Goal: Transaction & Acquisition: Purchase product/service

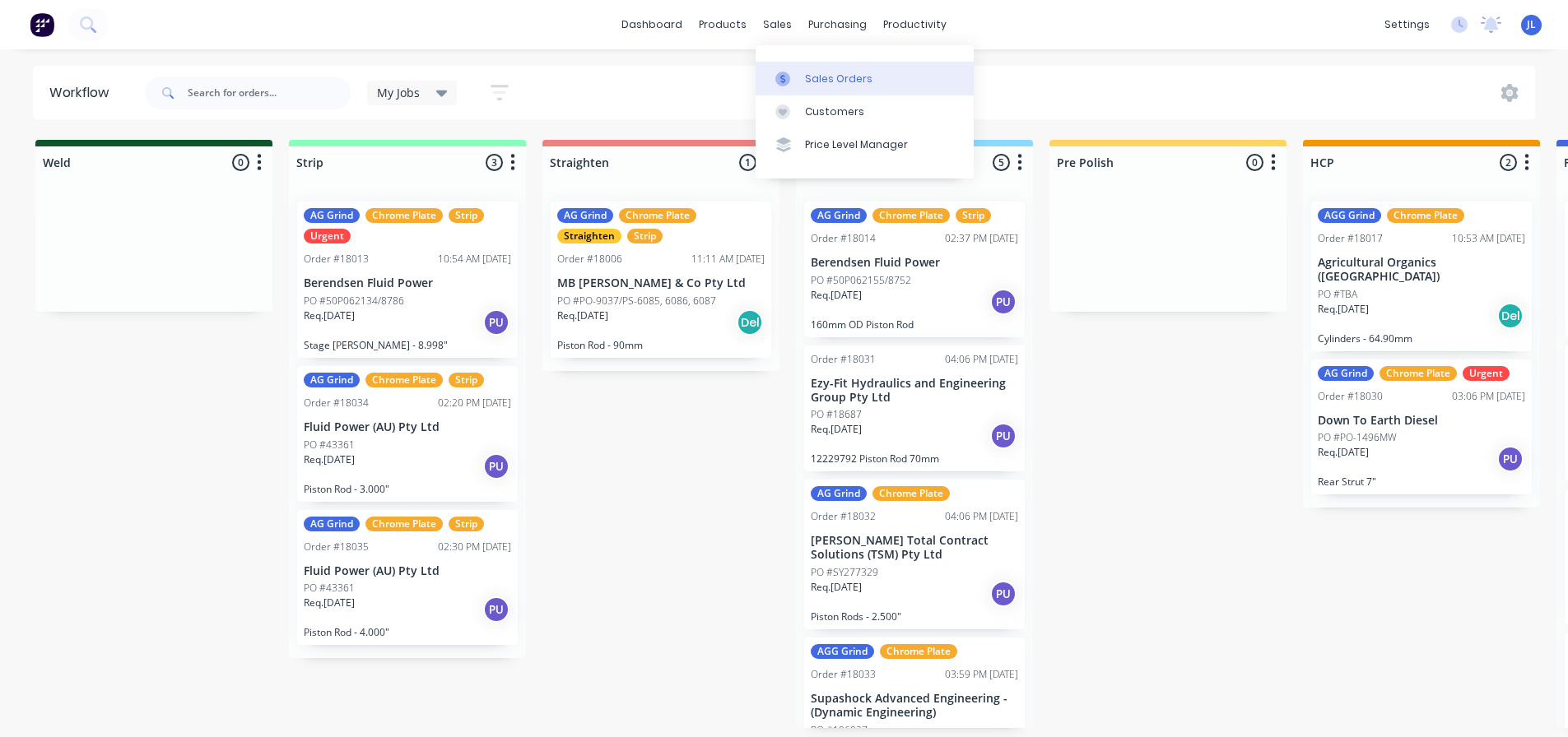
click at [800, 72] on link "Sales Orders" at bounding box center [864, 78] width 218 height 33
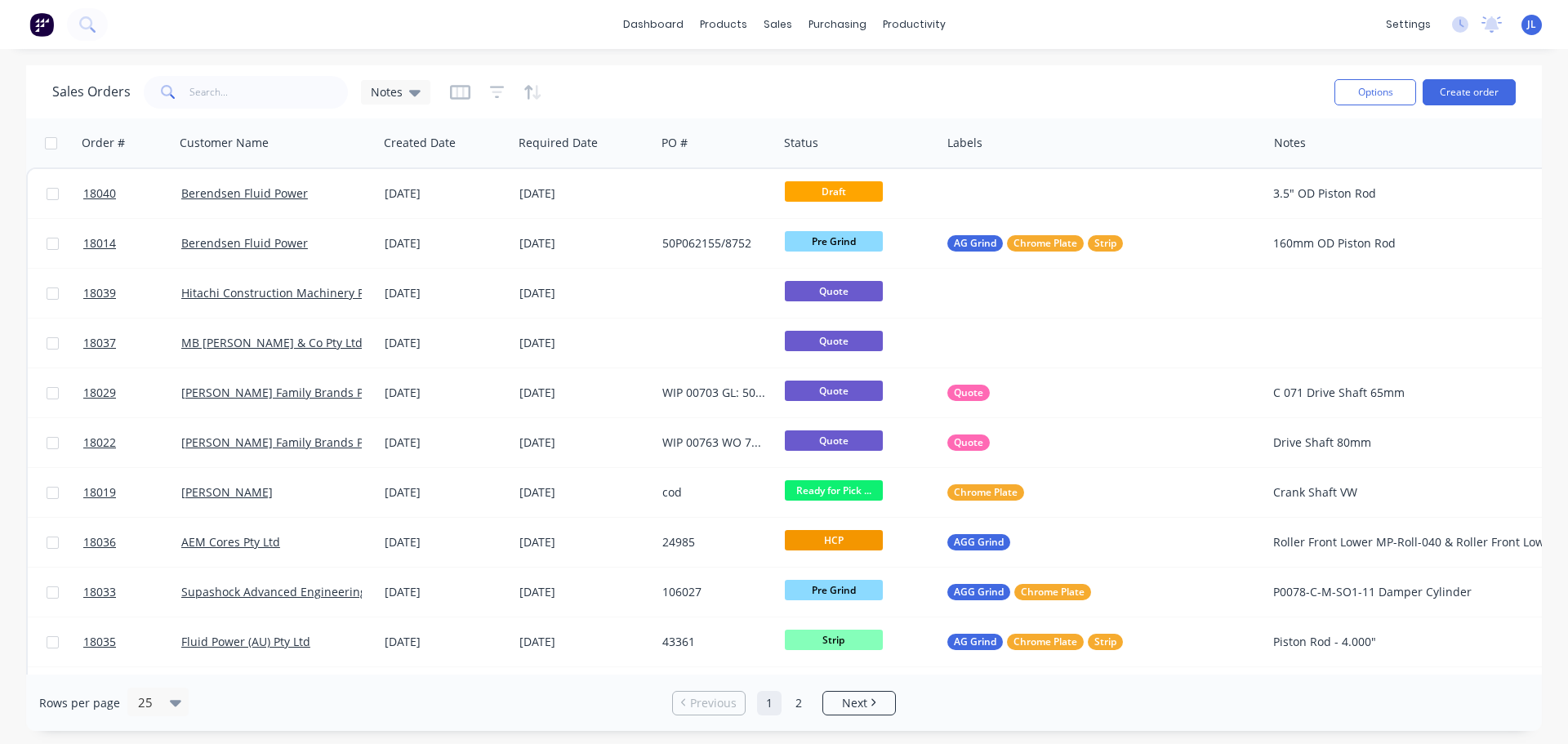
click at [1437, 108] on div "Options Create order" at bounding box center [1422, 92] width 188 height 40
click at [1439, 98] on button "Create order" at bounding box center [1469, 92] width 93 height 26
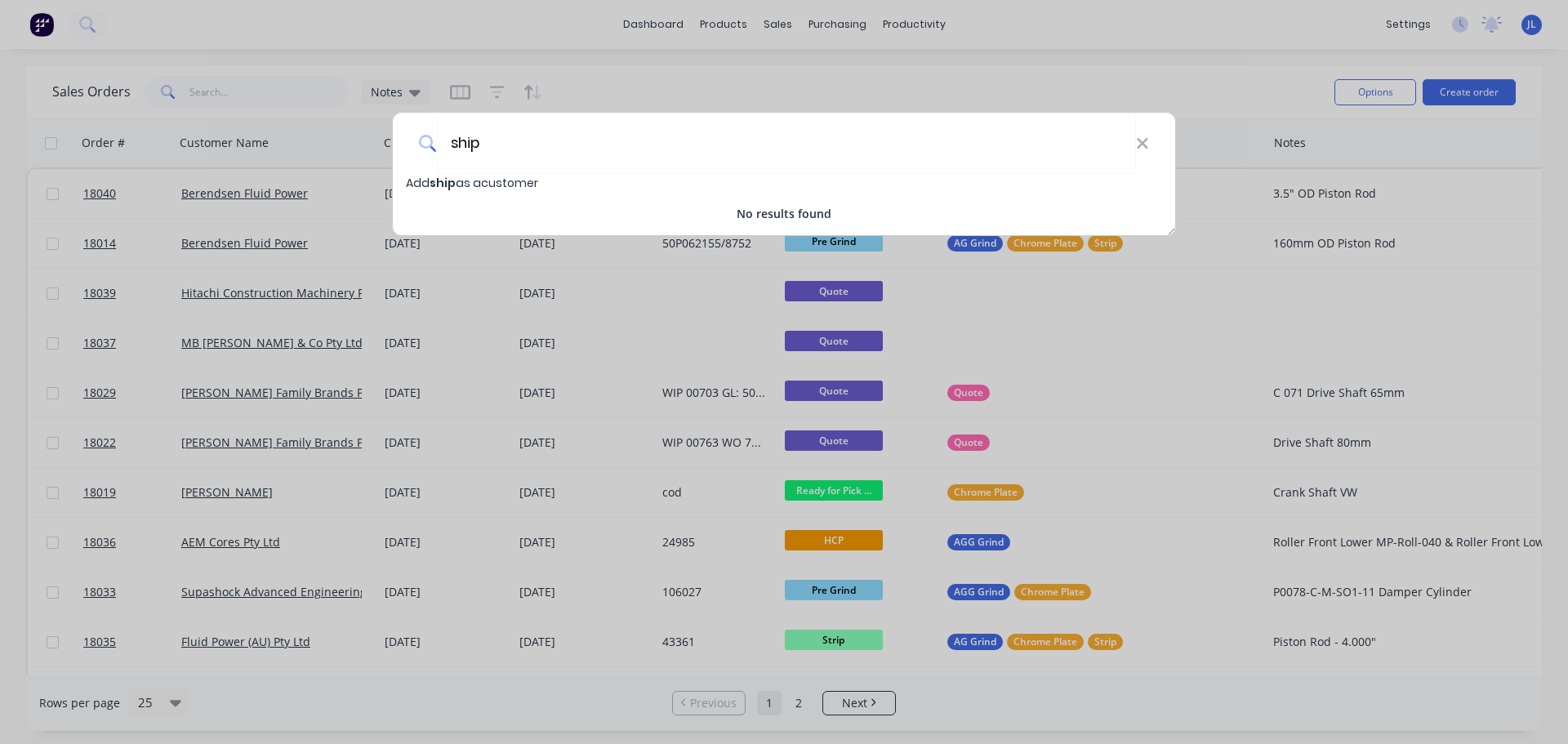
type input "ship"
click at [1265, 26] on div "ship Add ship as a customer No results found" at bounding box center [784, 372] width 1568 height 744
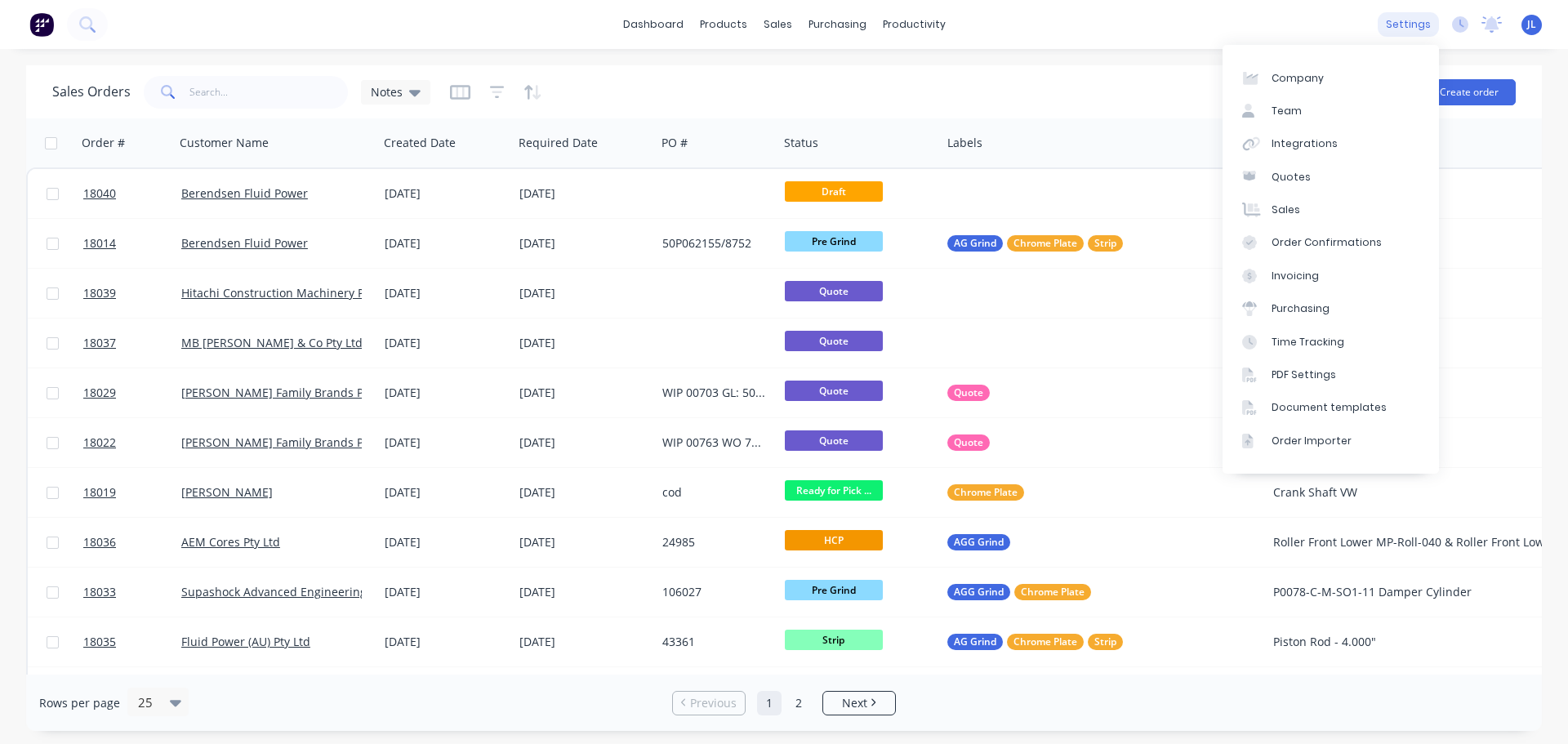
click at [1416, 25] on div "settings" at bounding box center [1409, 24] width 61 height 24
click at [1305, 139] on div "Integrations" at bounding box center [1305, 143] width 66 height 14
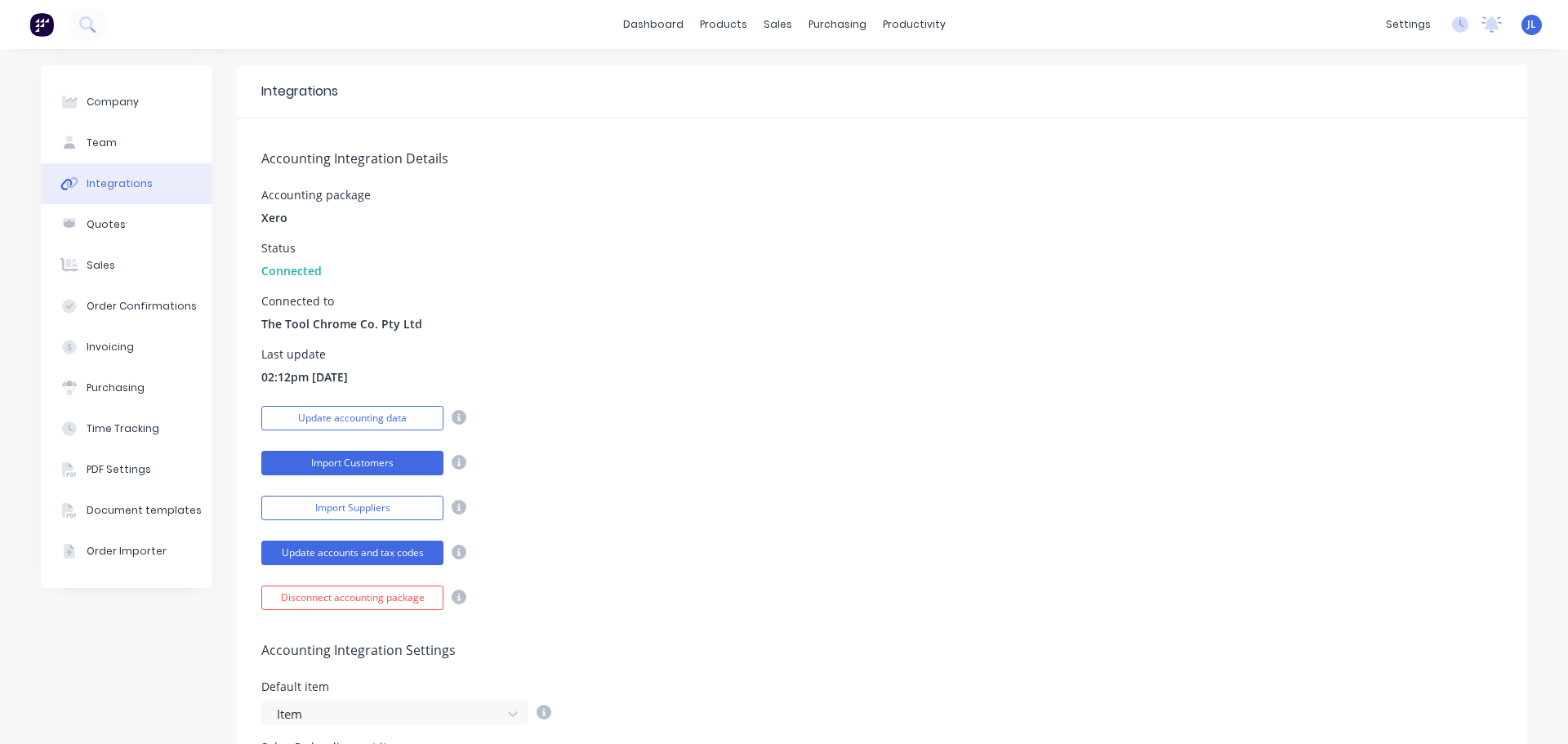
click at [359, 471] on button "Import Customers" at bounding box center [353, 463] width 182 height 24
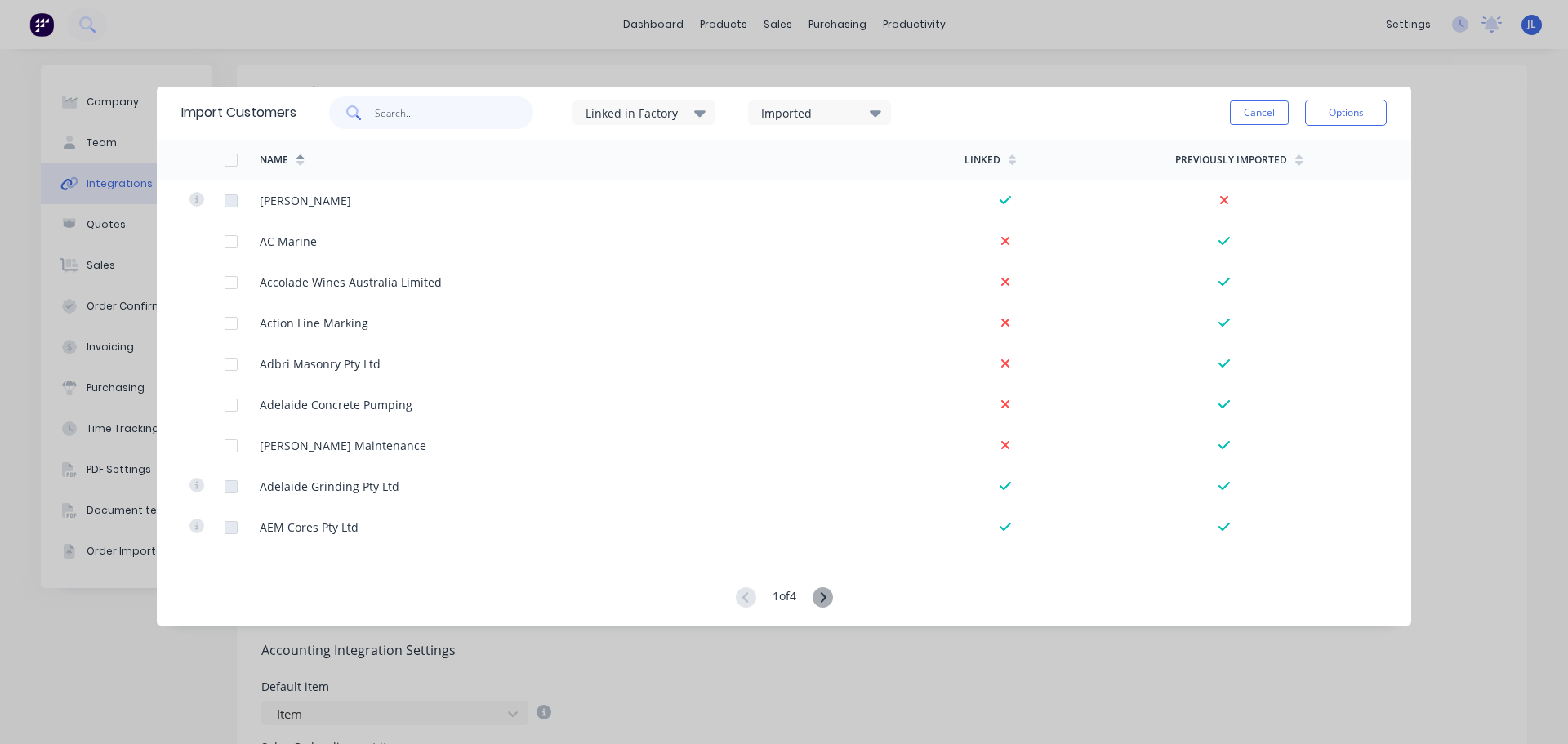
click at [501, 114] on input "text" at bounding box center [455, 113] width 160 height 32
type input "shipway"
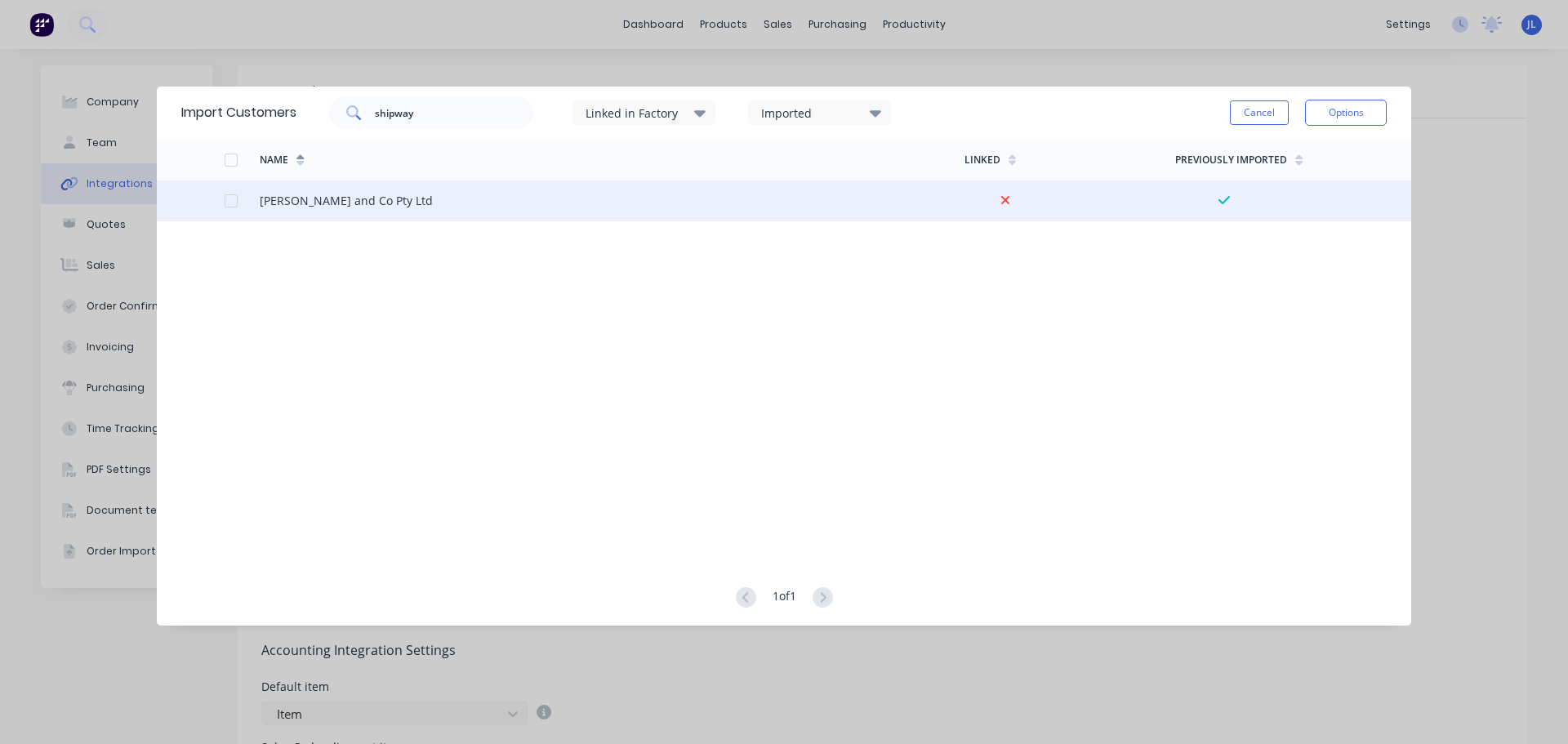
click at [228, 198] on div at bounding box center [231, 201] width 32 height 32
click at [1331, 116] on button "Options" at bounding box center [1346, 112] width 82 height 26
click at [1330, 146] on div "Import selected customers" at bounding box center [1309, 158] width 125 height 41
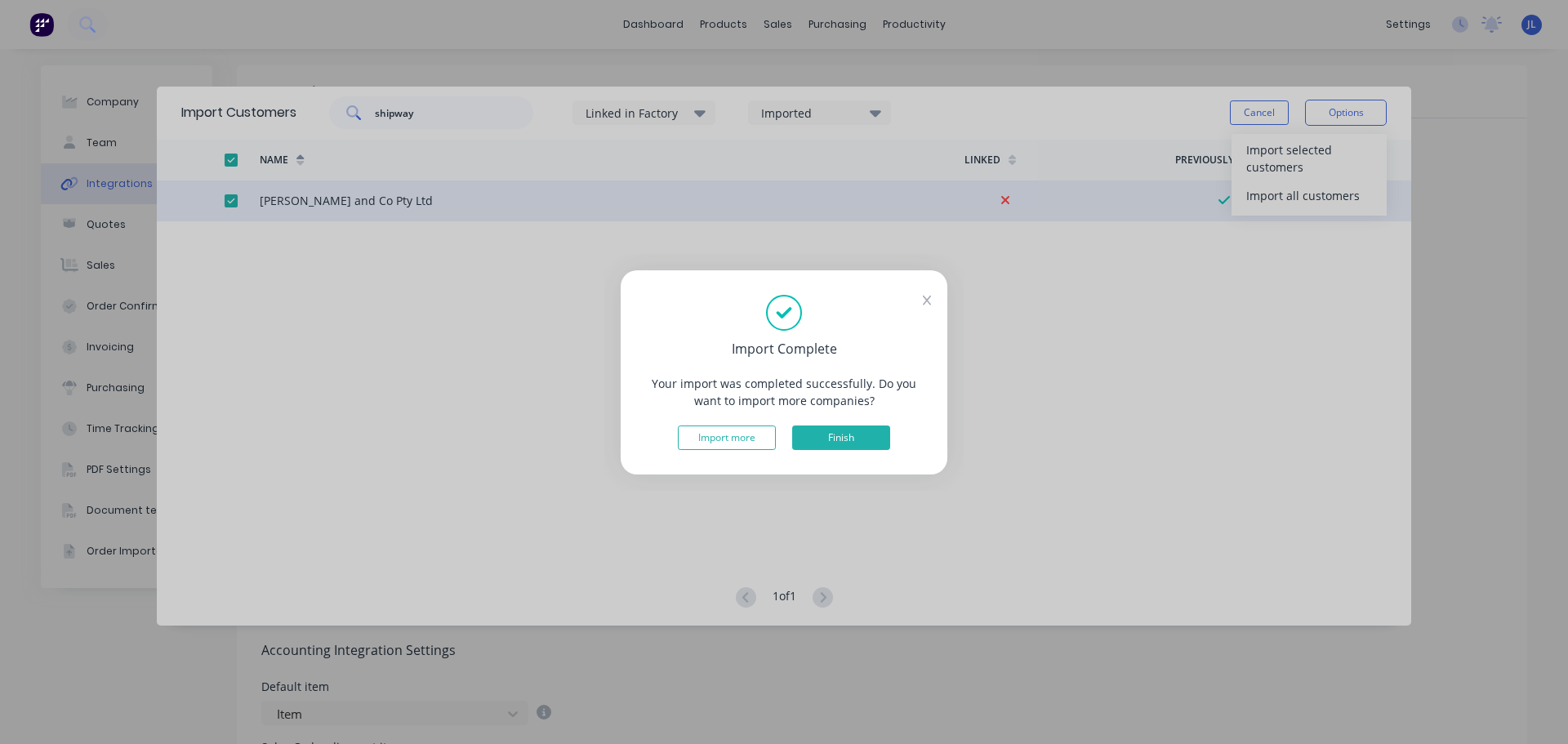
click at [881, 441] on button "Finish" at bounding box center [841, 437] width 98 height 24
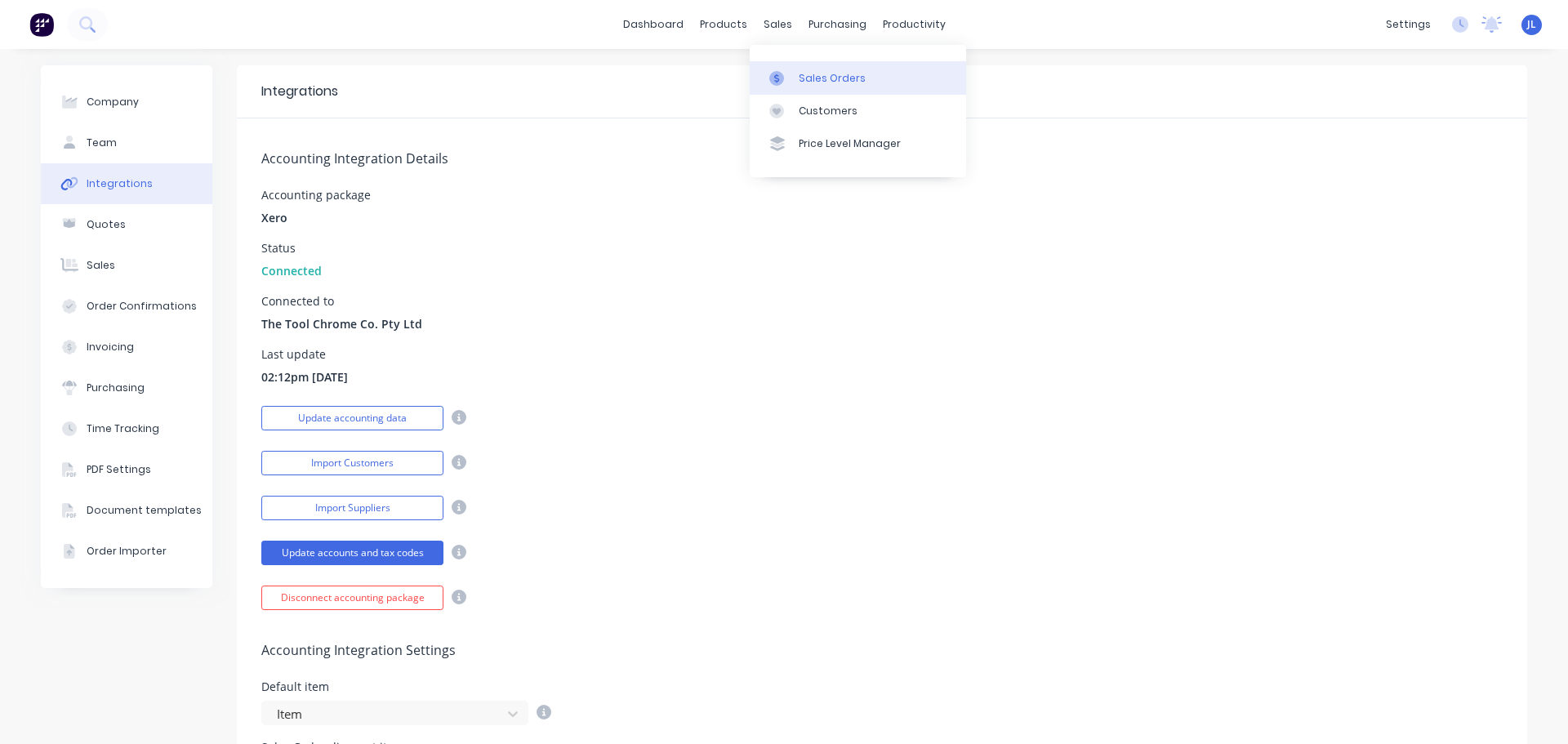
click at [785, 85] on div at bounding box center [781, 78] width 24 height 14
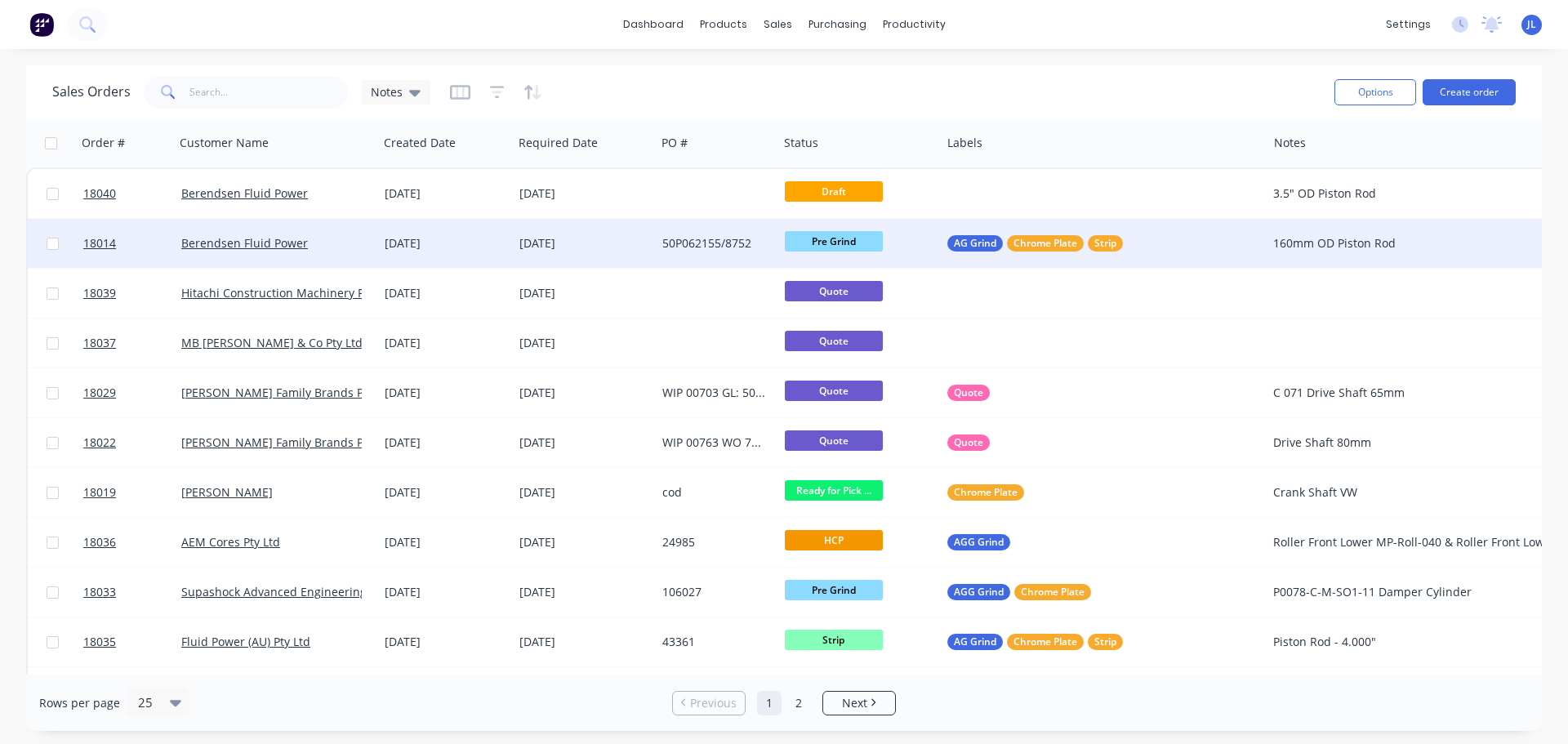
click at [346, 244] on div "Berendsen Fluid Power" at bounding box center [272, 243] width 181 height 16
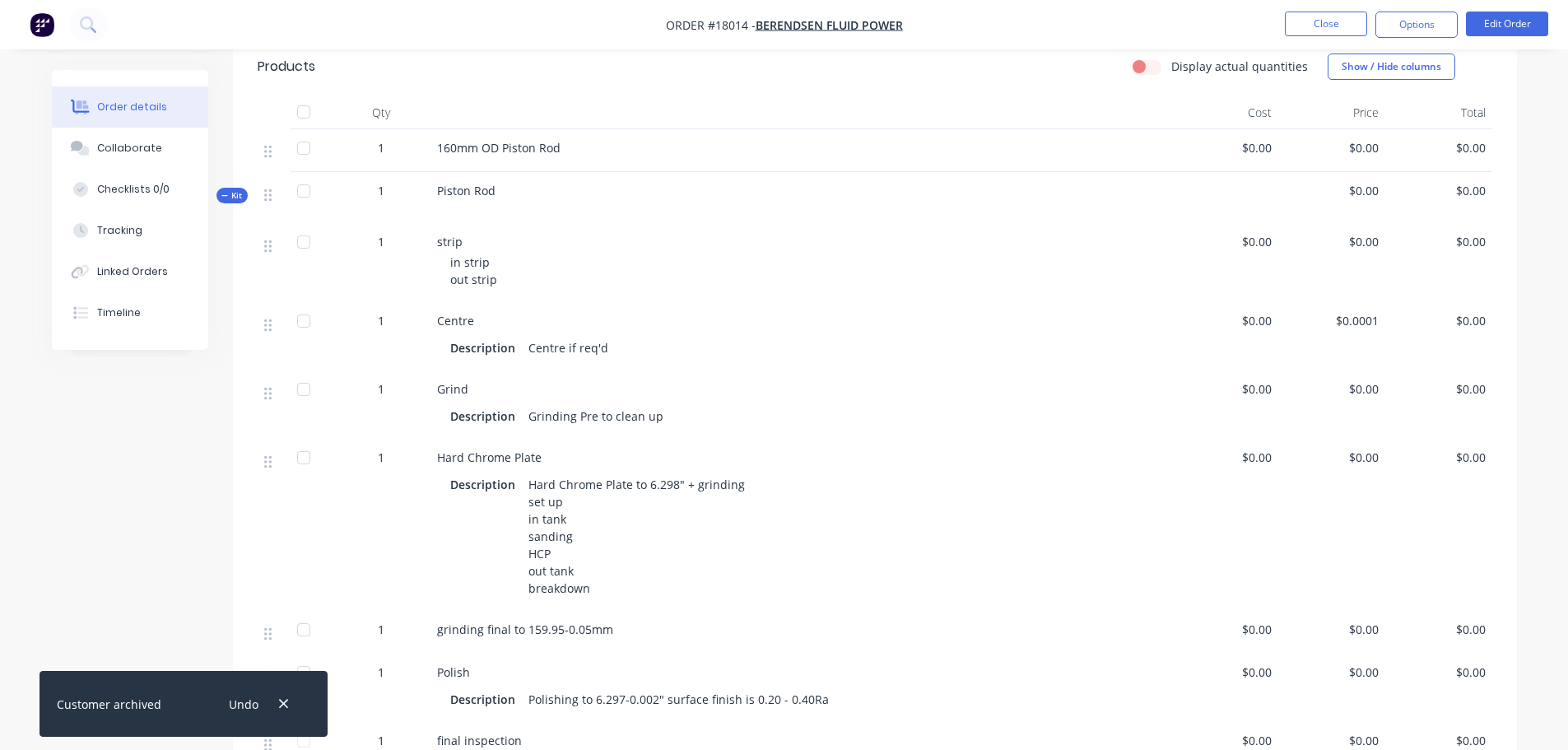
scroll to position [412, 0]
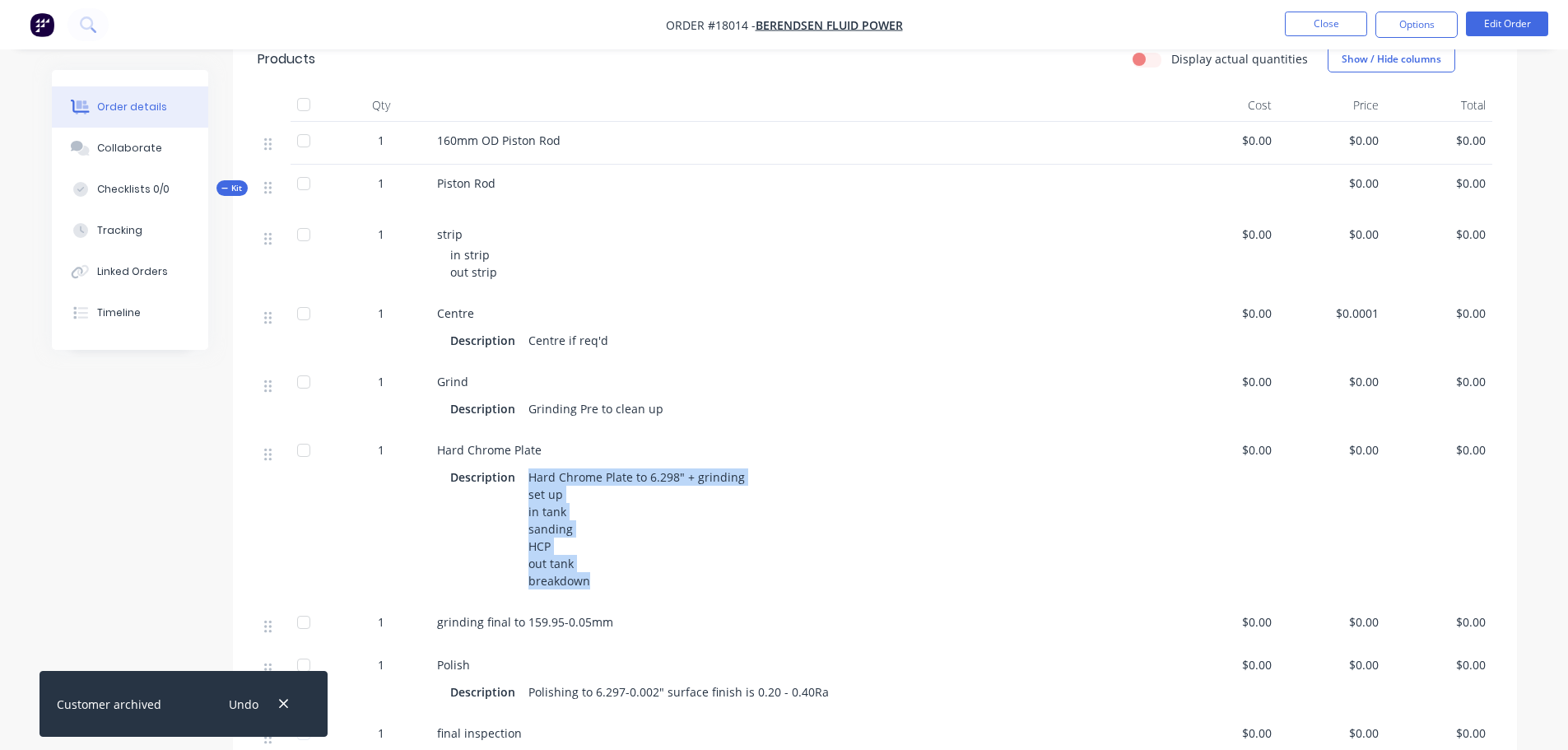
drag, startPoint x: 527, startPoint y: 475, endPoint x: 616, endPoint y: 580, distance: 137.6
click at [616, 580] on div "Hard Chrome Plate to 6.298" + grinding set up in tank sanding HCP out tank brea…" at bounding box center [636, 529] width 230 height 127
copy div "Hard Chrome Plate to 6.298" + grinding set up in tank sanding HCP out tank brea…"
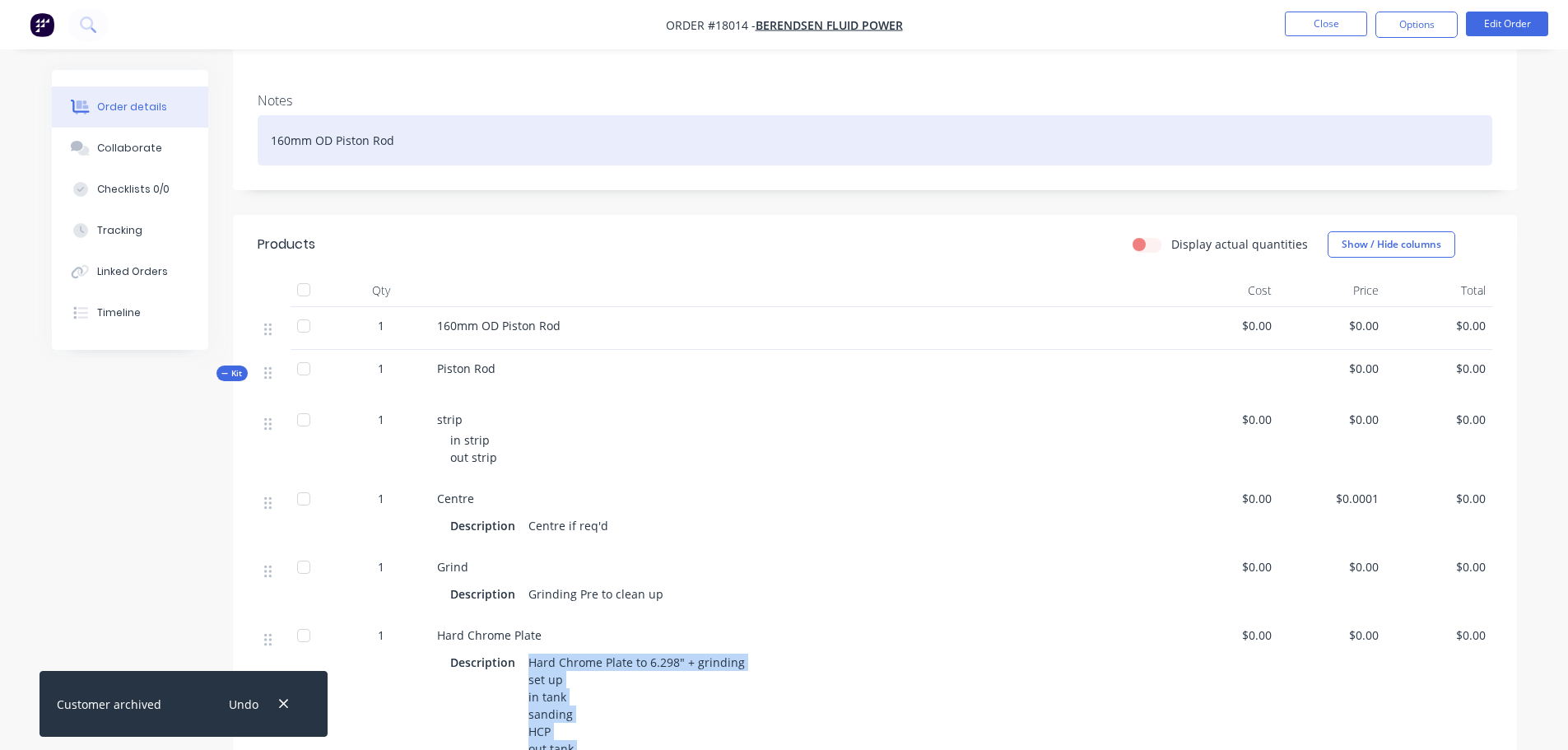
scroll to position [165, 0]
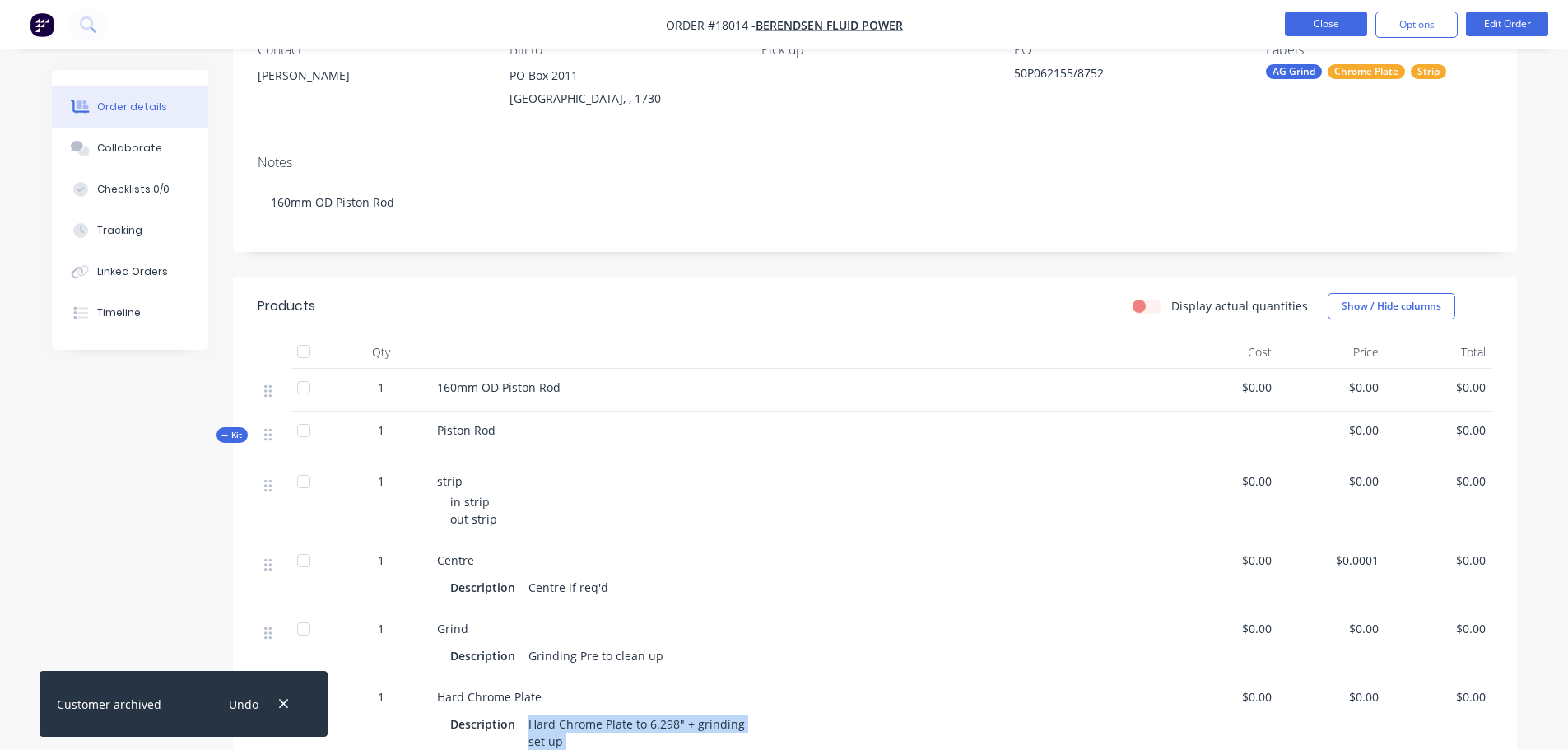
click at [1363, 20] on button "Close" at bounding box center [1325, 24] width 83 height 25
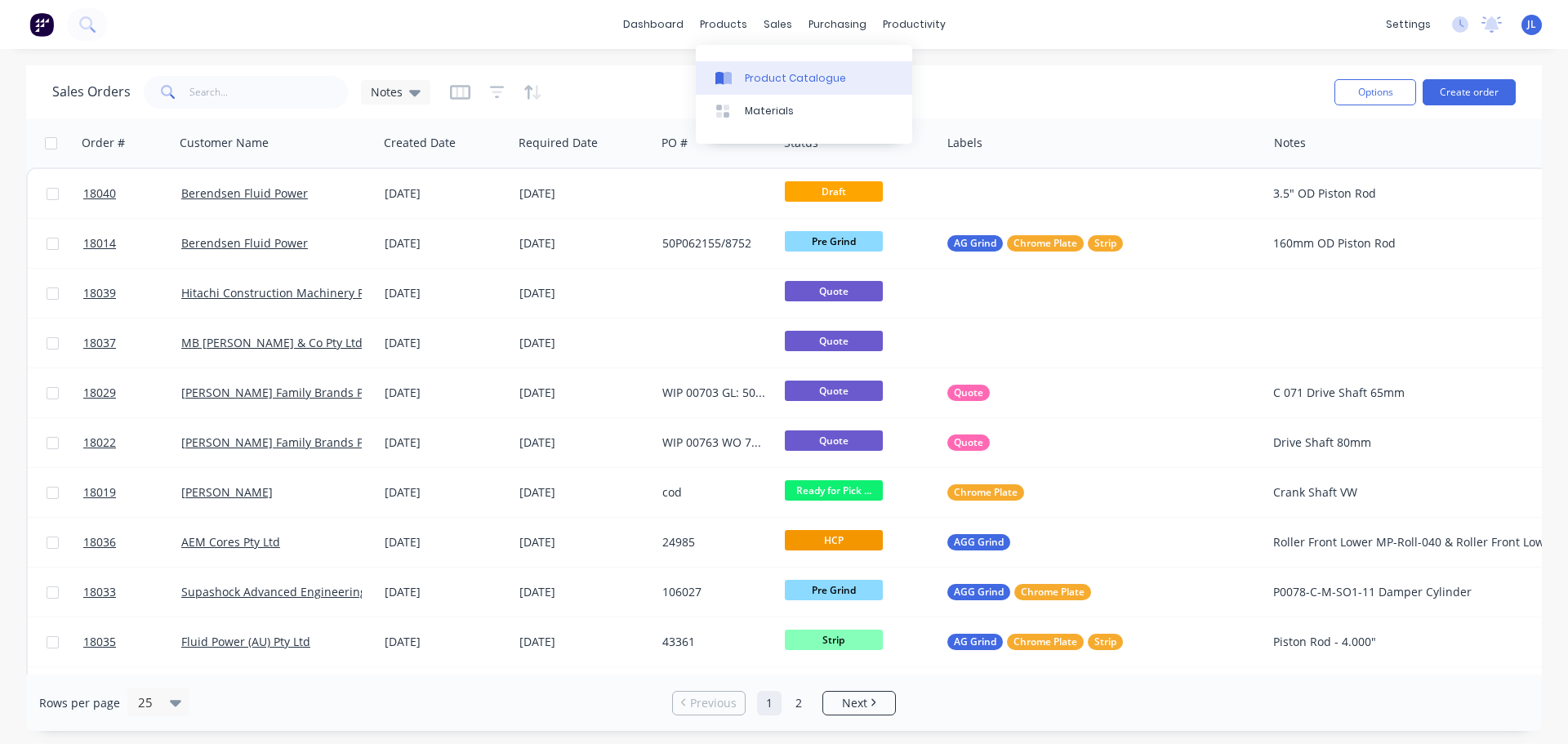
click at [734, 73] on div at bounding box center [727, 78] width 24 height 14
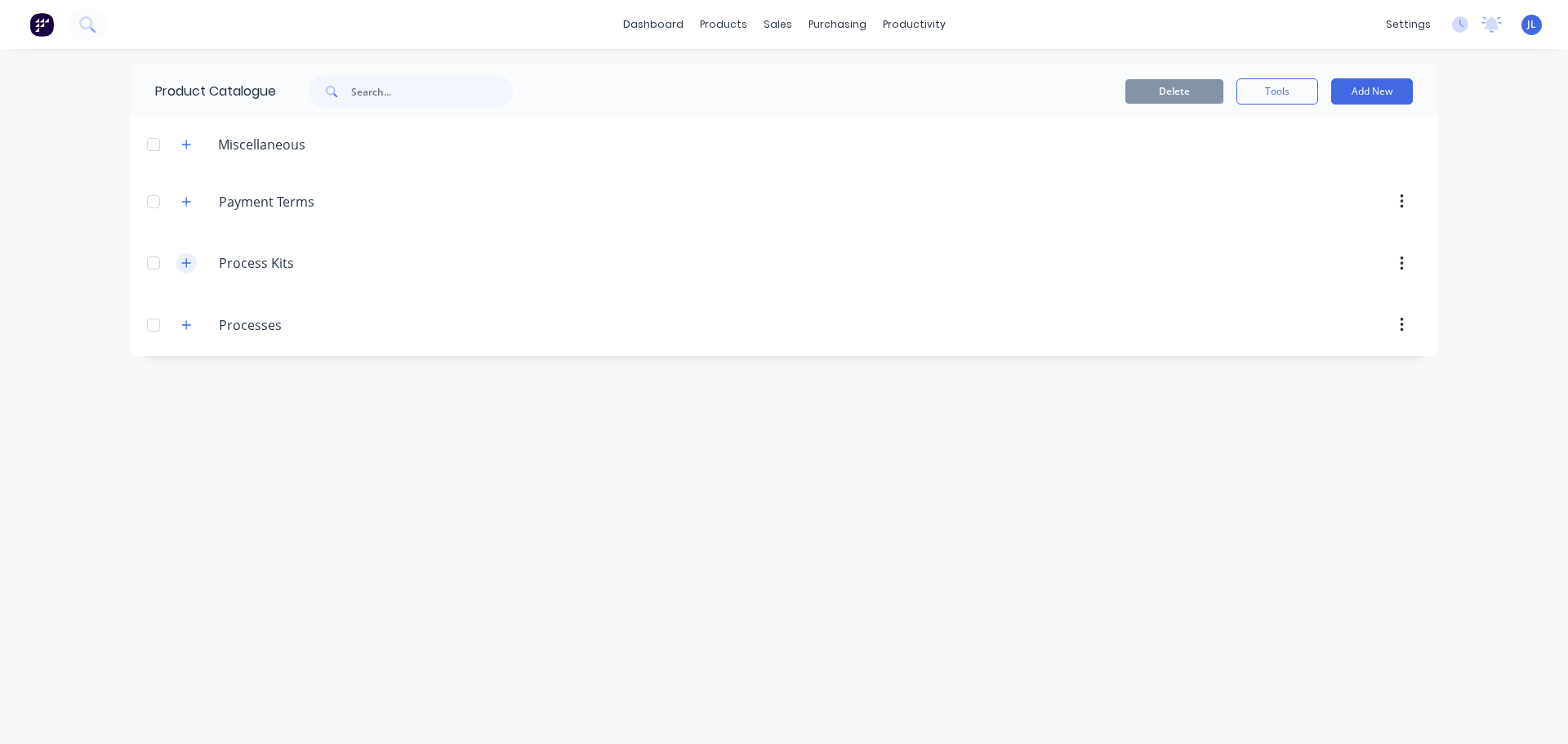
click at [185, 264] on icon "button" at bounding box center [186, 262] width 10 height 12
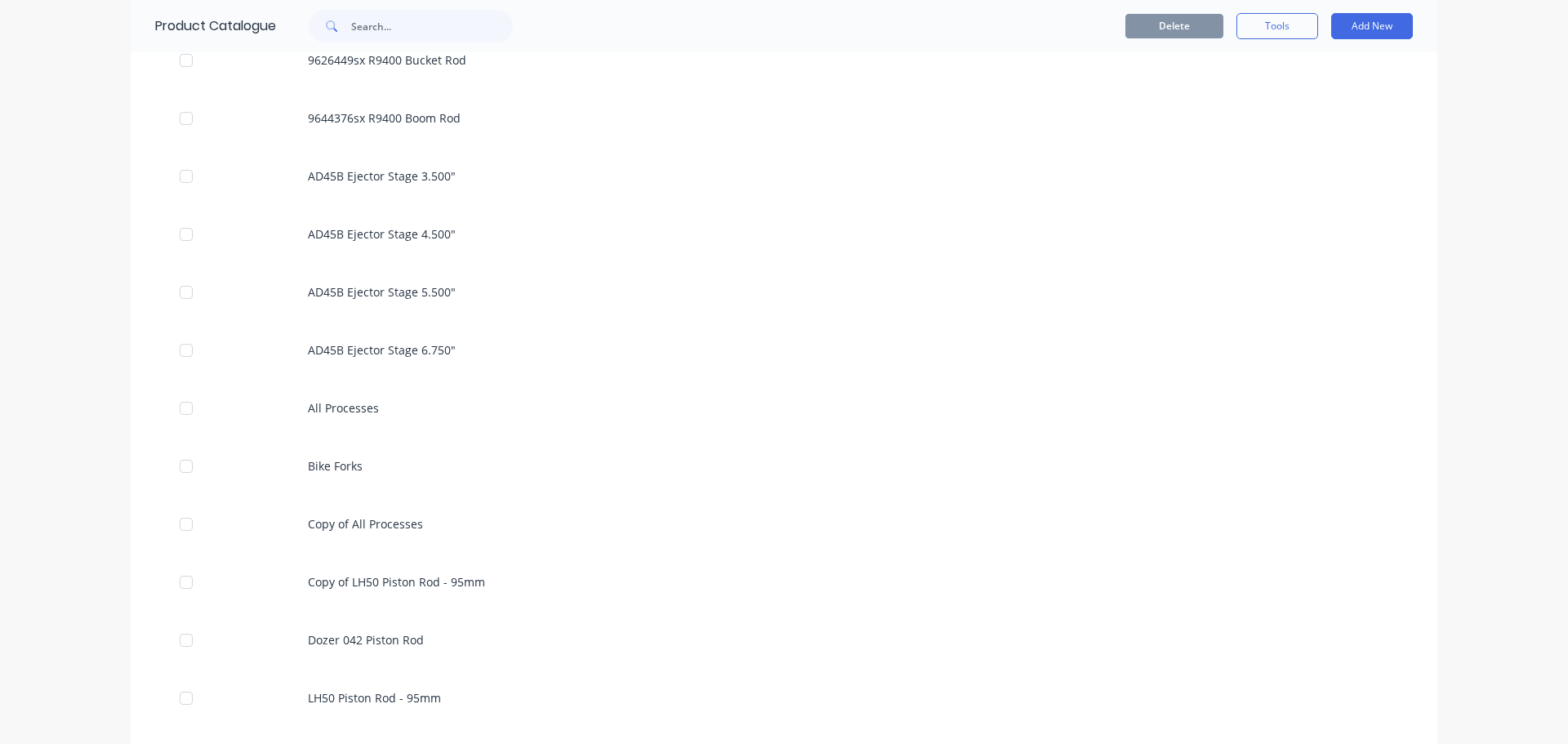
scroll to position [1483, 0]
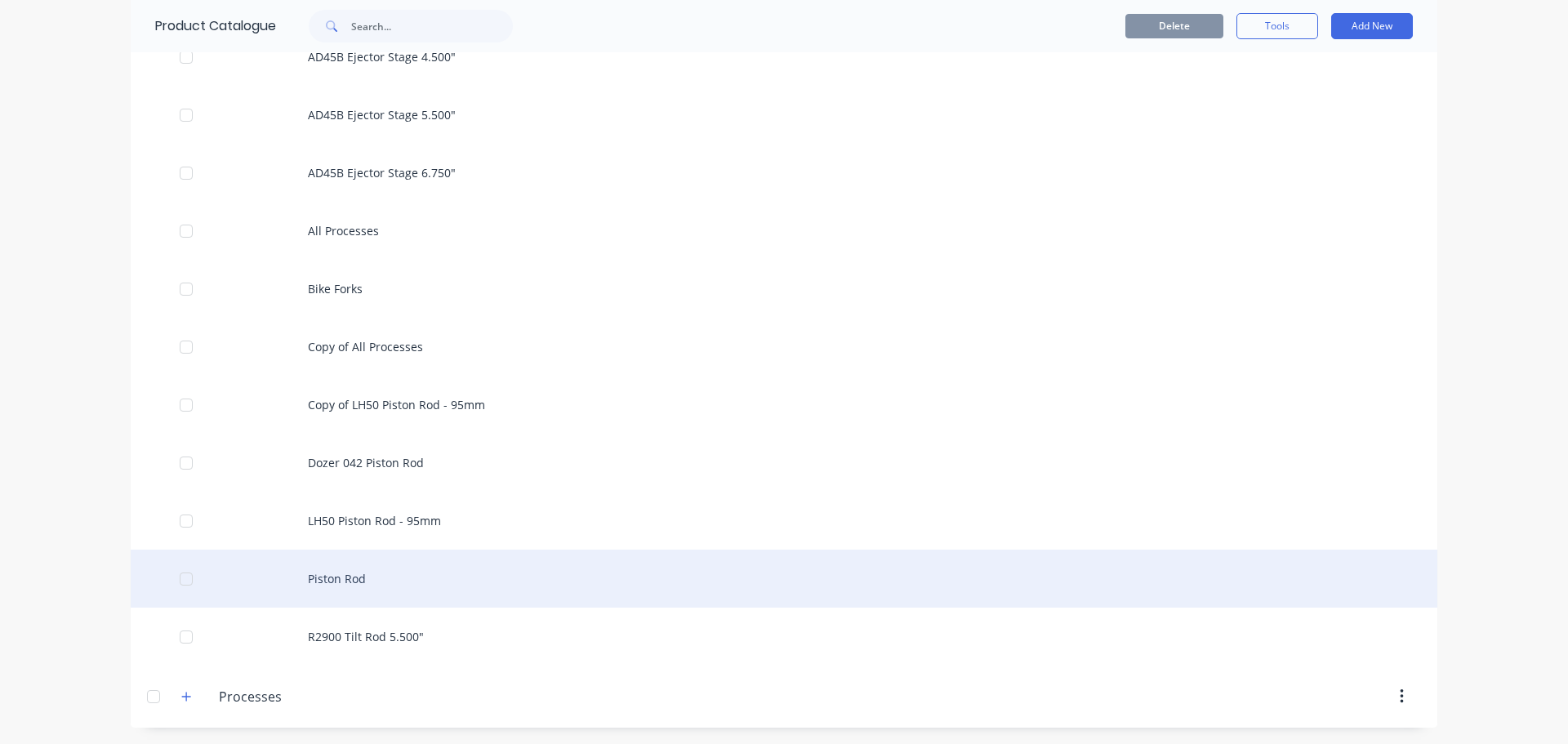
click at [387, 577] on div "Piston Rod" at bounding box center [784, 578] width 1307 height 58
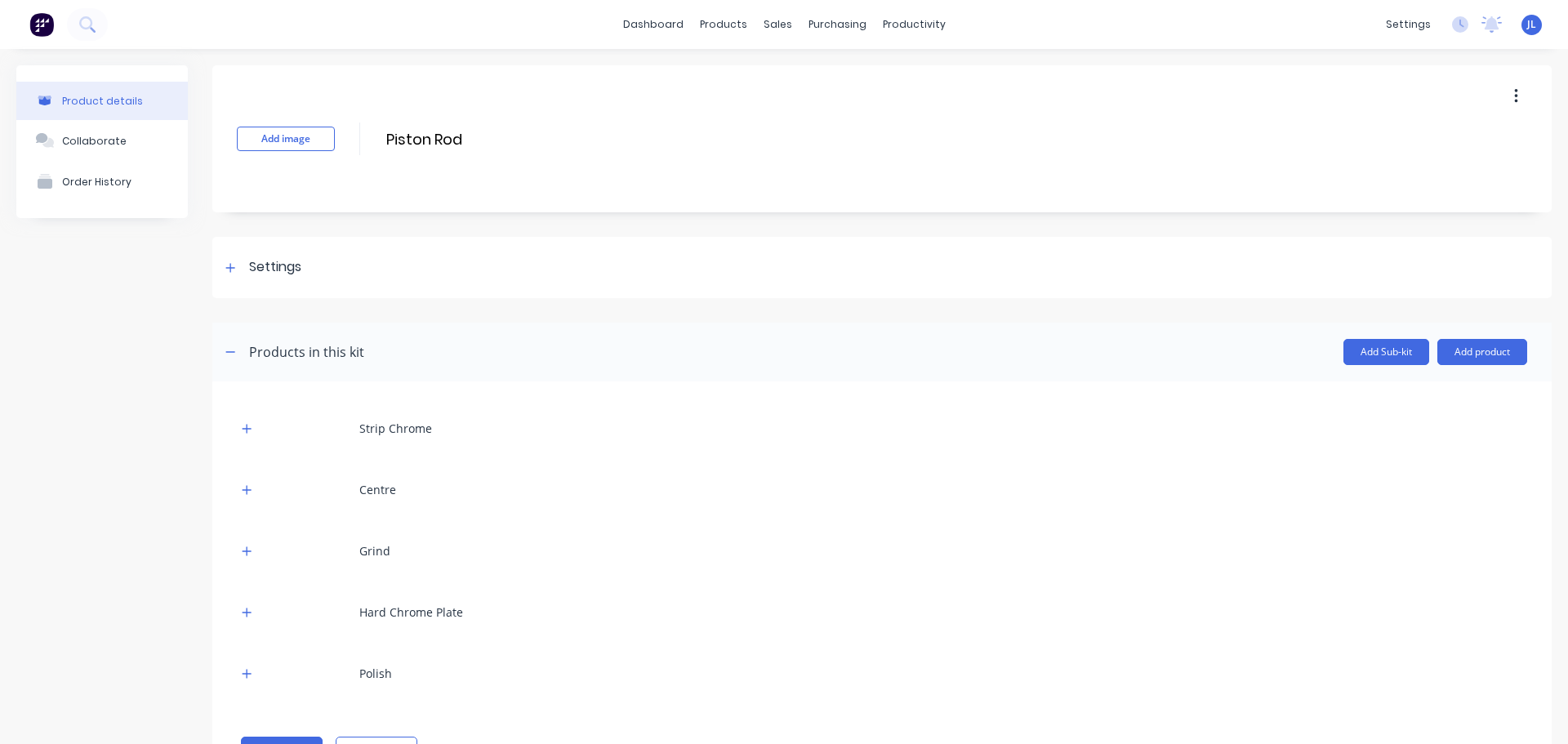
scroll to position [76, 0]
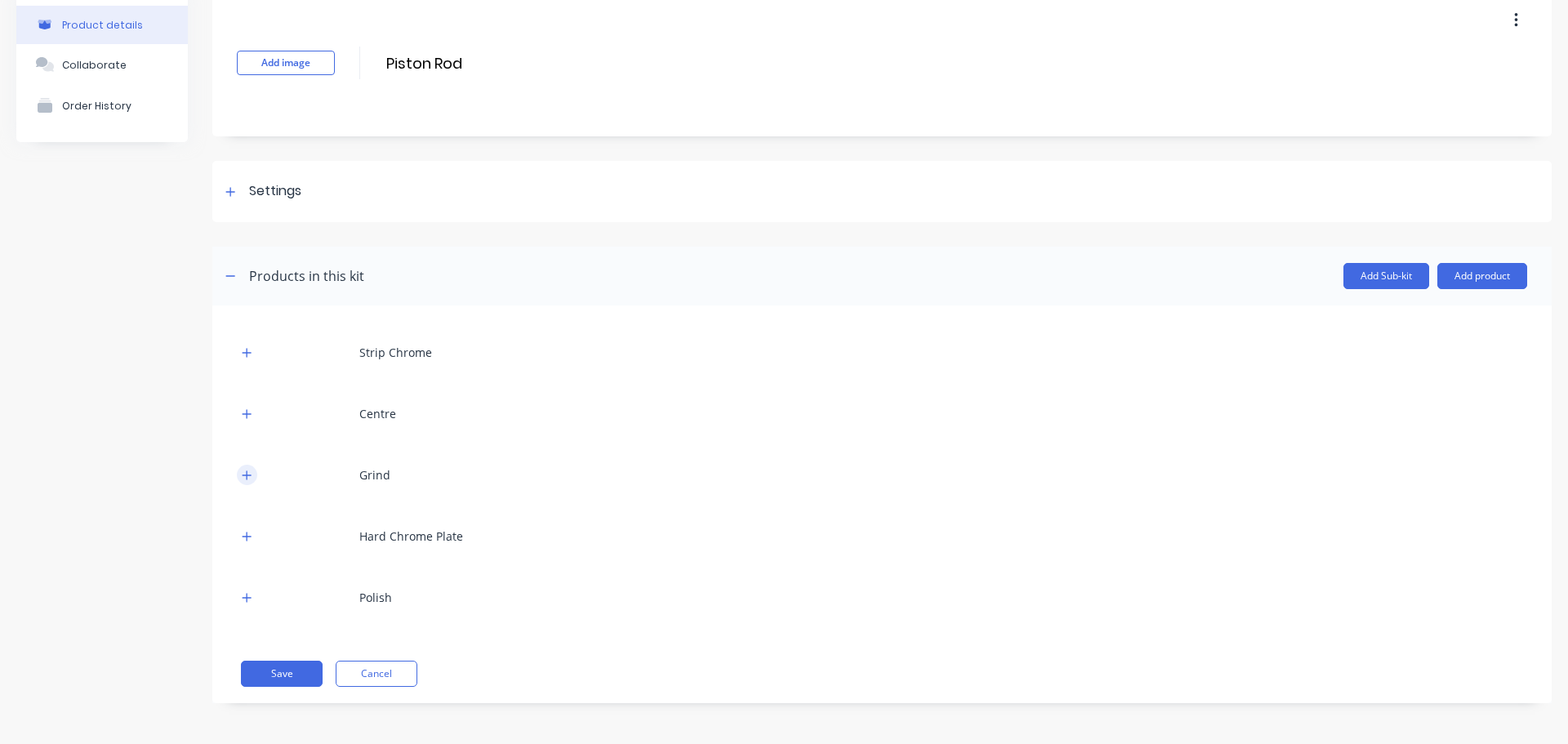
click at [248, 479] on icon "button" at bounding box center [246, 475] width 10 height 12
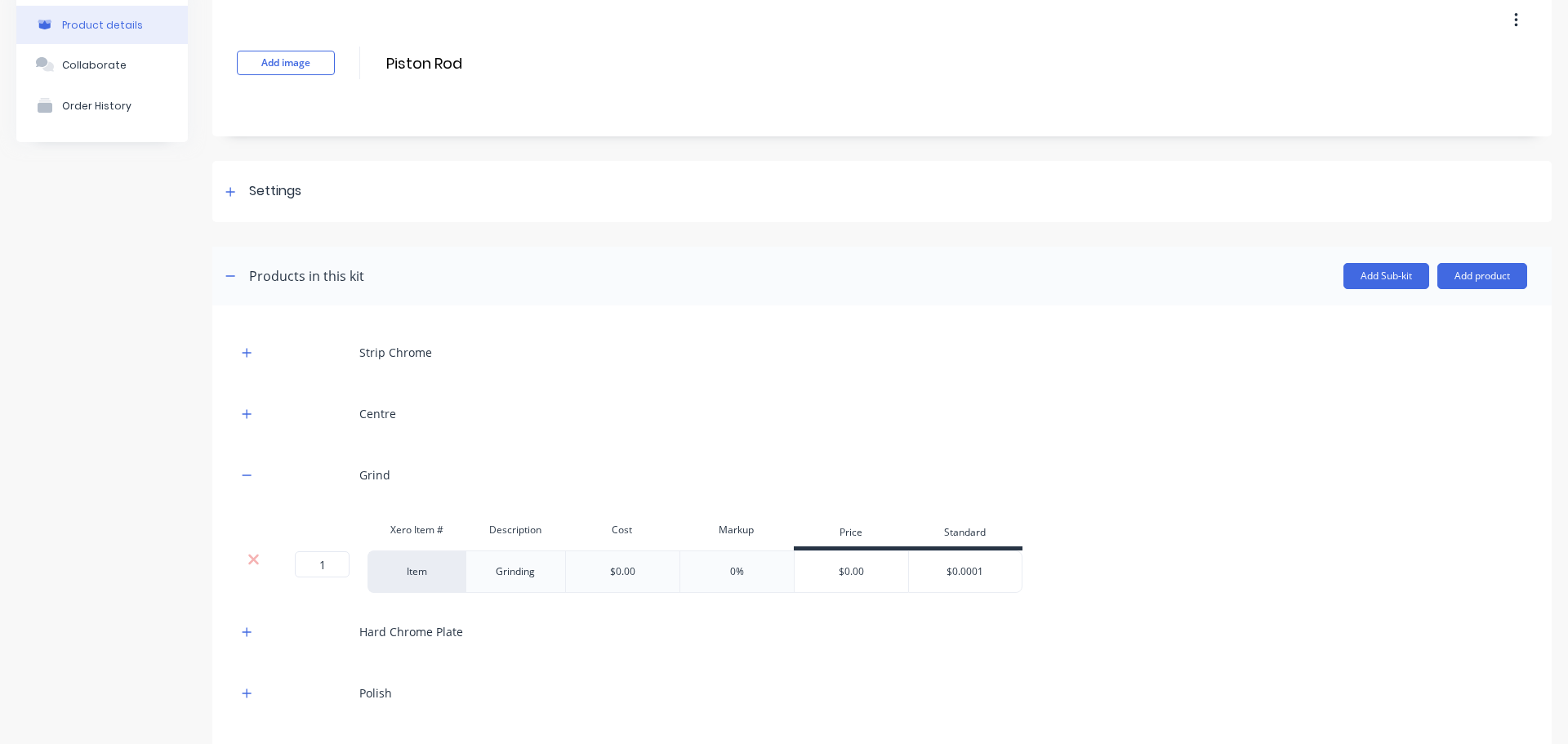
scroll to position [171, 0]
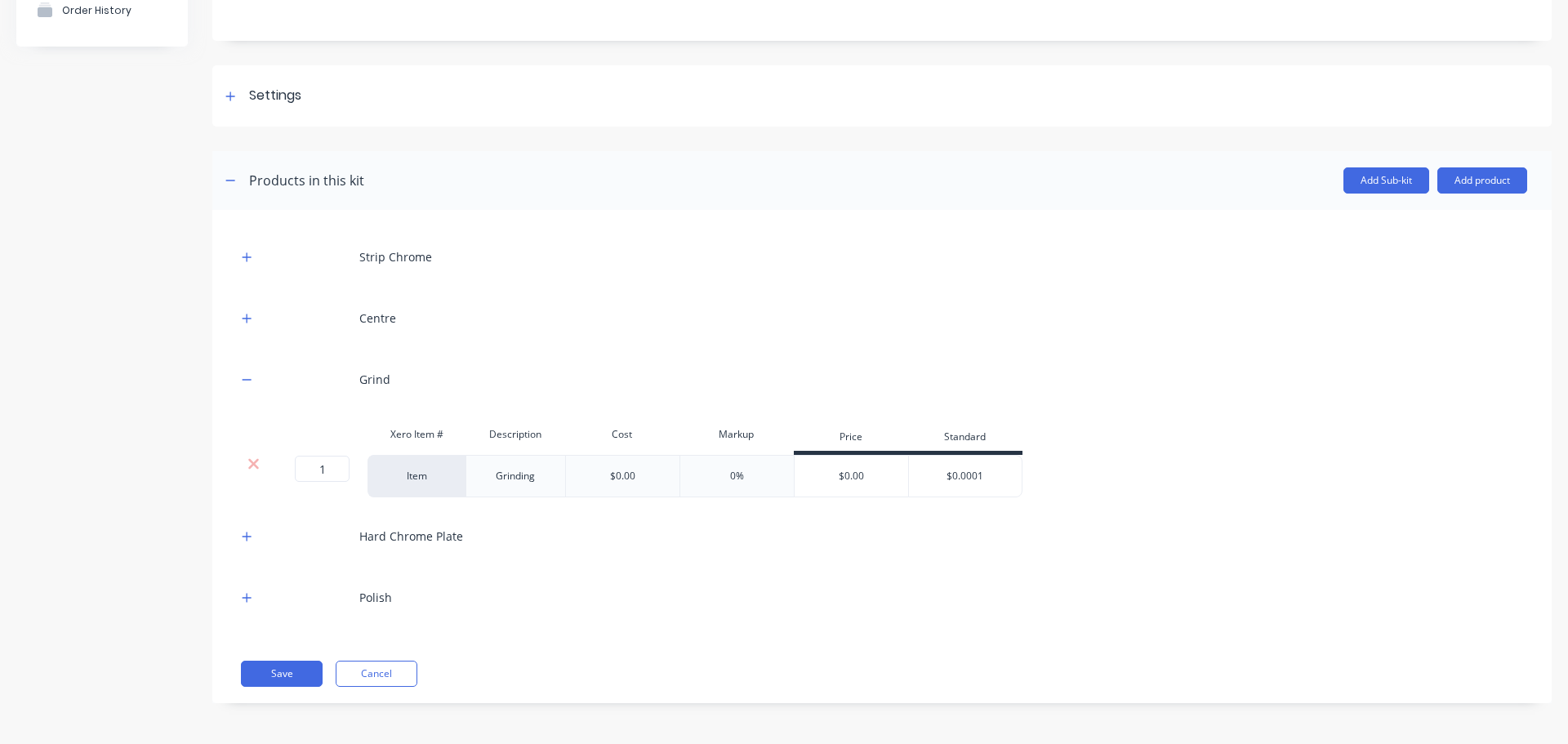
click at [533, 480] on div "Grinding" at bounding box center [515, 476] width 82 height 22
drag, startPoint x: 541, startPoint y: 480, endPoint x: 477, endPoint y: 478, distance: 64.0
click at [477, 478] on div "Grinding" at bounding box center [515, 476] width 82 height 22
click at [250, 542] on button "button" at bounding box center [247, 536] width 21 height 21
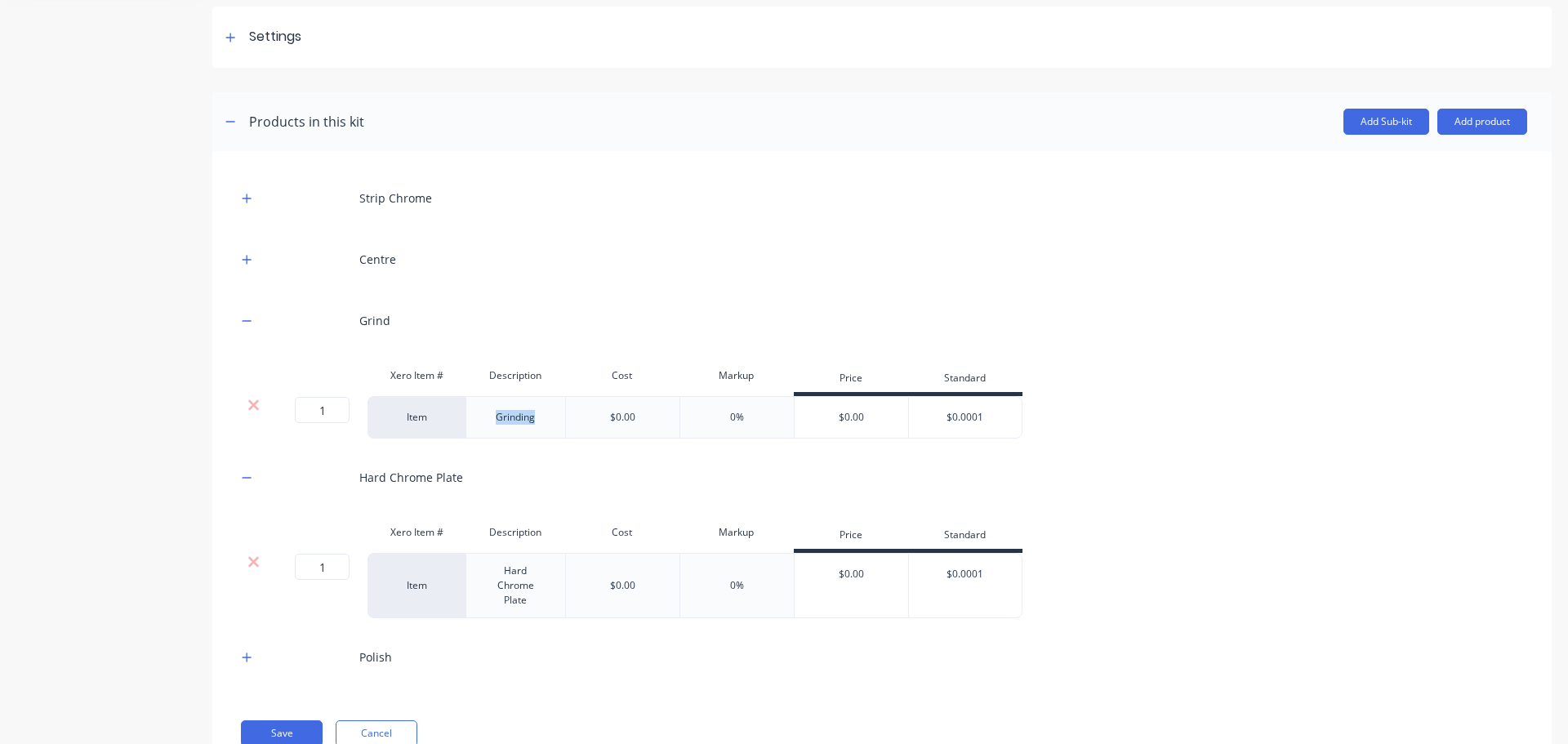
scroll to position [289, 0]
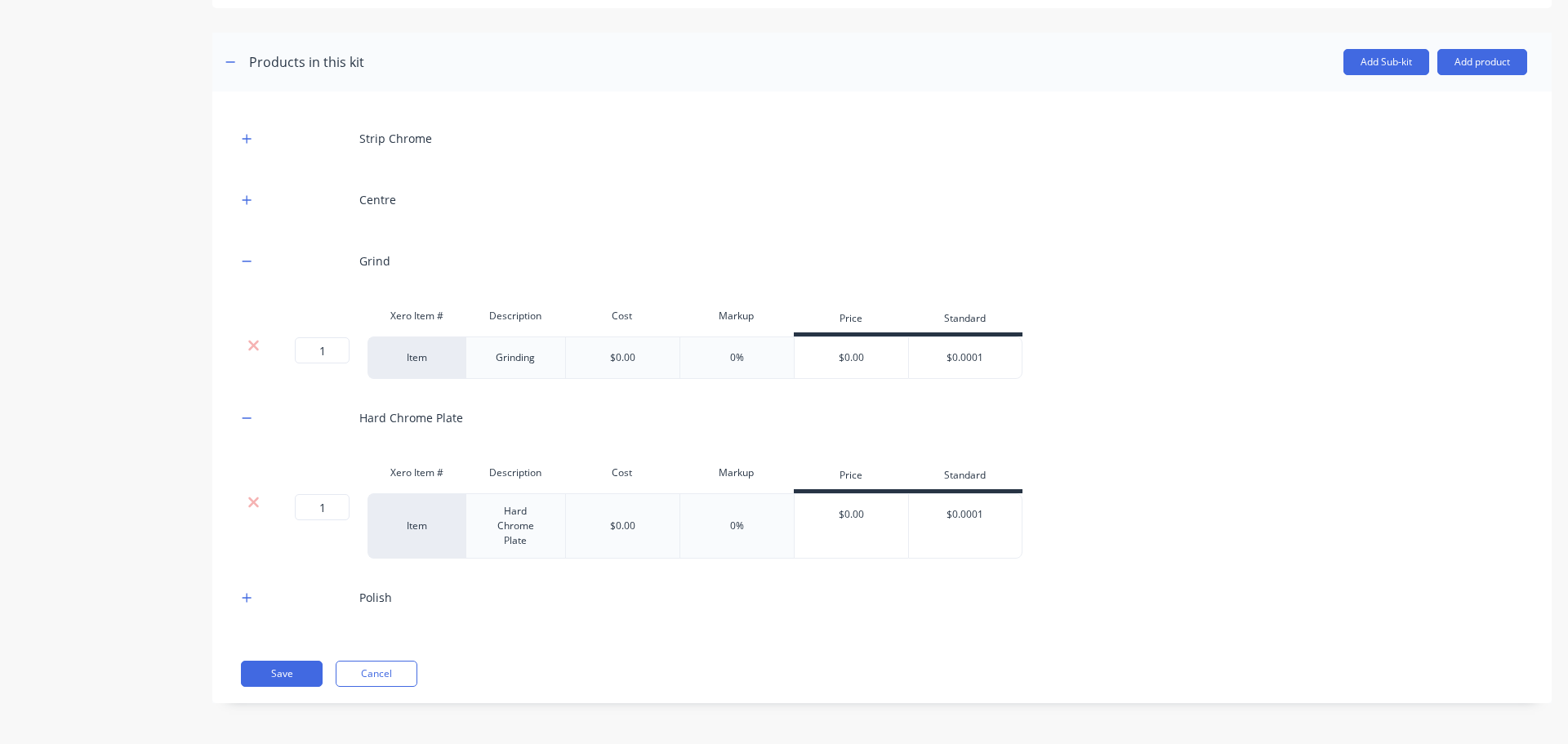
click at [532, 540] on div "Hard Chrome Plate" at bounding box center [515, 526] width 86 height 51
drag, startPoint x: 536, startPoint y: 542, endPoint x: 454, endPoint y: 490, distance: 97.1
click at [454, 490] on div "Xero Item # Description Cost Markup Price Standard 1 1 ? Item Hard Chrome Plate…" at bounding box center [882, 507] width 1291 height 102
paste div
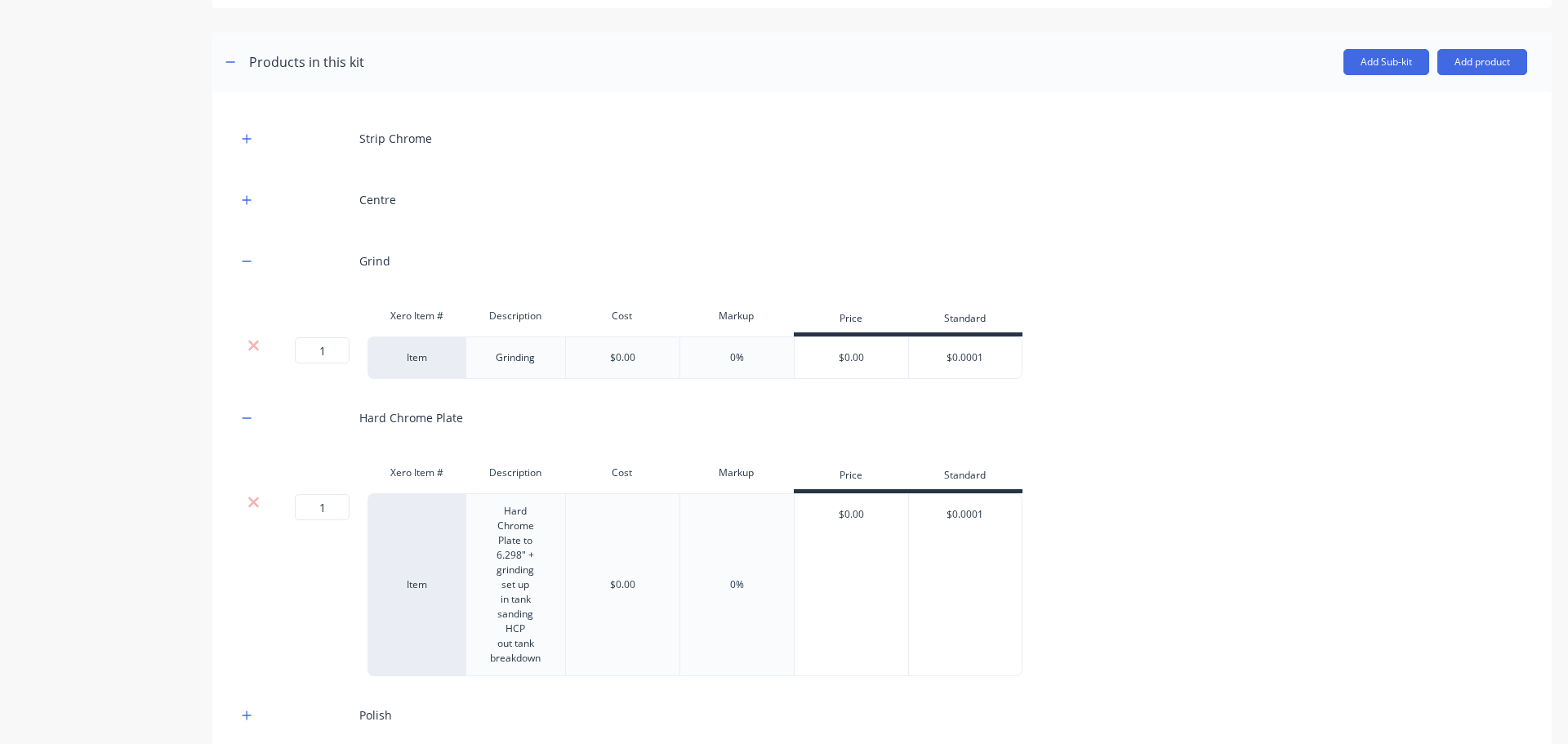
click at [535, 544] on div "Hard Chrome Plate to 6.298" + grinding set up in tank sanding HCP out tank brea…" at bounding box center [515, 584] width 86 height 169
drag, startPoint x: 537, startPoint y: 569, endPoint x: 497, endPoint y: 508, distance: 72.9
click at [497, 508] on div "Hard Chrome Plate to 6.298" + grinding set up in tank sanding HCP out tank brea…" at bounding box center [515, 584] width 86 height 169
copy div "Hard Chrome Plate to 6.298" + grinding"
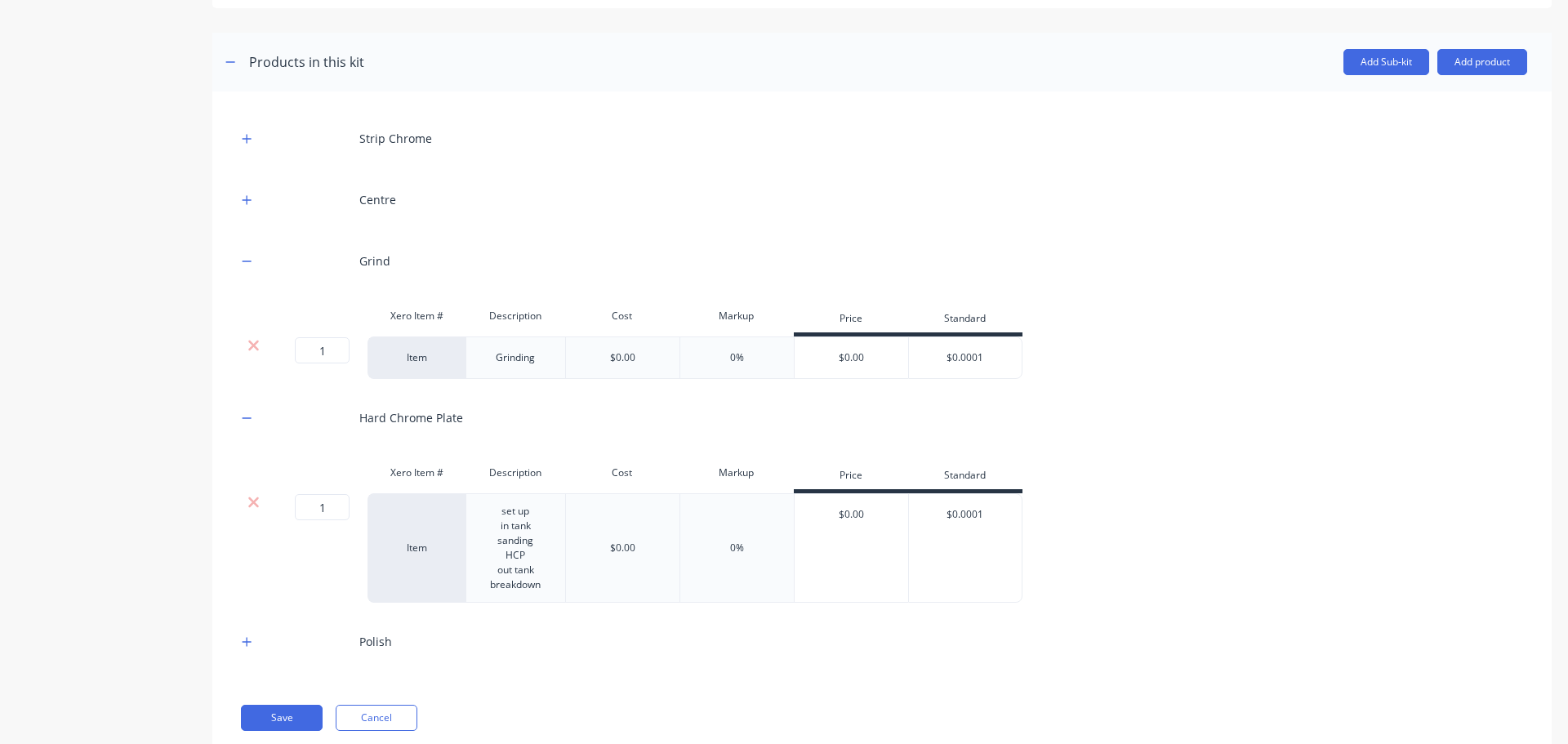
click at [528, 552] on div "HCP" at bounding box center [516, 556] width 56 height 14
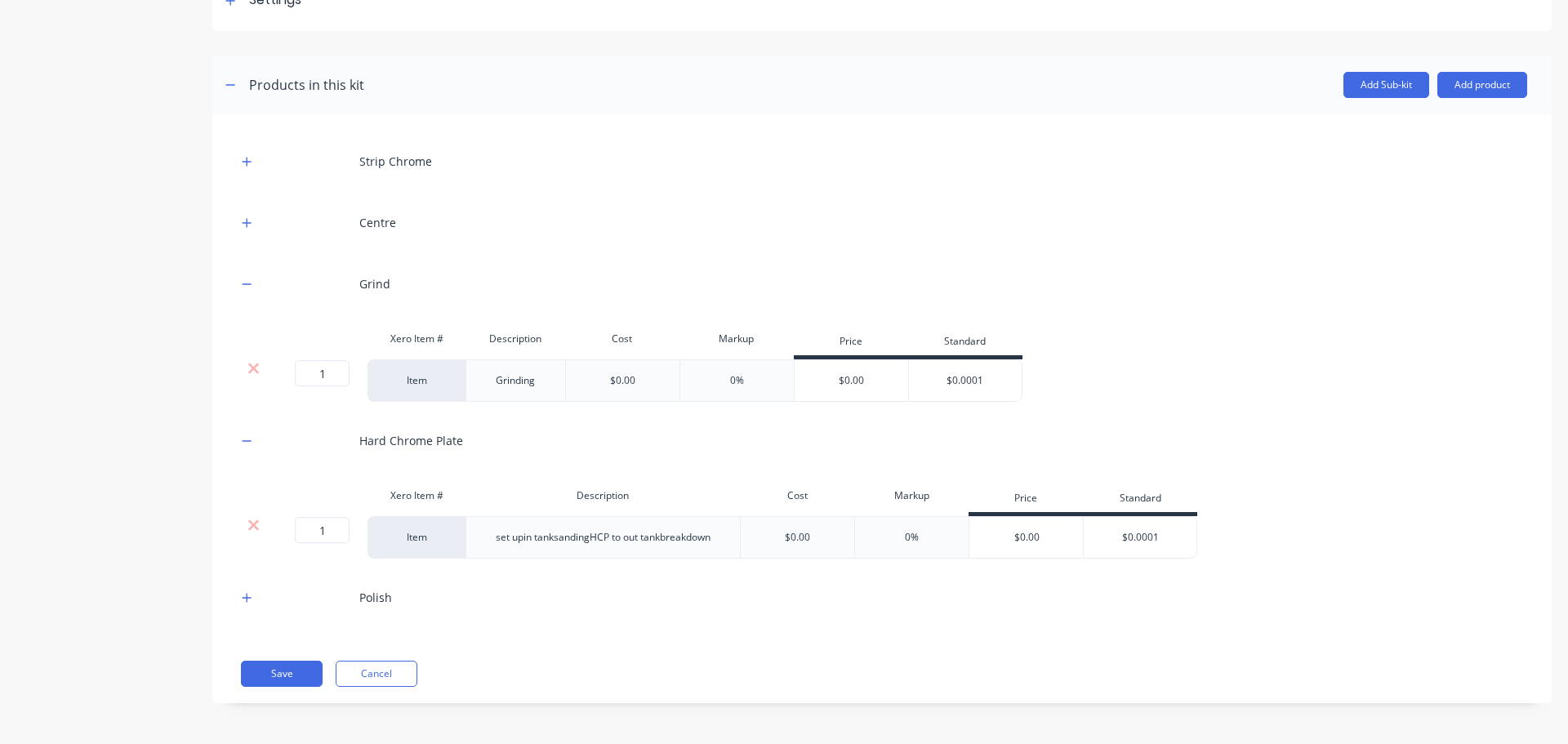
click at [152, 514] on div "Product details Collaborate Order History" at bounding box center [102, 262] width 171 height 929
click at [281, 675] on button "Save" at bounding box center [281, 674] width 82 height 26
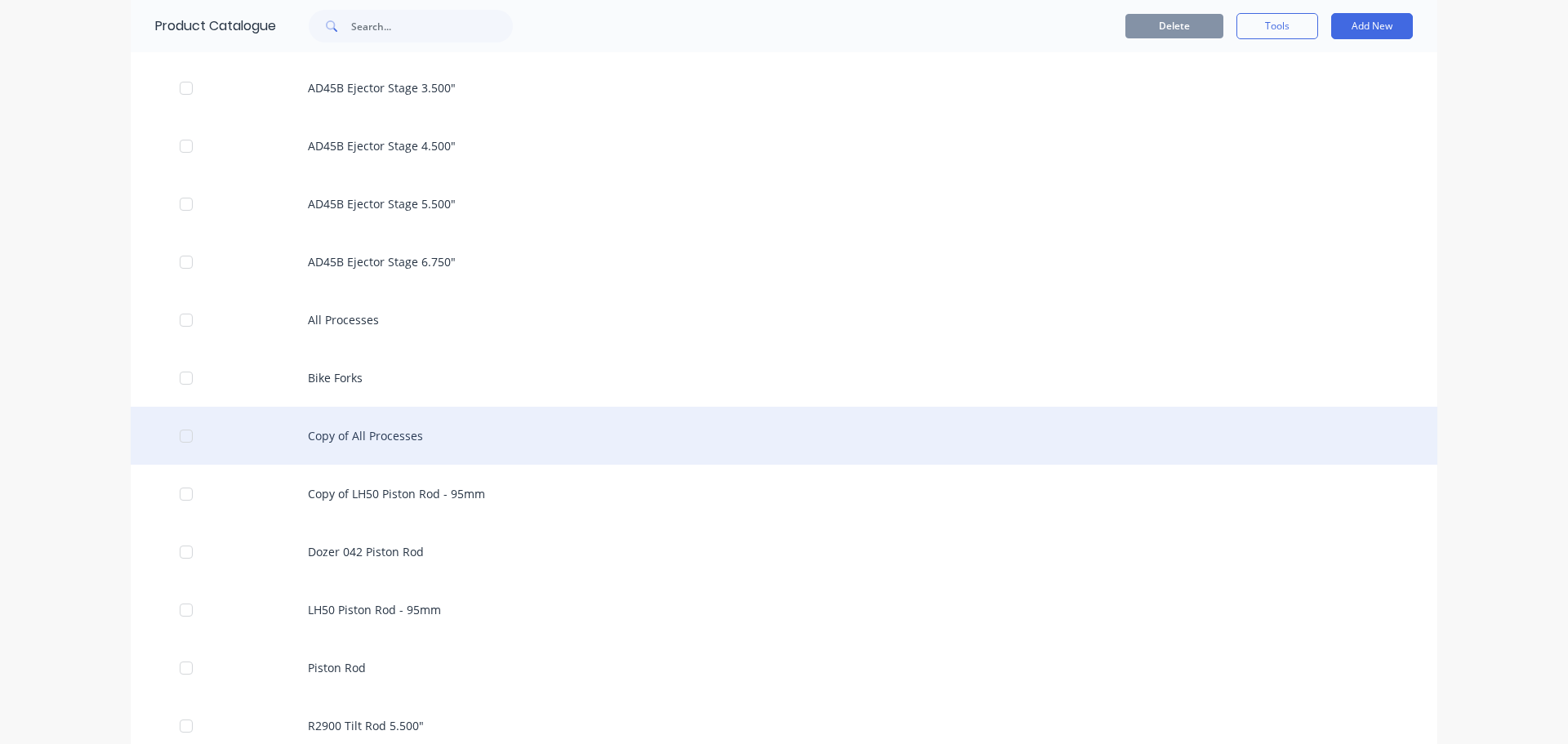
scroll to position [1483, 0]
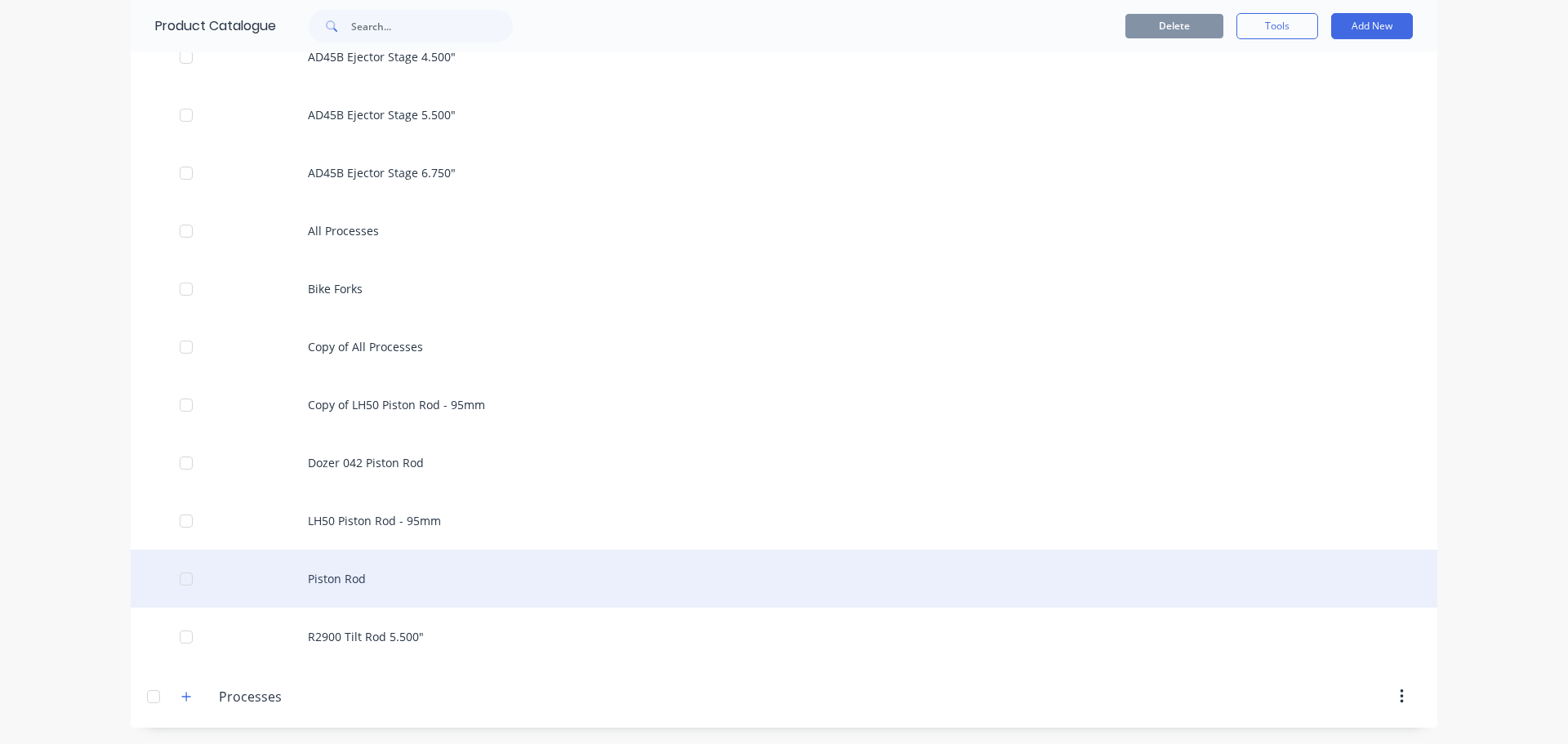
click at [431, 571] on div "Piston Rod" at bounding box center [784, 578] width 1307 height 58
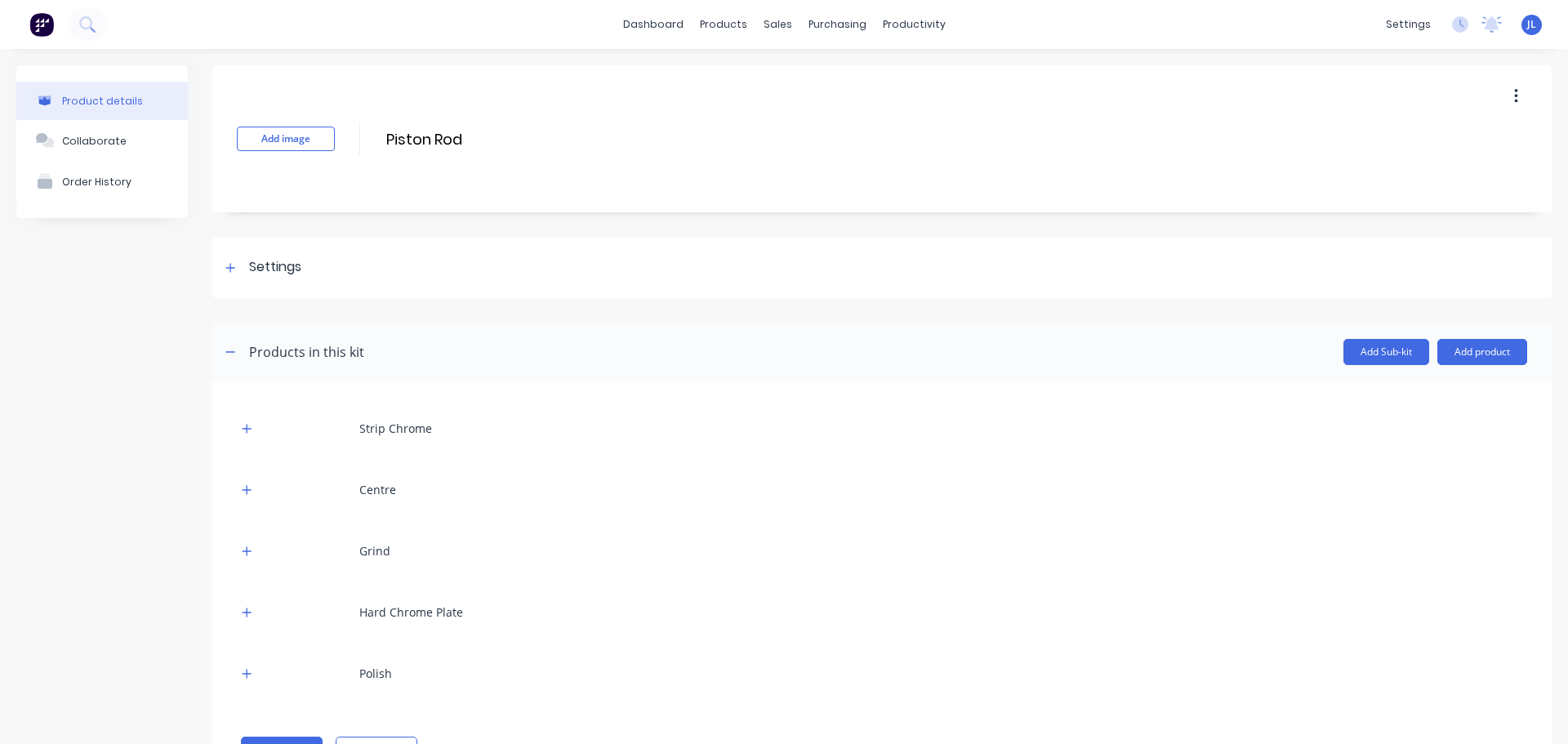
scroll to position [76, 0]
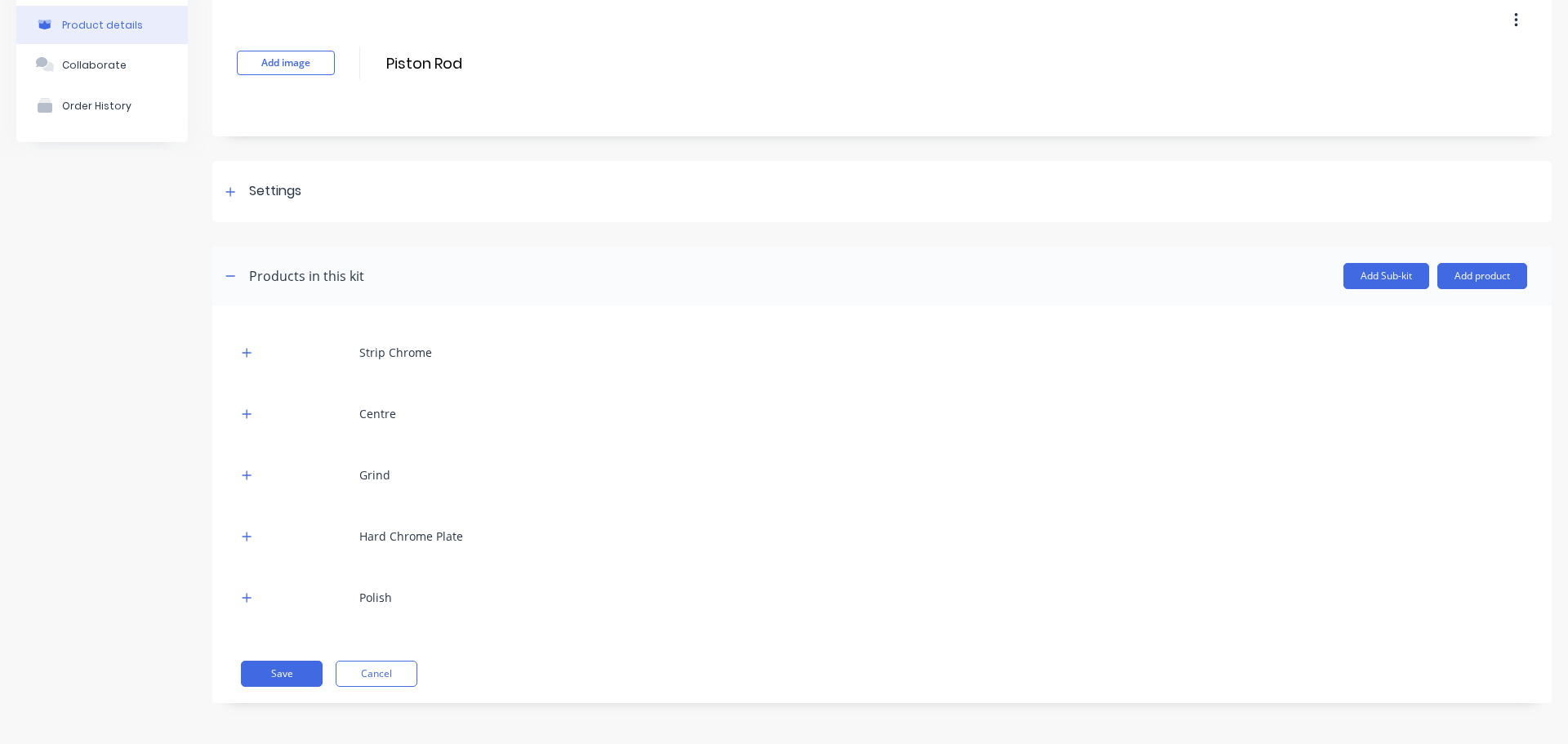
click at [395, 416] on div "Centre" at bounding box center [882, 414] width 1291 height 45
click at [254, 416] on button "button" at bounding box center [247, 413] width 21 height 21
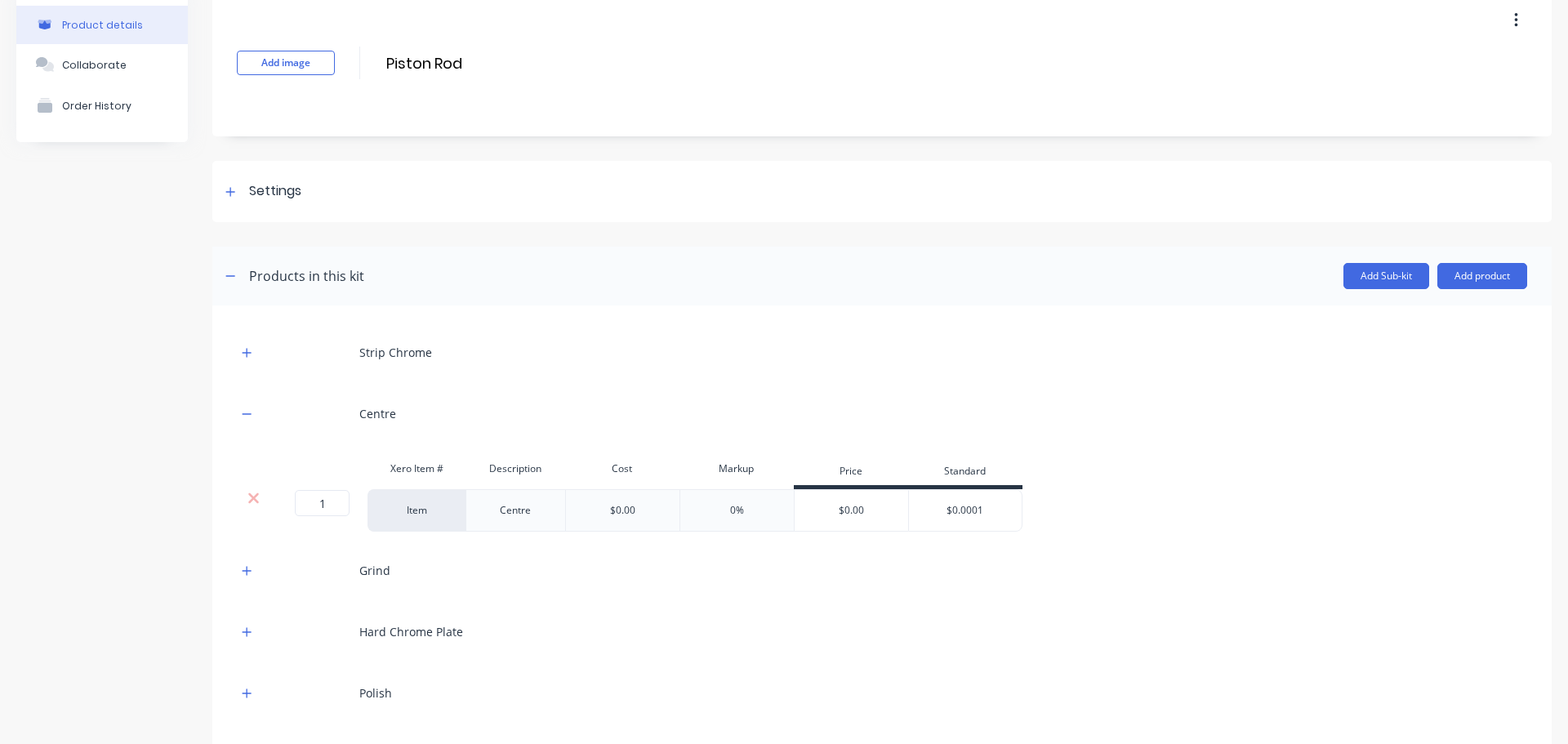
click at [526, 510] on div "Centre" at bounding box center [515, 510] width 82 height 22
click at [536, 510] on div "Centre" at bounding box center [515, 510] width 82 height 22
drag, startPoint x: 111, startPoint y: 468, endPoint x: 130, endPoint y: 457, distance: 22.0
click at [118, 464] on div "Product details Collaborate Order History" at bounding box center [102, 414] width 171 height 842
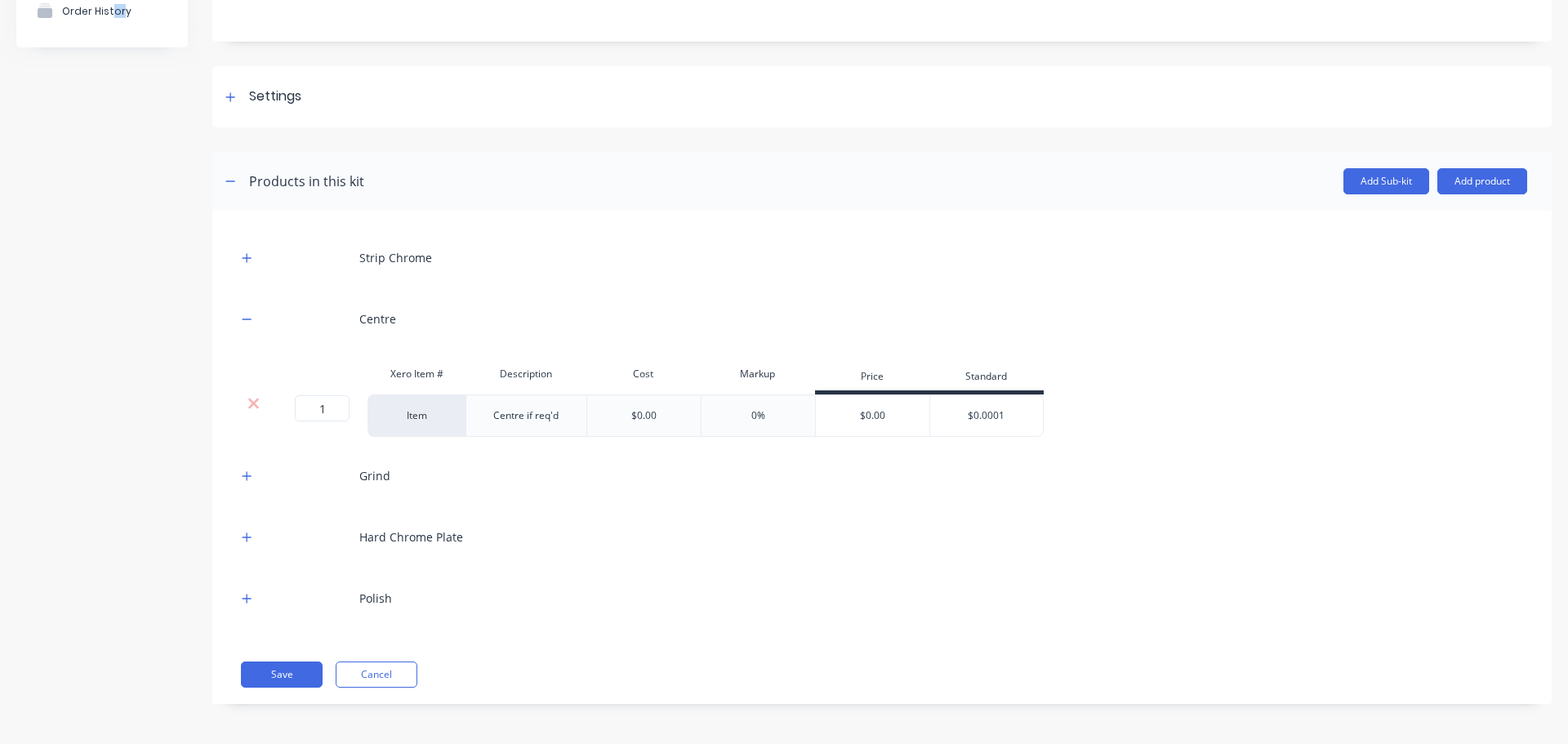
scroll to position [171, 0]
click at [285, 674] on button "Save" at bounding box center [281, 674] width 82 height 26
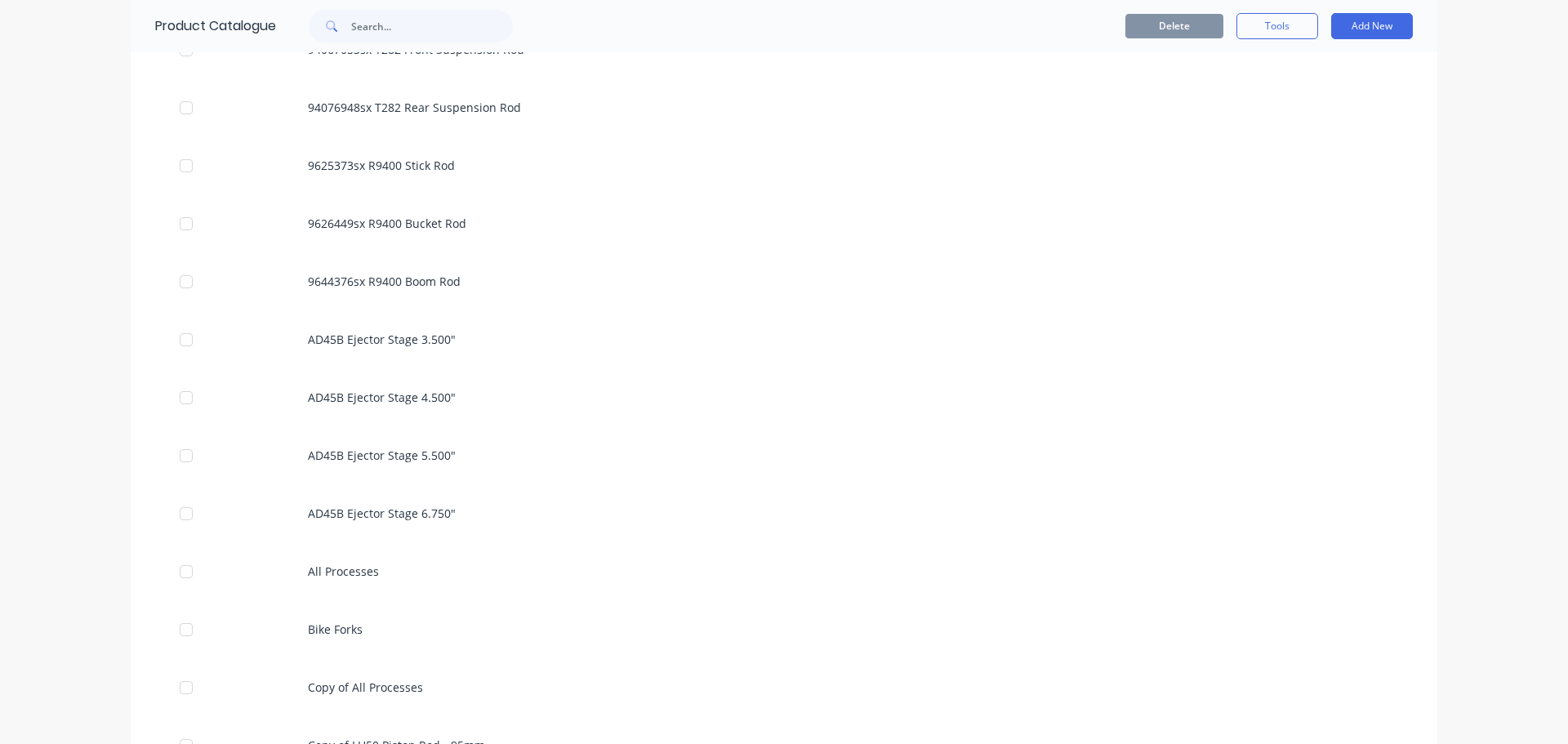
scroll to position [1483, 0]
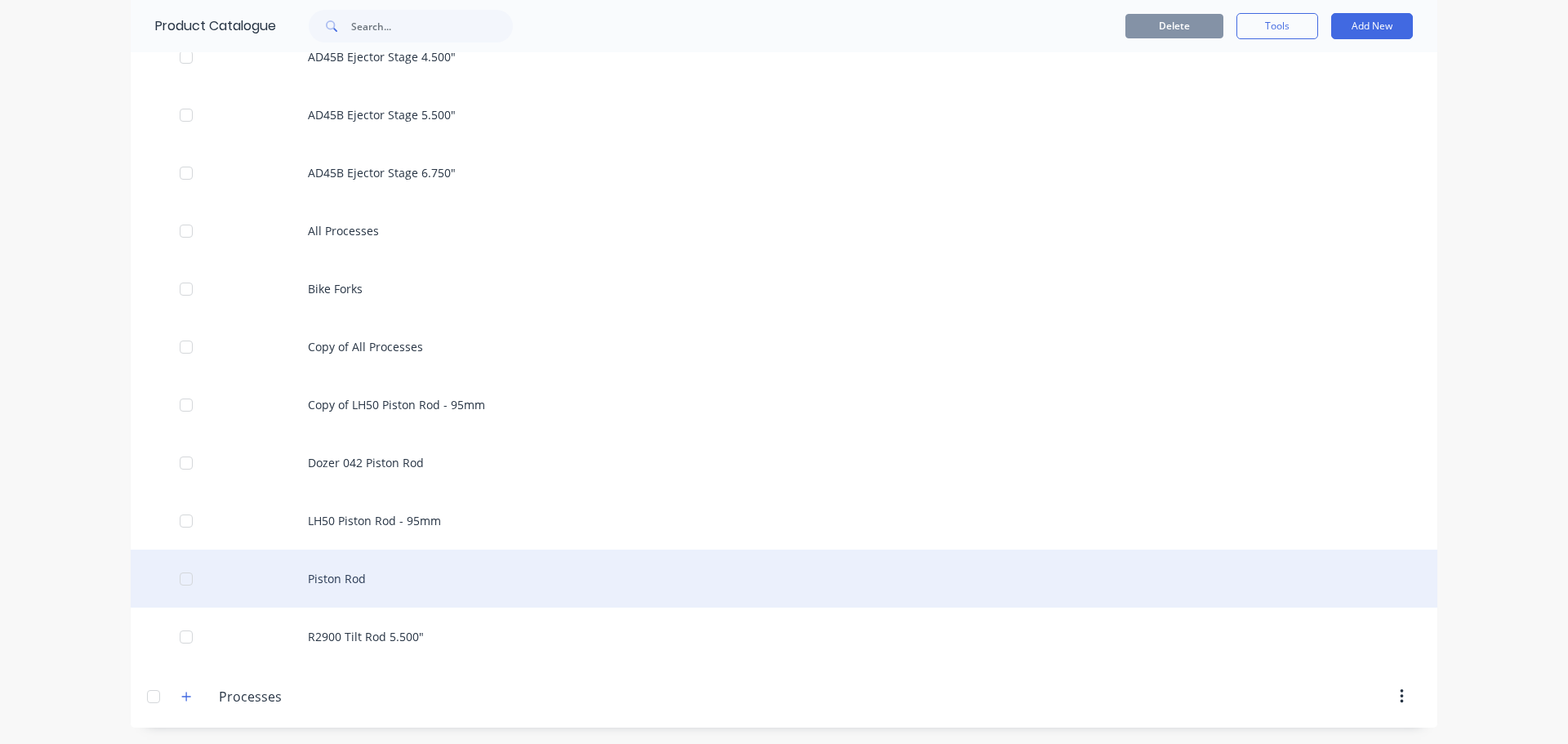
click at [368, 579] on div "Piston Rod" at bounding box center [784, 578] width 1307 height 58
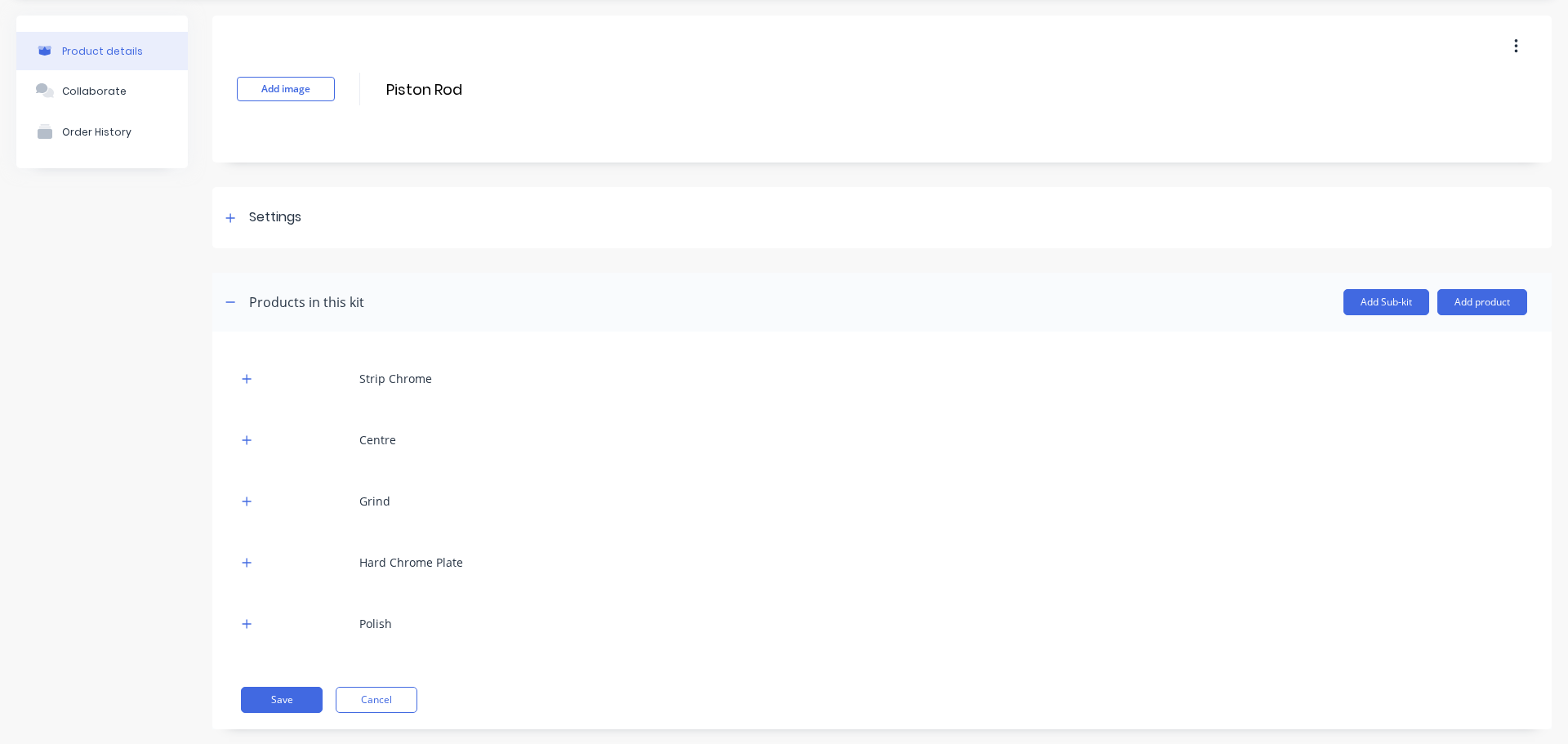
scroll to position [76, 0]
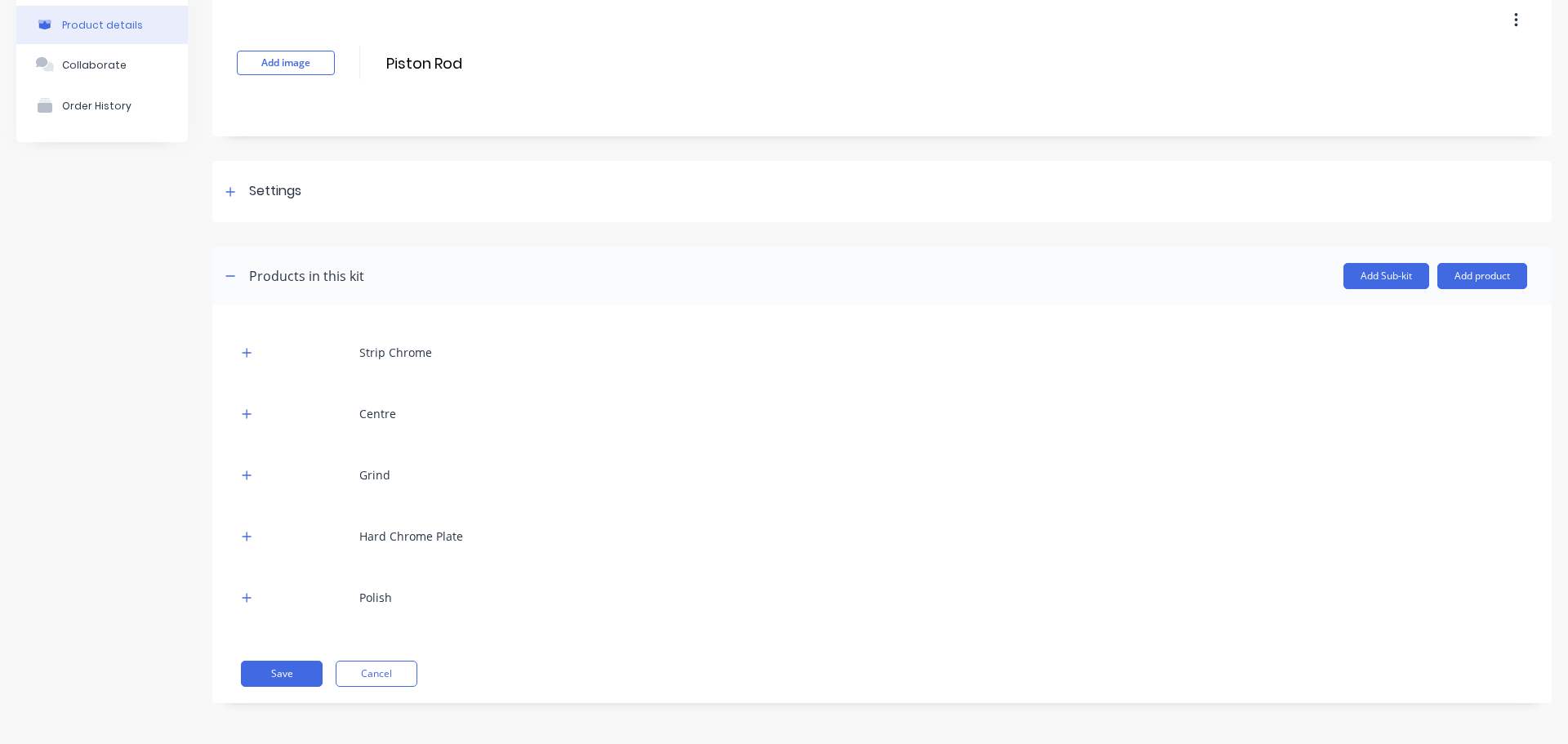
click at [367, 595] on div "Polish" at bounding box center [375, 597] width 32 height 17
click at [247, 603] on button "button" at bounding box center [247, 597] width 21 height 21
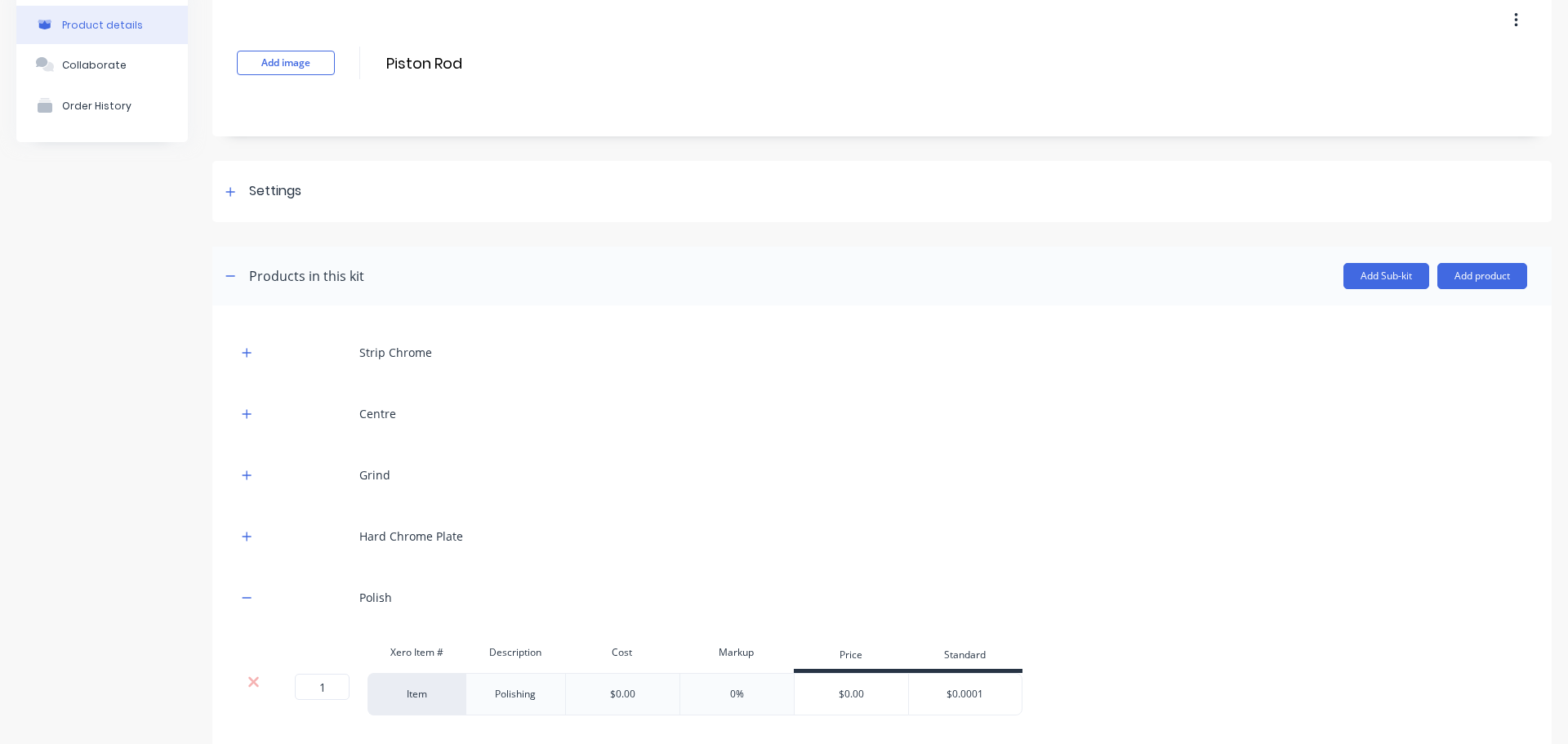
click at [524, 688] on div "Polishing" at bounding box center [515, 694] width 82 height 22
drag, startPoint x: 548, startPoint y: 690, endPoint x: 473, endPoint y: 684, distance: 75.2
click at [473, 684] on div "Polishing" at bounding box center [515, 693] width 99 height 42
click at [170, 626] on div "Product details Collaborate Order History" at bounding box center [102, 409] width 171 height 833
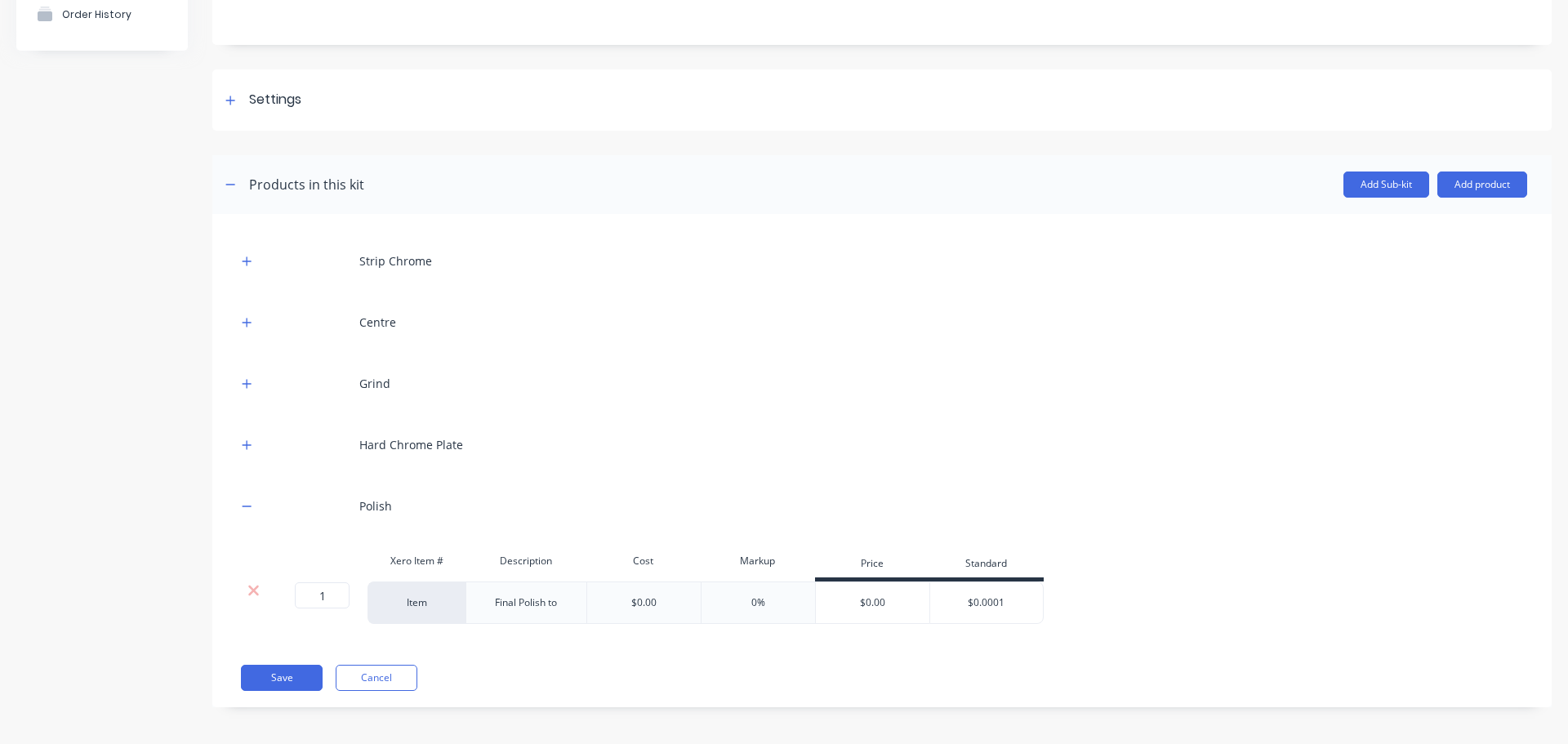
scroll to position [171, 0]
click at [309, 672] on button "Save" at bounding box center [281, 674] width 82 height 26
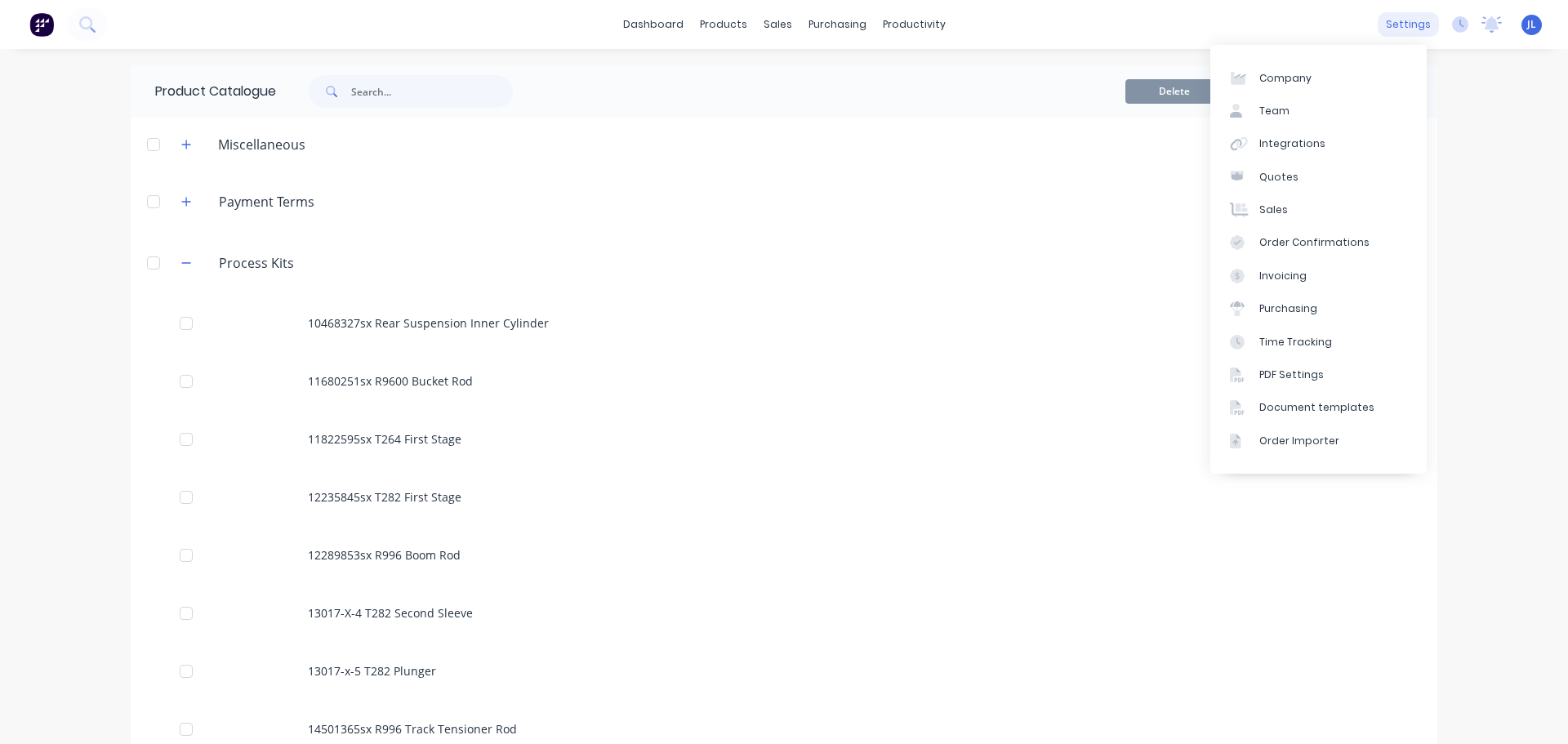
click at [1379, 31] on div "settings" at bounding box center [1409, 24] width 61 height 24
click at [1282, 146] on div "Integrations" at bounding box center [1292, 143] width 66 height 14
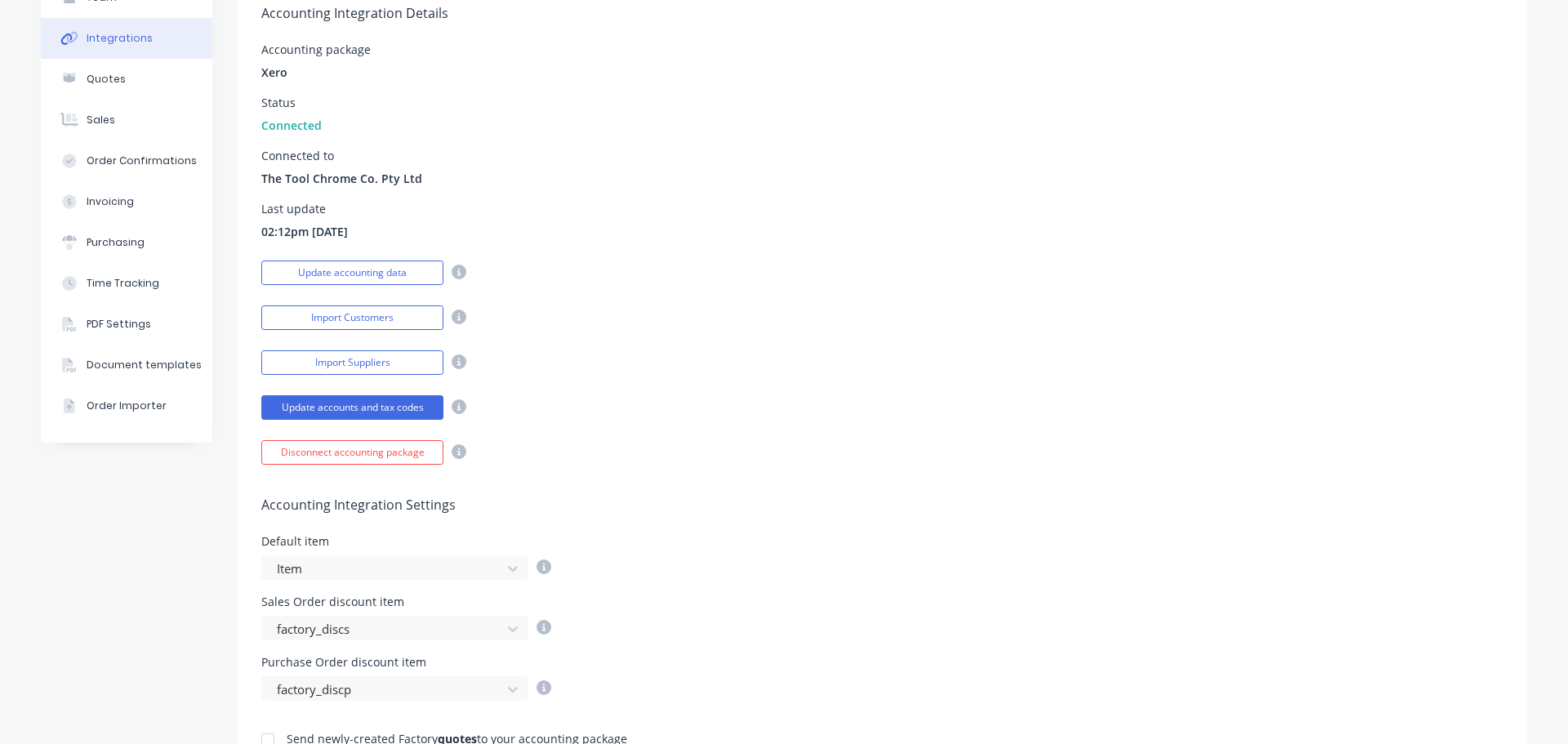
scroll to position [490, 0]
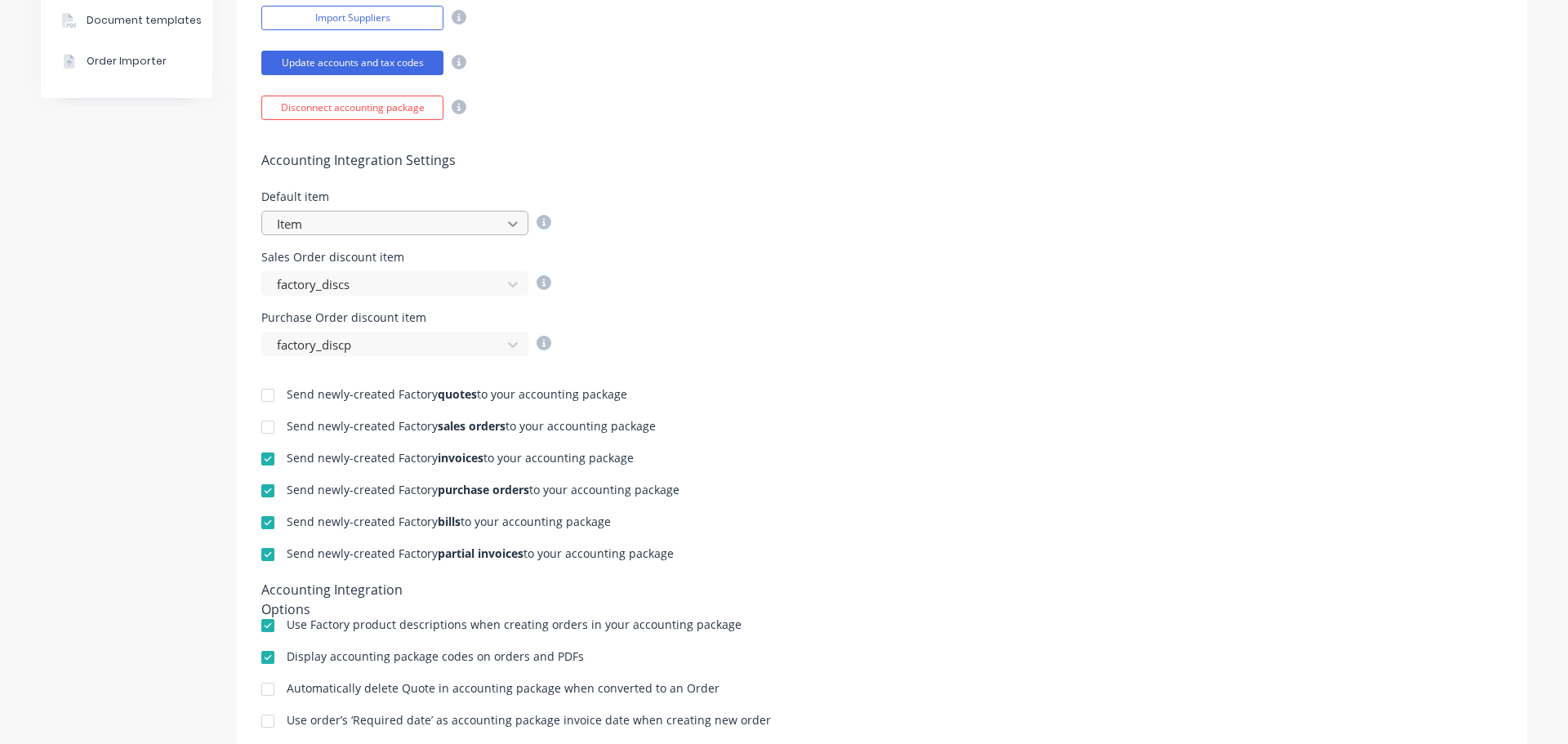
click at [504, 234] on div at bounding box center [512, 224] width 30 height 26
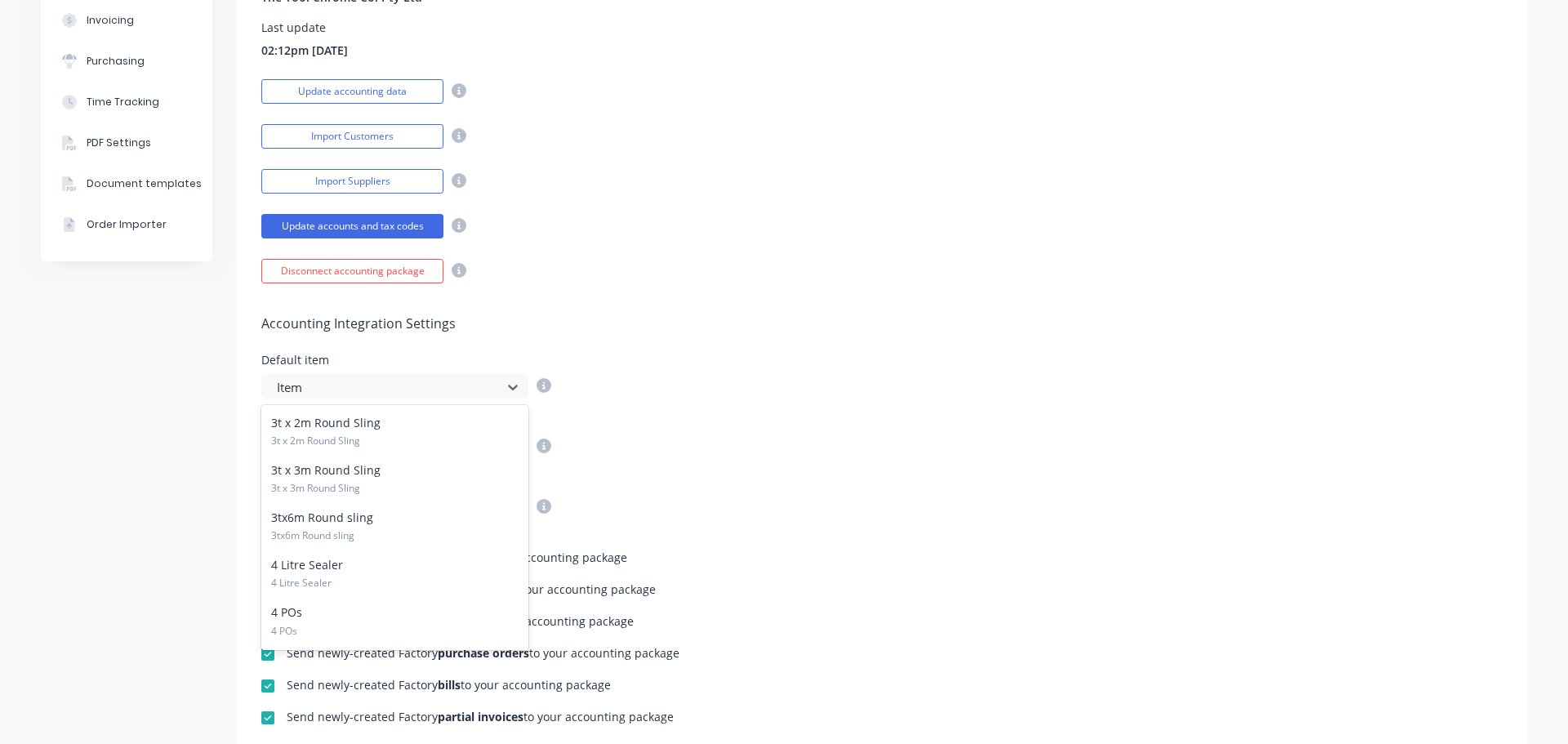
scroll to position [0, 0]
click at [772, 372] on div "Default item 2824 results available. Use Up and Down to choose options, press E…" at bounding box center [882, 376] width 1241 height 44
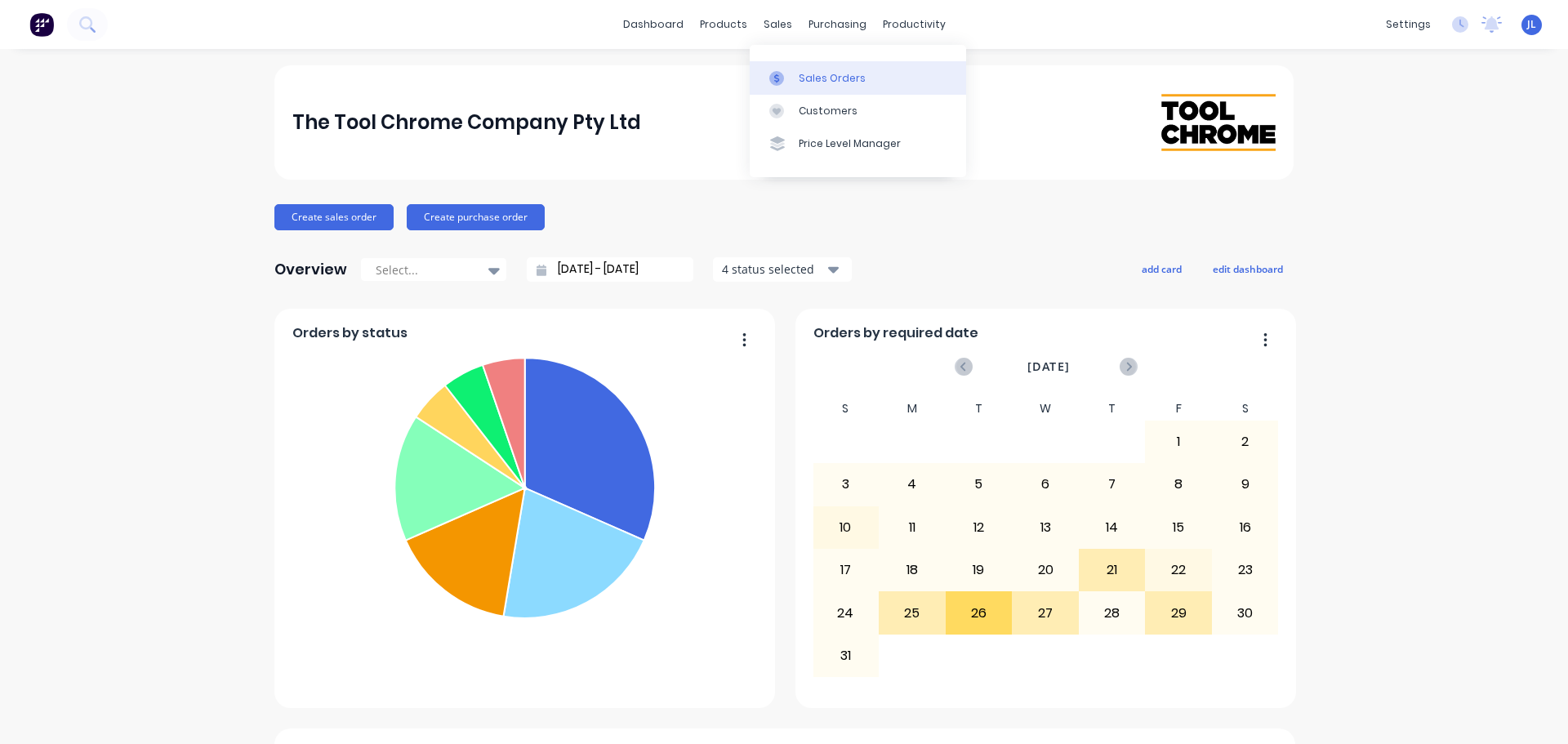
click at [786, 71] on div at bounding box center [781, 78] width 24 height 14
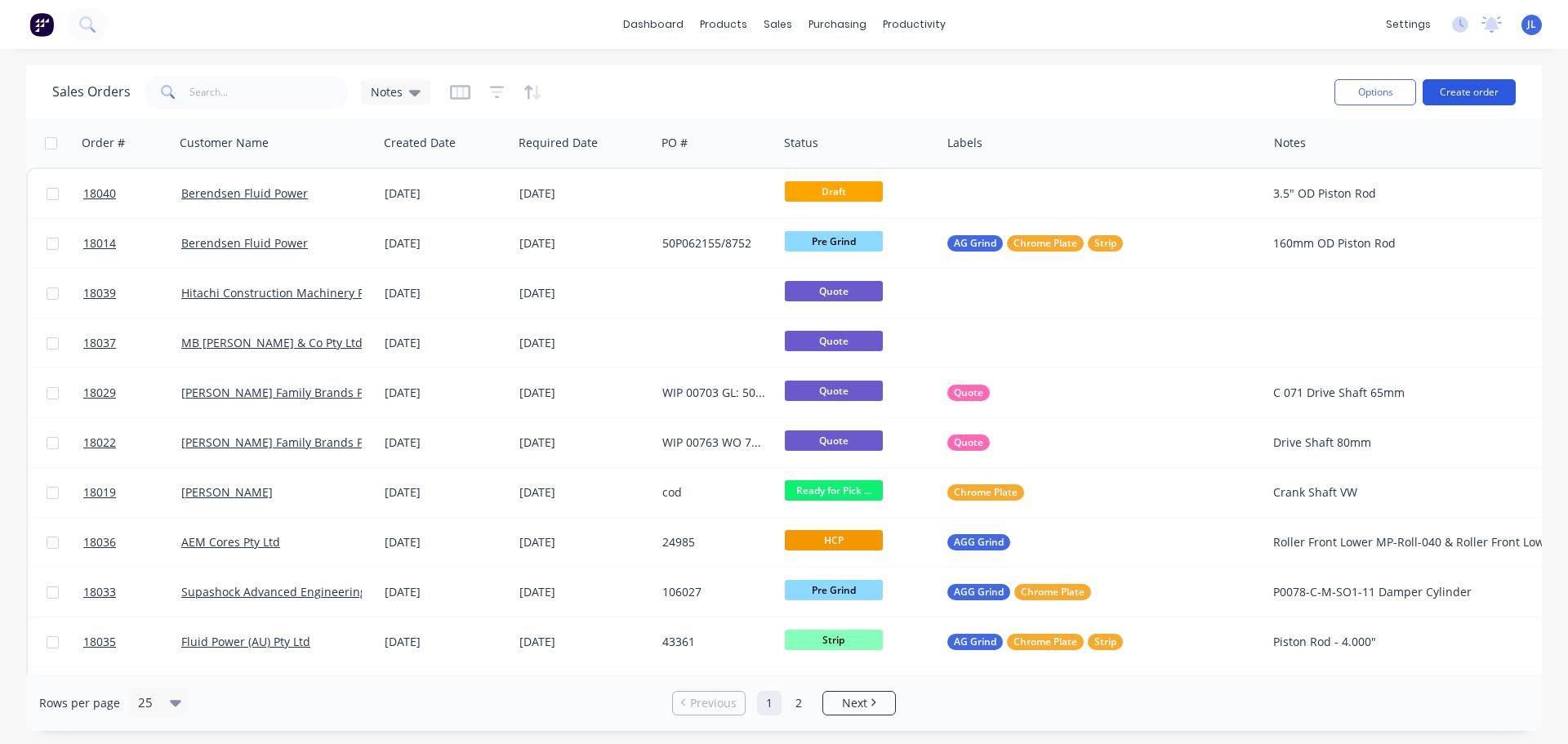
click at [1476, 96] on button "Create order" at bounding box center [1469, 92] width 93 height 26
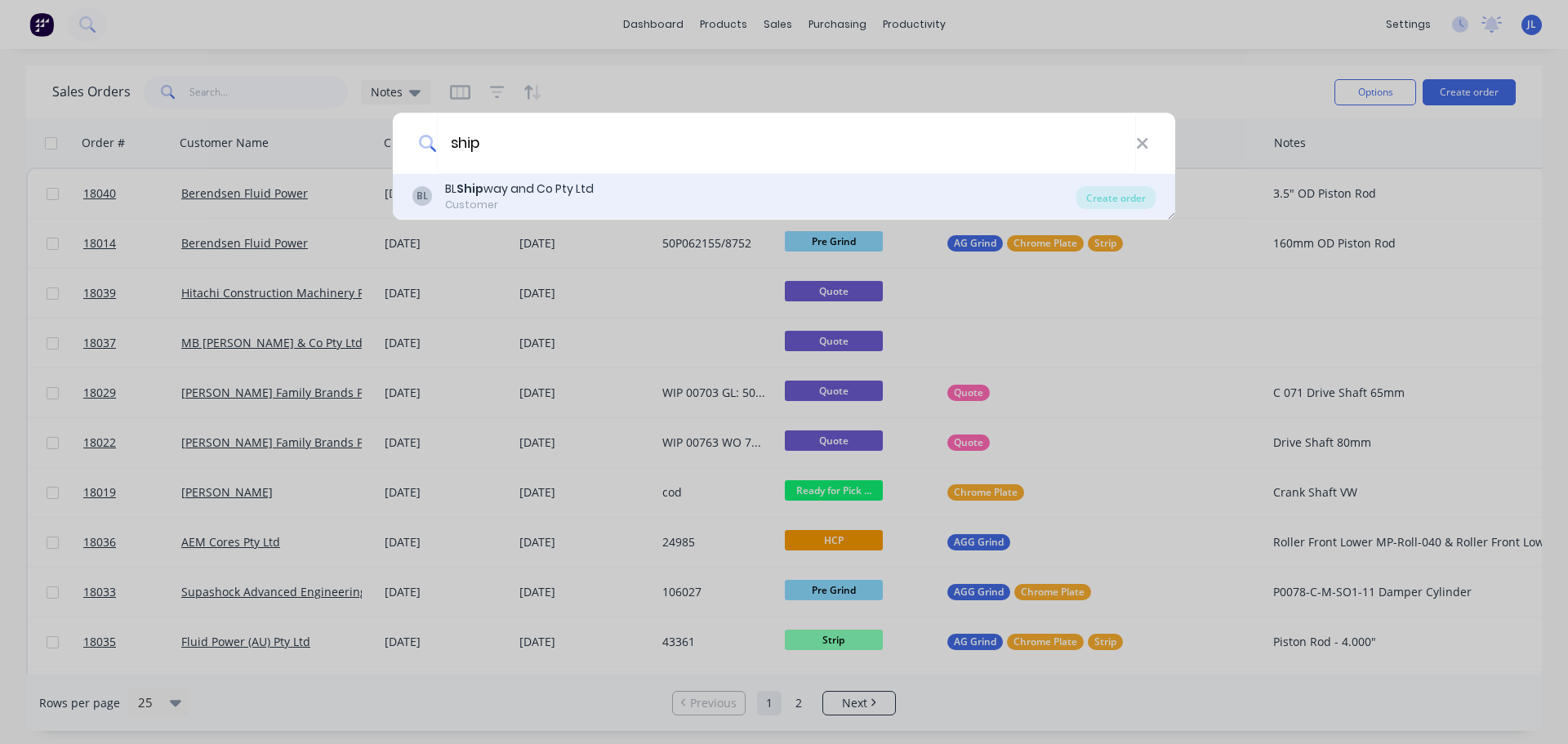
type input "ship"
click at [487, 201] on div "Customer" at bounding box center [519, 205] width 149 height 14
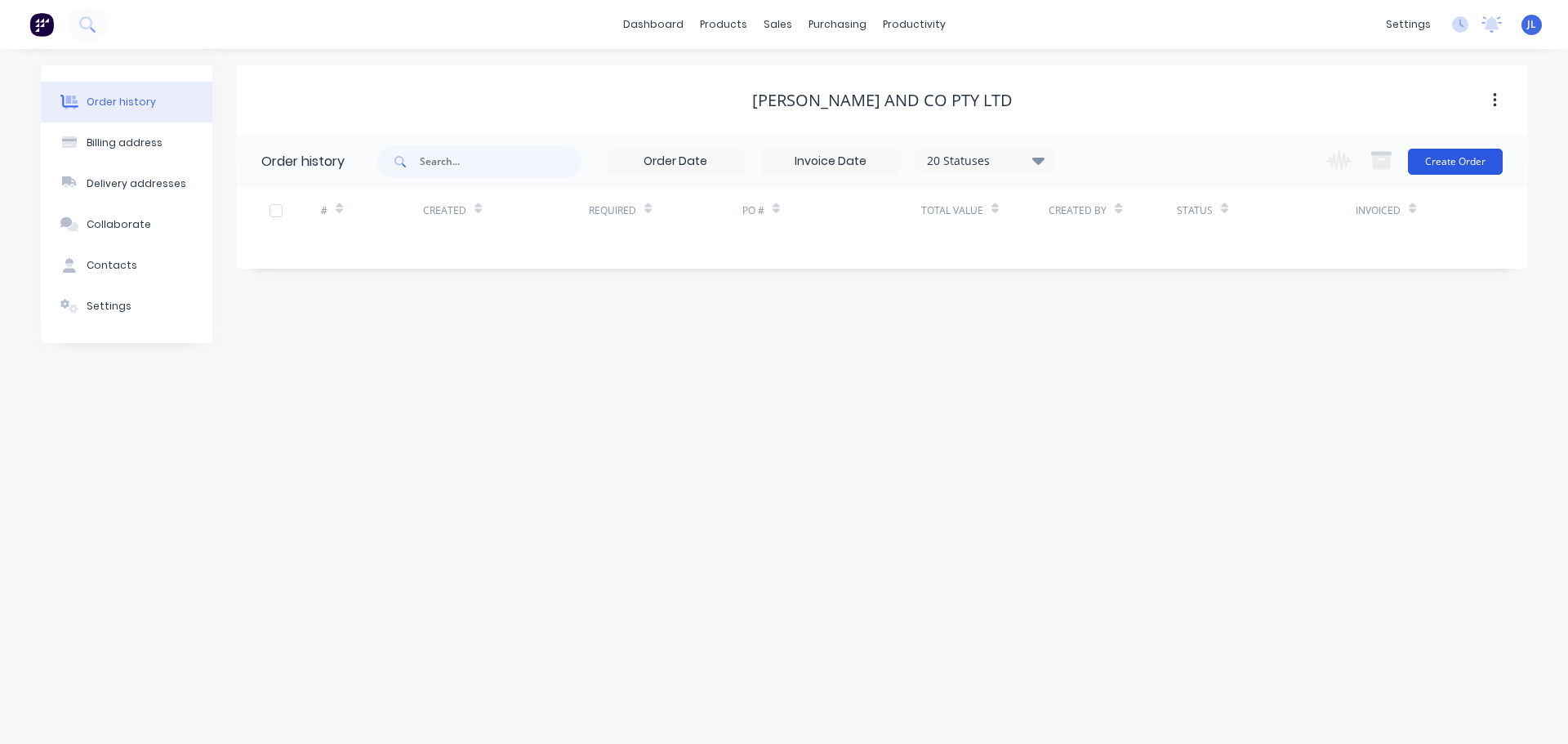
click at [1450, 164] on button "Create Order" at bounding box center [1455, 161] width 95 height 26
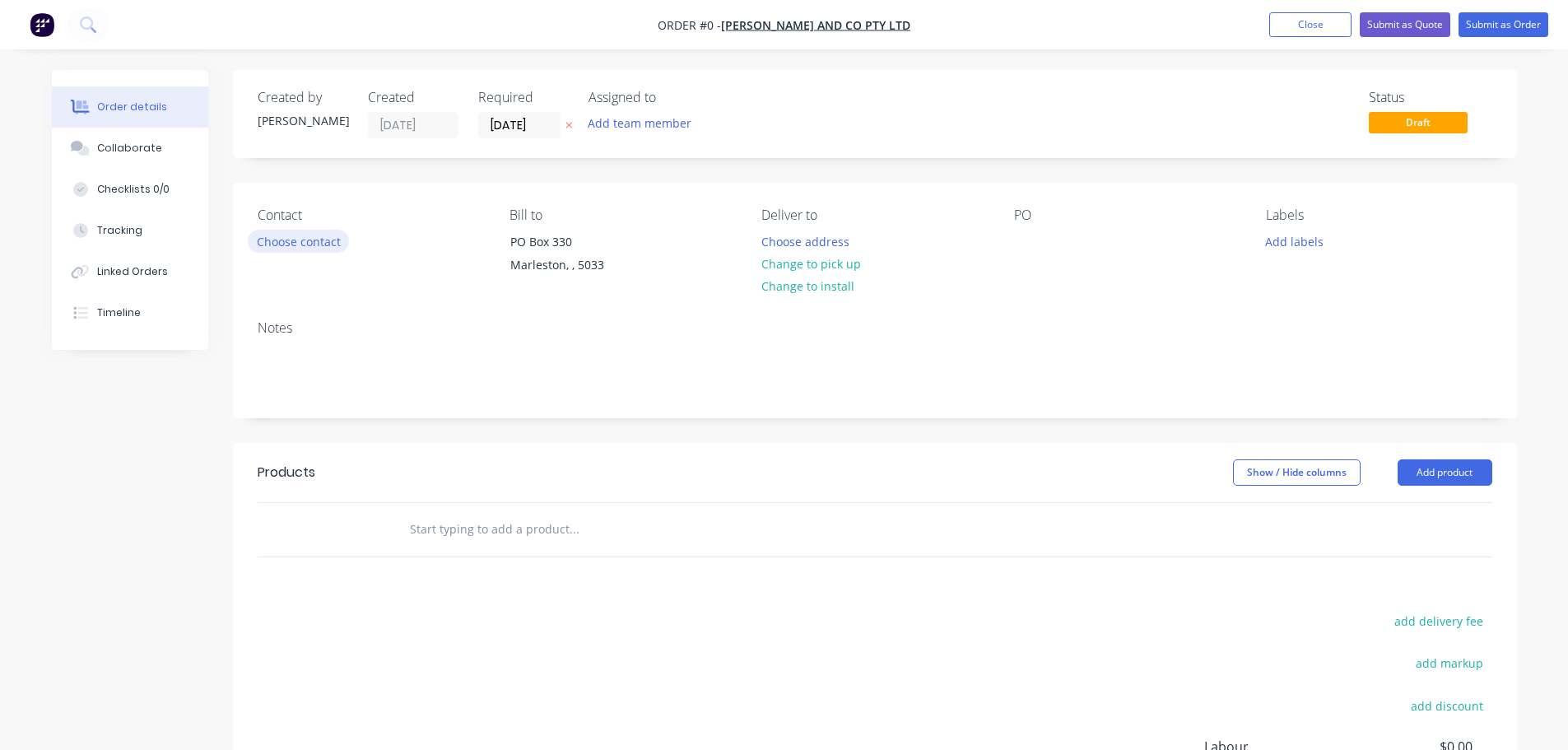
click at [318, 248] on button "Choose contact" at bounding box center [298, 241] width 101 height 22
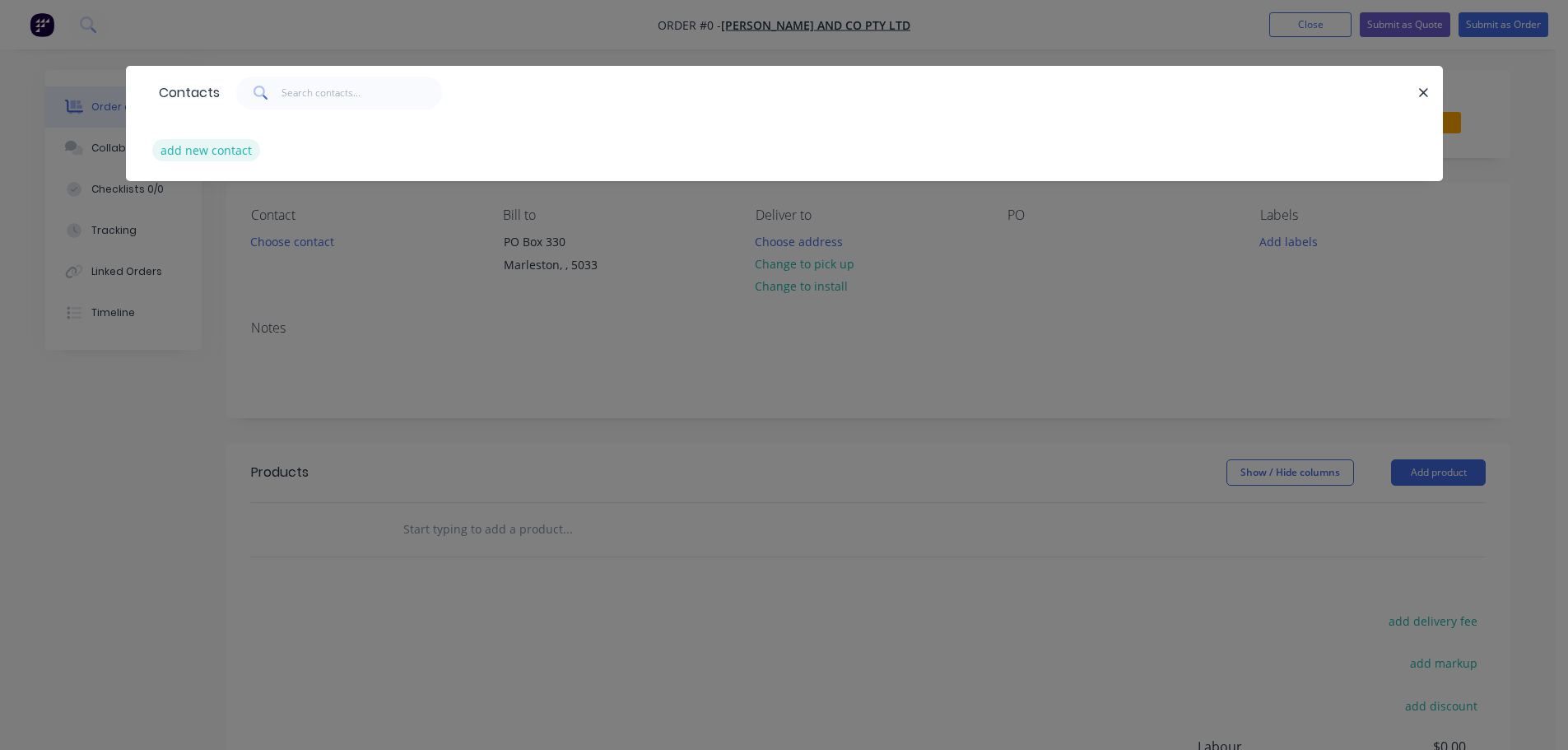
click at [235, 145] on button "add new contact" at bounding box center [207, 150] width 109 height 22
select select "AU"
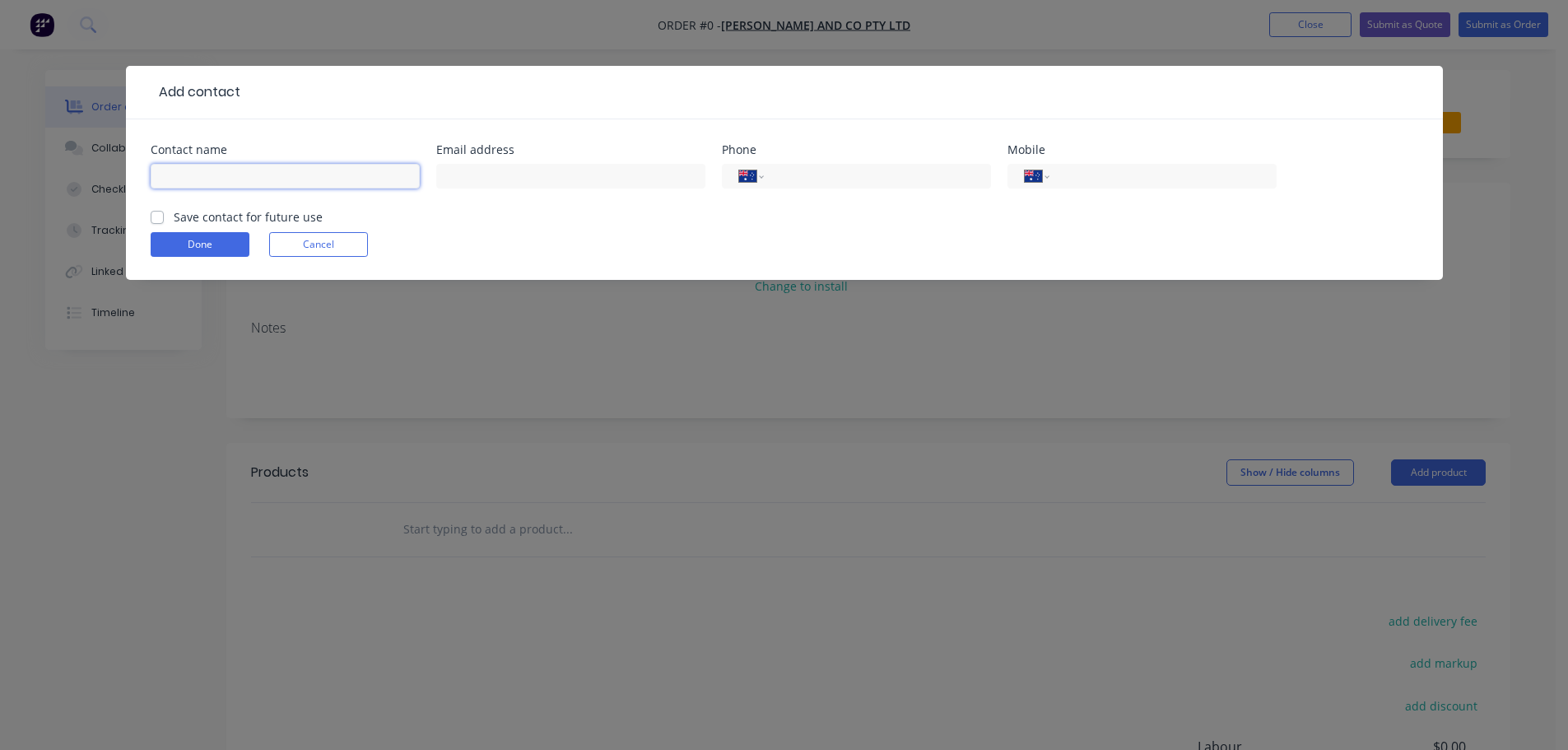
click at [242, 185] on input "text" at bounding box center [285, 175] width 269 height 25
type input "Robert Folland"
click at [474, 174] on input "roberf@blshipway.com.au" at bounding box center [571, 175] width 269 height 25
type input "robertf@blshipway.com.au"
click at [174, 212] on label "Save contact for future use" at bounding box center [248, 216] width 149 height 17
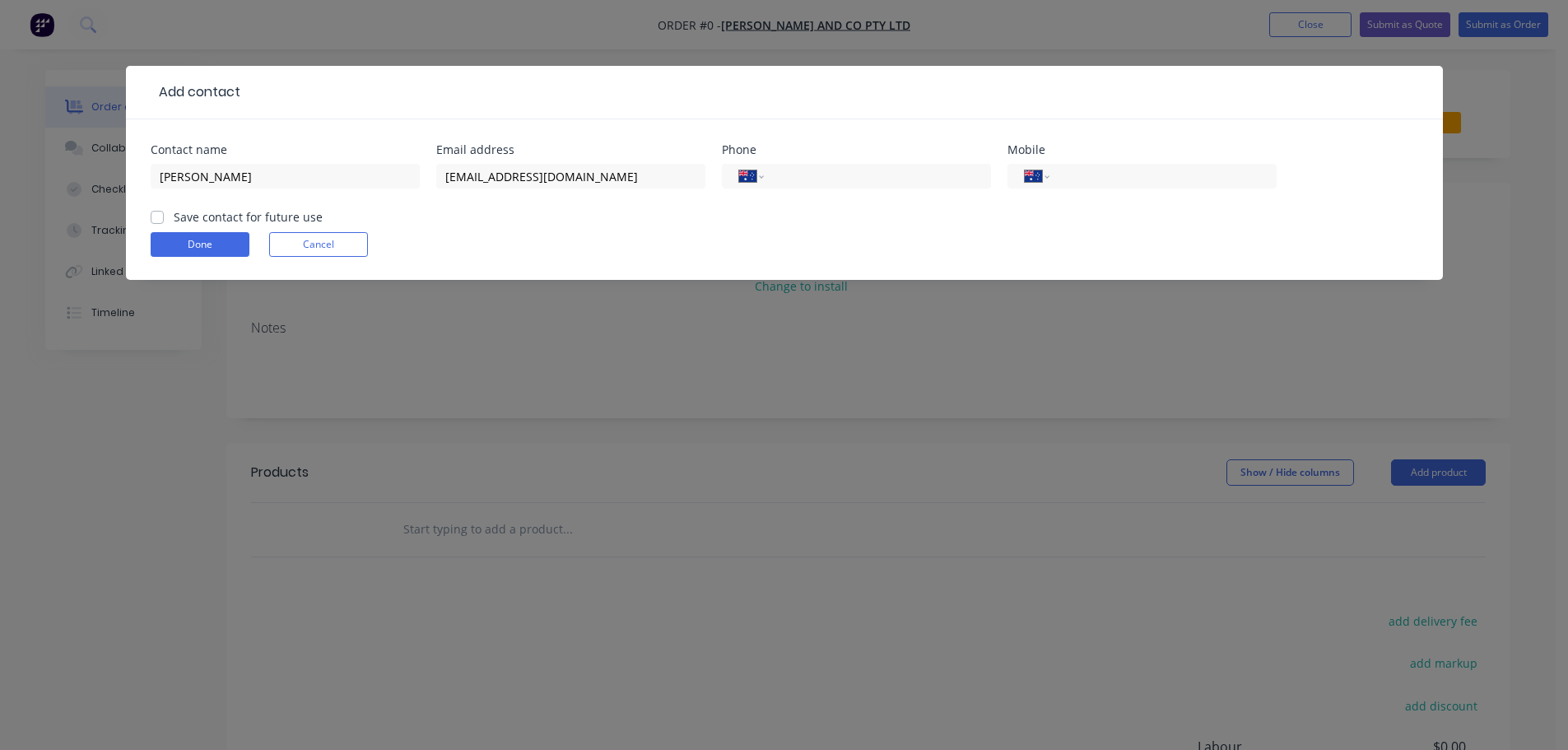
click at [152, 212] on input "Save contact for future use" at bounding box center [157, 215] width 13 height 15
checkbox input "true"
click at [174, 246] on button "Done" at bounding box center [200, 244] width 99 height 25
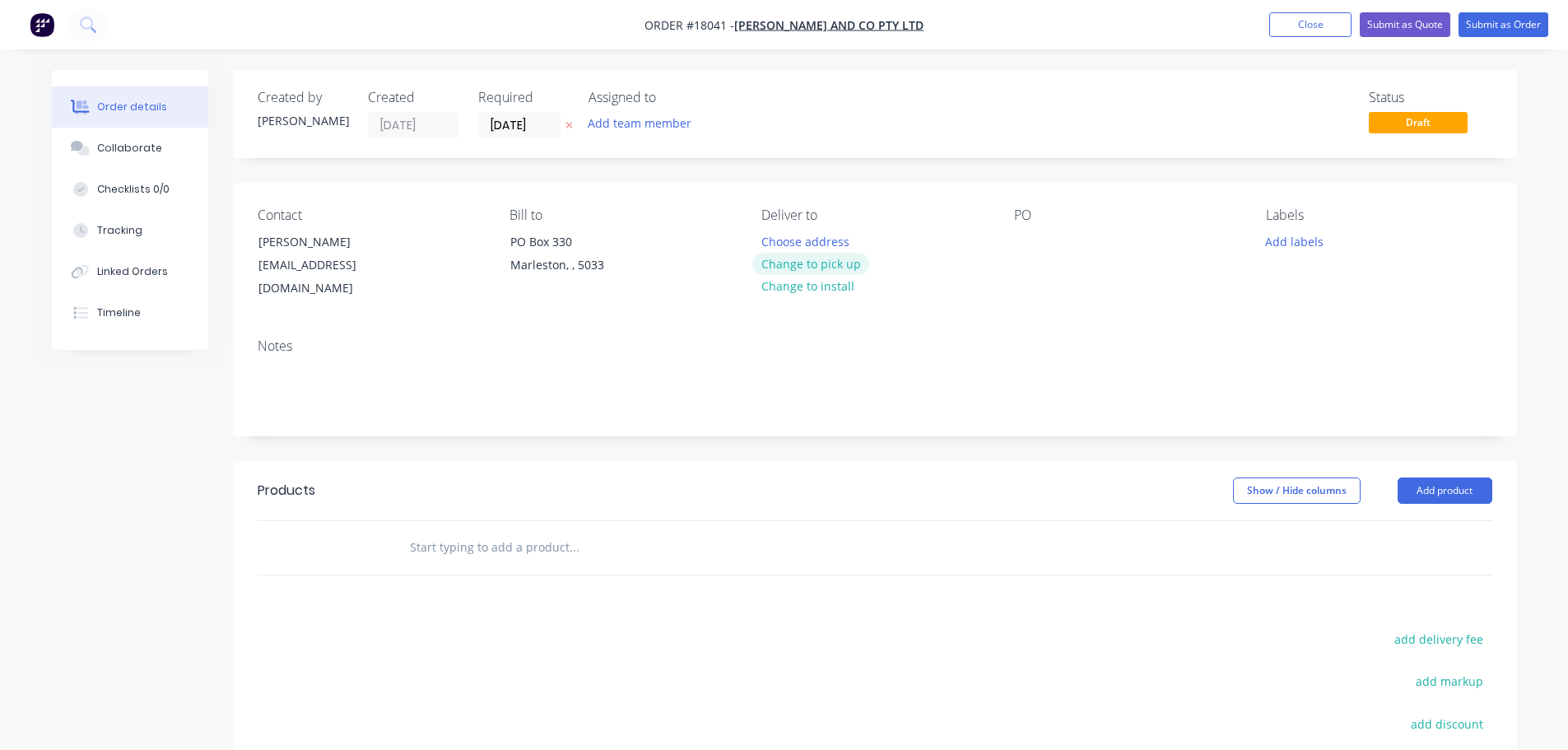
click at [825, 270] on button "Change to pick up" at bounding box center [811, 264] width 117 height 22
click at [1018, 242] on div at bounding box center [1027, 242] width 26 height 24
click at [1282, 250] on button "Add labels" at bounding box center [1294, 241] width 75 height 22
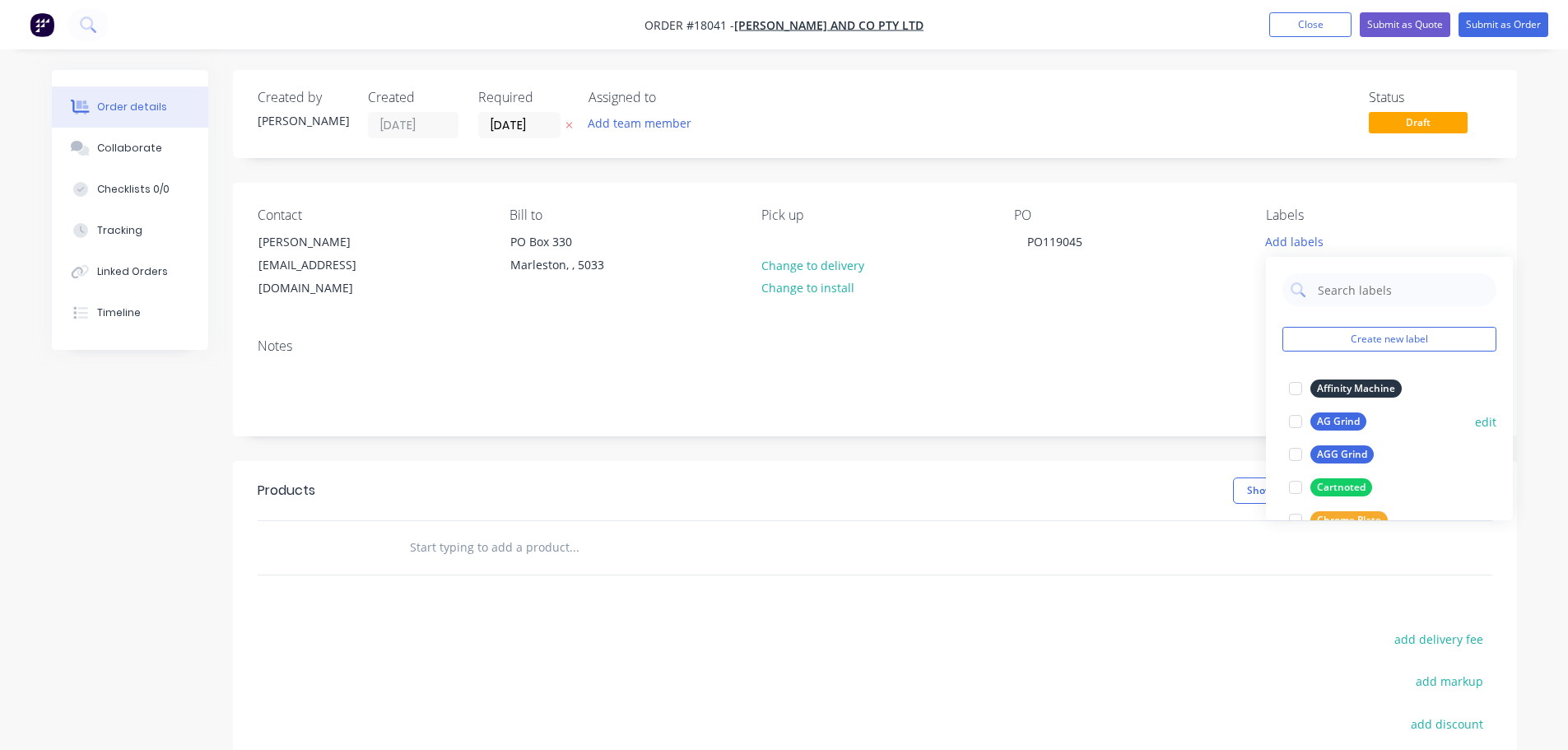
click at [1304, 422] on div at bounding box center [1295, 421] width 33 height 33
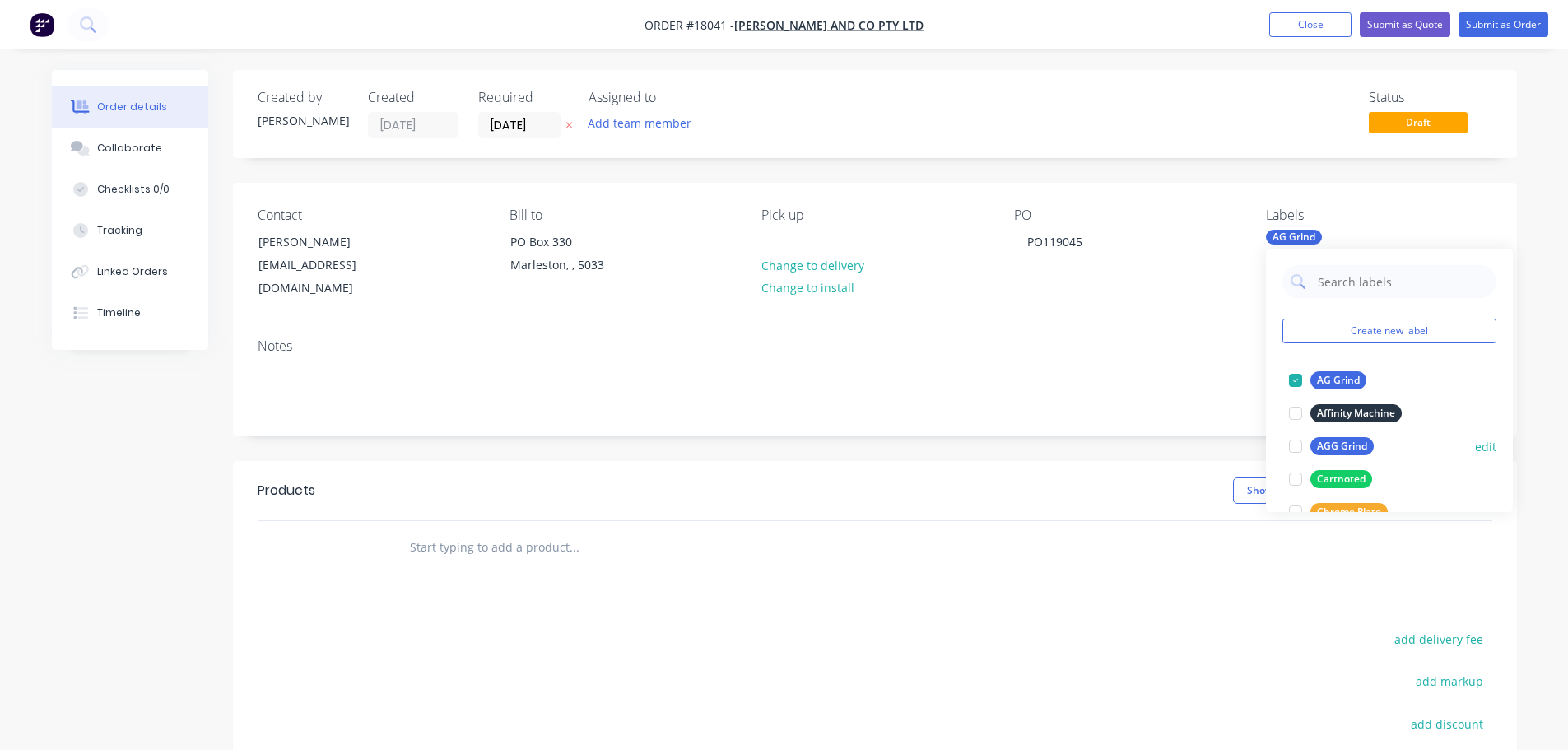
scroll to position [83, 0]
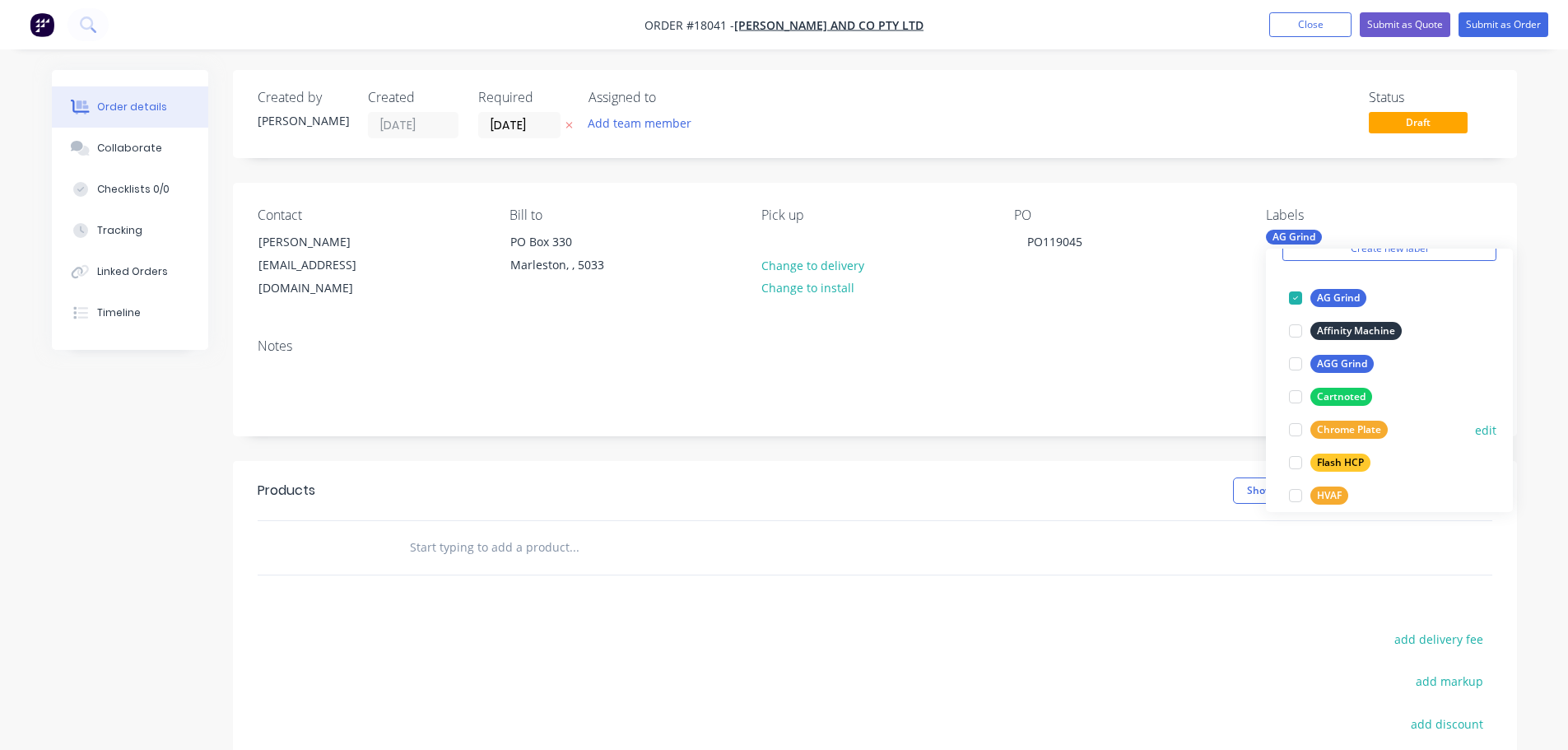
click at [1293, 435] on div at bounding box center [1295, 430] width 33 height 33
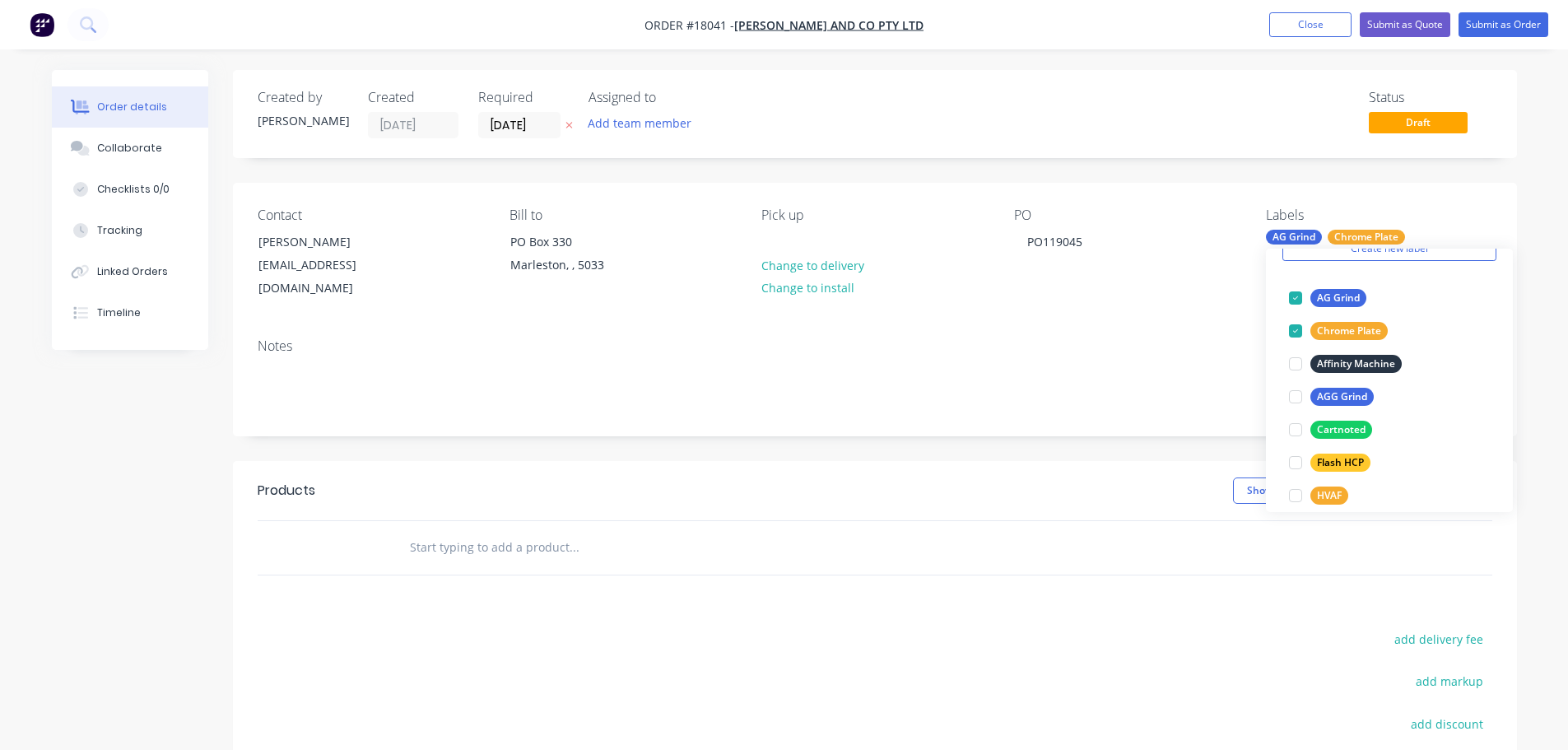
click at [1537, 204] on div "Order details Collaborate Checklists 0/0 Tracking Linked Orders Timeline Order …" at bounding box center [784, 497] width 1568 height 995
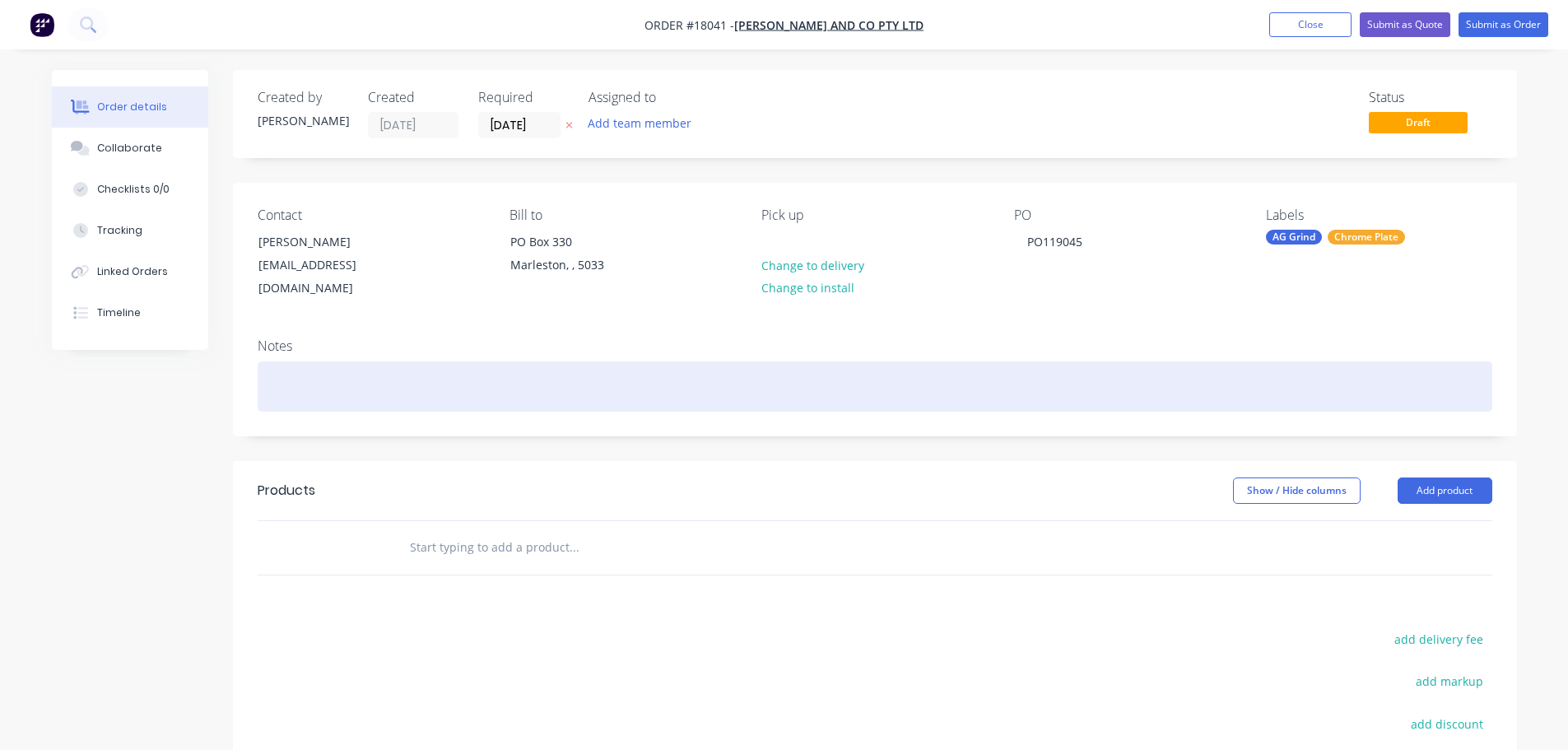
click at [459, 384] on div at bounding box center [874, 385] width 1234 height 50
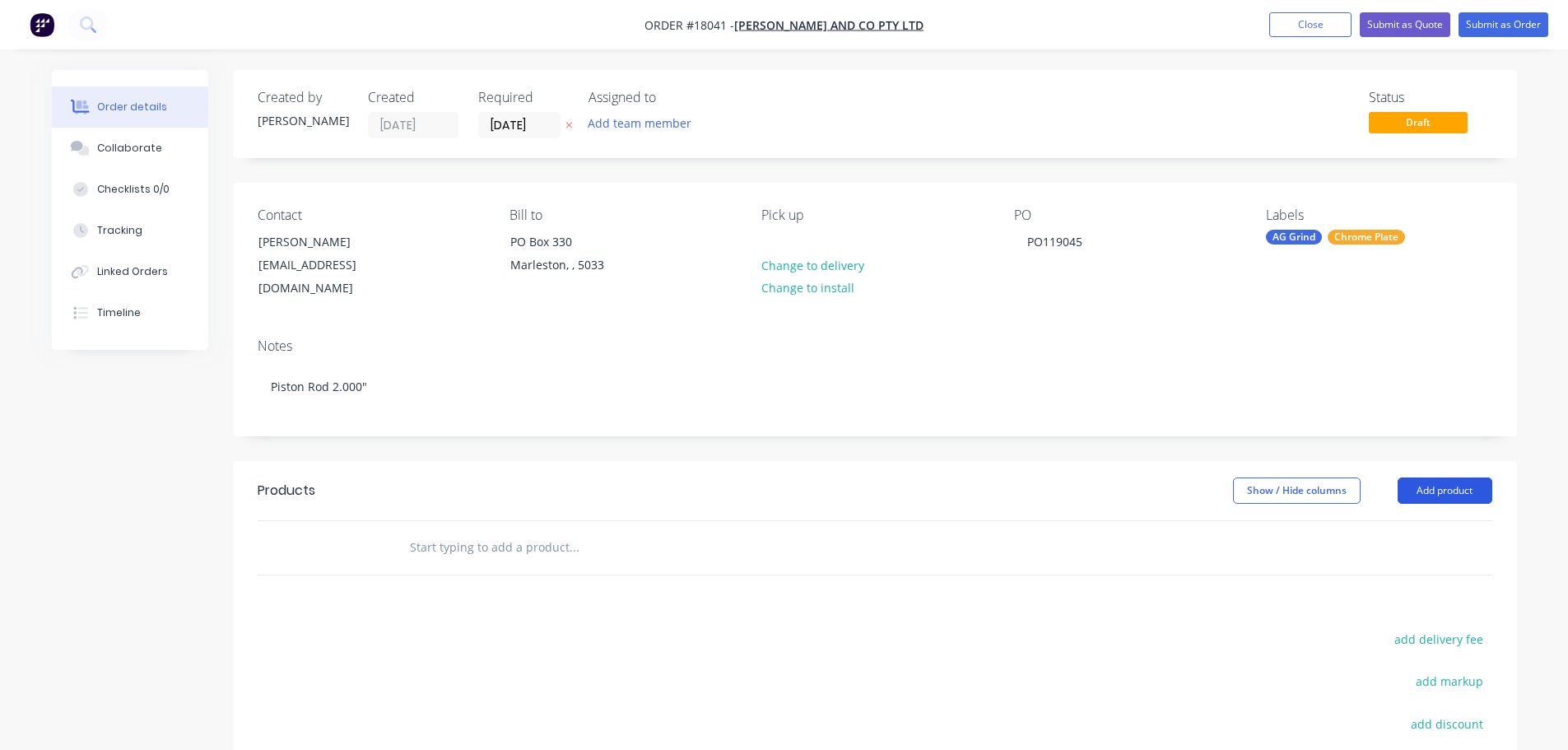
click at [1440, 477] on button "Add product" at bounding box center [1444, 490] width 95 height 26
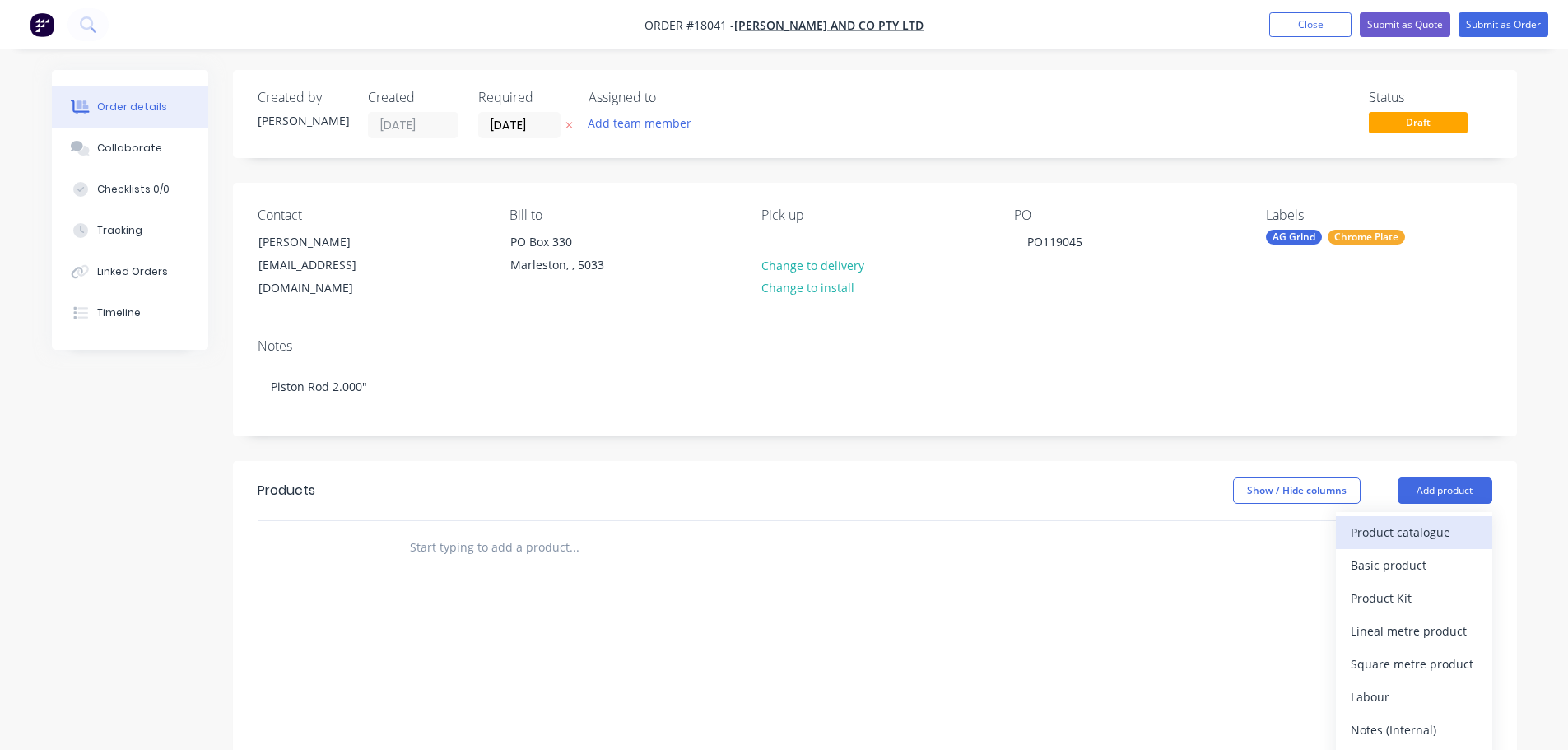
click at [1380, 520] on div "Product catalogue" at bounding box center [1413, 532] width 126 height 24
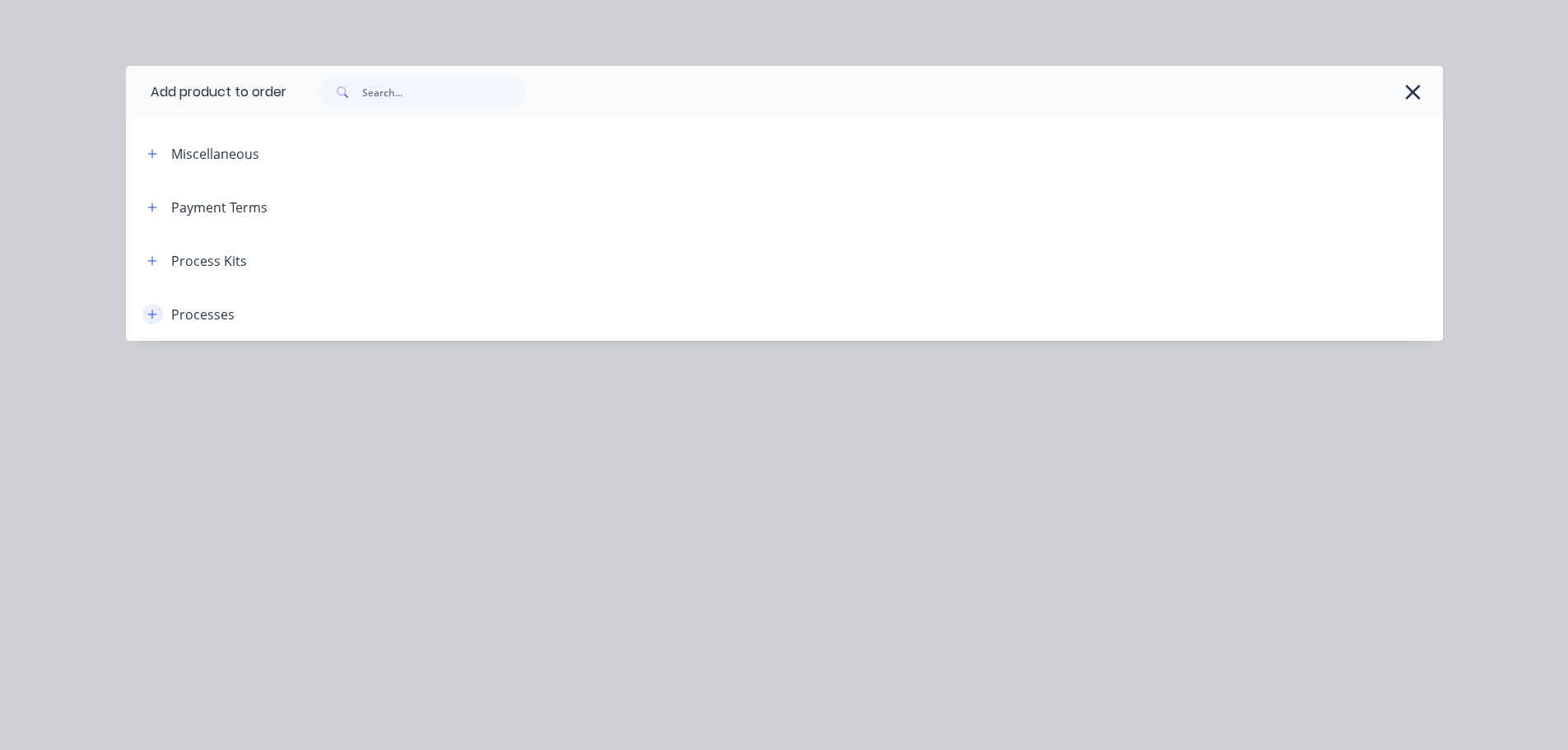
click at [157, 309] on icon "button" at bounding box center [152, 315] width 10 height 12
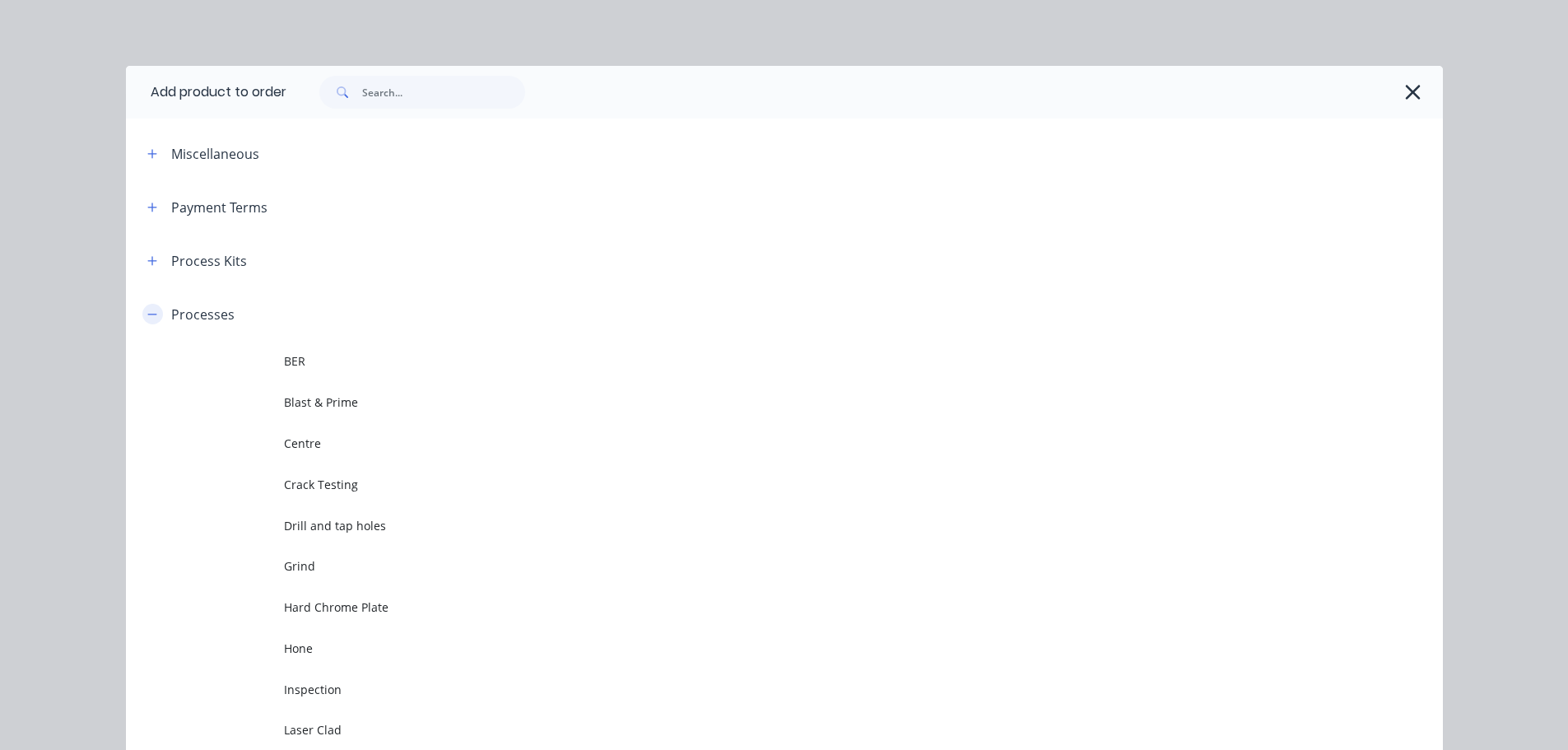
click at [157, 308] on div "Processes" at bounding box center [185, 314] width 100 height 21
click at [147, 260] on icon "button" at bounding box center [152, 261] width 10 height 12
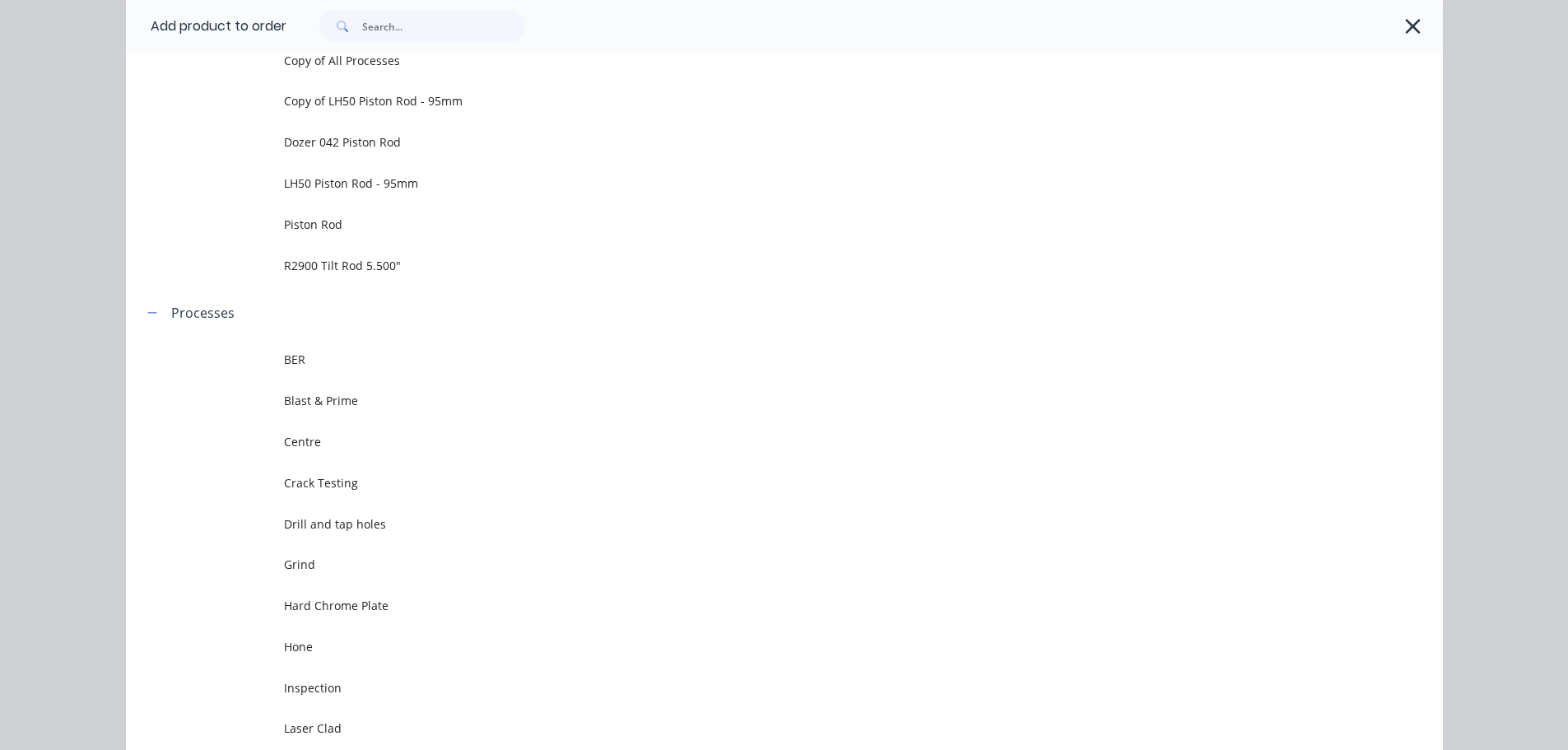
scroll to position [1153, 0]
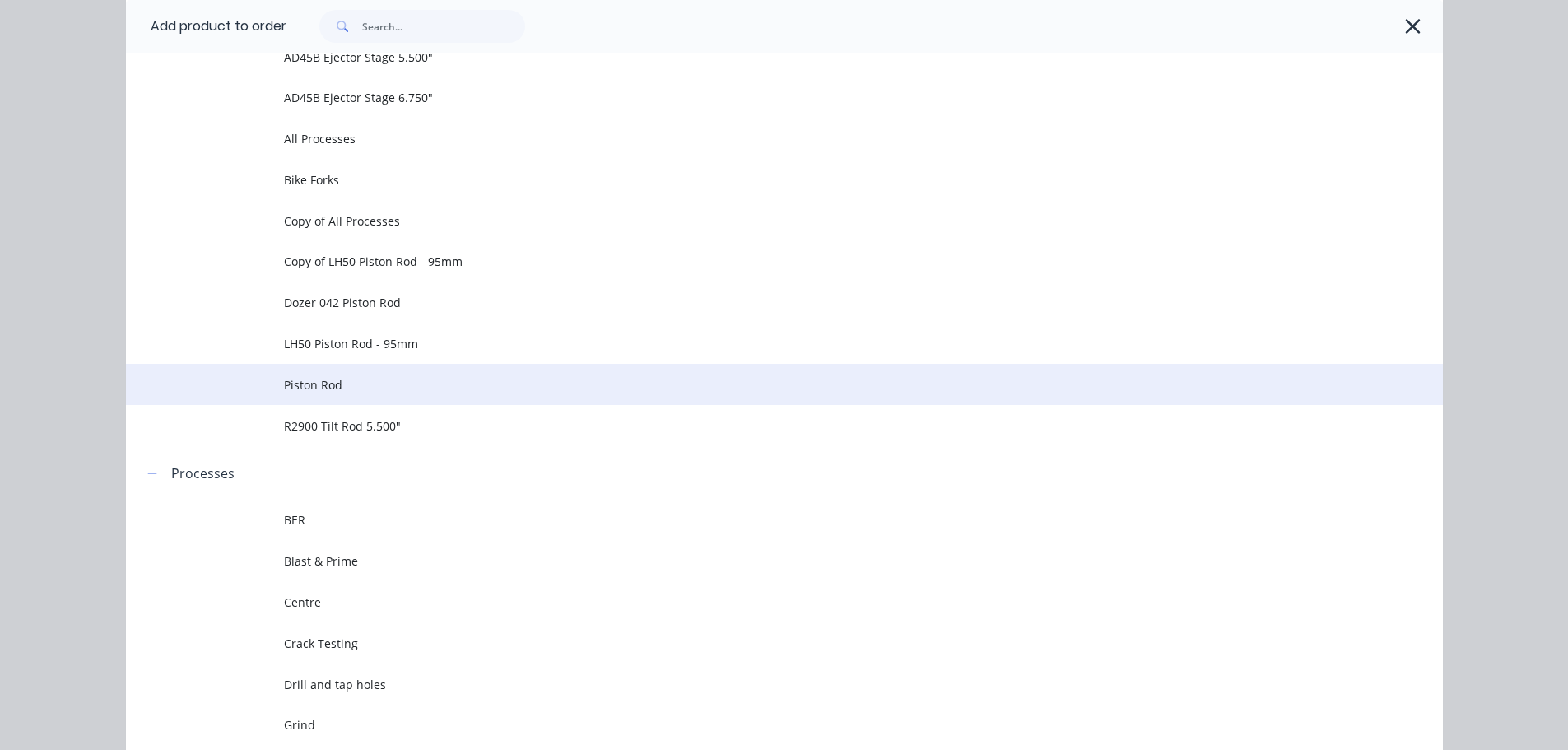
click at [400, 387] on span "Piston Rod" at bounding box center [747, 385] width 927 height 17
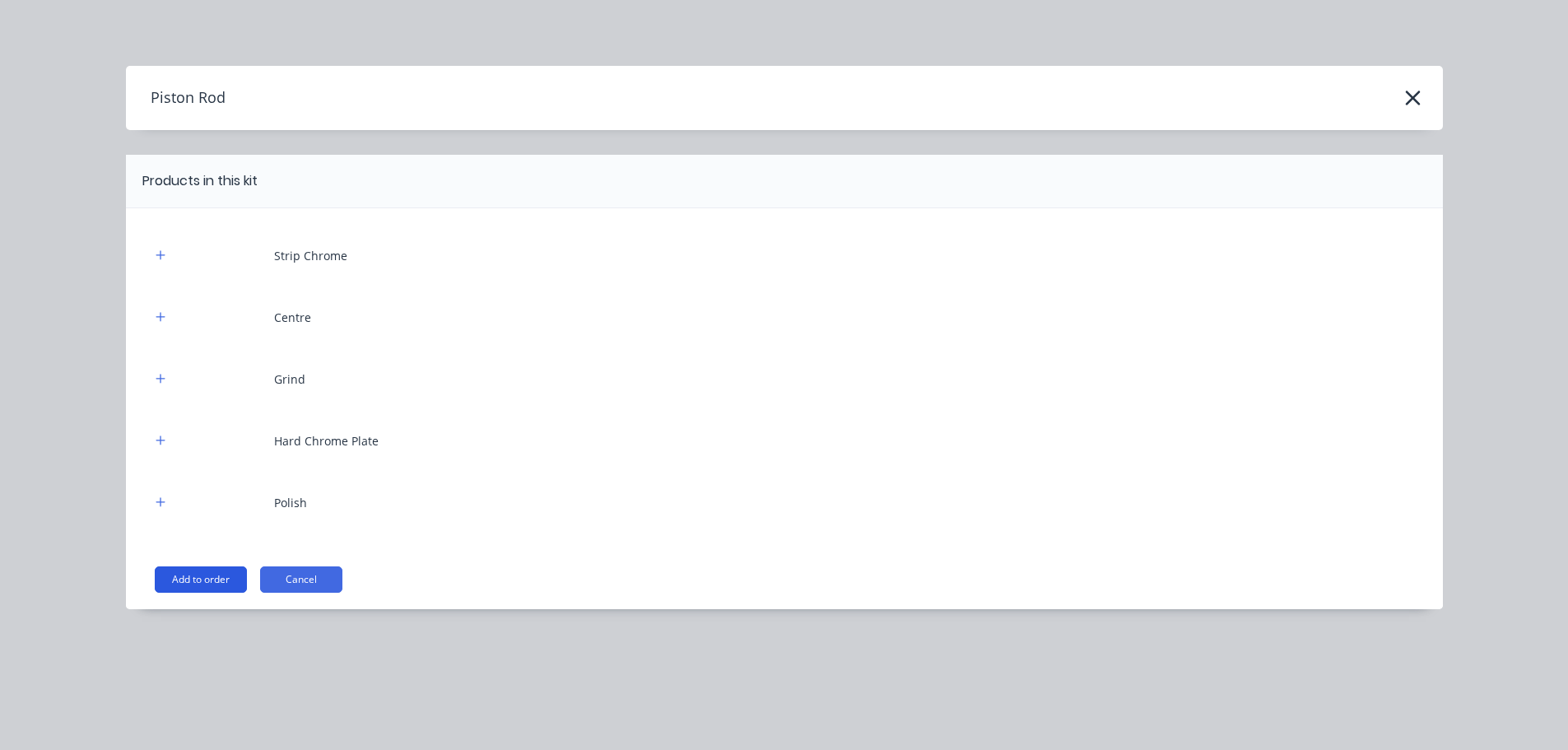
click at [205, 573] on button "Add to order" at bounding box center [200, 579] width 92 height 26
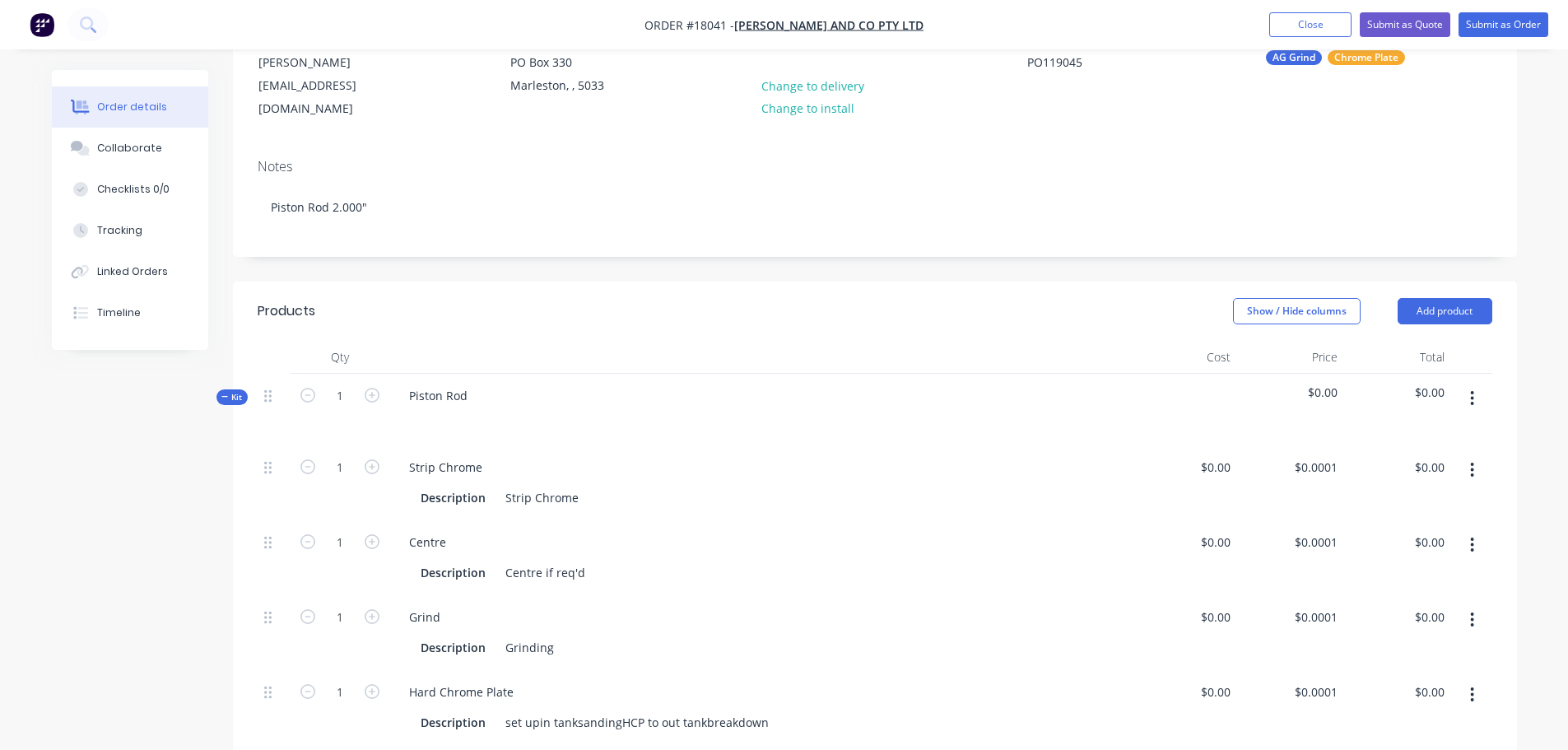
scroll to position [494, 0]
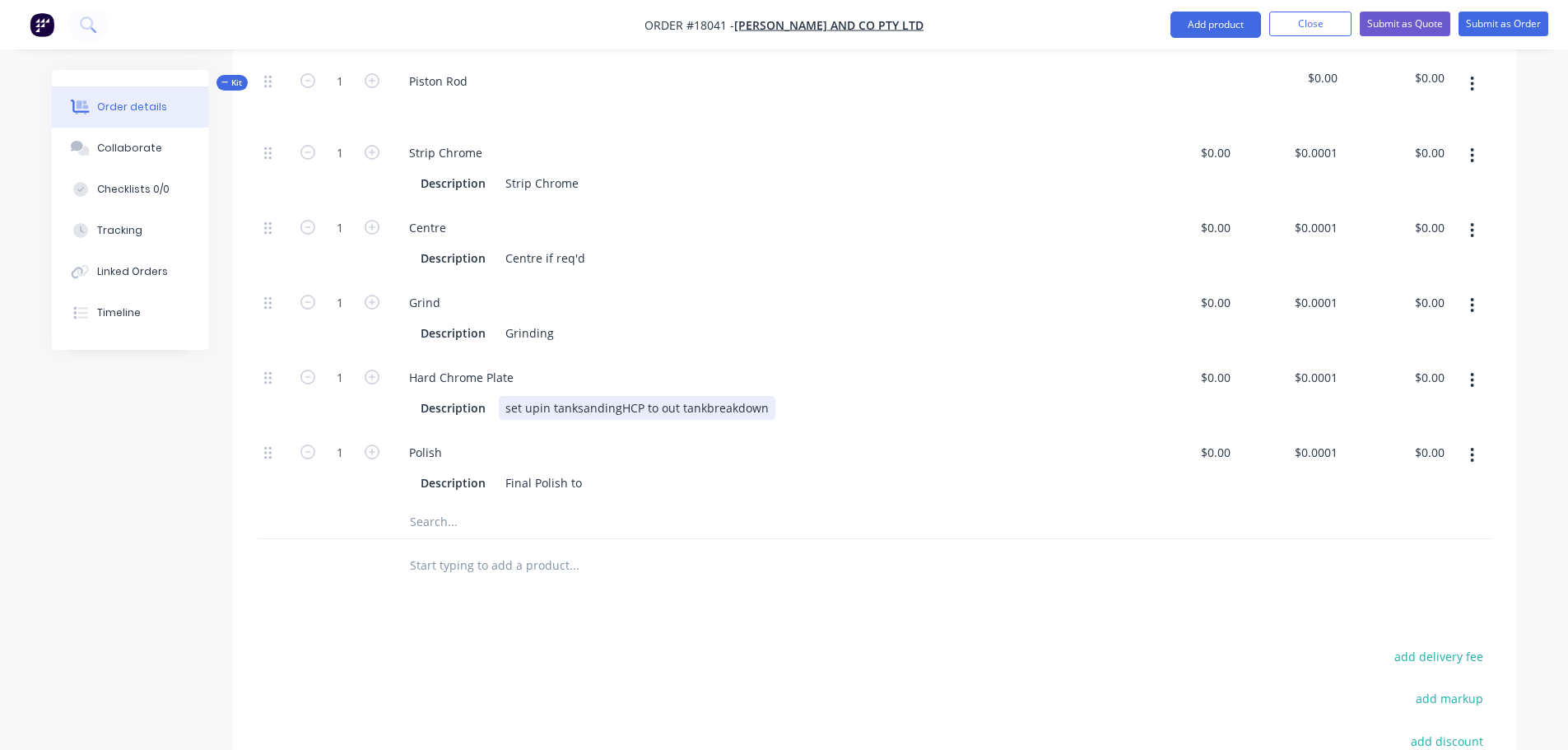
click at [552, 396] on div "set upin tanksandingHCP to out tankbreakdown" at bounding box center [637, 408] width 276 height 24
click at [533, 396] on div "set upin tanksandingHCP to out tankbreakdown" at bounding box center [637, 408] width 276 height 24
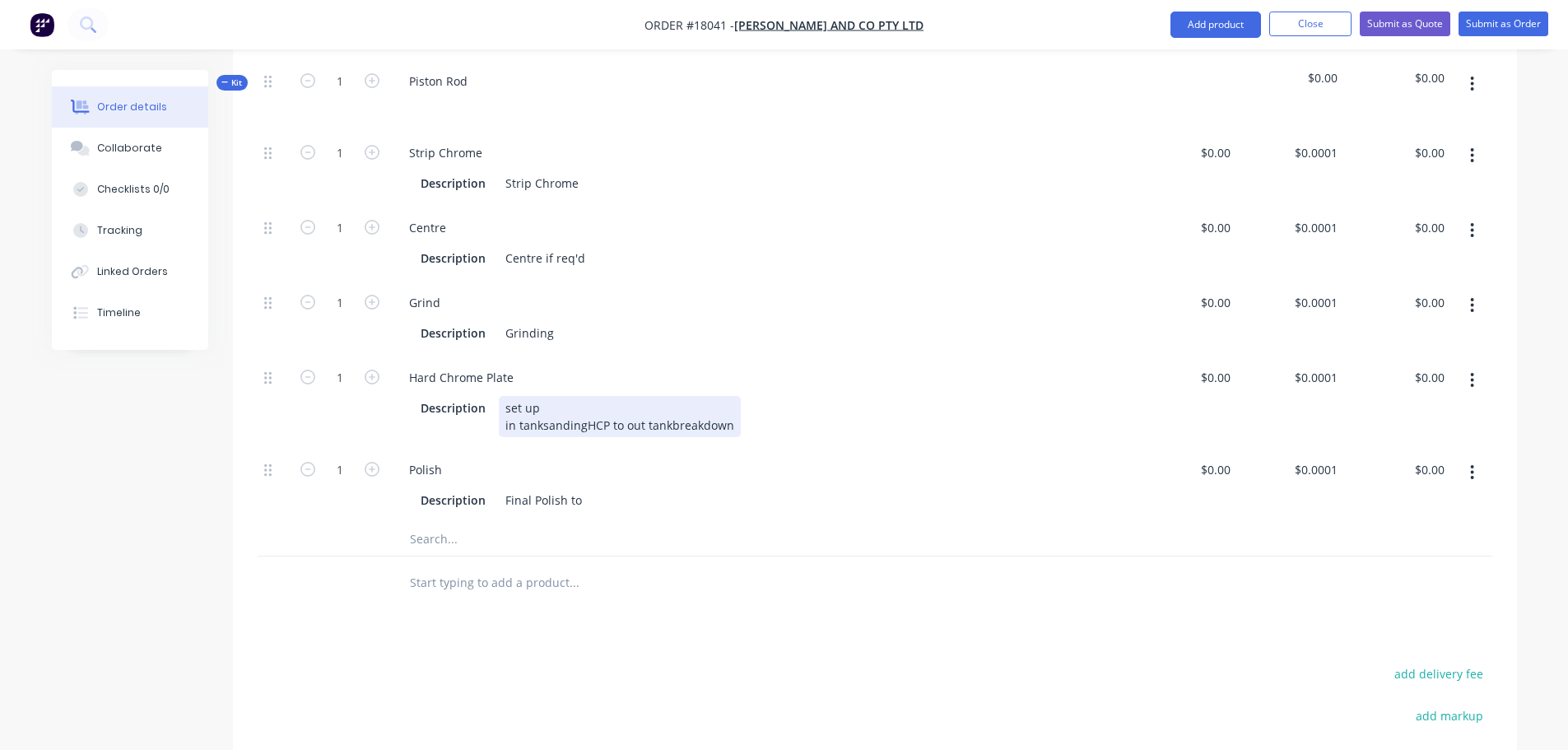
click at [543, 405] on div "set up in tanksandingHCP to out tankbreakdown" at bounding box center [620, 416] width 242 height 41
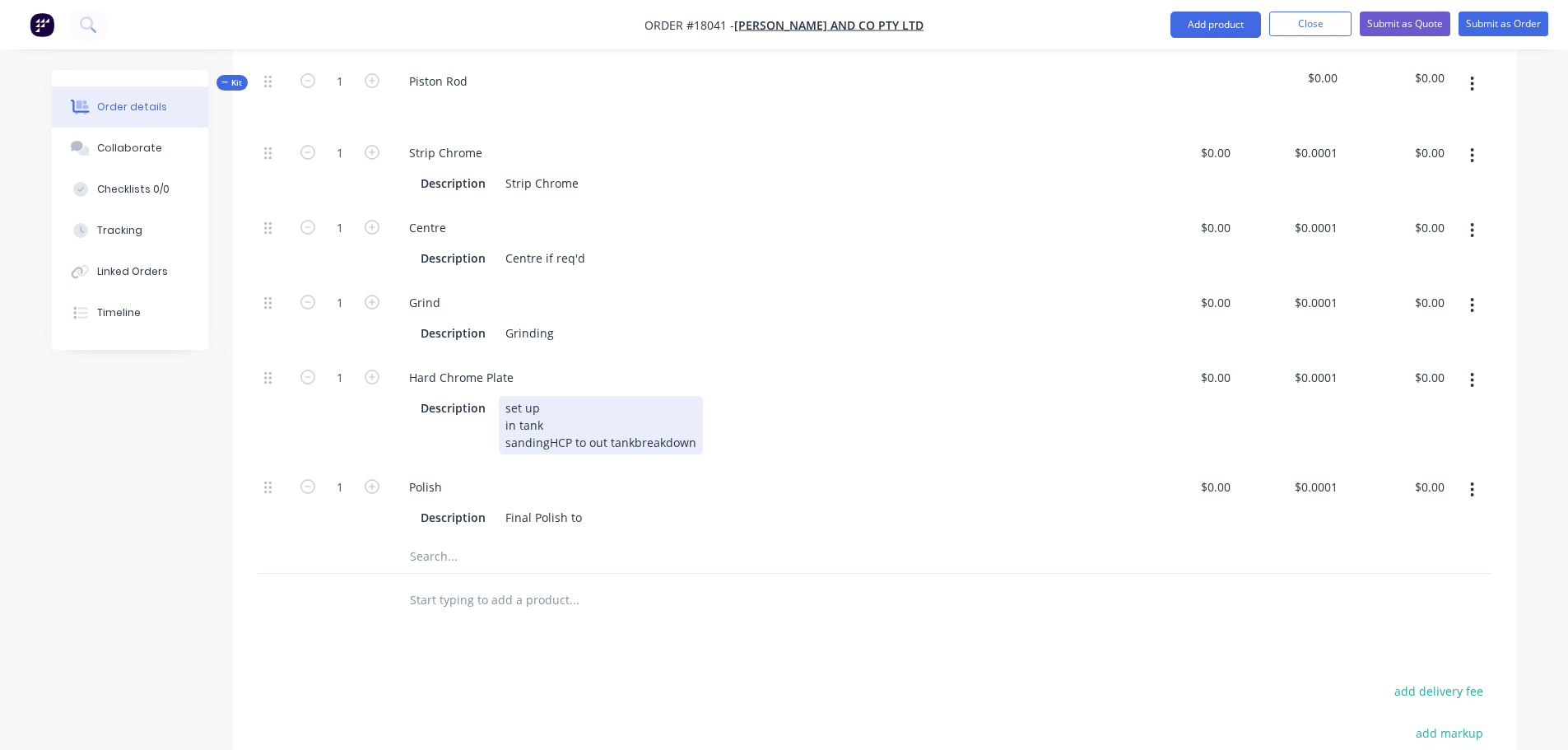
click at [544, 422] on div "set up in tank sandingHCP to out tankbreakdown" at bounding box center [601, 425] width 205 height 58
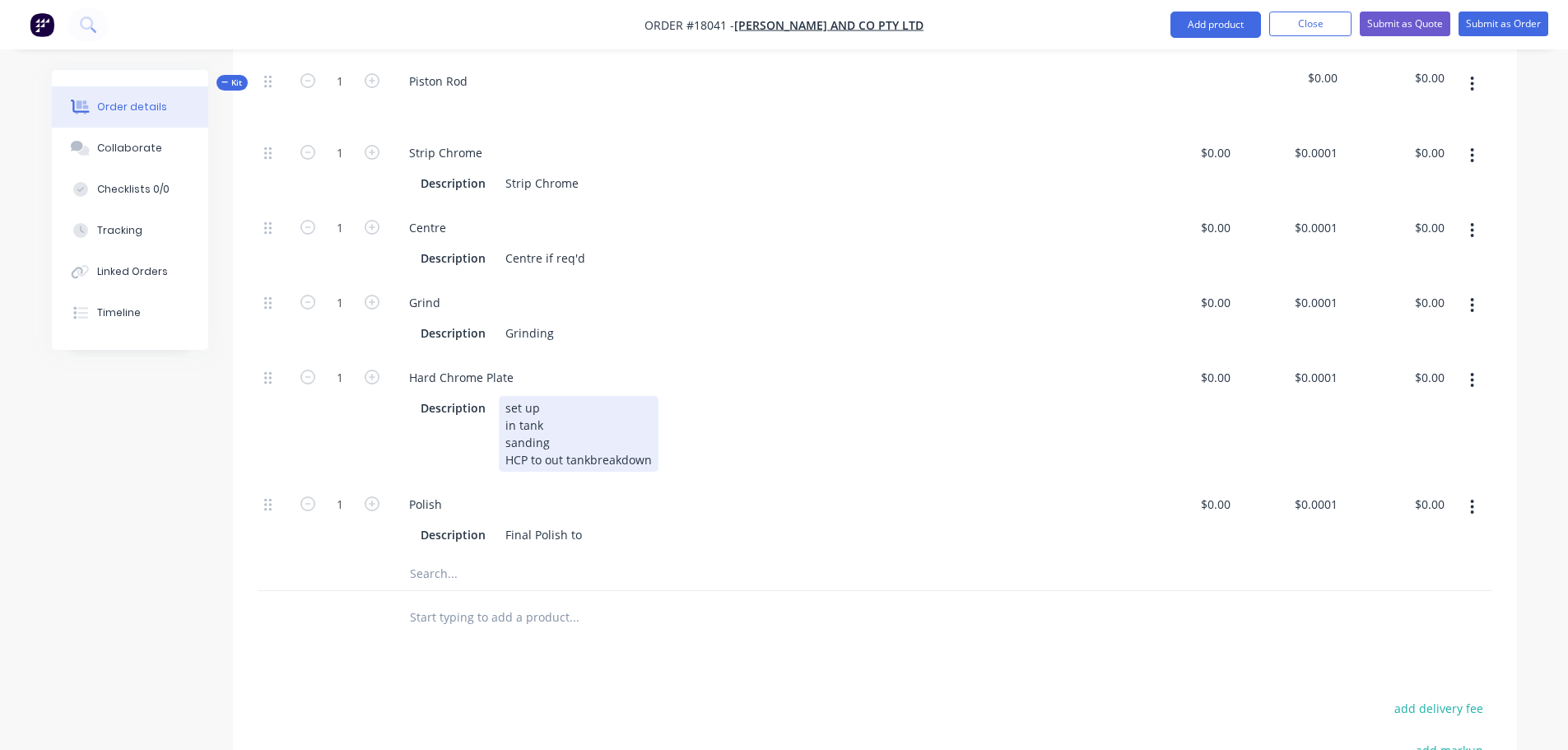
click at [544, 443] on div "set up in tank sanding HCP to out tankbreakdown" at bounding box center [579, 434] width 160 height 75
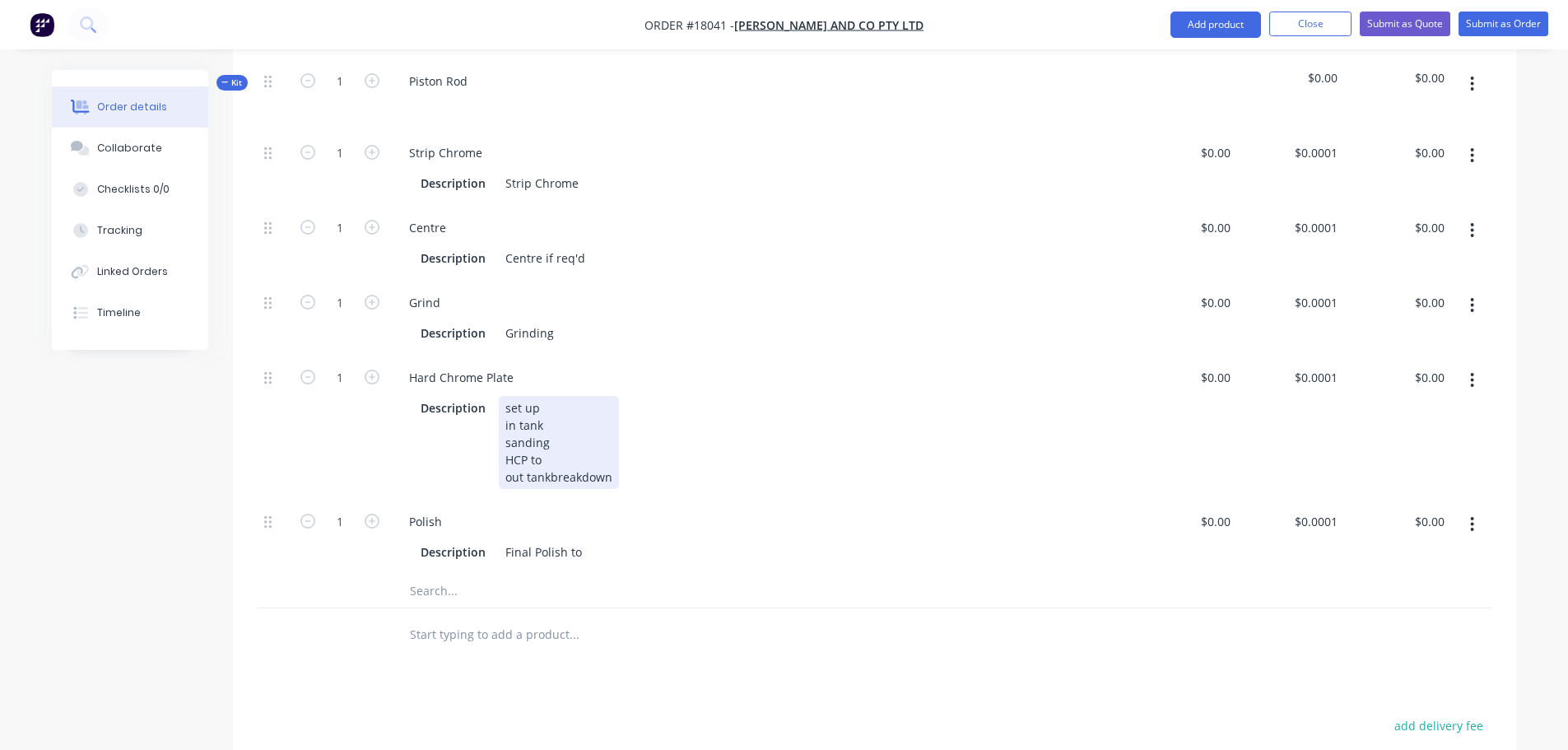
click at [547, 457] on div "set up in tank sanding HCP to out tankbreakdown" at bounding box center [559, 443] width 120 height 93
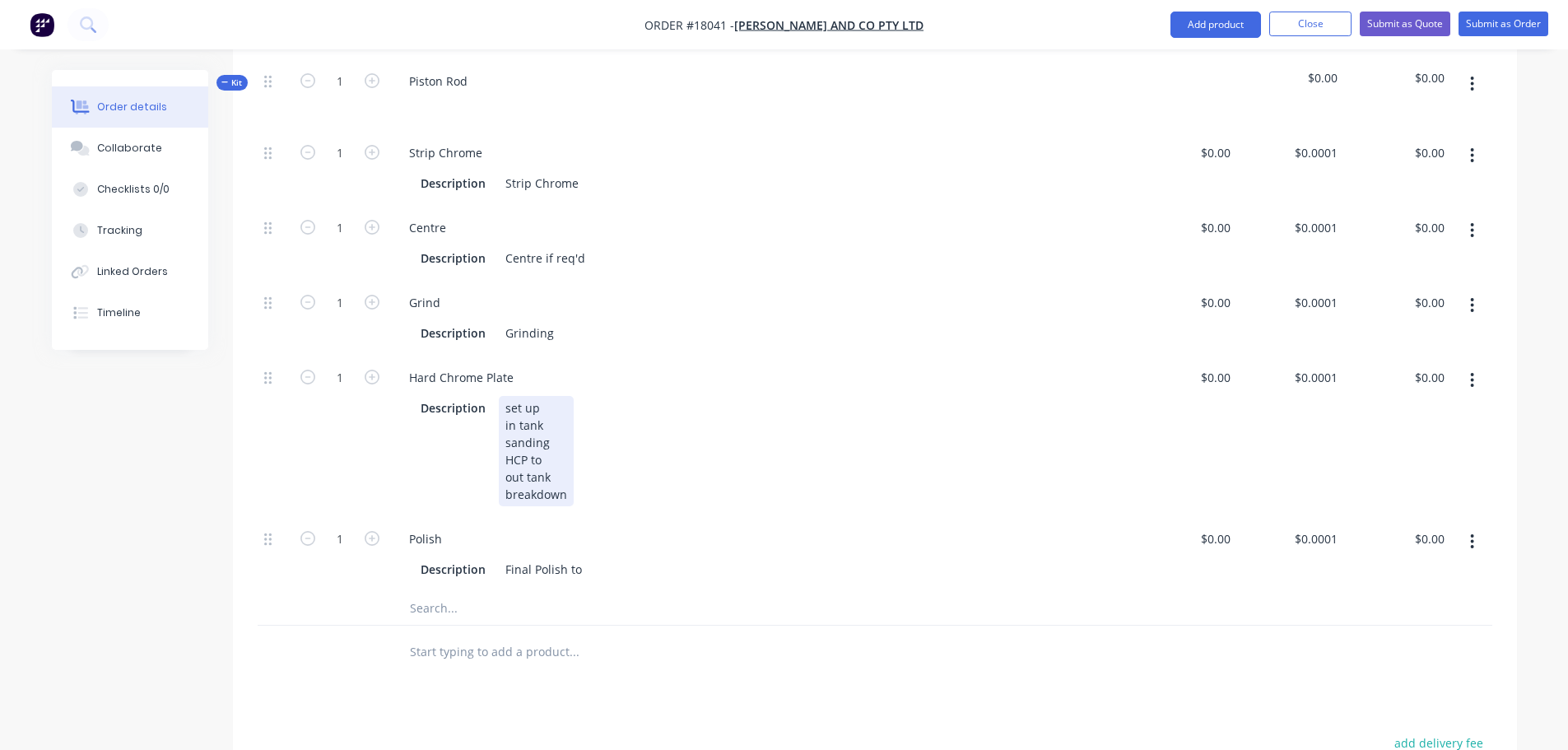
click at [546, 441] on div "set up in tank sanding HCP to out tank breakdown" at bounding box center [536, 451] width 75 height 110
drag, startPoint x: 542, startPoint y: 240, endPoint x: 638, endPoint y: 240, distance: 96.0
click at [638, 246] on div "Description Centre if req'd" at bounding box center [755, 258] width 684 height 24
click at [1471, 148] on icon "button" at bounding box center [1473, 155] width 4 height 15
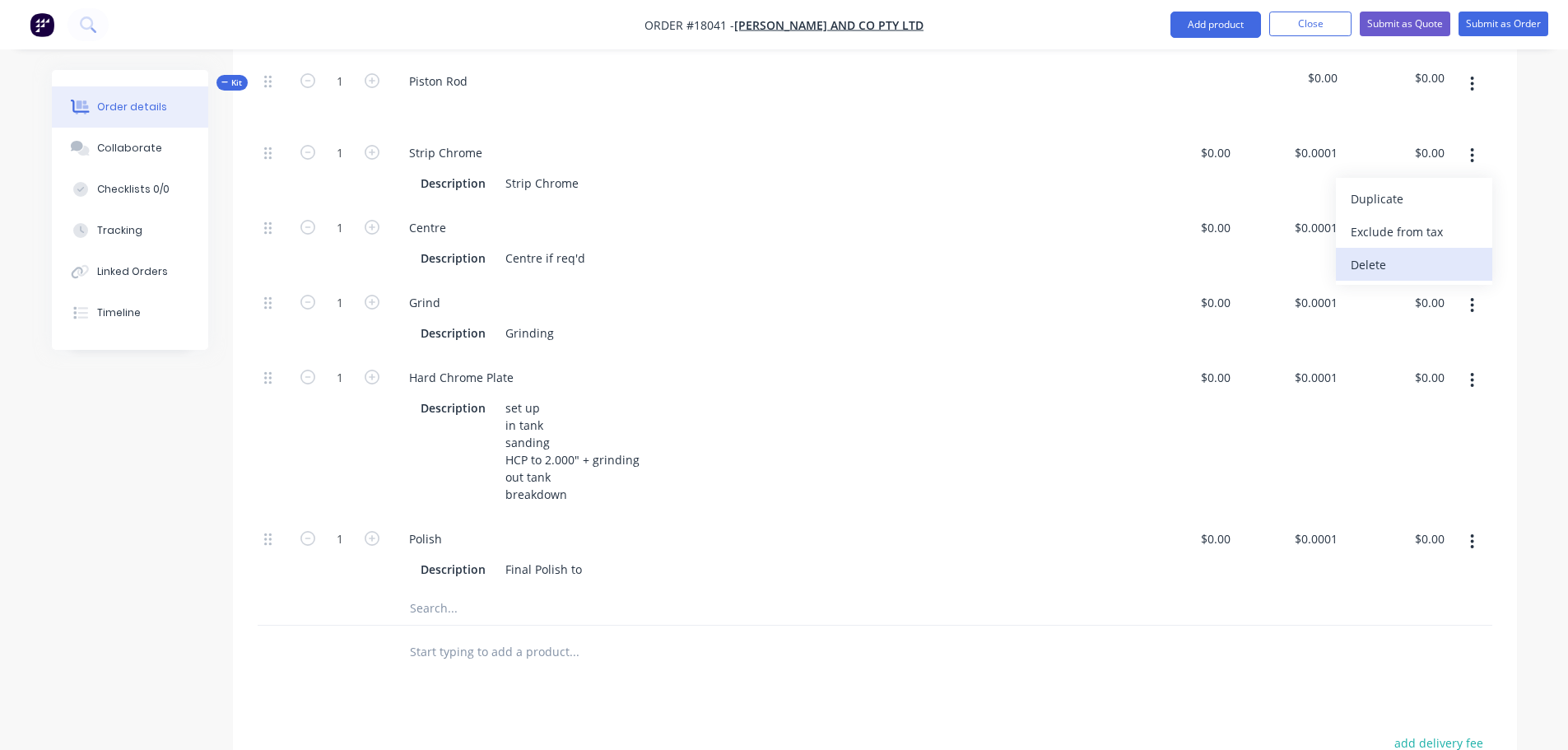
click at [1391, 253] on div "Delete" at bounding box center [1413, 265] width 126 height 24
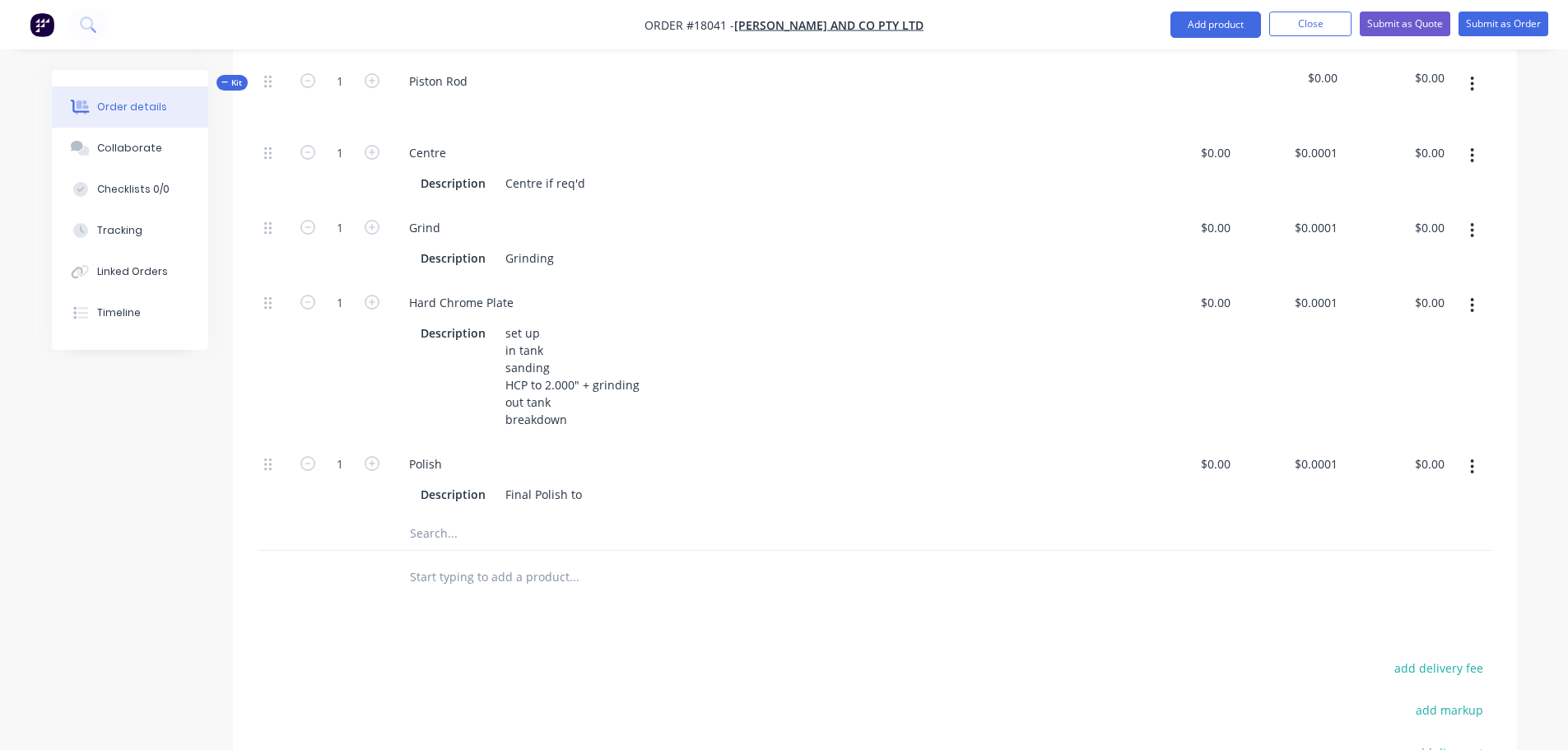
scroll to position [412, 0]
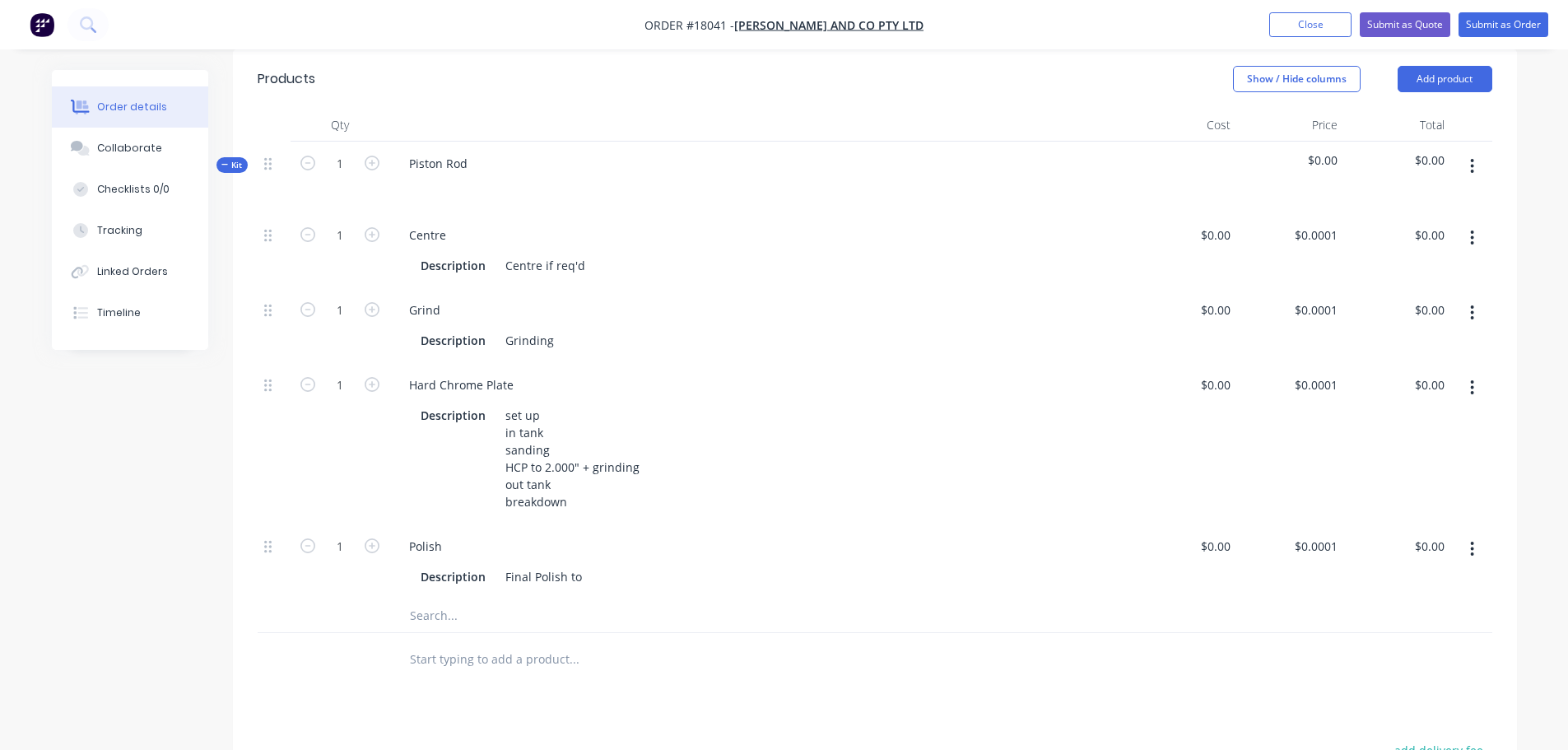
click at [491, 144] on div "Piston Rod" at bounding box center [759, 177] width 741 height 72
click at [472, 152] on div "Piston Rod" at bounding box center [438, 164] width 85 height 24
click at [484, 152] on div "Piston Rod 2.00"" at bounding box center [454, 164] width 116 height 24
click at [503, 214] on div "Centre Description Centre if req'd" at bounding box center [759, 251] width 741 height 75
click at [1475, 299] on button "button" at bounding box center [1472, 313] width 39 height 30
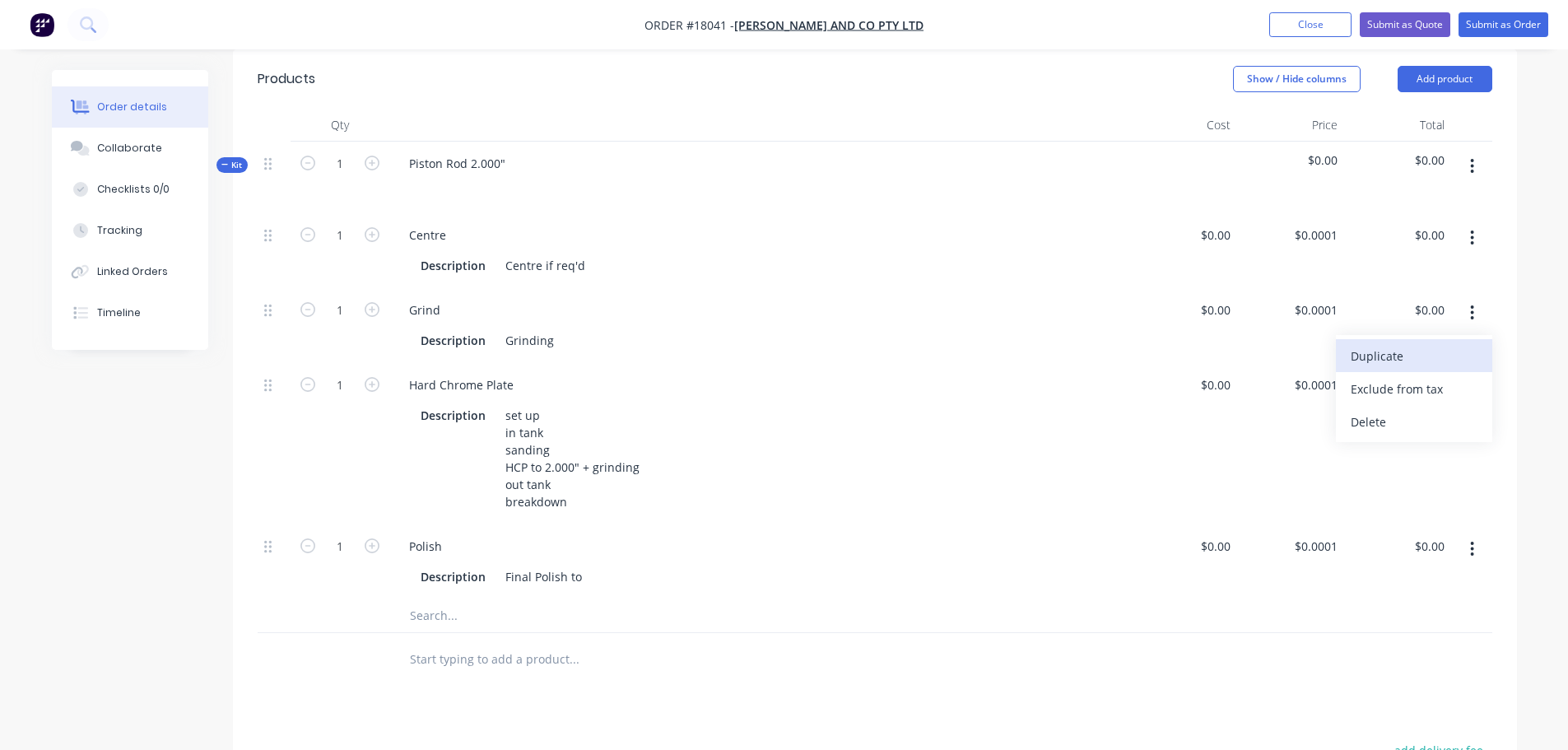
click at [1418, 344] on div "Duplicate" at bounding box center [1413, 355] width 126 height 24
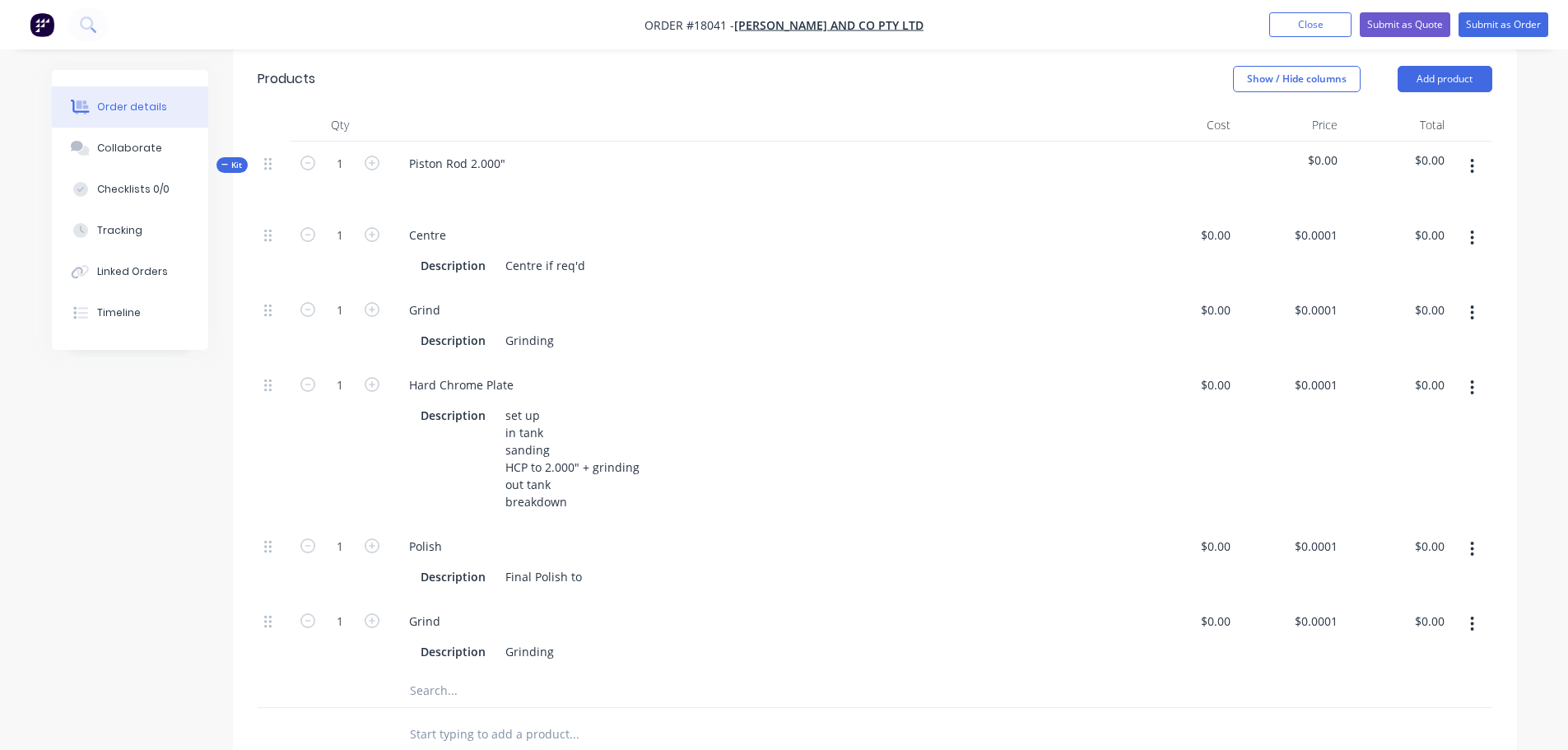
scroll to position [417, 0]
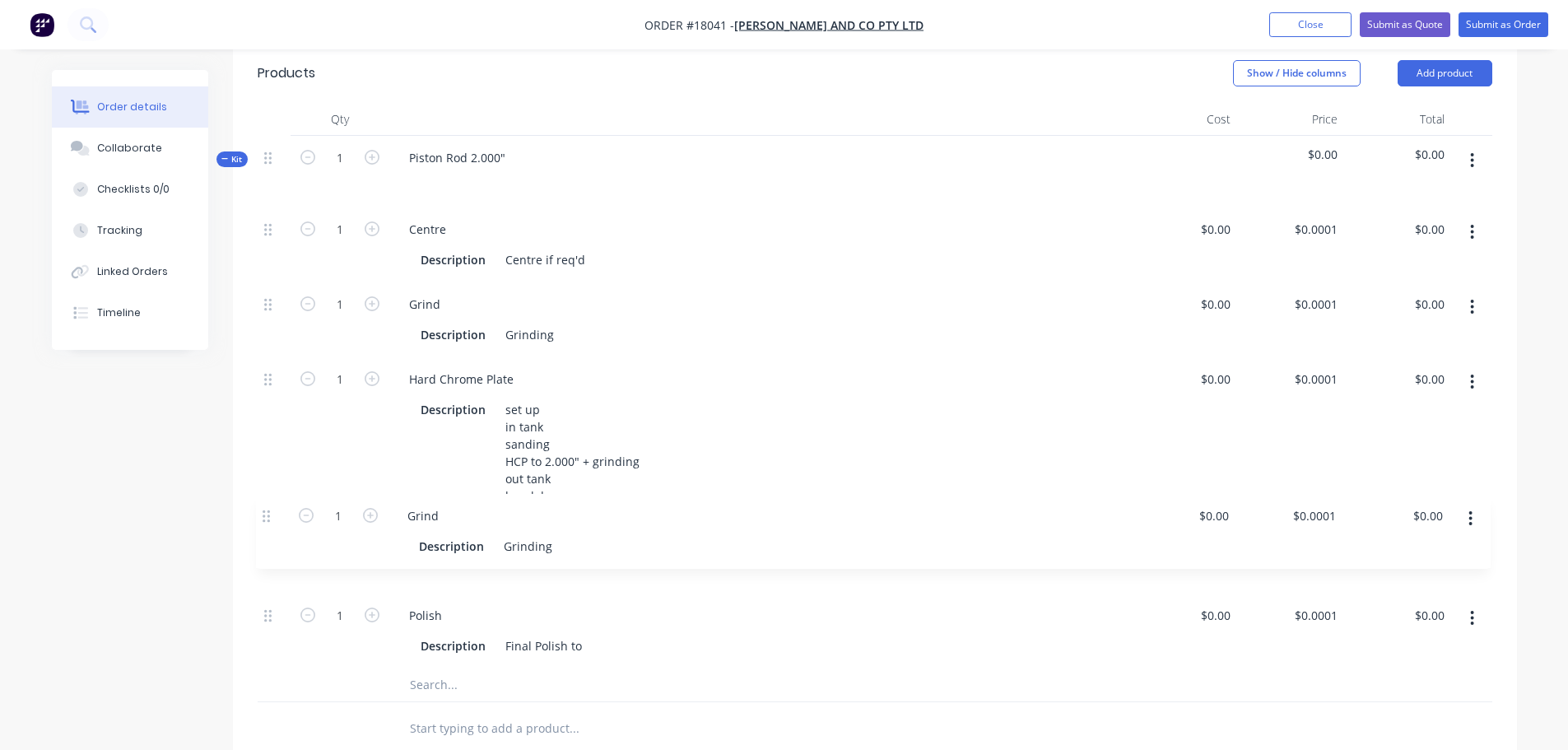
drag, startPoint x: 266, startPoint y: 608, endPoint x: 265, endPoint y: 515, distance: 93.0
click at [265, 515] on div "1 Centre Description Centre if req'd $0.00 $0.00 $0.0001 $0.0001 $0.00 $0.00 1 …" at bounding box center [874, 437] width 1234 height 461
click at [542, 323] on div "Grinding" at bounding box center [530, 335] width 62 height 24
drag, startPoint x: 505, startPoint y: 315, endPoint x: 587, endPoint y: 311, distance: 82.1
click at [587, 323] on div "Description Grinding" at bounding box center [755, 335] width 684 height 24
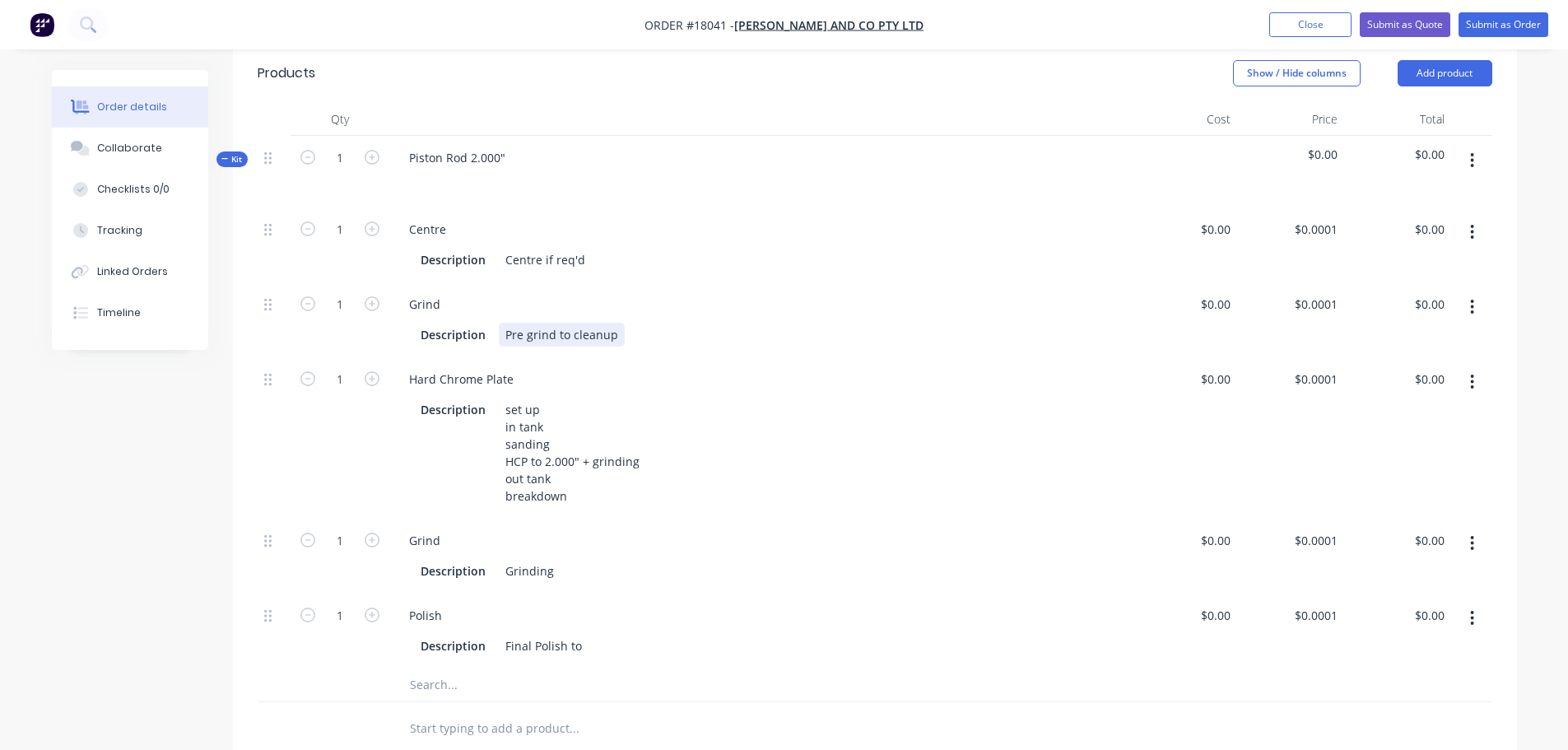
click at [596, 323] on div "Pre grind to cleanup" at bounding box center [562, 335] width 126 height 24
click at [530, 559] on div "Grinding" at bounding box center [530, 571] width 62 height 24
drag, startPoint x: 504, startPoint y: 553, endPoint x: 700, endPoint y: 565, distance: 196.4
click at [700, 565] on div "Grind Description Grinding" at bounding box center [759, 555] width 741 height 75
click at [255, 478] on div "Qty Cost Price Total Kit 1 Piston Rod 2.000" $0.00 $0.00 1 Centre Description C…" at bounding box center [874, 429] width 1284 height 653
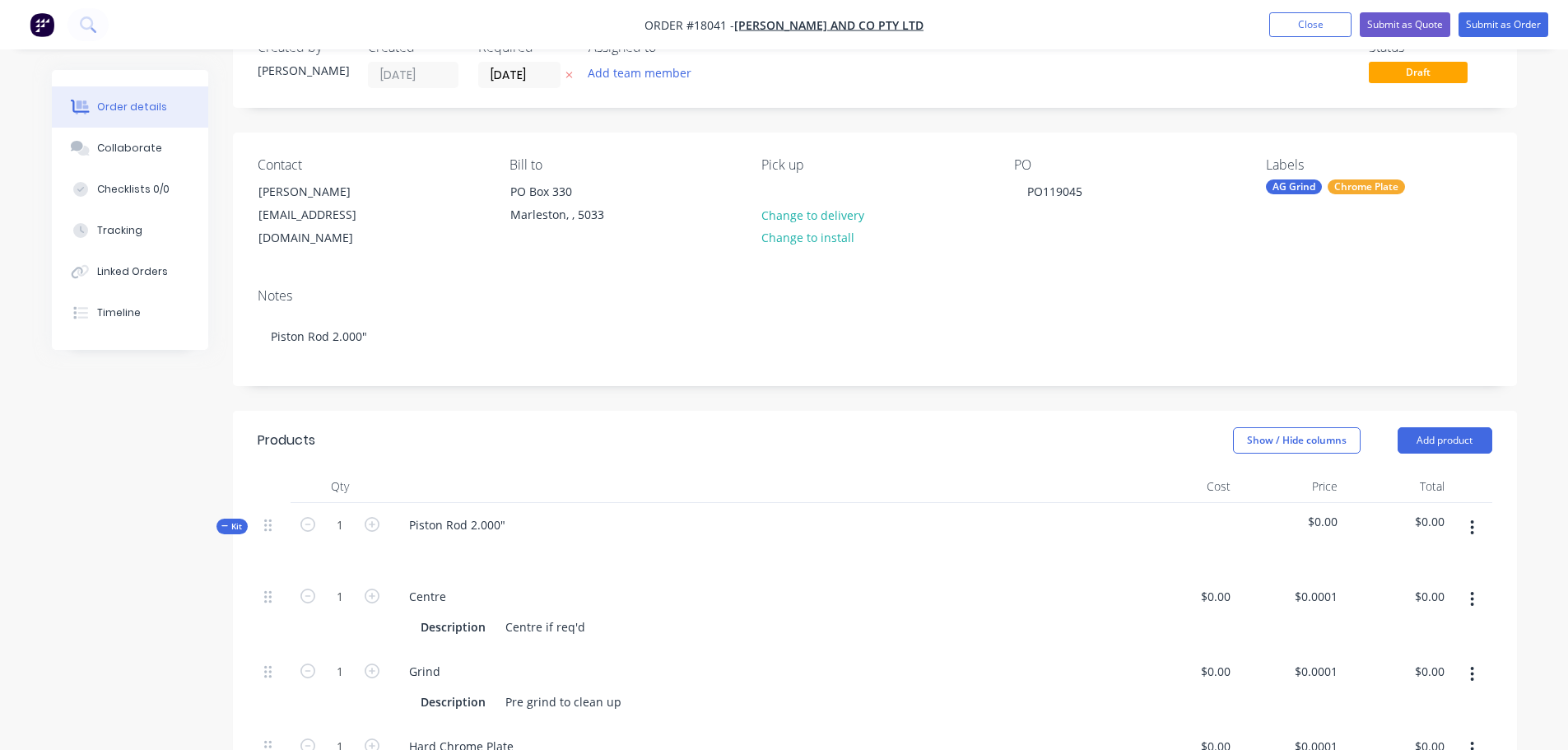
scroll to position [0, 0]
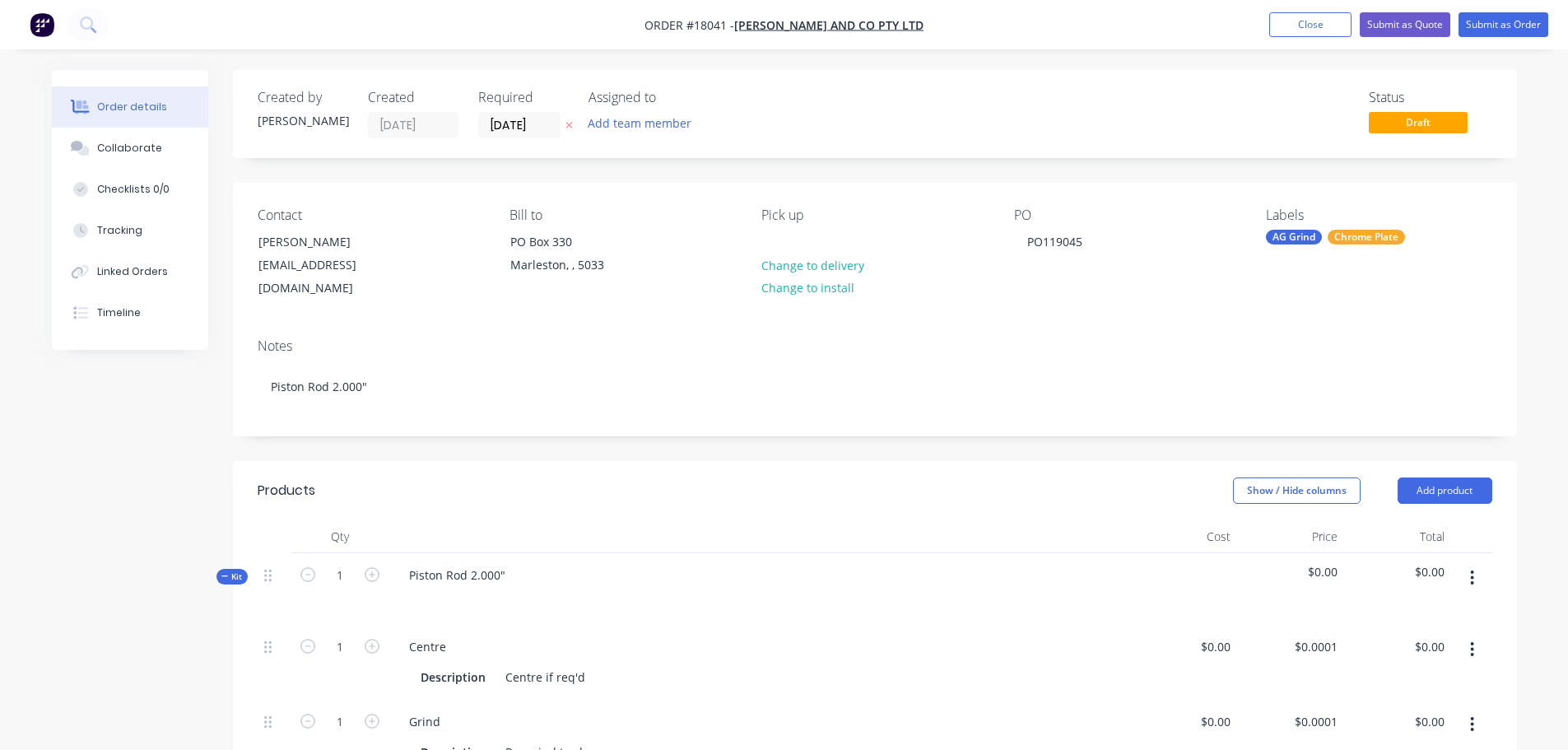
click at [1527, 40] on nav "Order #18041 - BL Shipway and Co Pty Ltd Add product Close Submit as Quote Subm…" at bounding box center [784, 25] width 1568 height 49
click at [1527, 35] on button "Submit as Order" at bounding box center [1503, 25] width 90 height 25
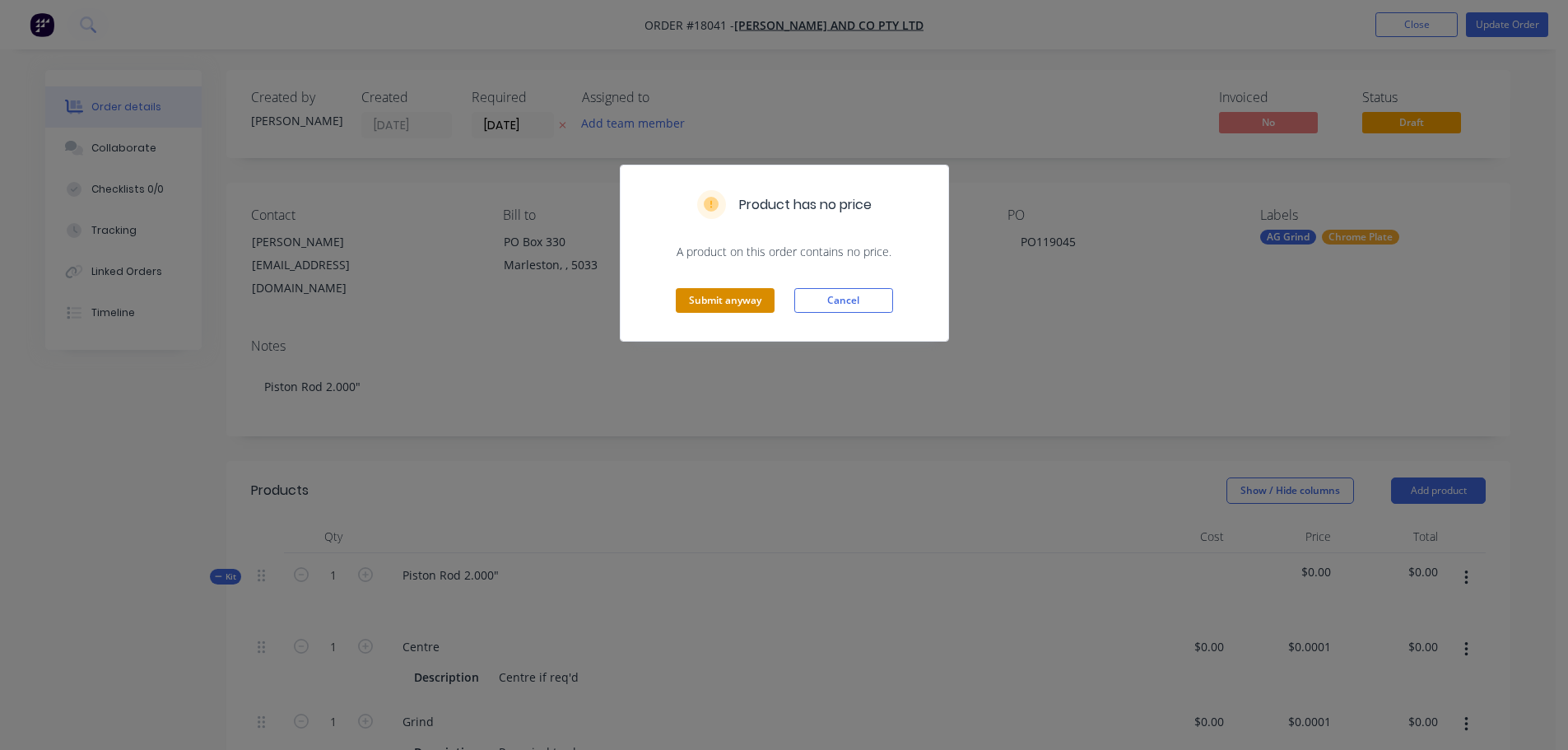
click at [750, 306] on button "Submit anyway" at bounding box center [724, 300] width 99 height 25
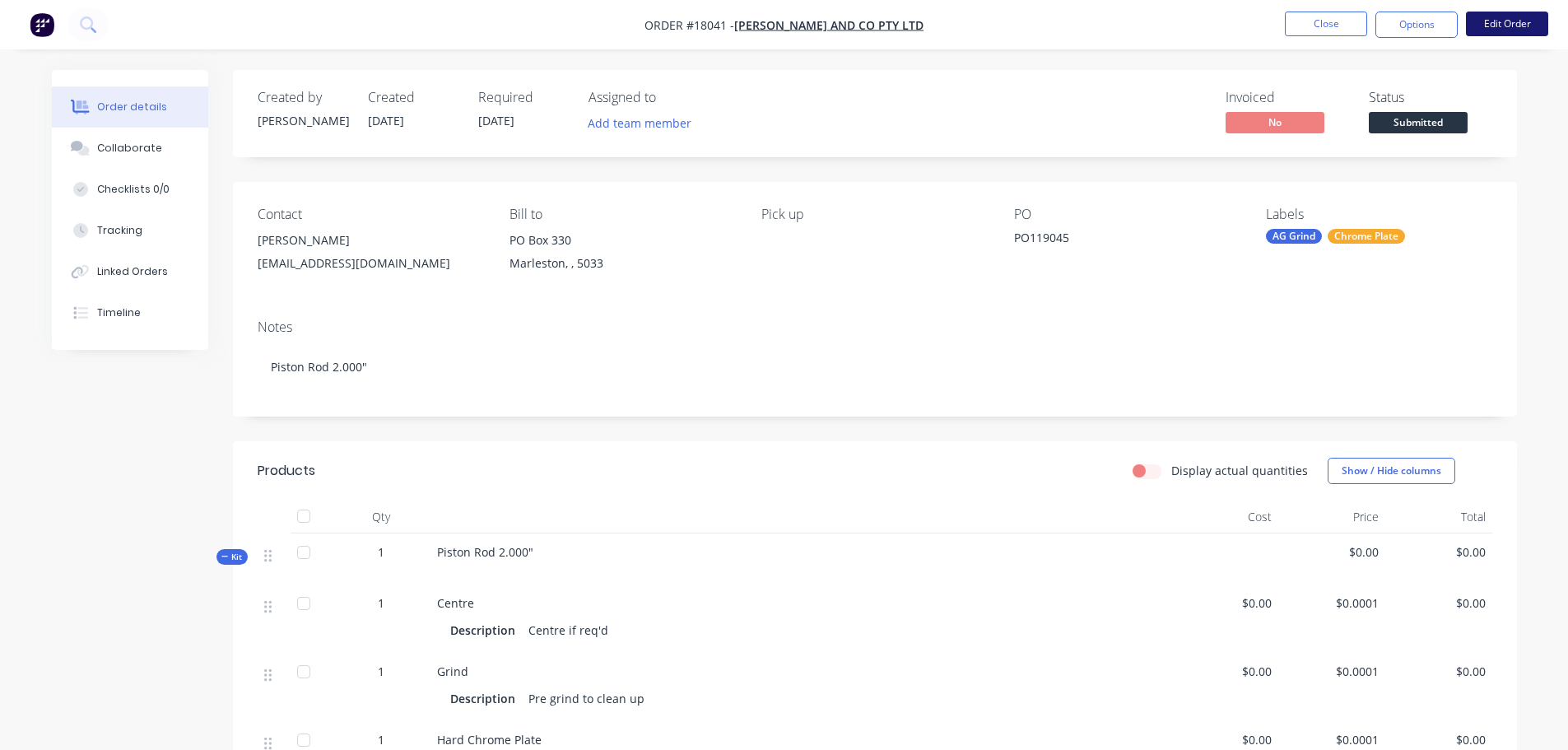
click at [1493, 28] on button "Edit Order" at bounding box center [1507, 24] width 83 height 25
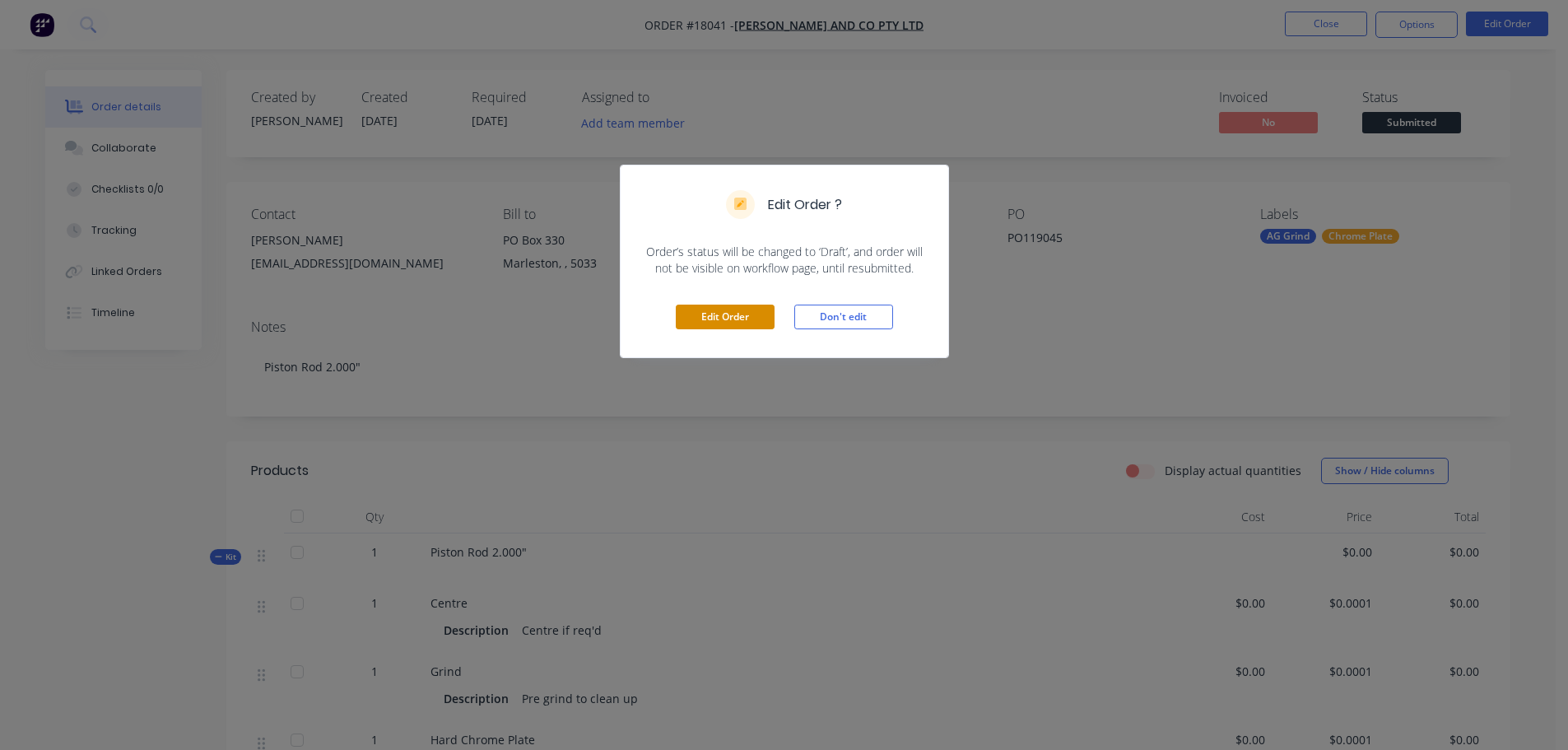
click at [753, 309] on button "Edit Order" at bounding box center [724, 316] width 99 height 25
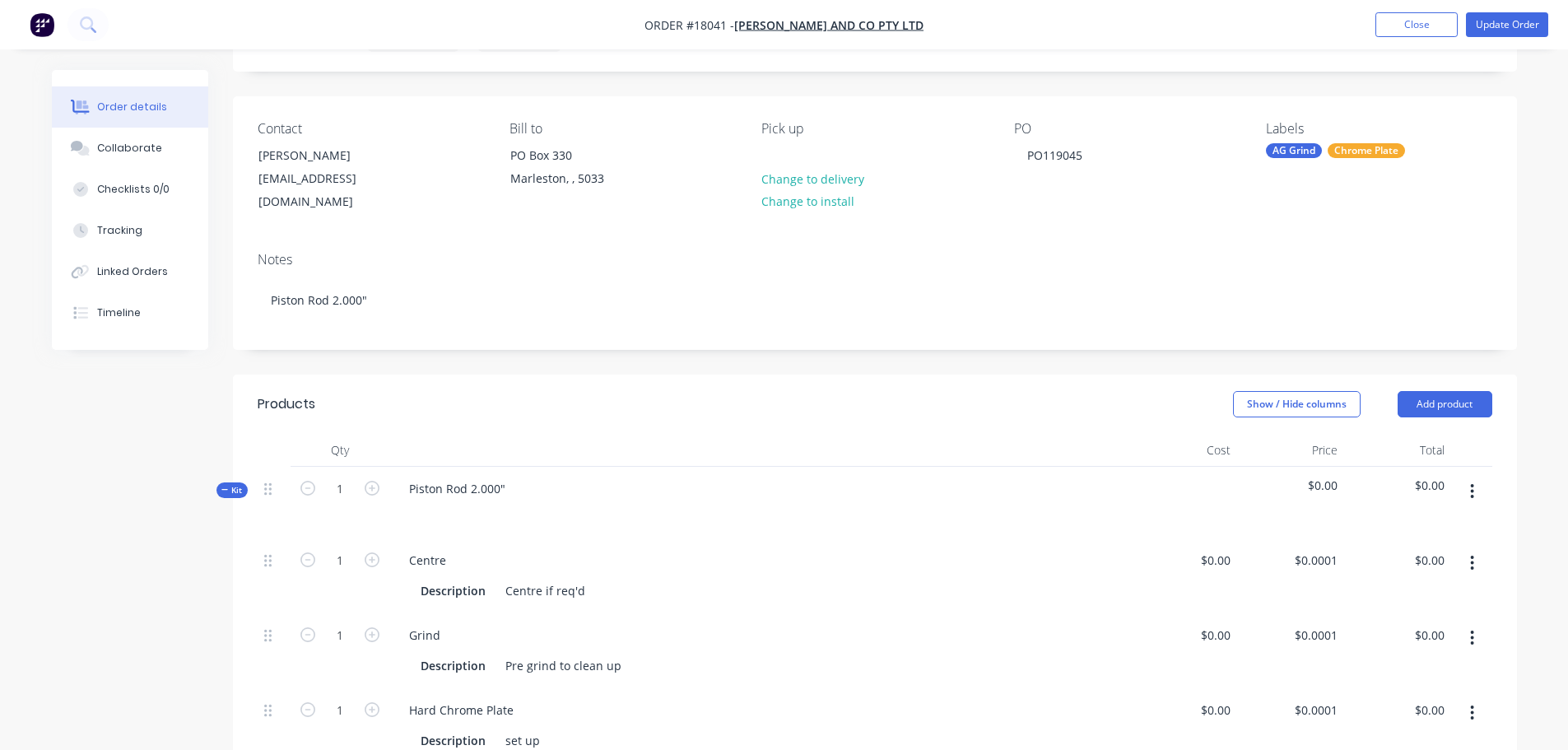
scroll to position [247, 0]
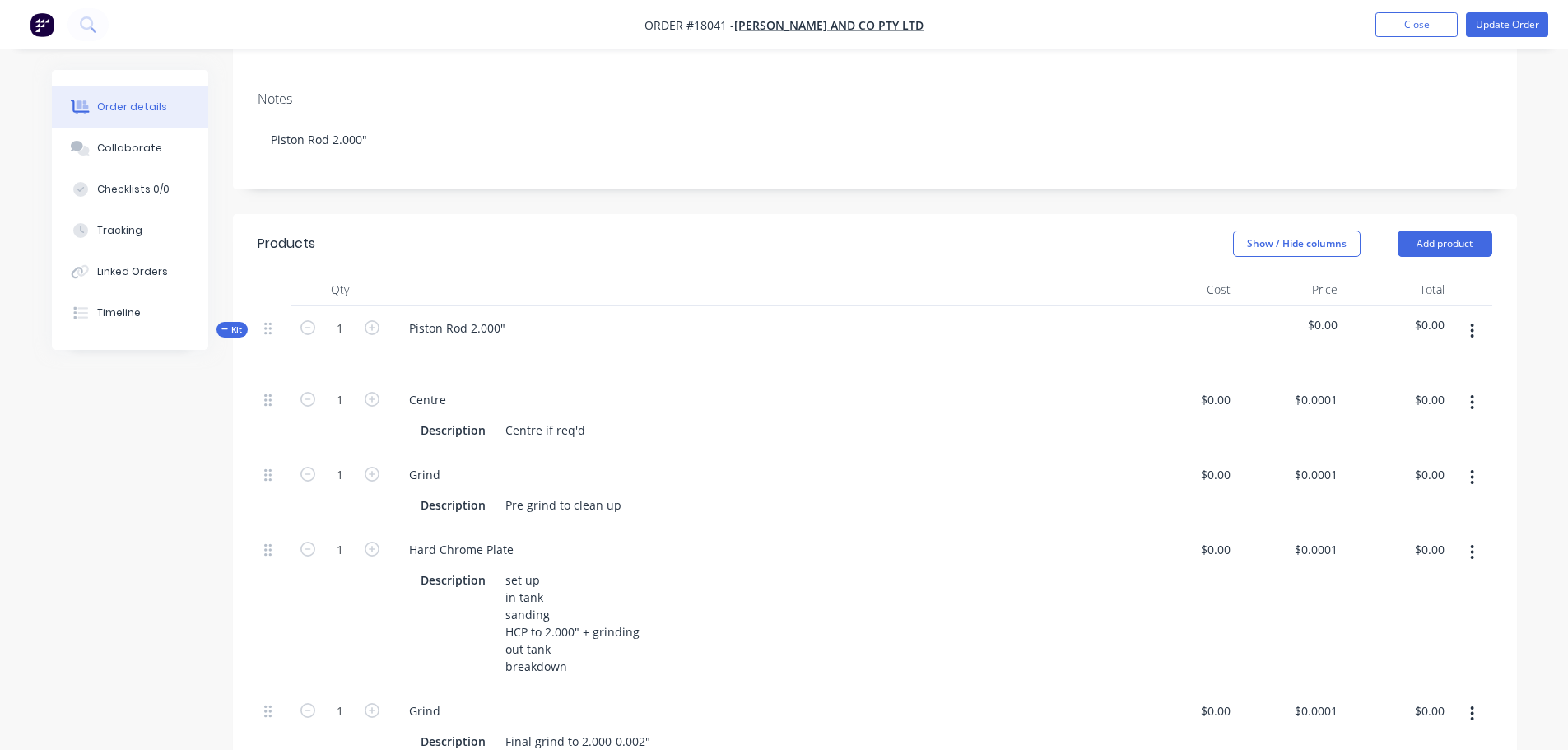
click at [1321, 316] on span "$0.00" at bounding box center [1290, 325] width 94 height 17
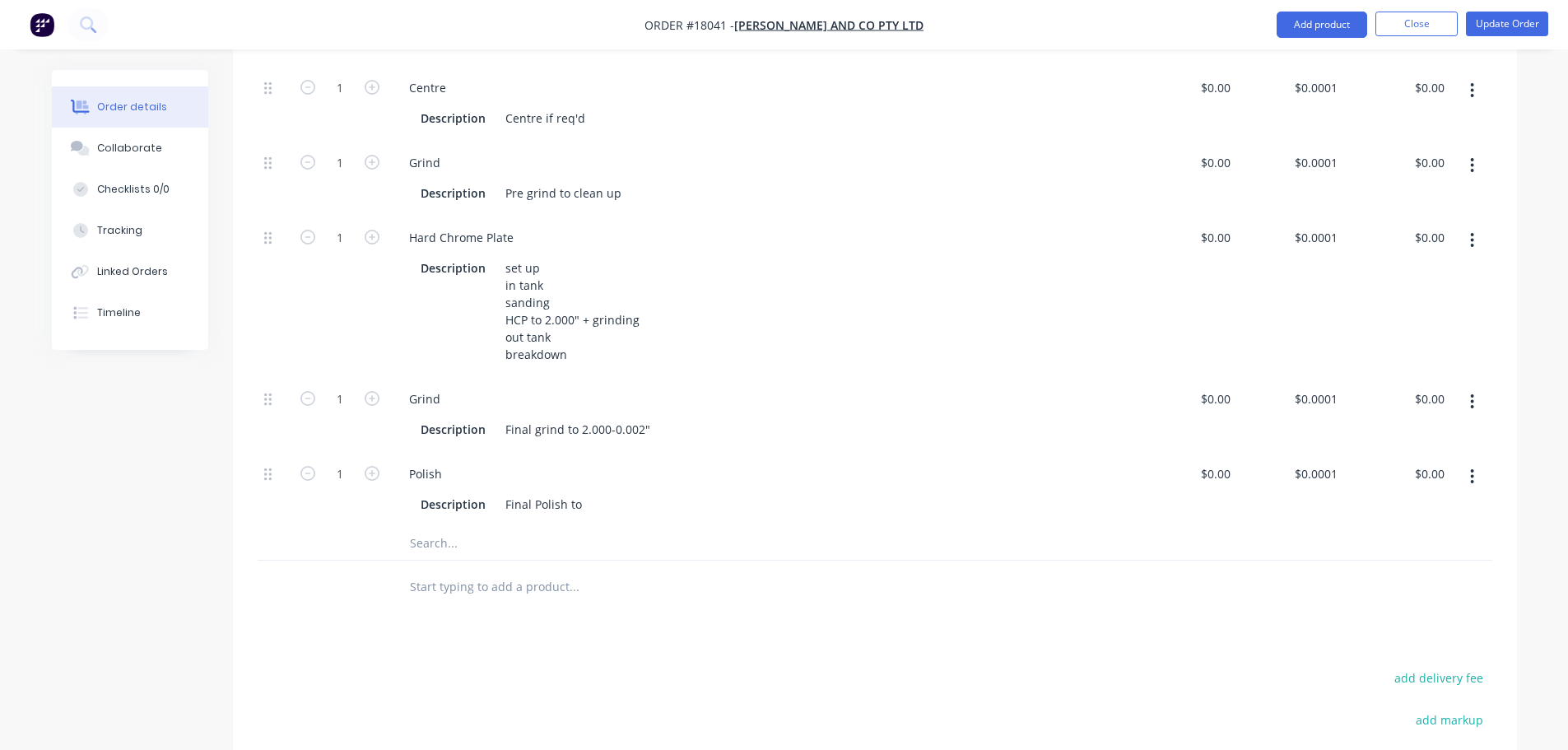
scroll to position [576, 0]
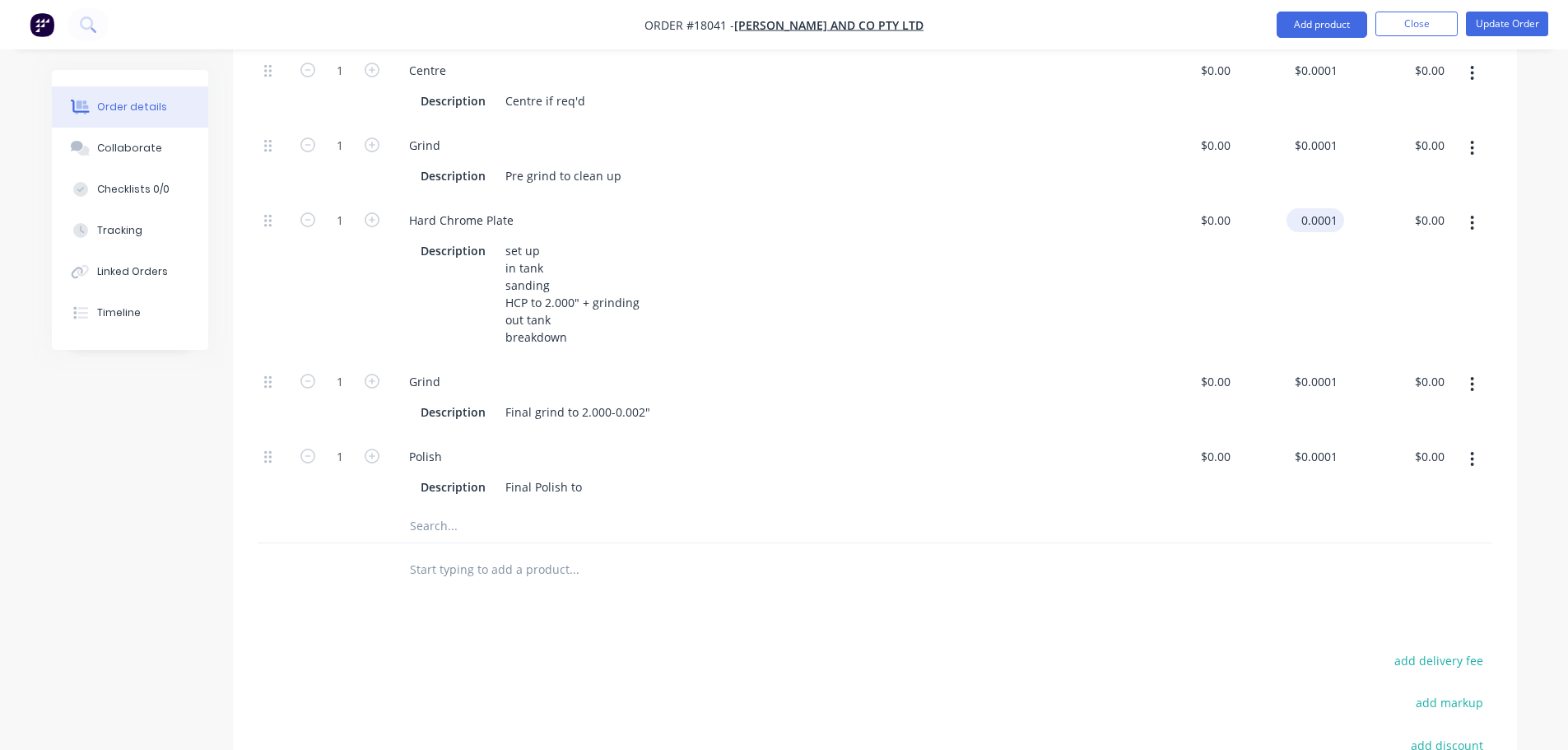
click at [1319, 208] on input "0.0001" at bounding box center [1318, 220] width 51 height 24
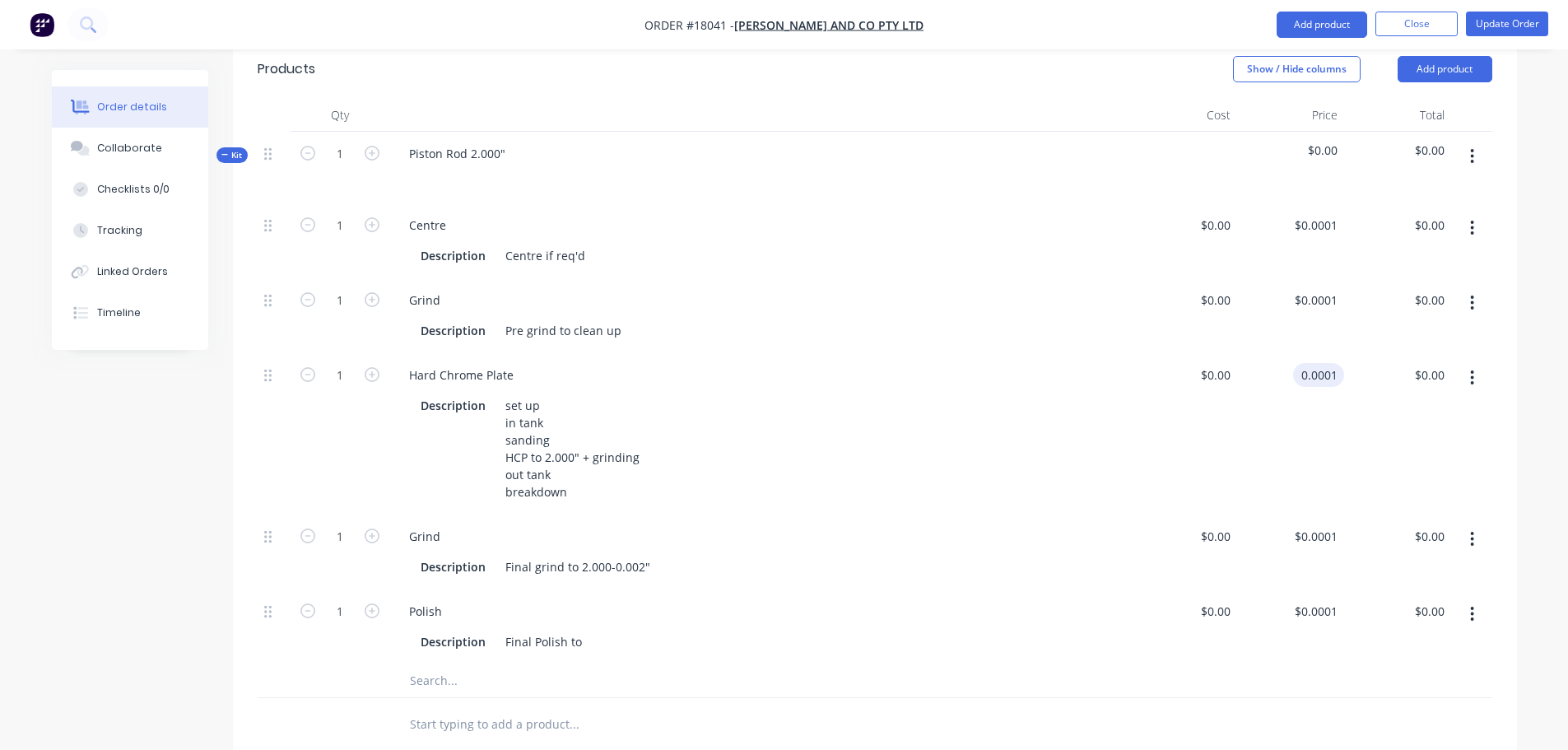
scroll to position [329, 0]
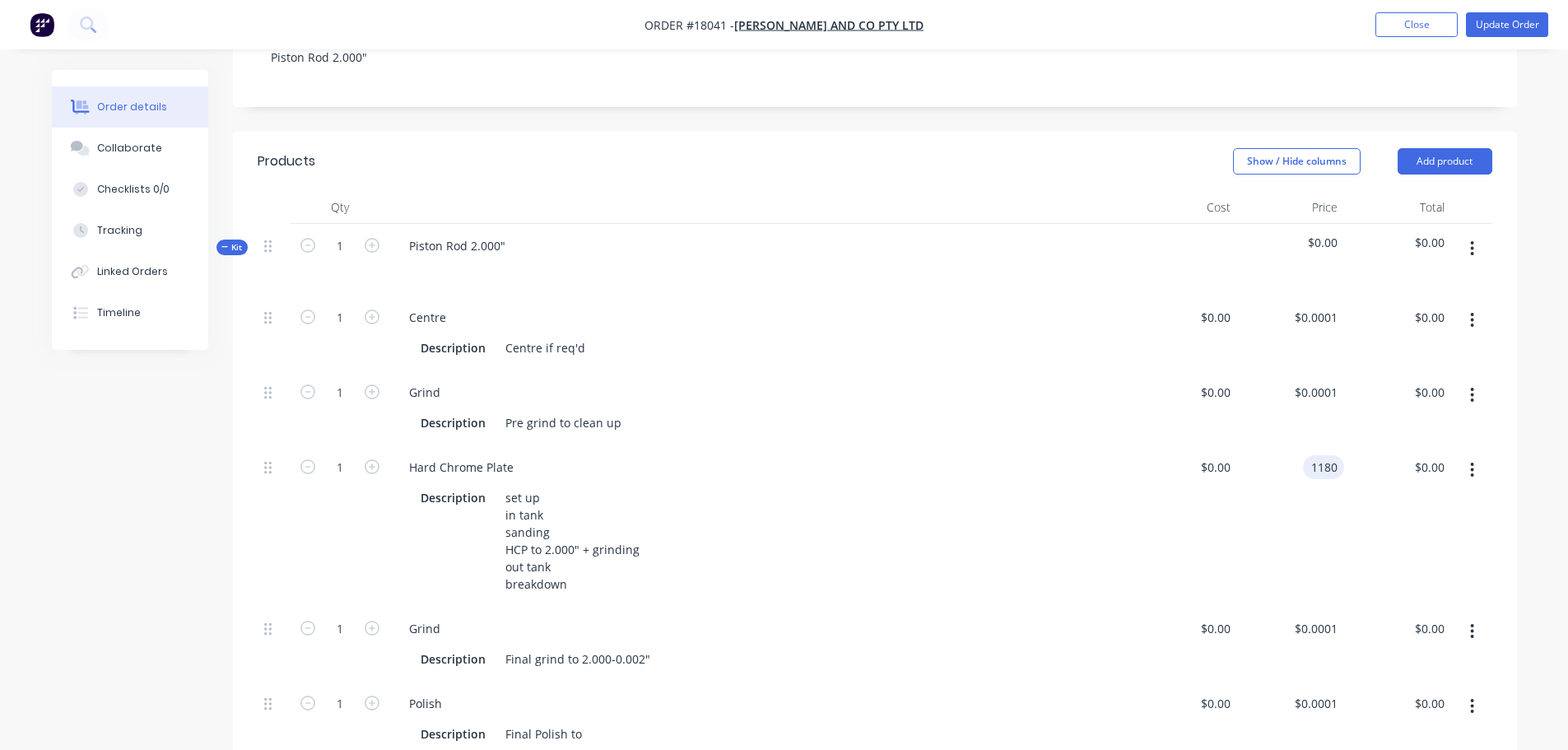
type input "$1,180.00"
click at [1499, 518] on div "Qty Cost Price Total Kit 1 Piston Rod 2.000" $0.00 $0.00 1 Centre Description C…" at bounding box center [874, 517] width 1284 height 653
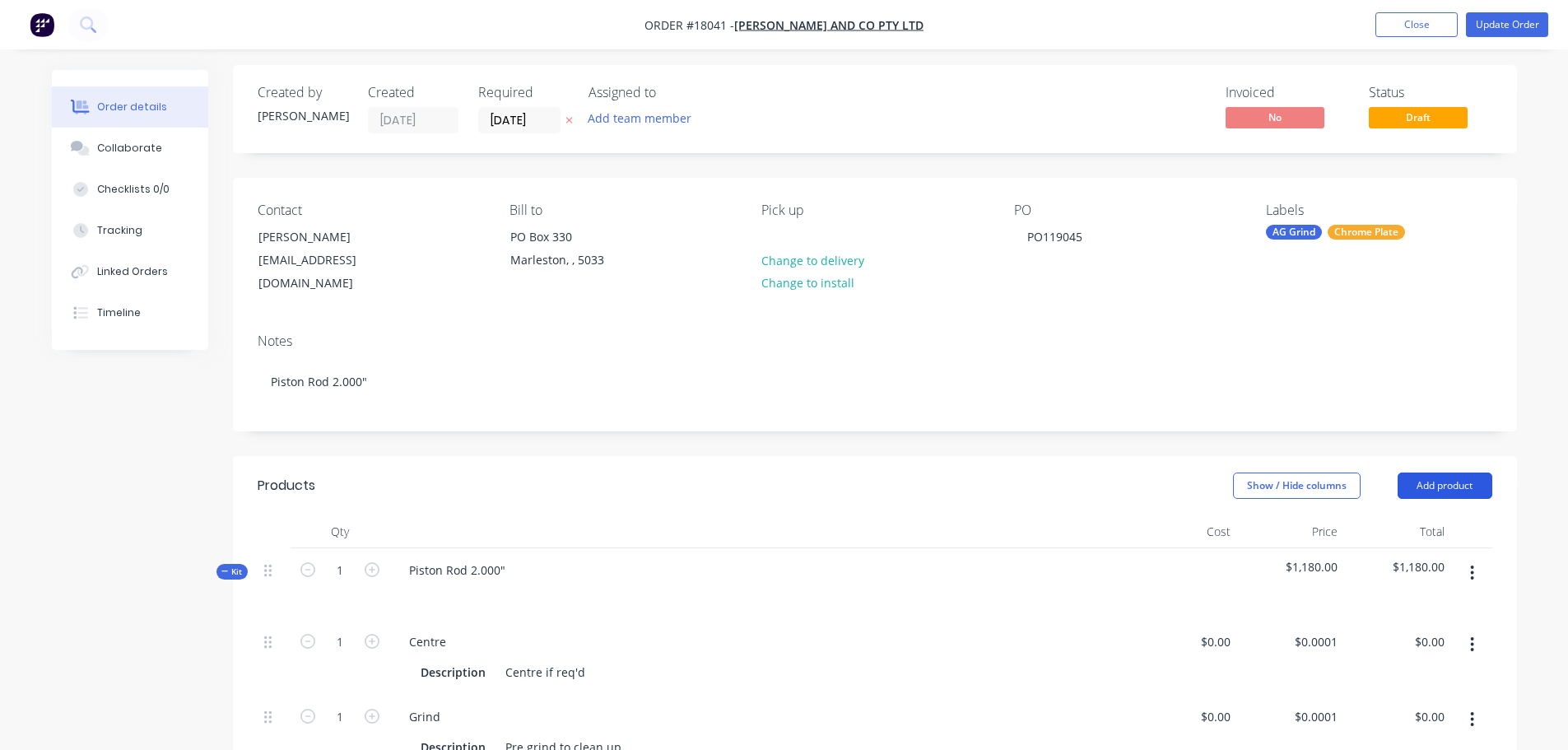
scroll to position [2, 0]
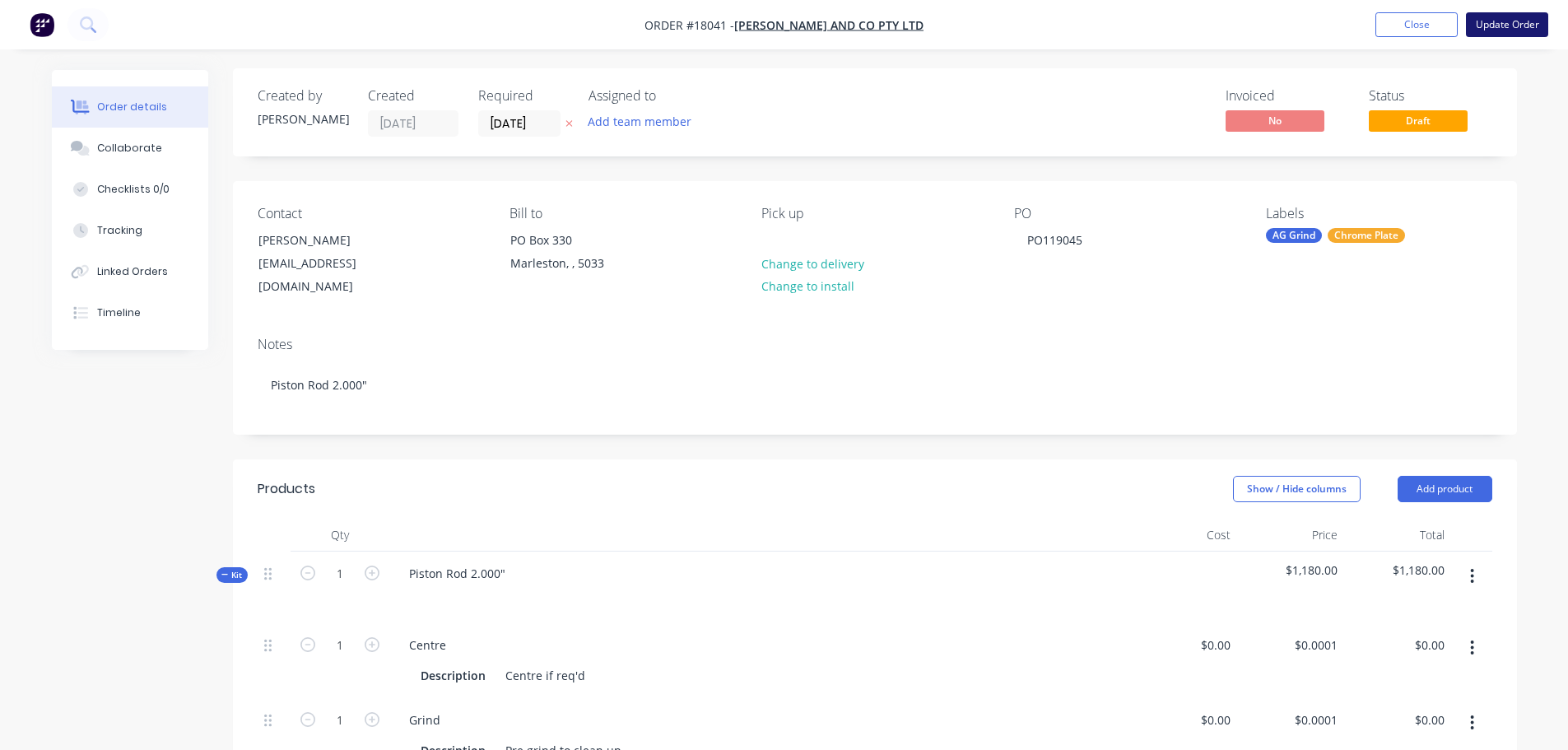
click at [1511, 29] on button "Update Order" at bounding box center [1507, 25] width 83 height 25
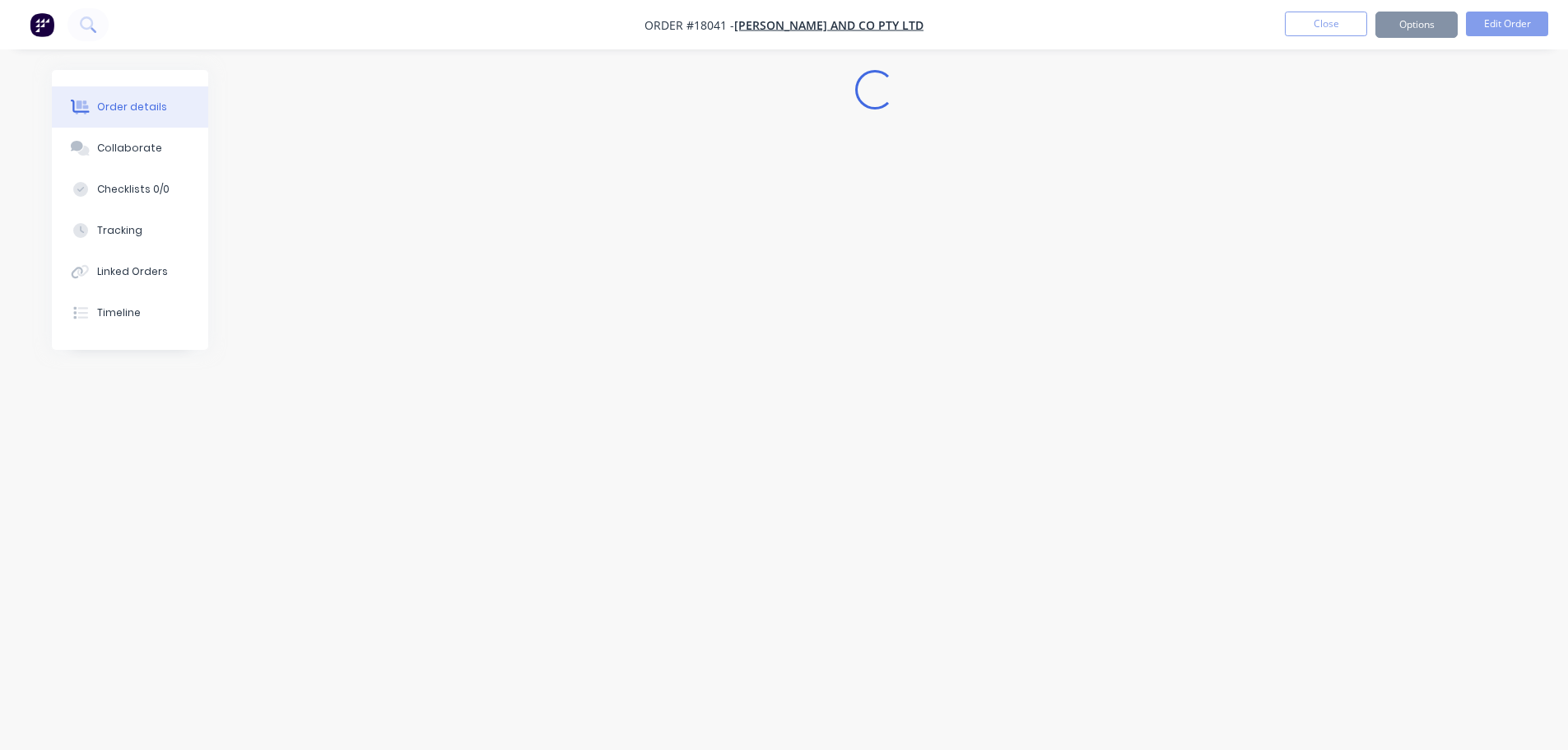
scroll to position [0, 0]
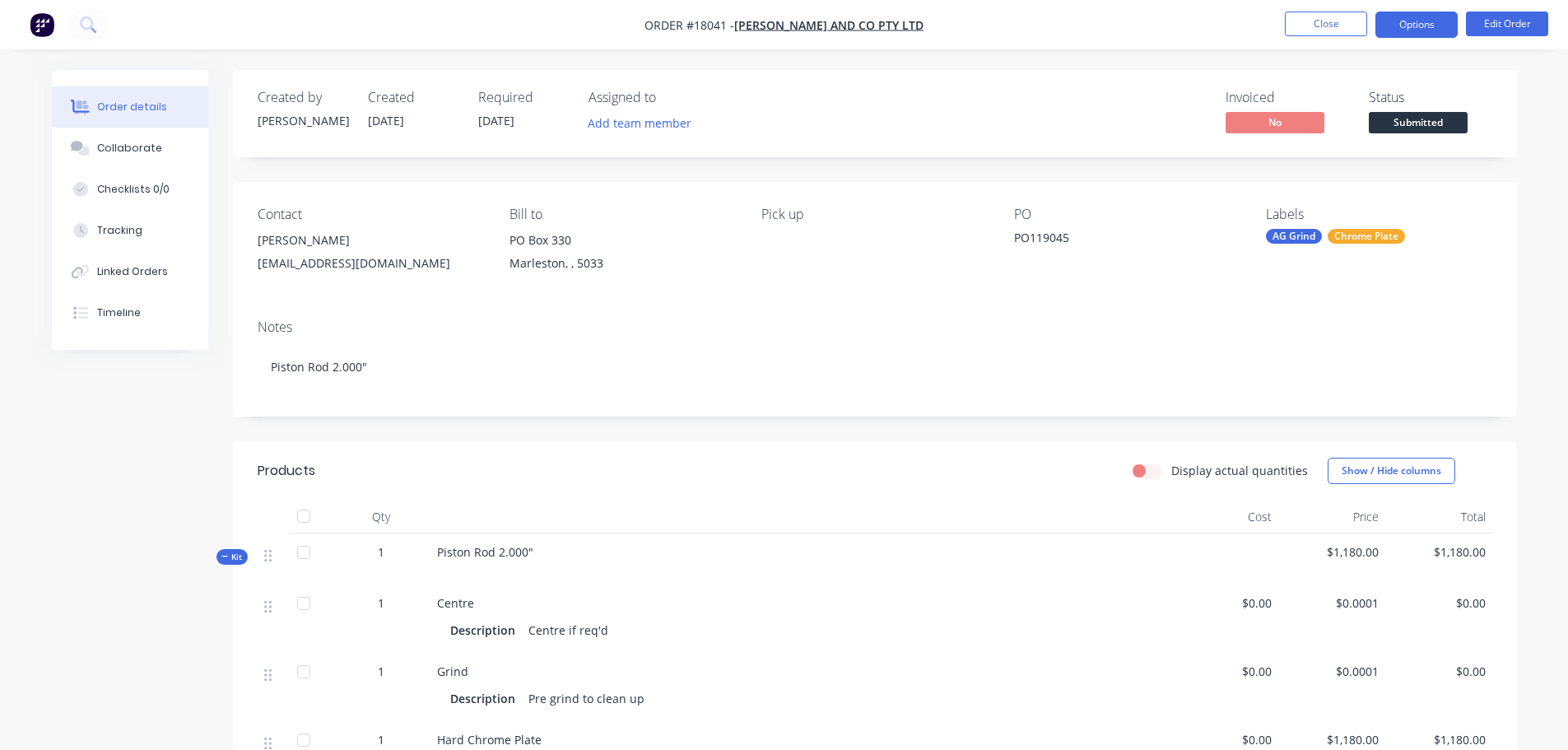
click at [1441, 26] on button "Options" at bounding box center [1416, 25] width 83 height 26
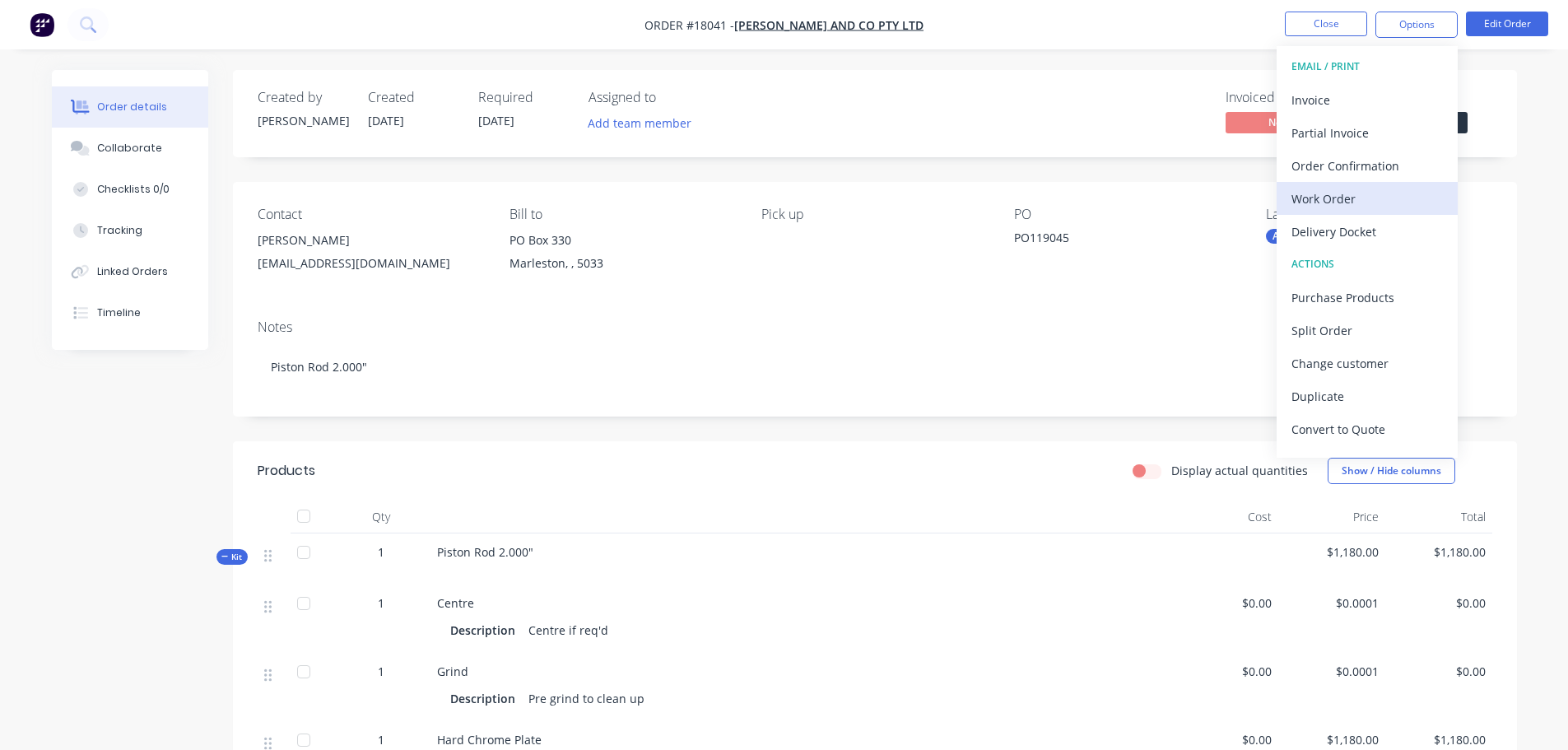
click at [1357, 204] on div "Work Order" at bounding box center [1367, 199] width 152 height 24
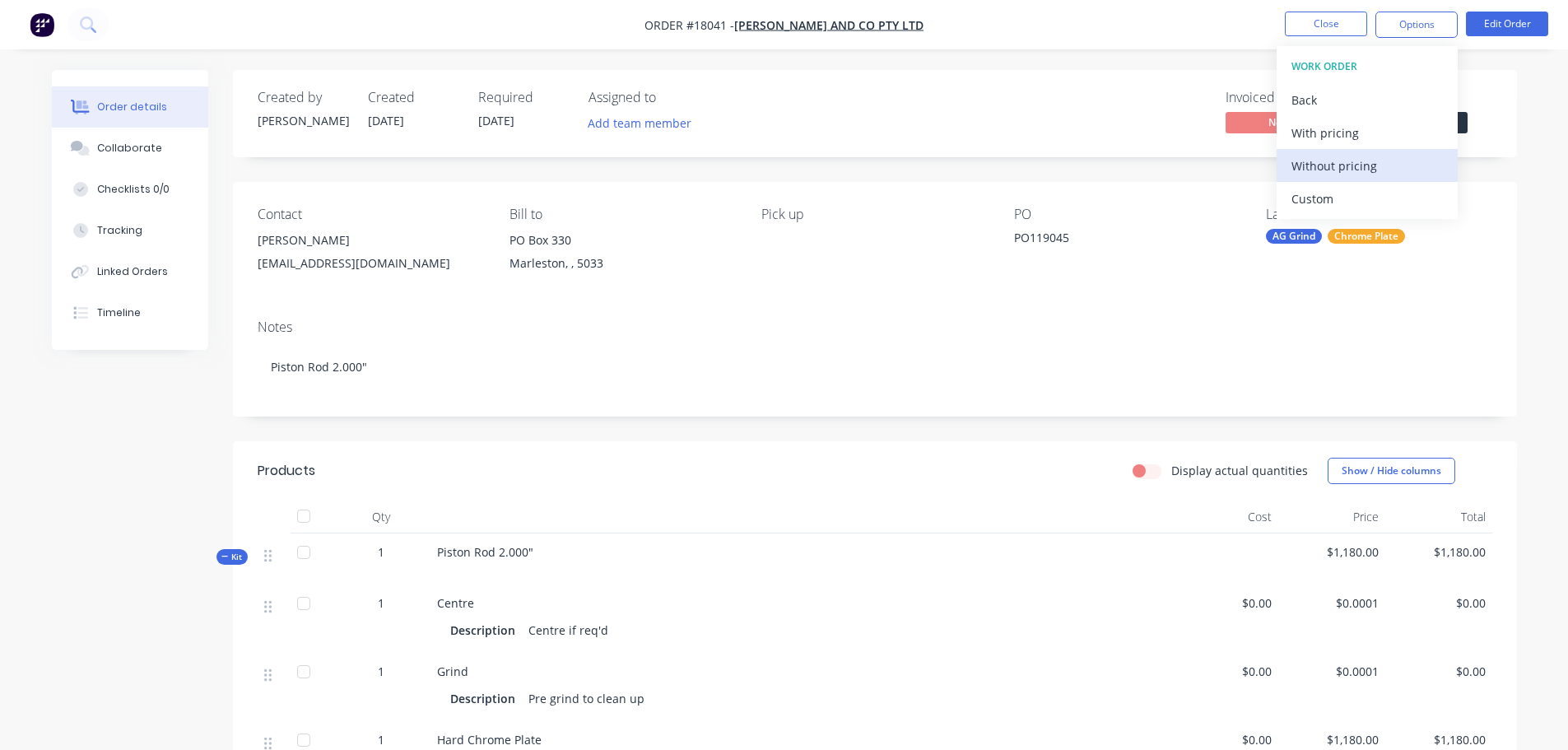
click at [1359, 173] on div "Without pricing" at bounding box center [1367, 165] width 152 height 24
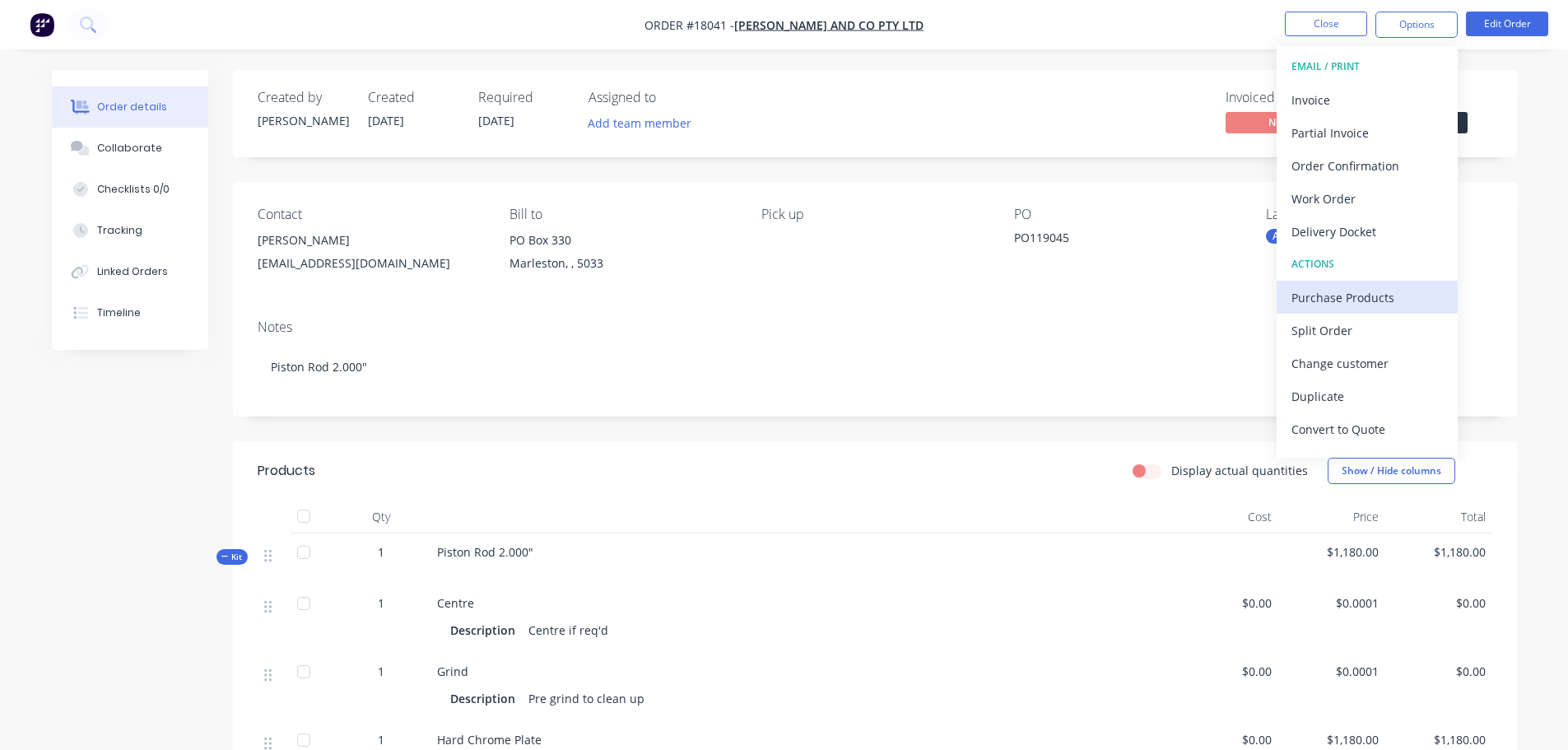
click at [1365, 305] on div "Purchase Products" at bounding box center [1367, 297] width 152 height 24
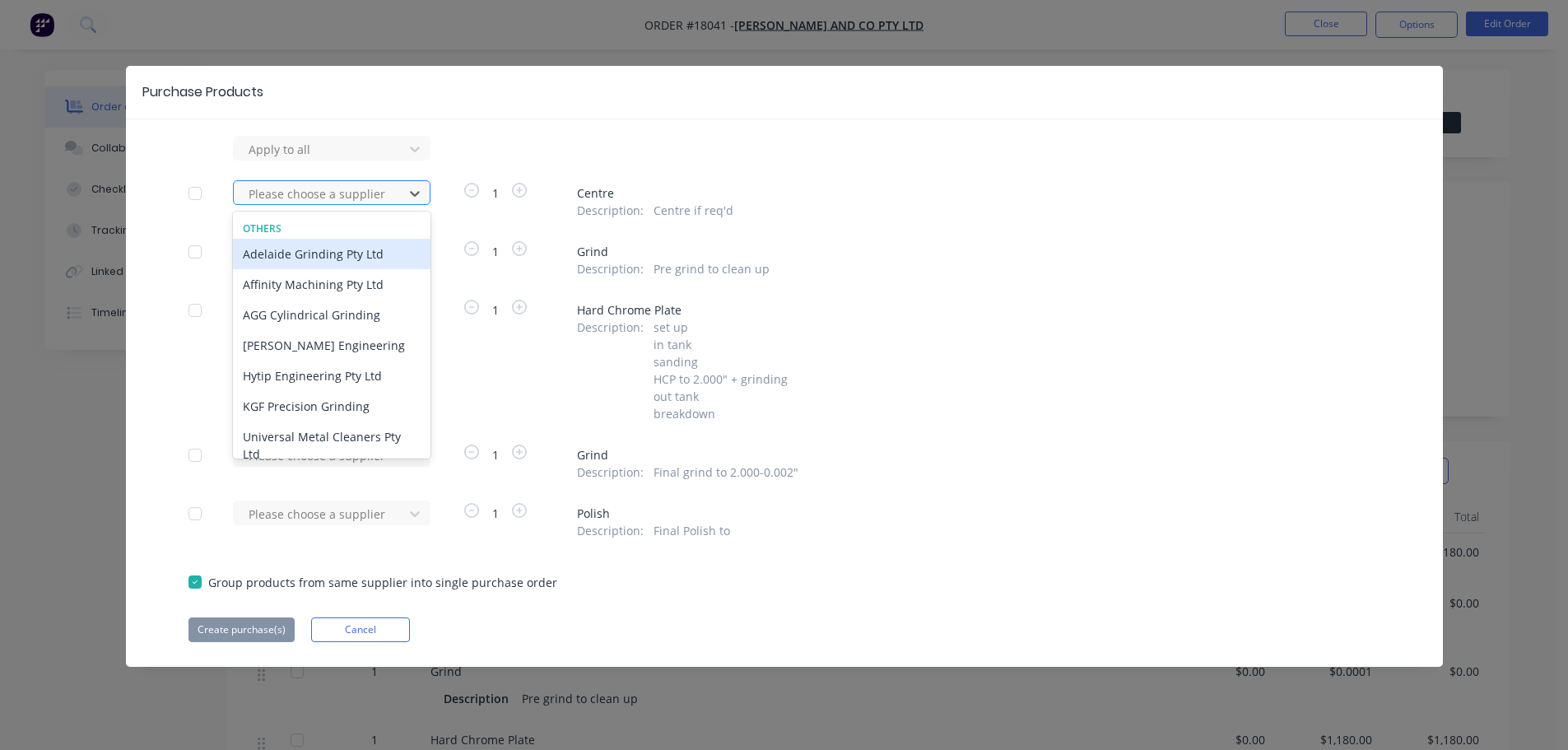
click at [308, 190] on div at bounding box center [321, 194] width 148 height 21
click at [348, 255] on div "Adelaide Grinding Pty Ltd" at bounding box center [331, 255] width 197 height 31
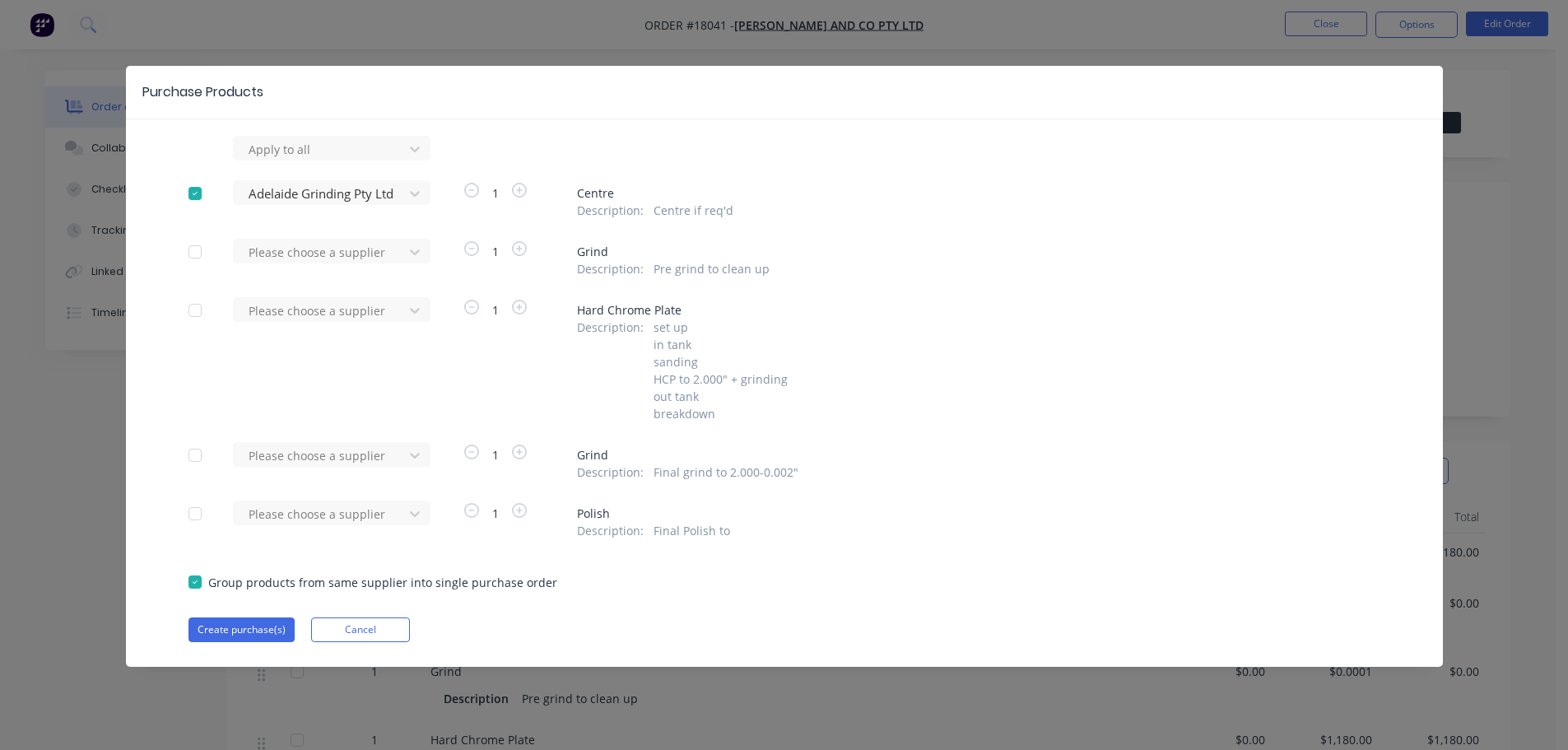
click at [348, 160] on div at bounding box center [321, 149] width 148 height 21
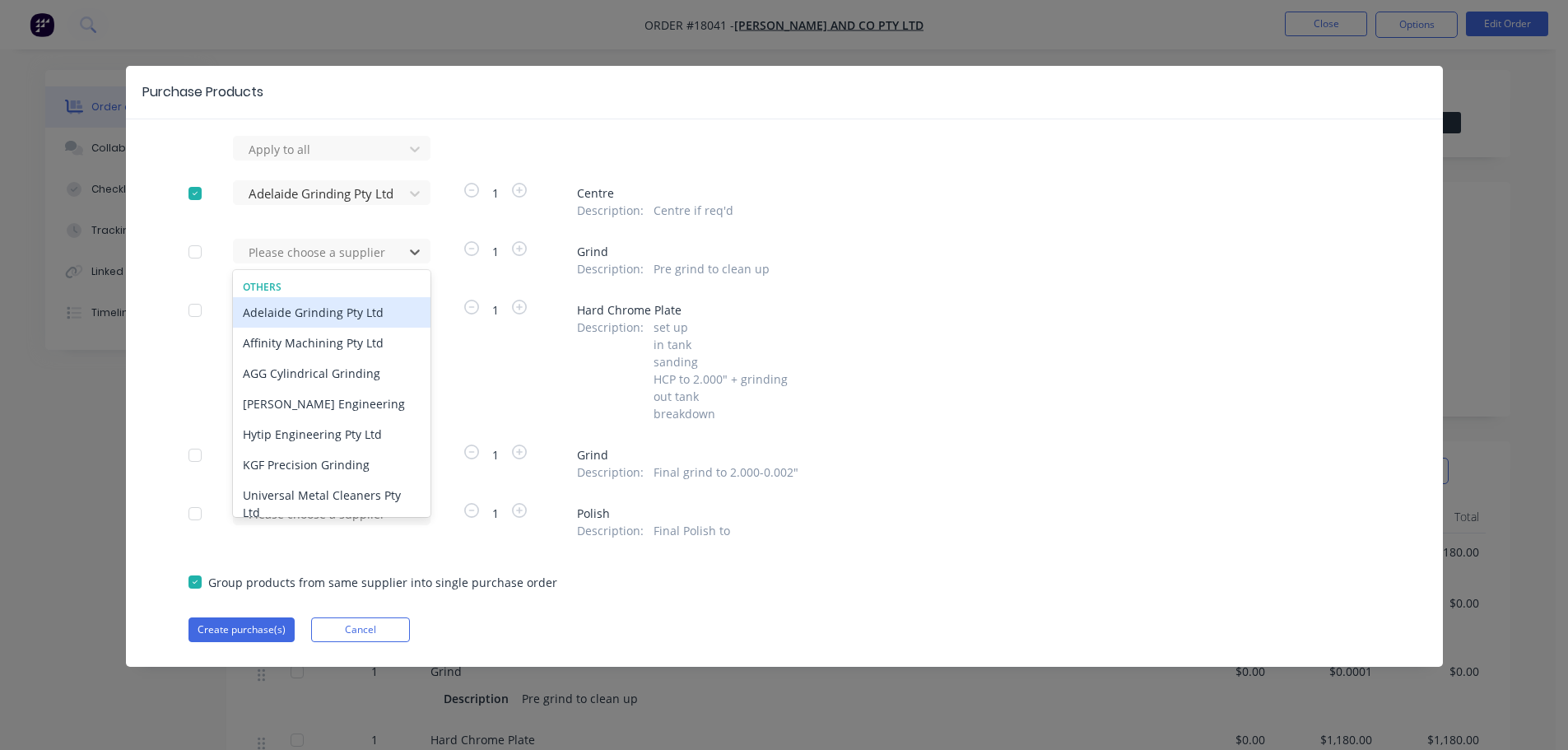
click at [353, 305] on div "Adelaide Grinding Pty Ltd" at bounding box center [331, 313] width 197 height 31
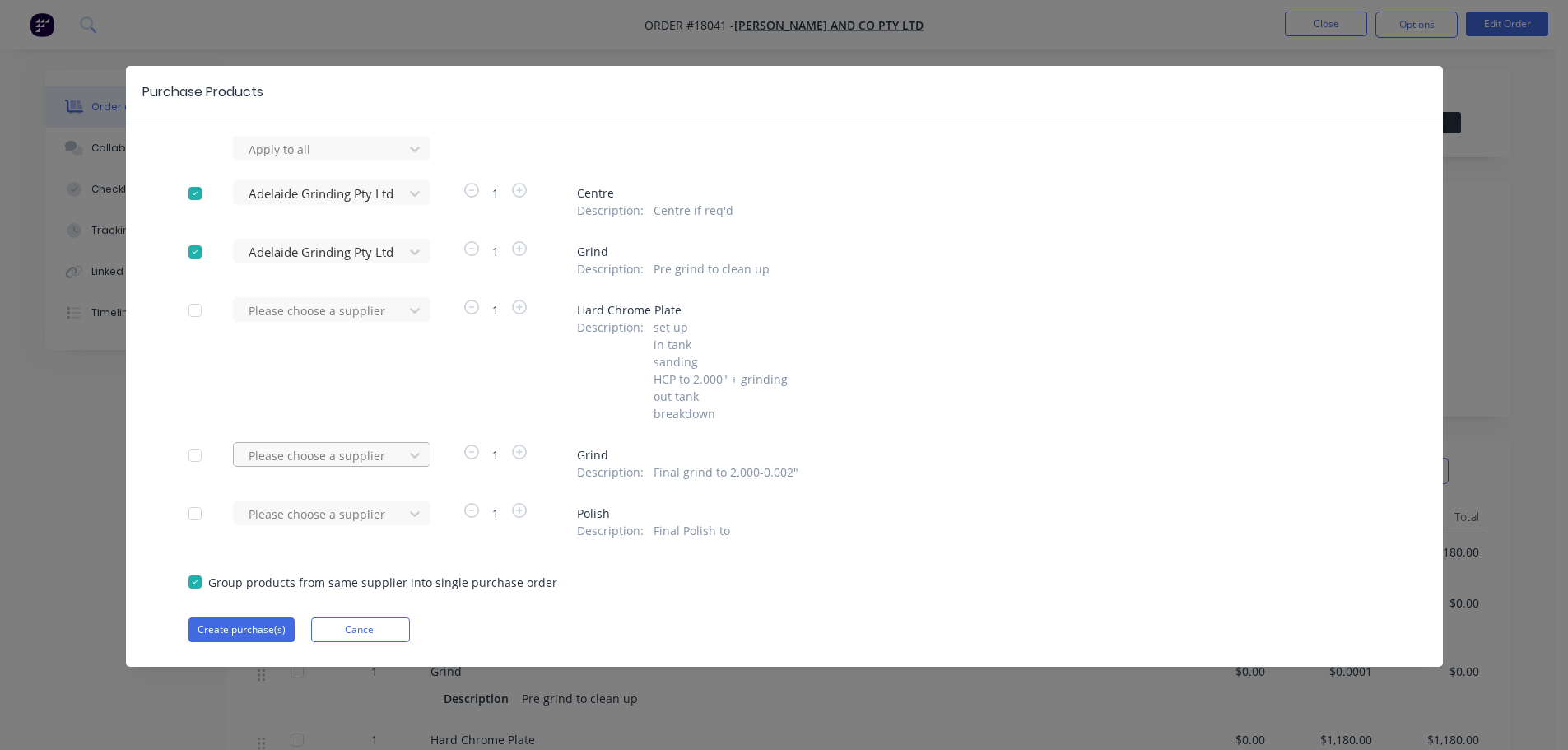
click at [358, 160] on div at bounding box center [321, 149] width 148 height 21
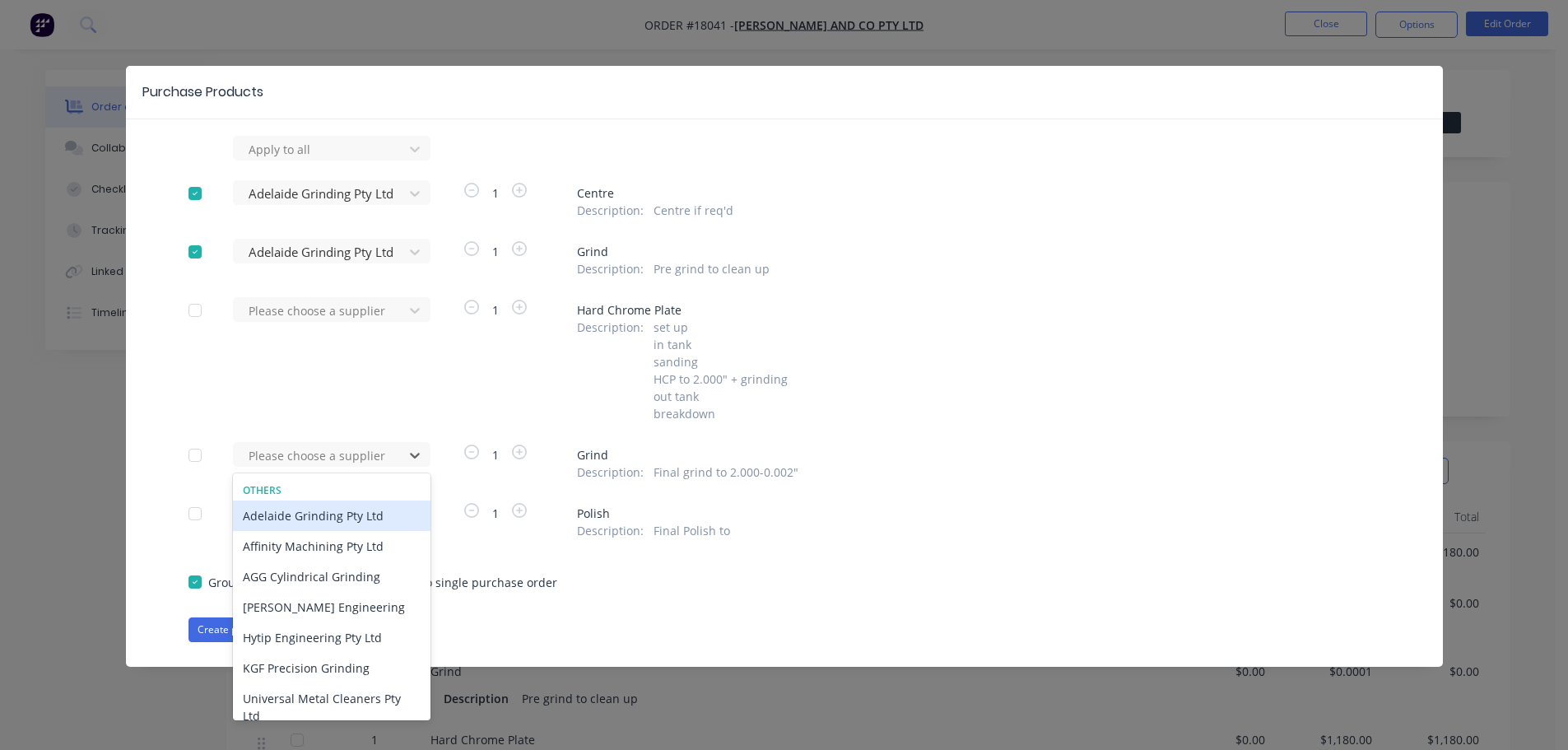
click at [357, 515] on div "Adelaide Grinding Pty Ltd" at bounding box center [331, 516] width 197 height 31
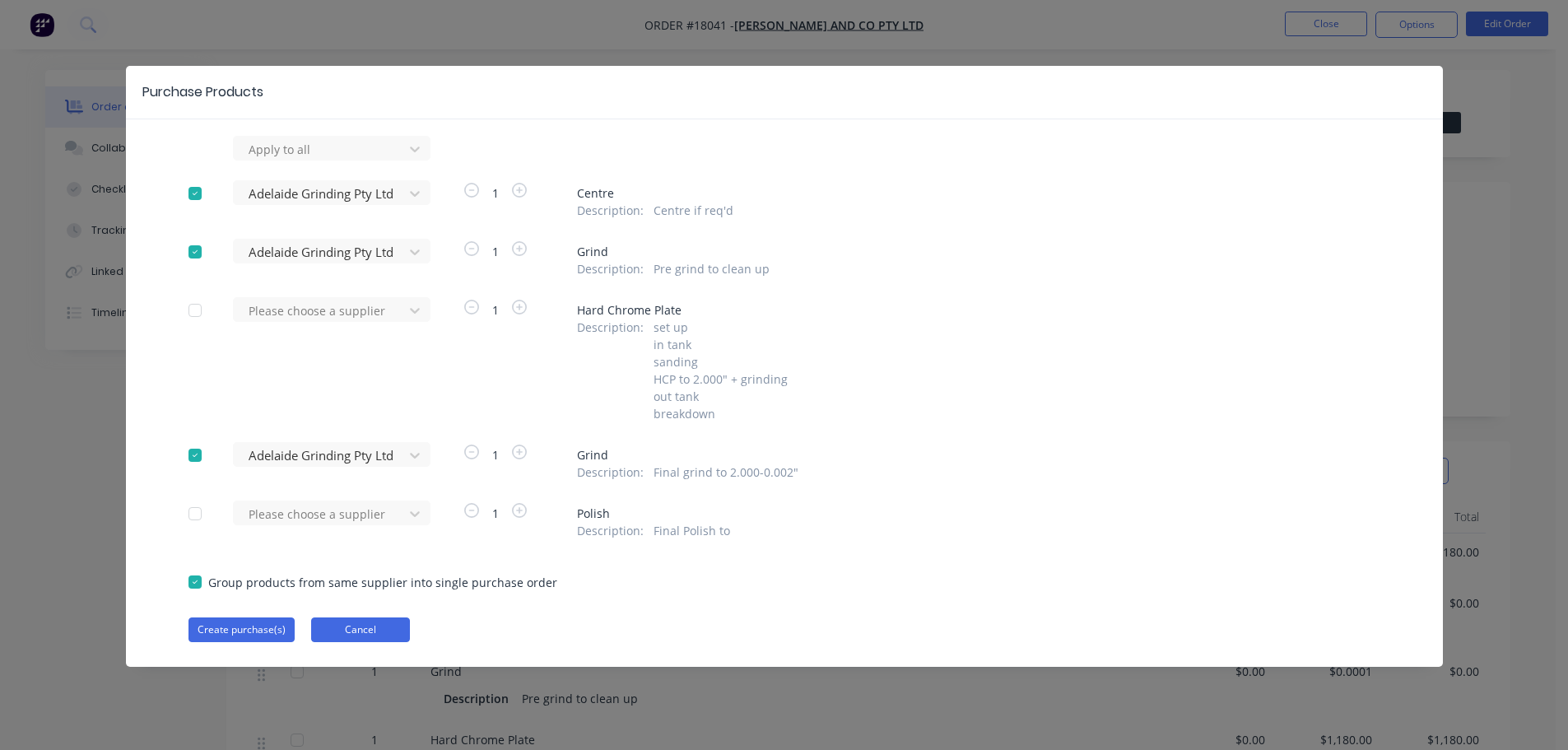
click at [375, 637] on button "Cancel" at bounding box center [360, 629] width 99 height 25
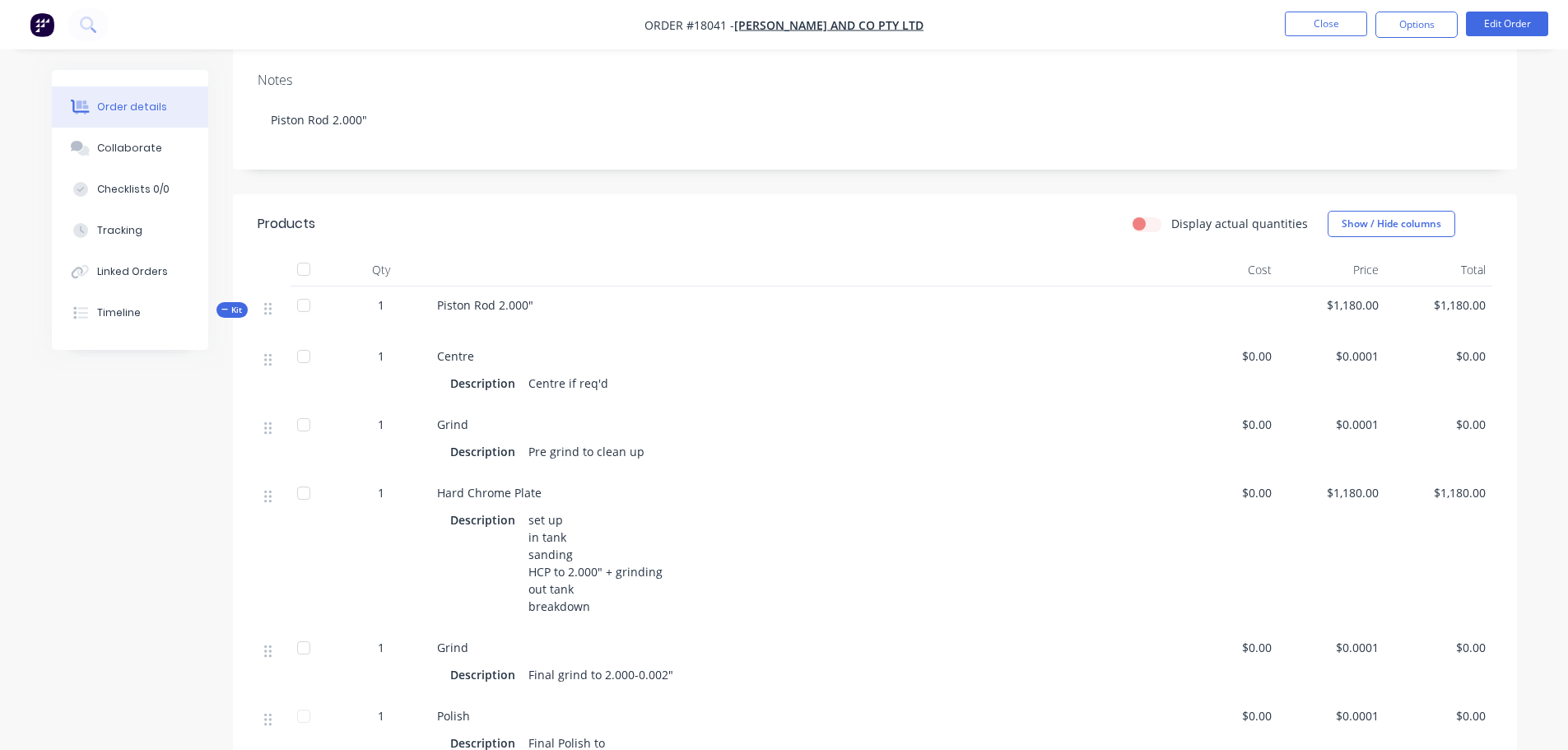
scroll to position [494, 0]
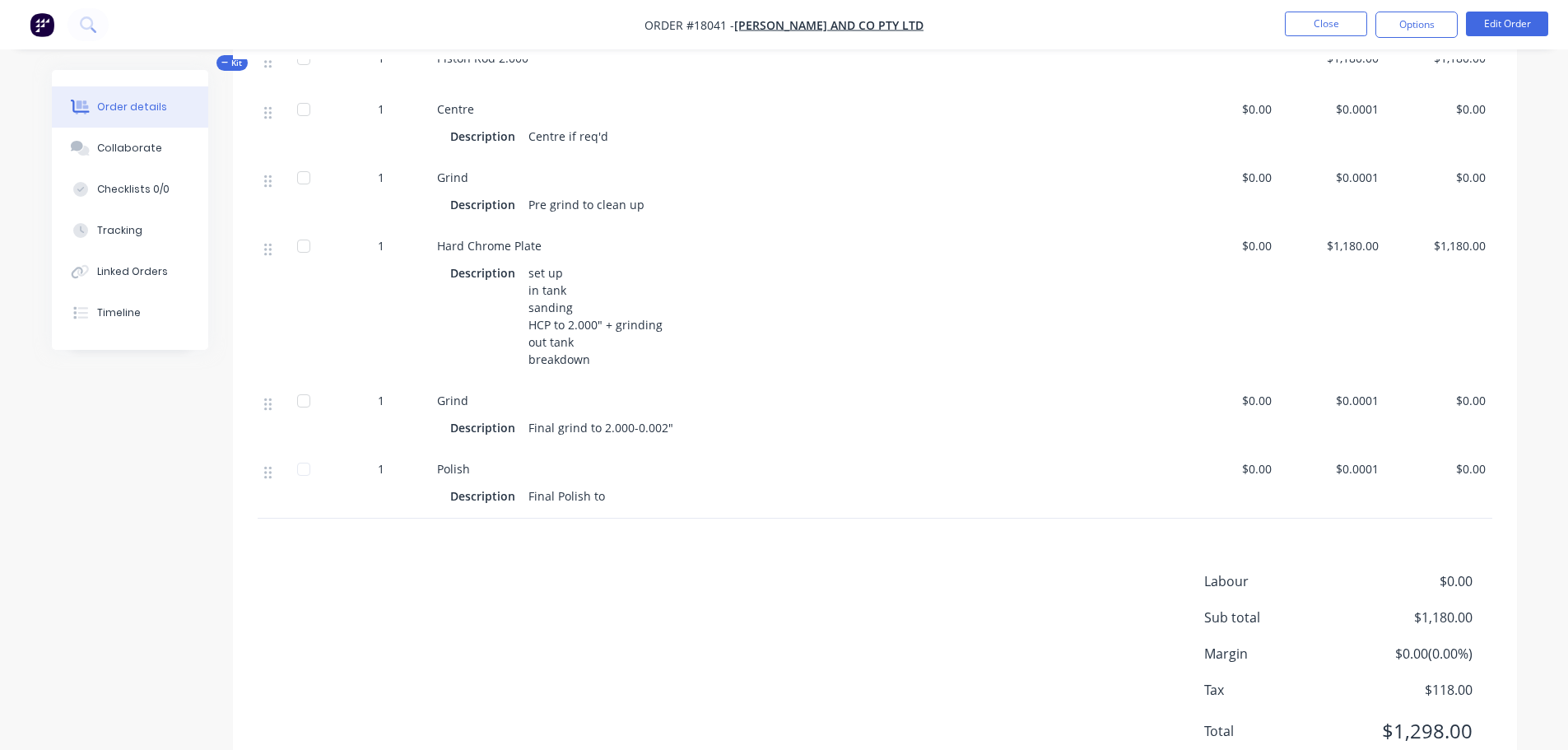
click at [611, 500] on div "Description Final Polish to" at bounding box center [800, 495] width 701 height 24
click at [587, 495] on div "Final Polish to" at bounding box center [566, 495] width 90 height 24
click at [590, 495] on div "Final Polish to" at bounding box center [566, 495] width 90 height 24
click at [596, 495] on div "Final Polish to" at bounding box center [566, 495] width 90 height 24
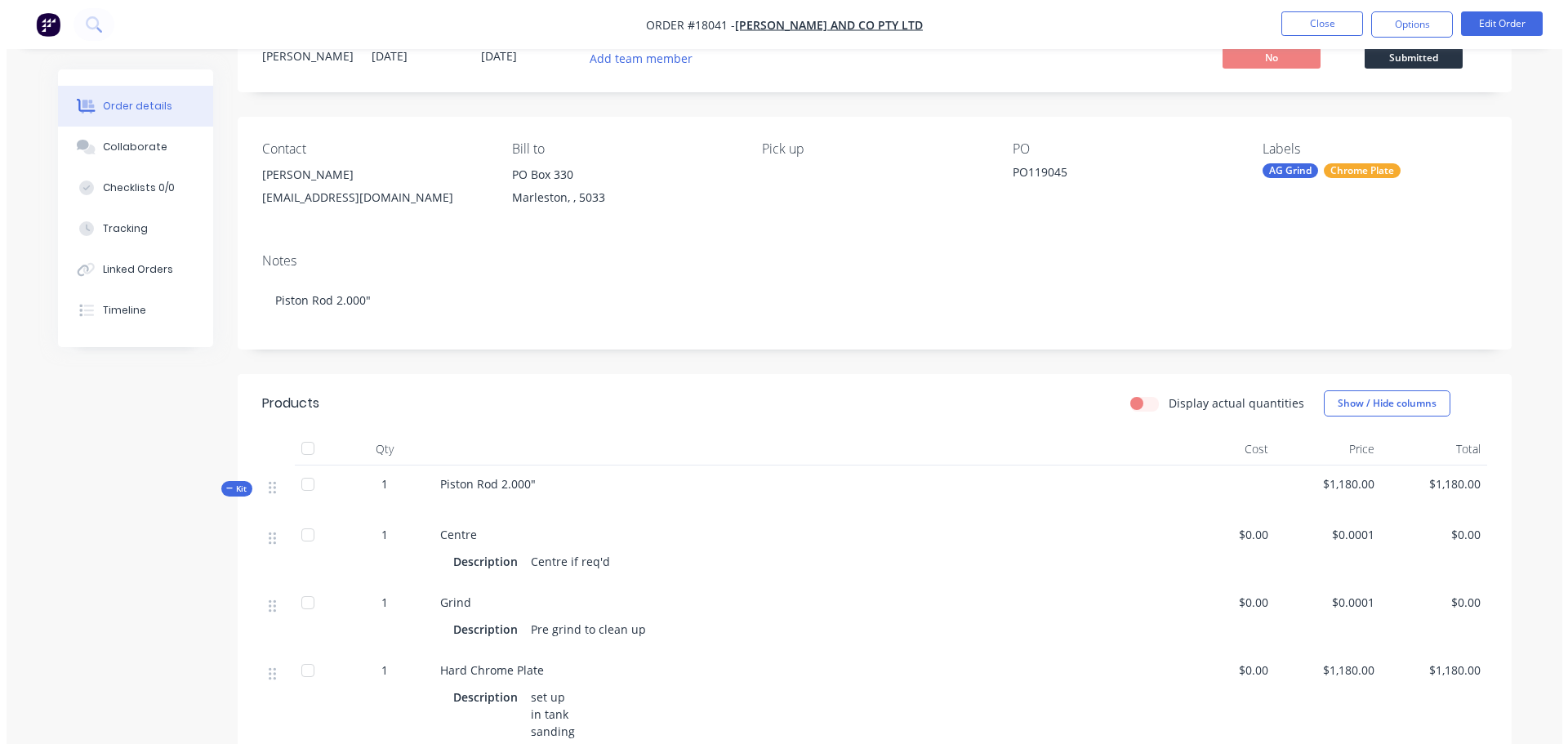
scroll to position [0, 0]
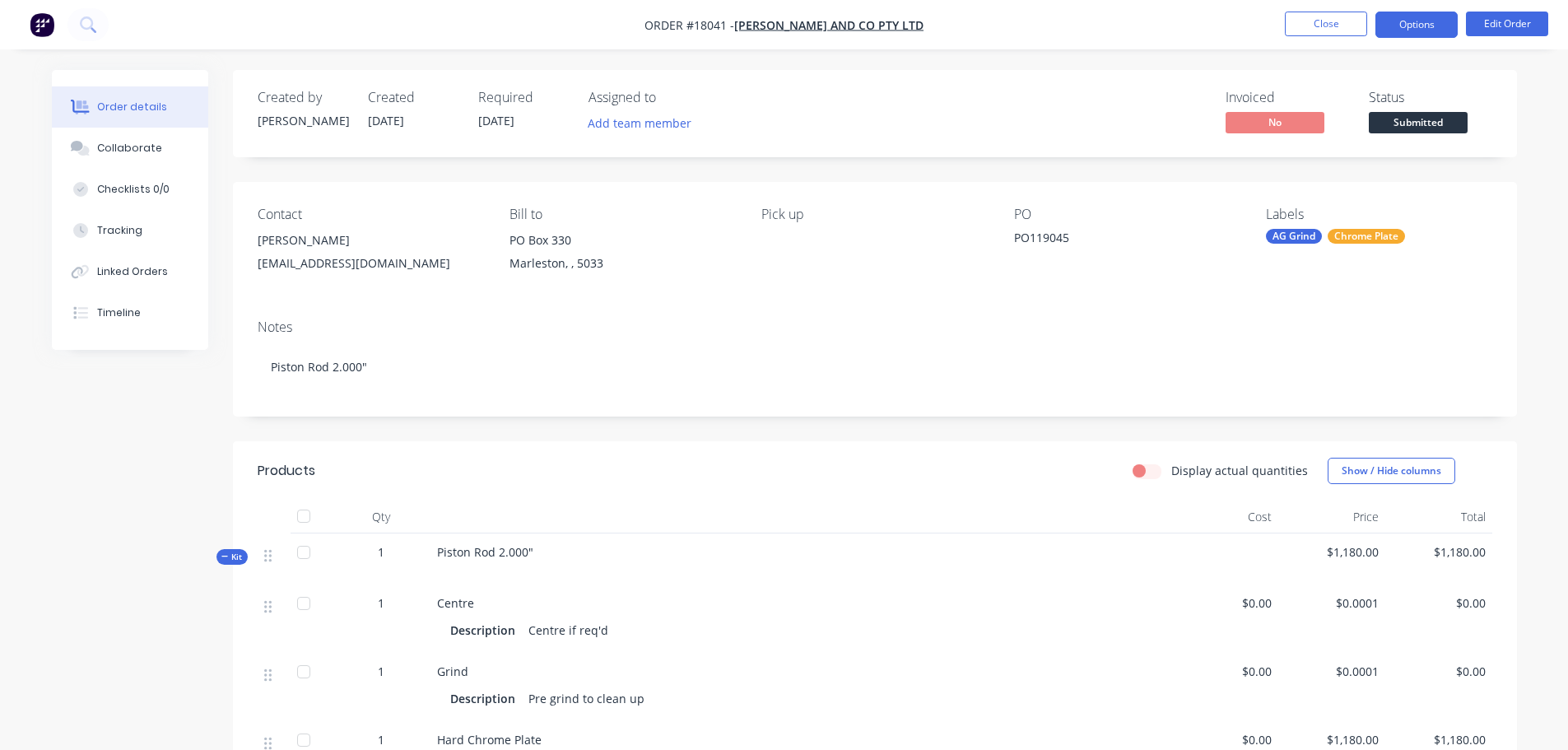
click at [1428, 28] on button "Options" at bounding box center [1416, 25] width 83 height 26
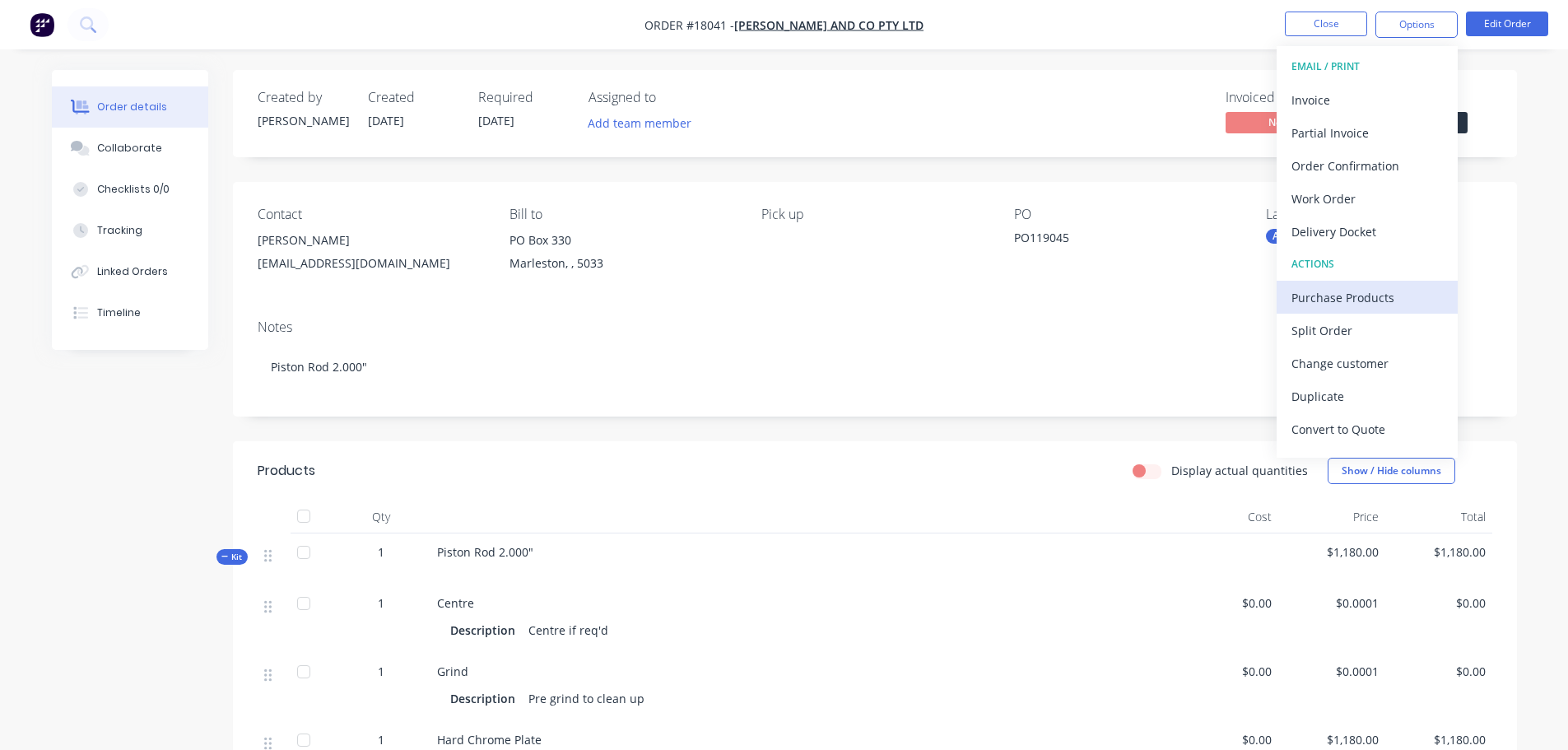
click at [1355, 300] on div "Purchase Products" at bounding box center [1367, 297] width 152 height 24
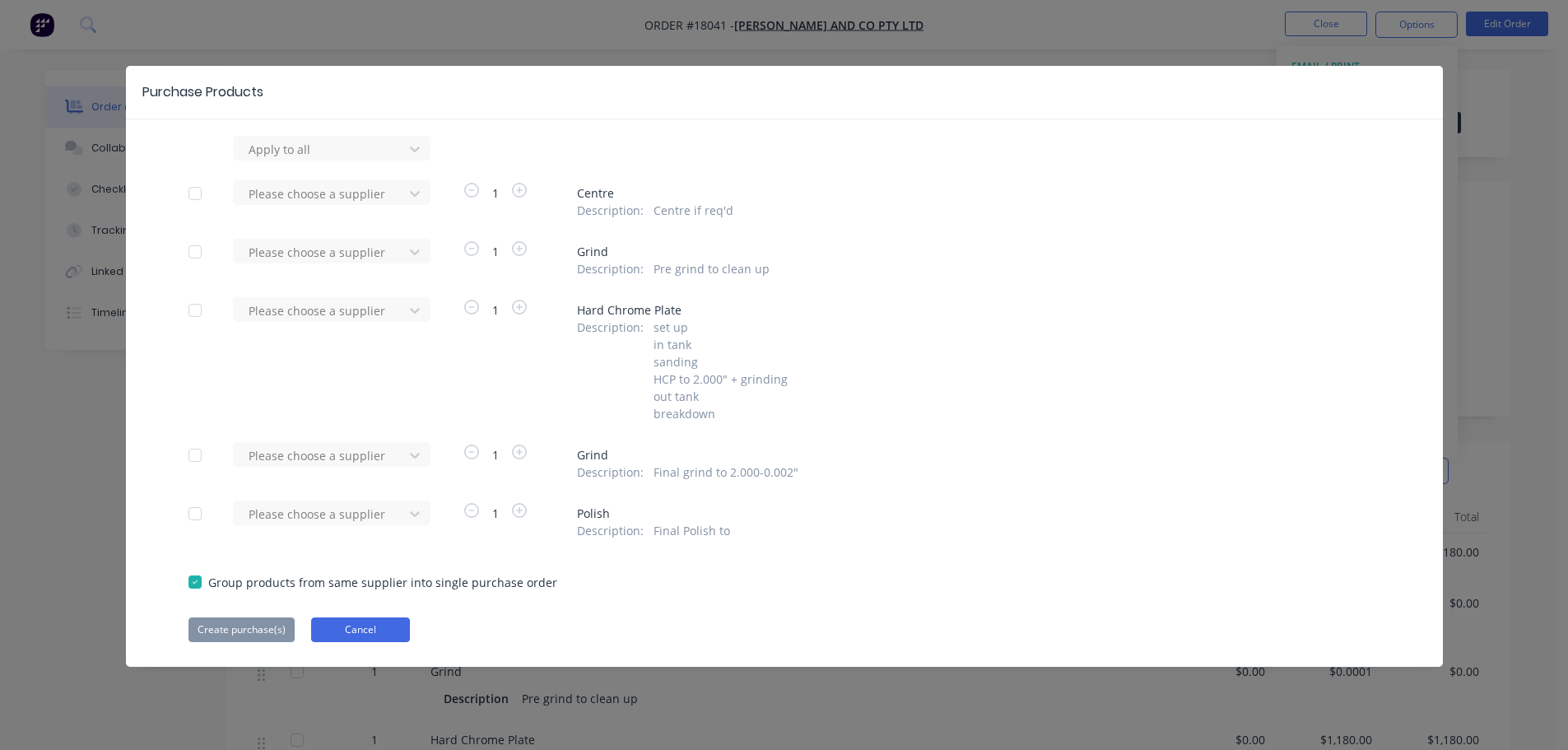
click at [394, 631] on button "Cancel" at bounding box center [360, 629] width 99 height 25
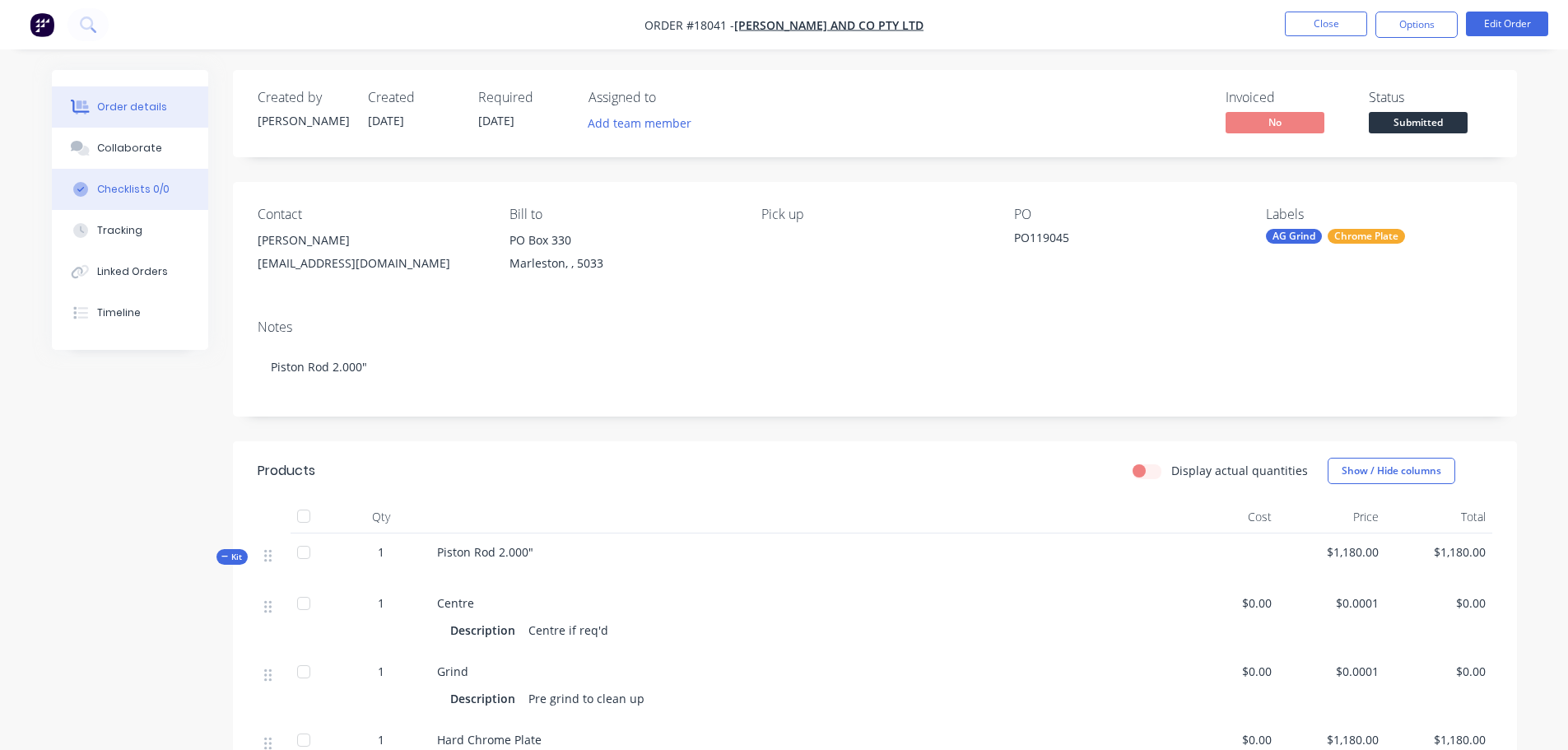
click at [137, 193] on div "Checklists 0/0" at bounding box center [134, 189] width 73 height 15
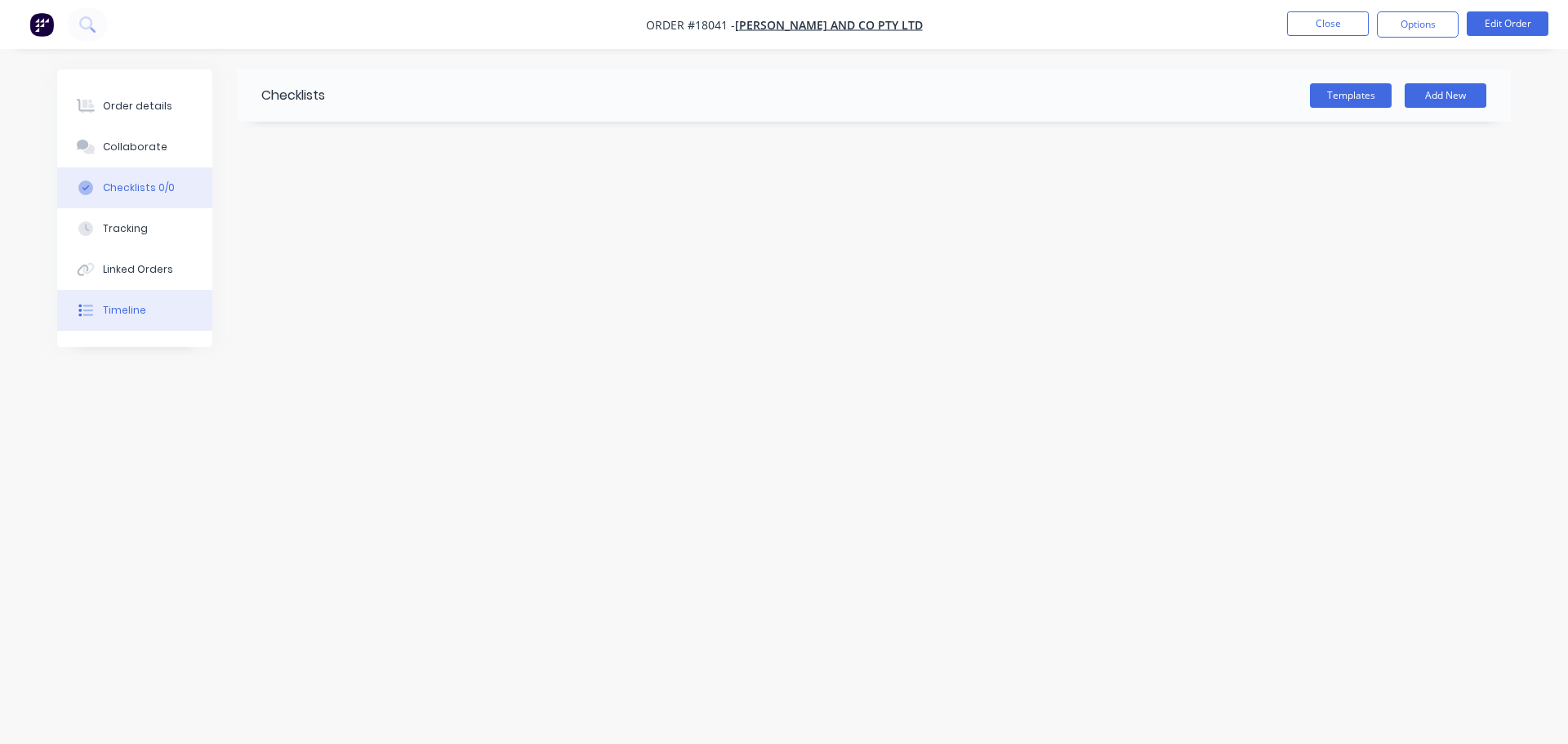
click at [143, 290] on button "Timeline" at bounding box center [134, 309] width 155 height 41
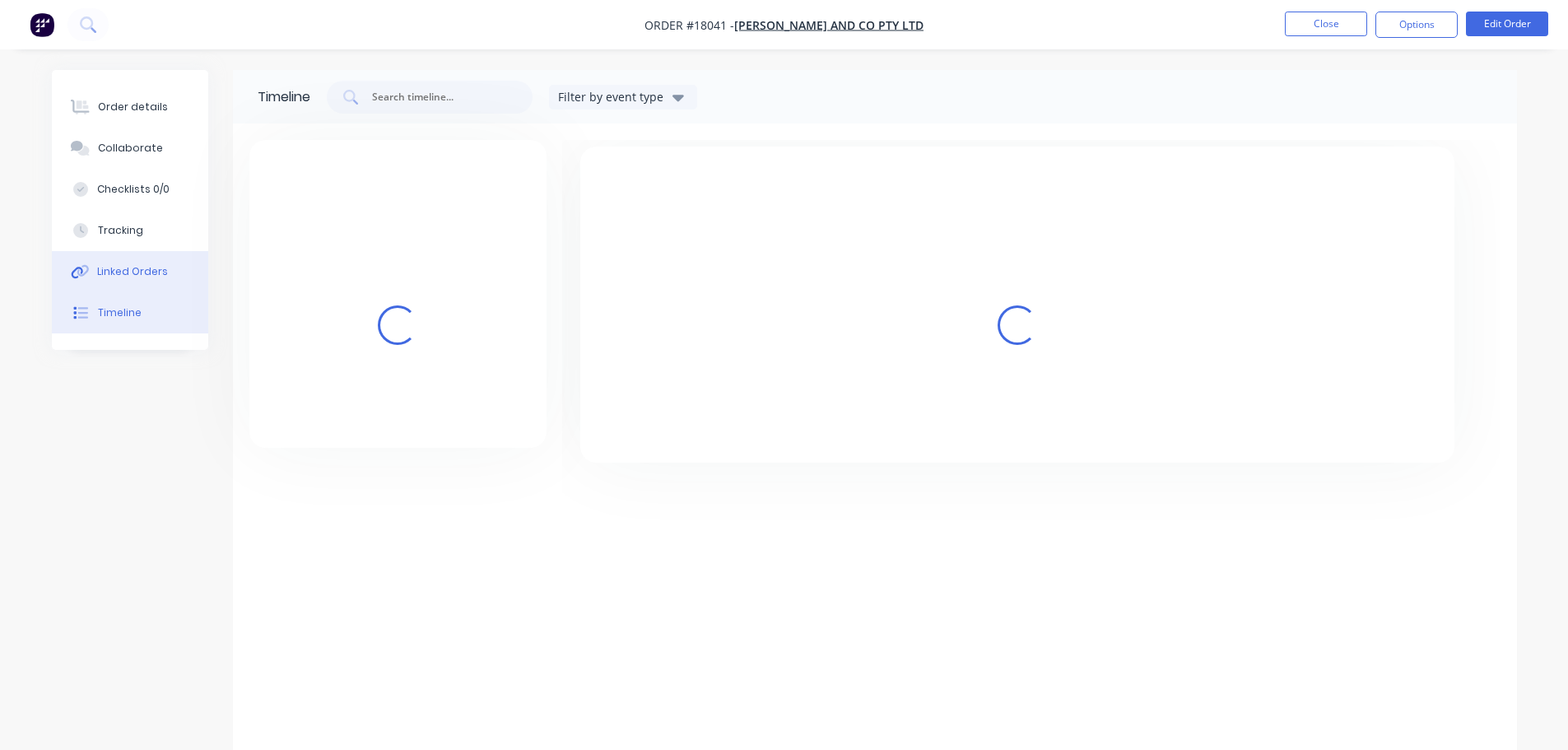
click at [151, 275] on div "Linked Orders" at bounding box center [133, 272] width 71 height 15
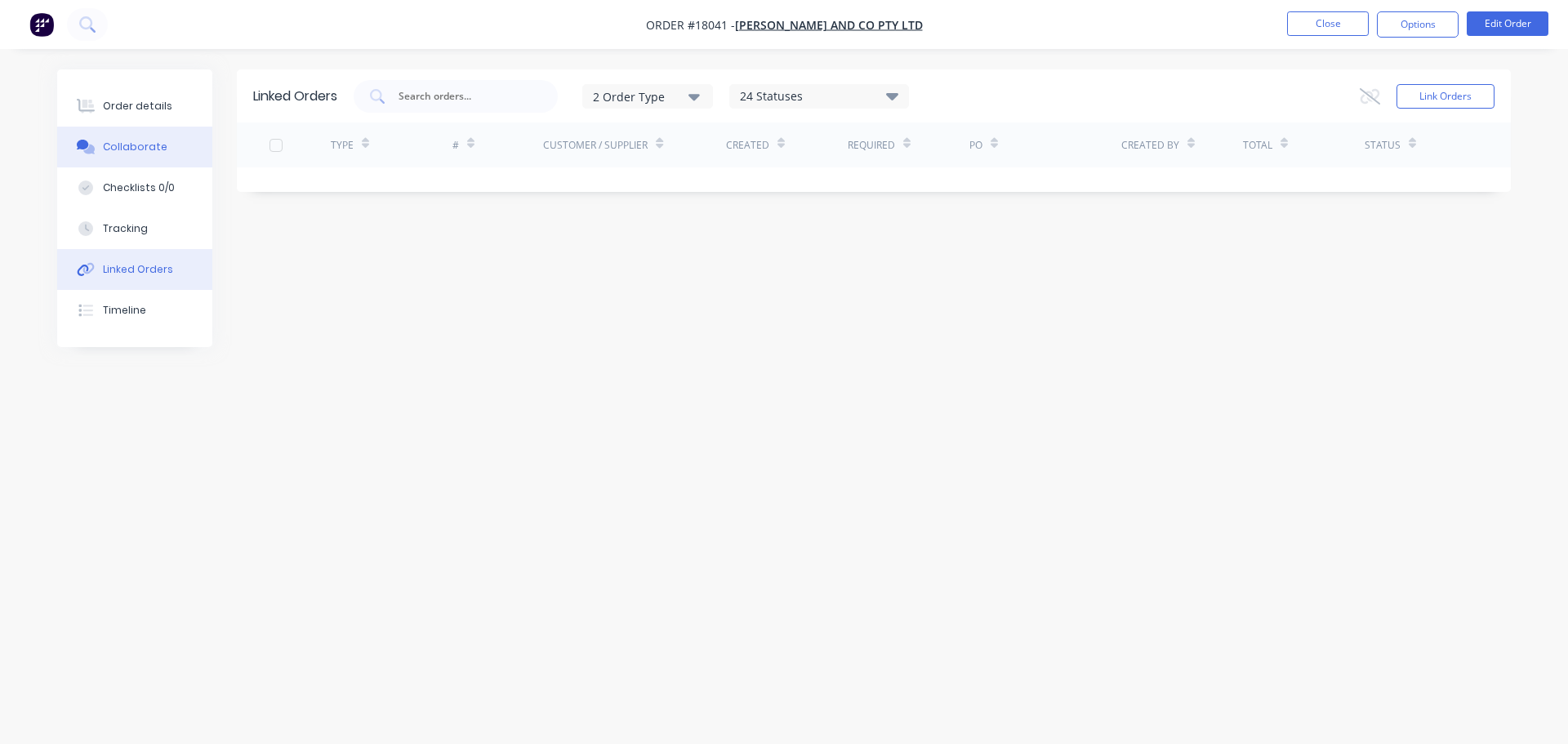
click at [149, 142] on div "Collaborate" at bounding box center [135, 147] width 65 height 14
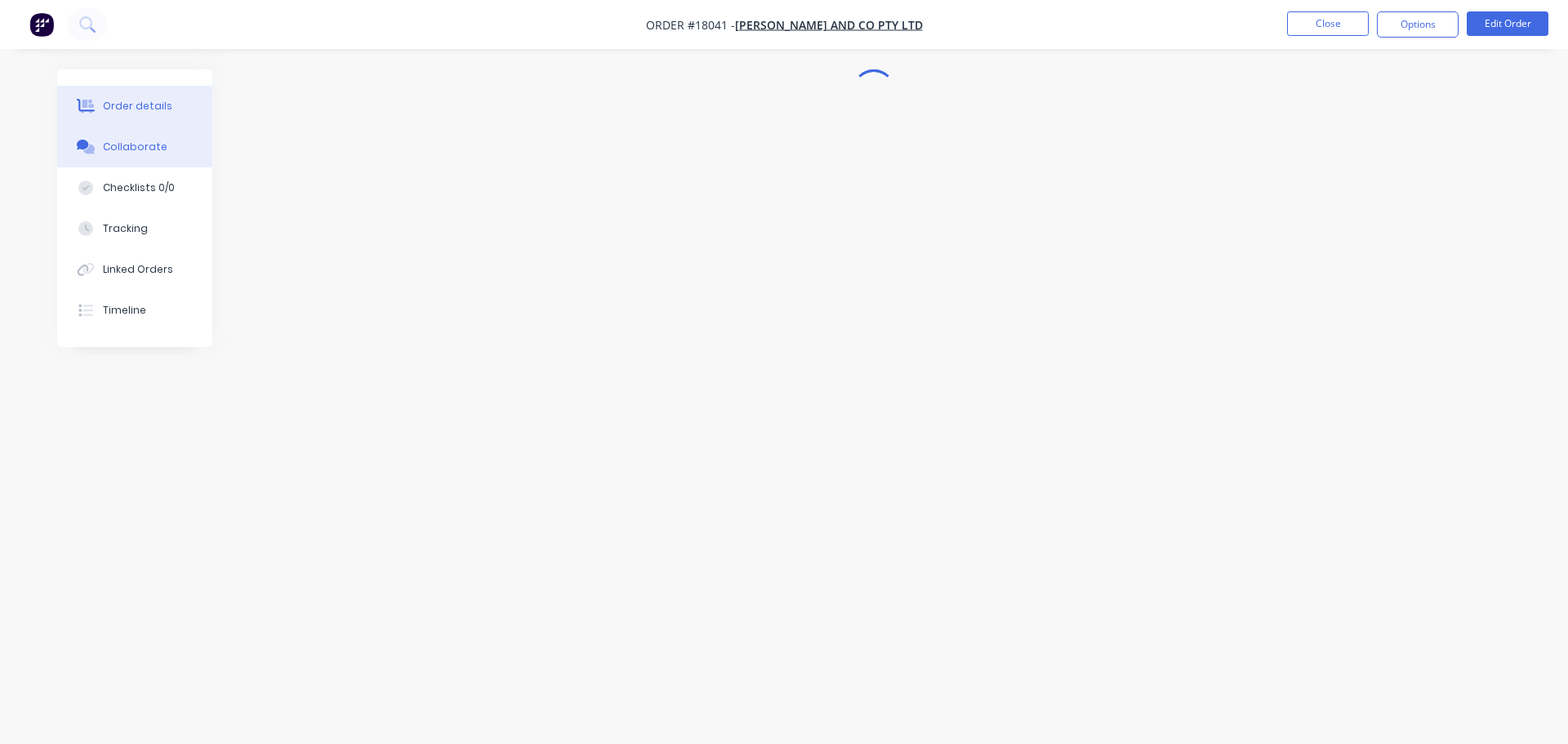
click at [147, 115] on button "Order details" at bounding box center [134, 106] width 155 height 41
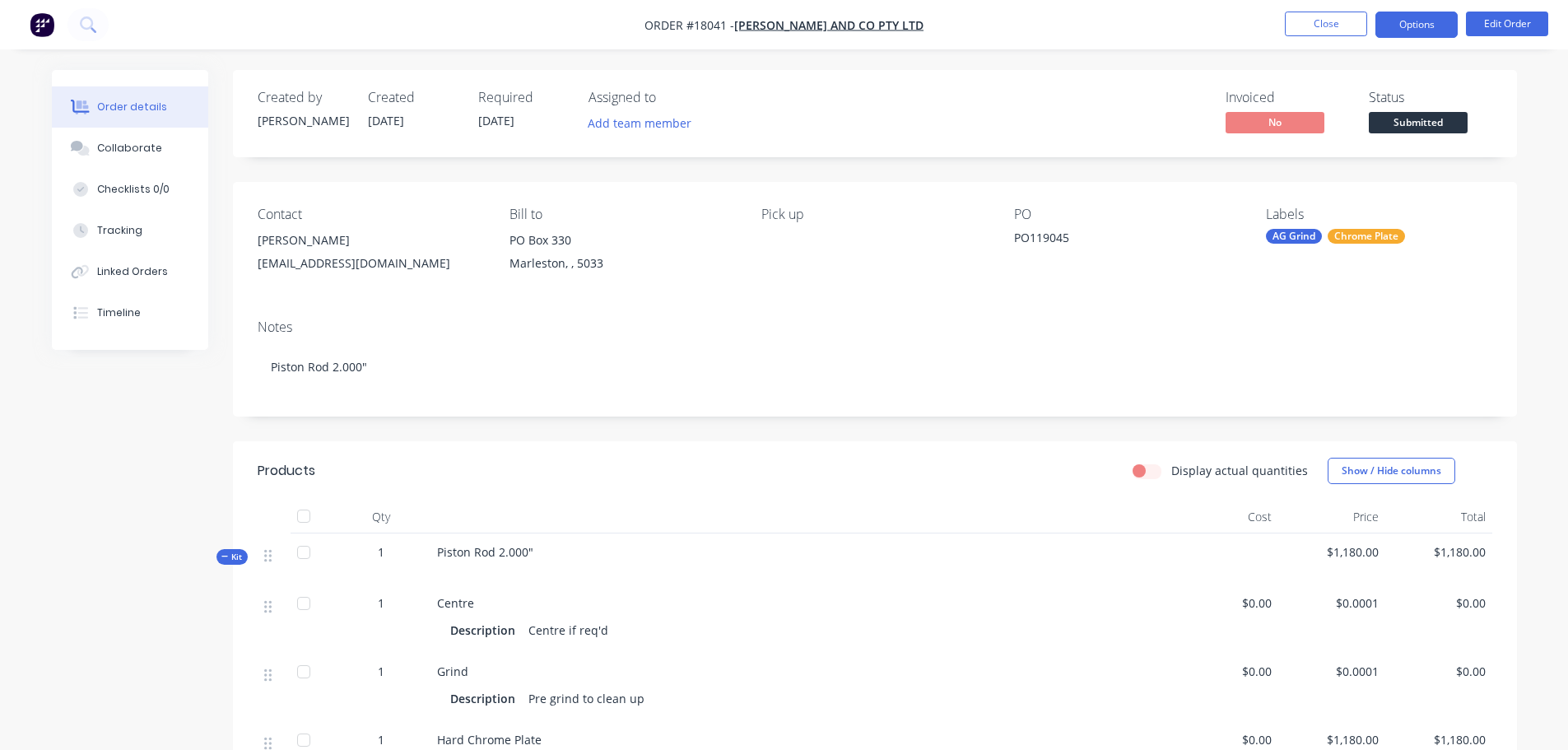
click at [1418, 15] on button "Options" at bounding box center [1416, 25] width 83 height 26
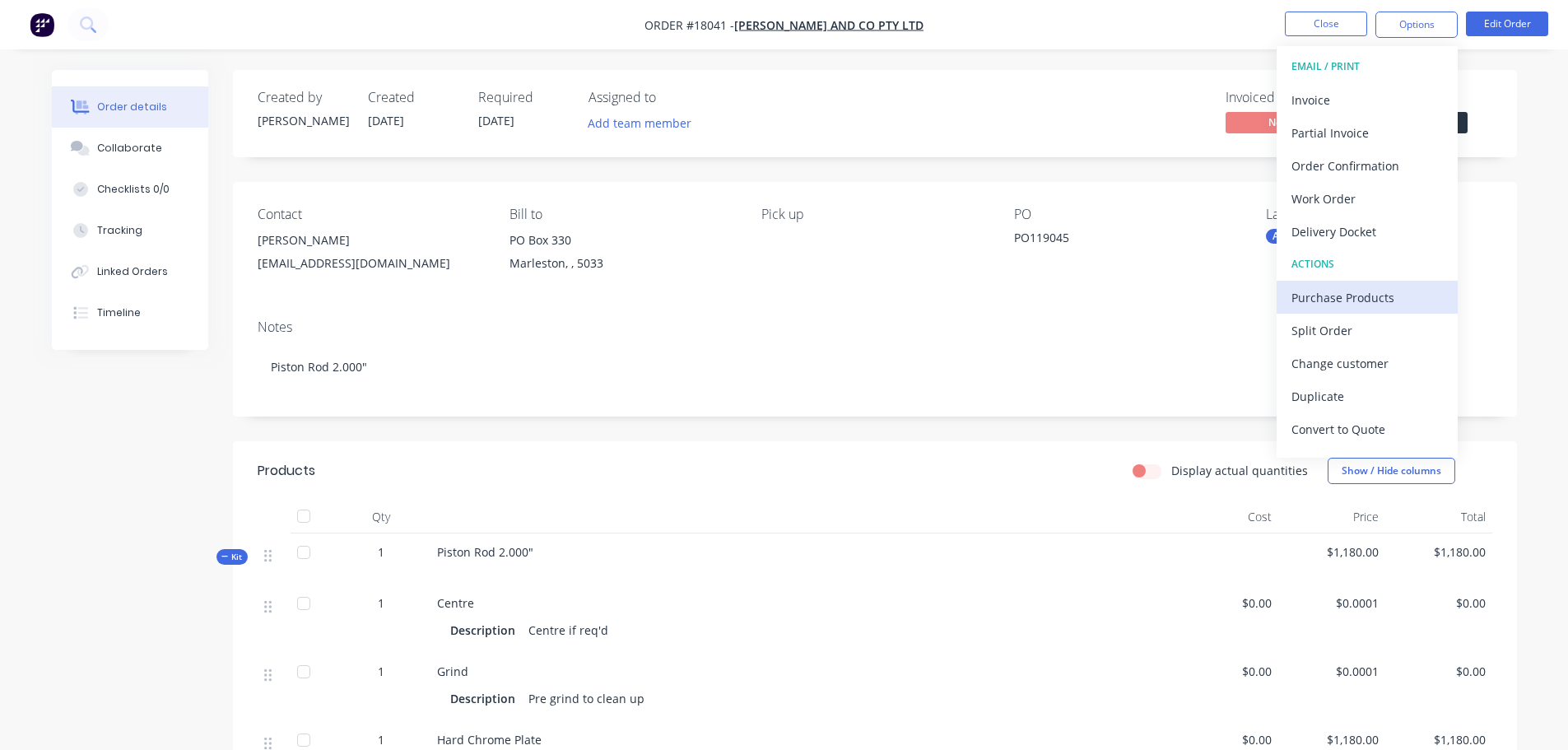
click at [1364, 290] on div "Purchase Products" at bounding box center [1367, 297] width 152 height 24
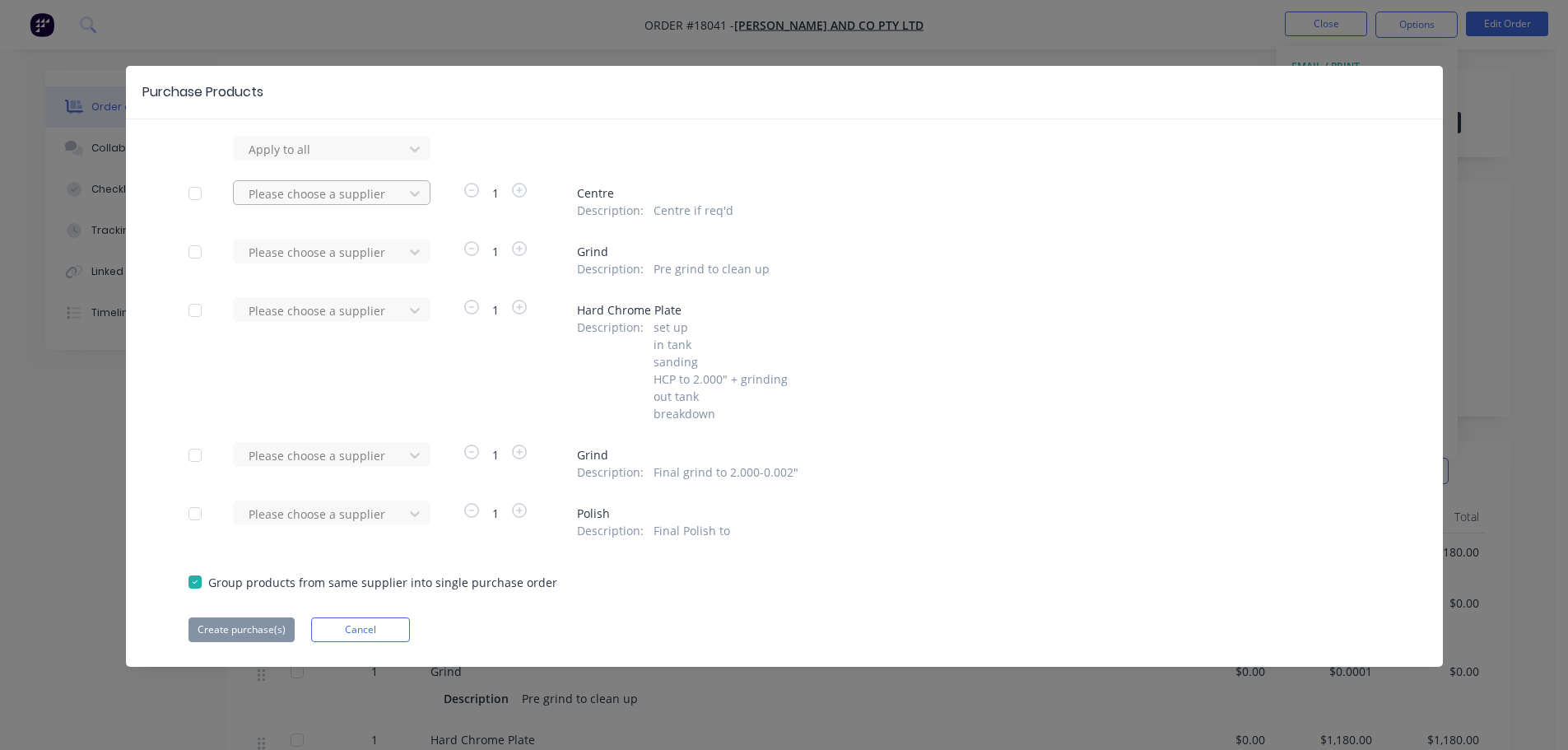
click at [342, 160] on div at bounding box center [321, 149] width 148 height 21
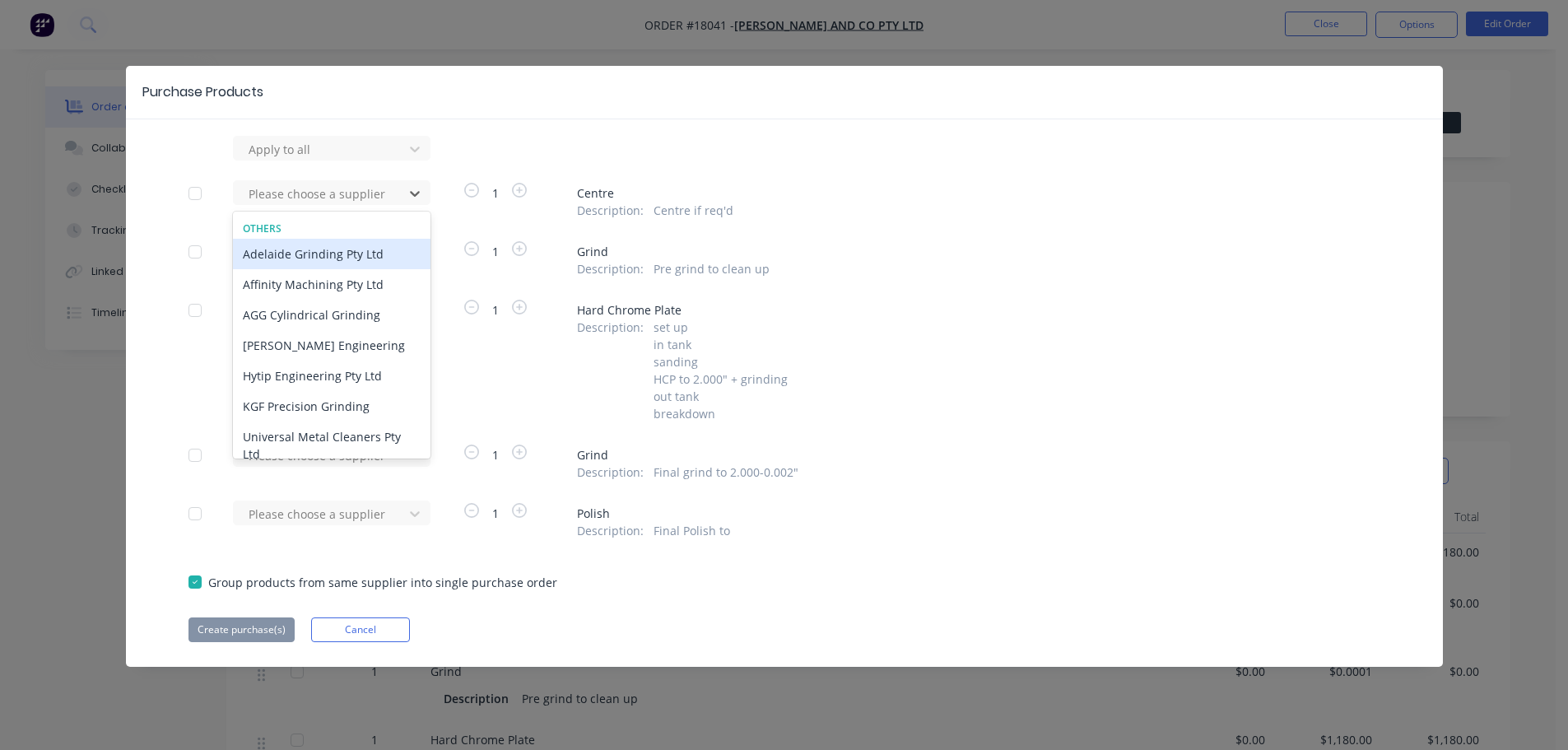
click at [303, 259] on div "Adelaide Grinding Pty Ltd" at bounding box center [331, 255] width 197 height 31
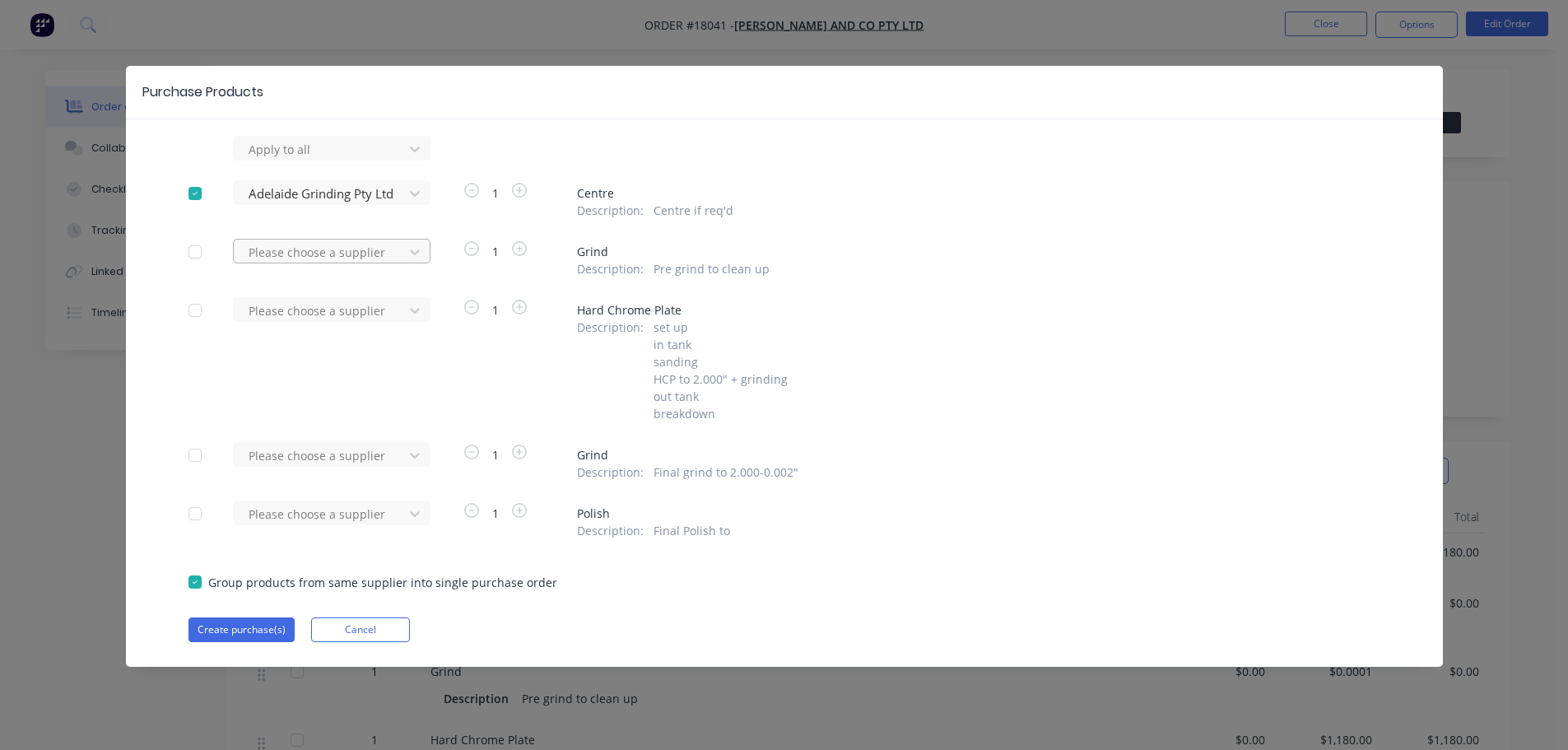
click at [311, 160] on div at bounding box center [321, 149] width 148 height 21
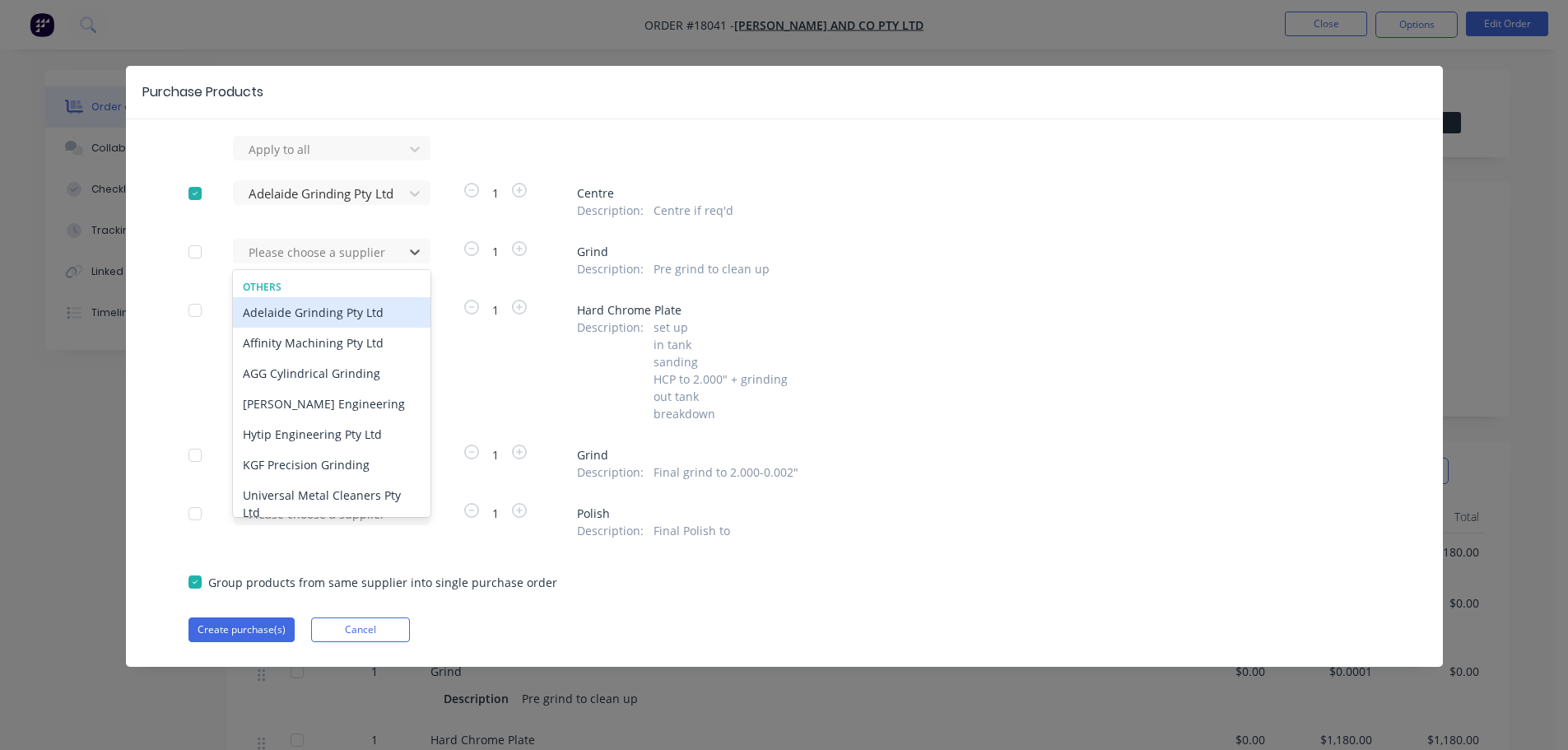
click at [307, 314] on div "Adelaide Grinding Pty Ltd" at bounding box center [331, 313] width 197 height 31
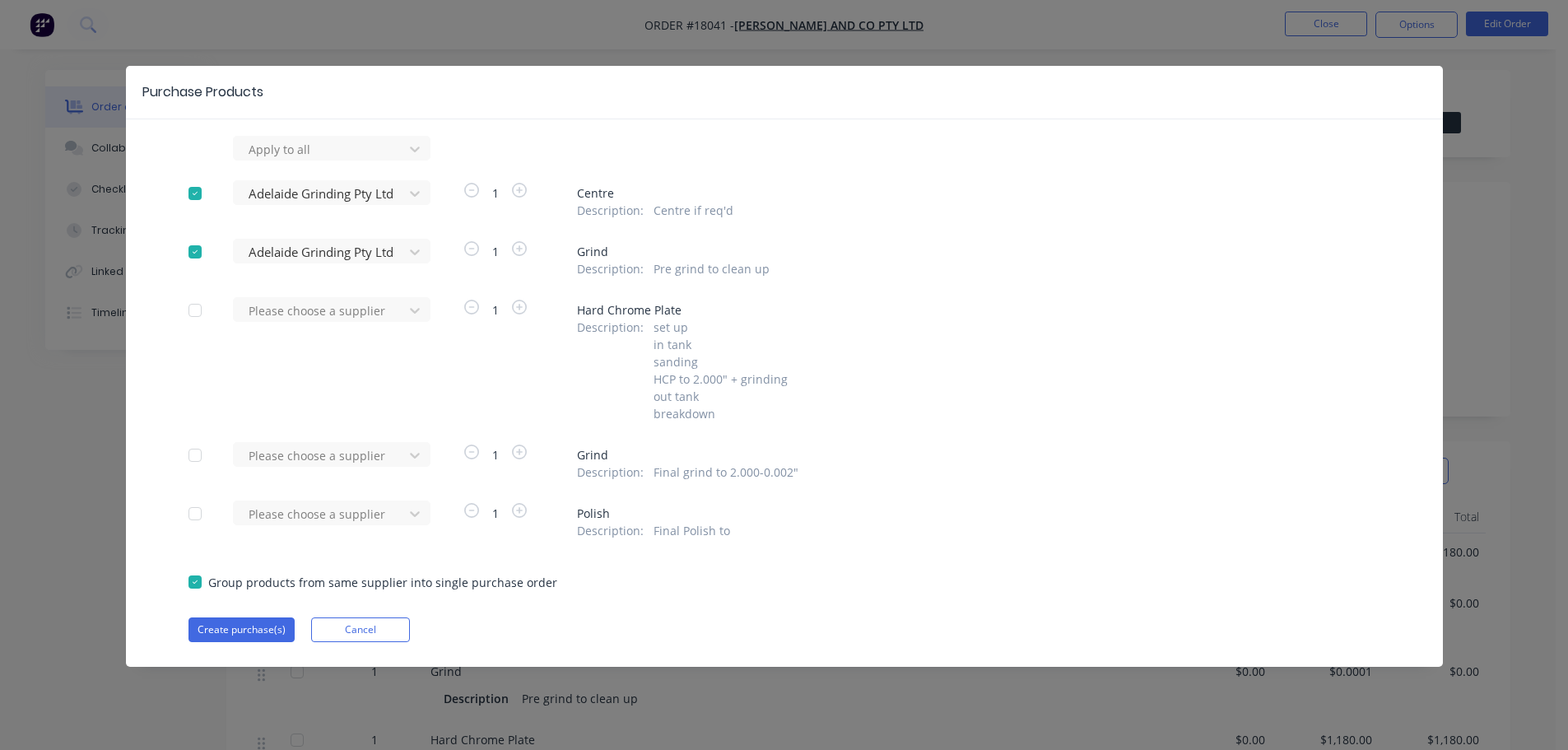
click at [318, 467] on div "Please choose a supplier" at bounding box center [323, 461] width 181 height 39
click at [320, 160] on div at bounding box center [321, 149] width 148 height 21
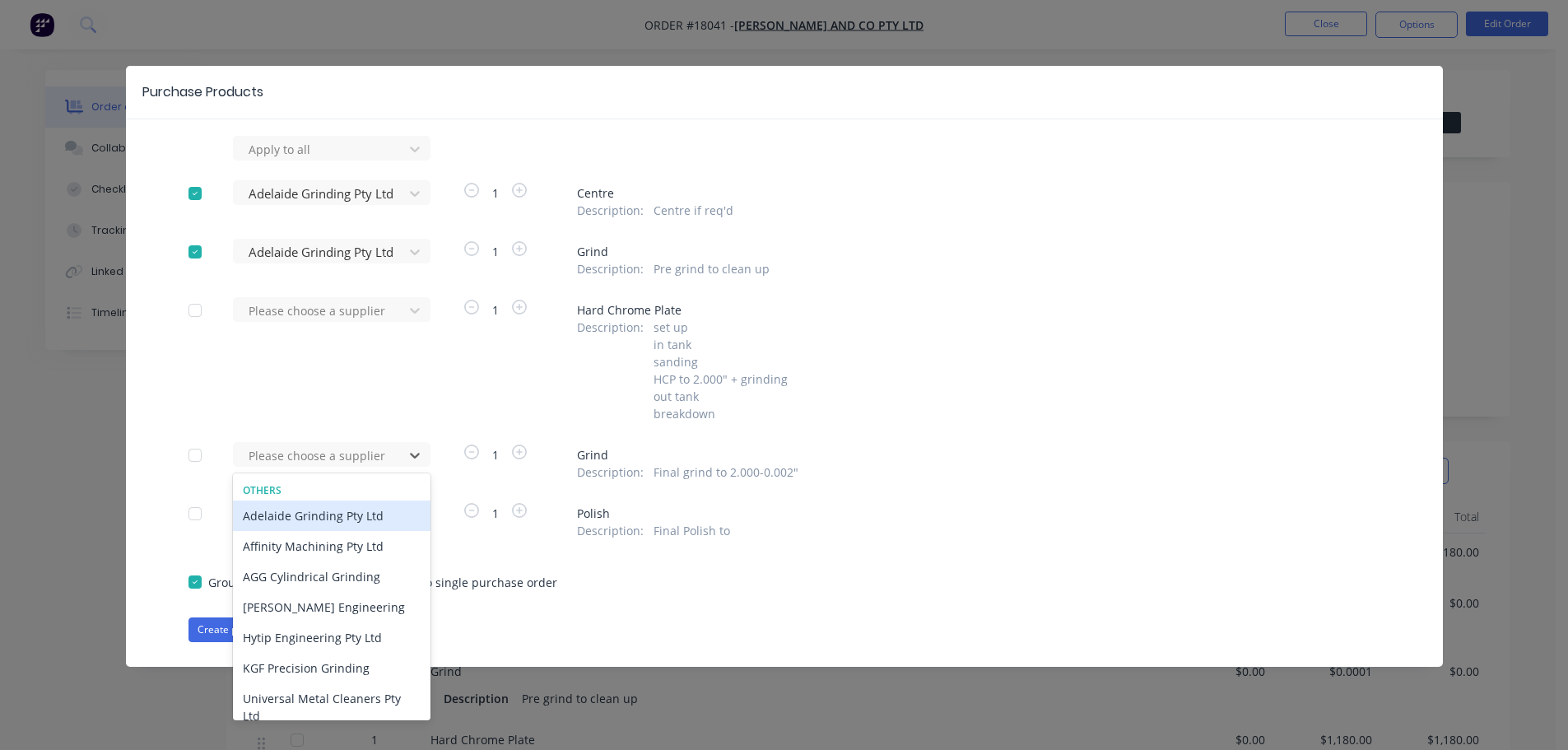
click at [311, 518] on div "Adelaide Grinding Pty Ltd" at bounding box center [331, 516] width 197 height 31
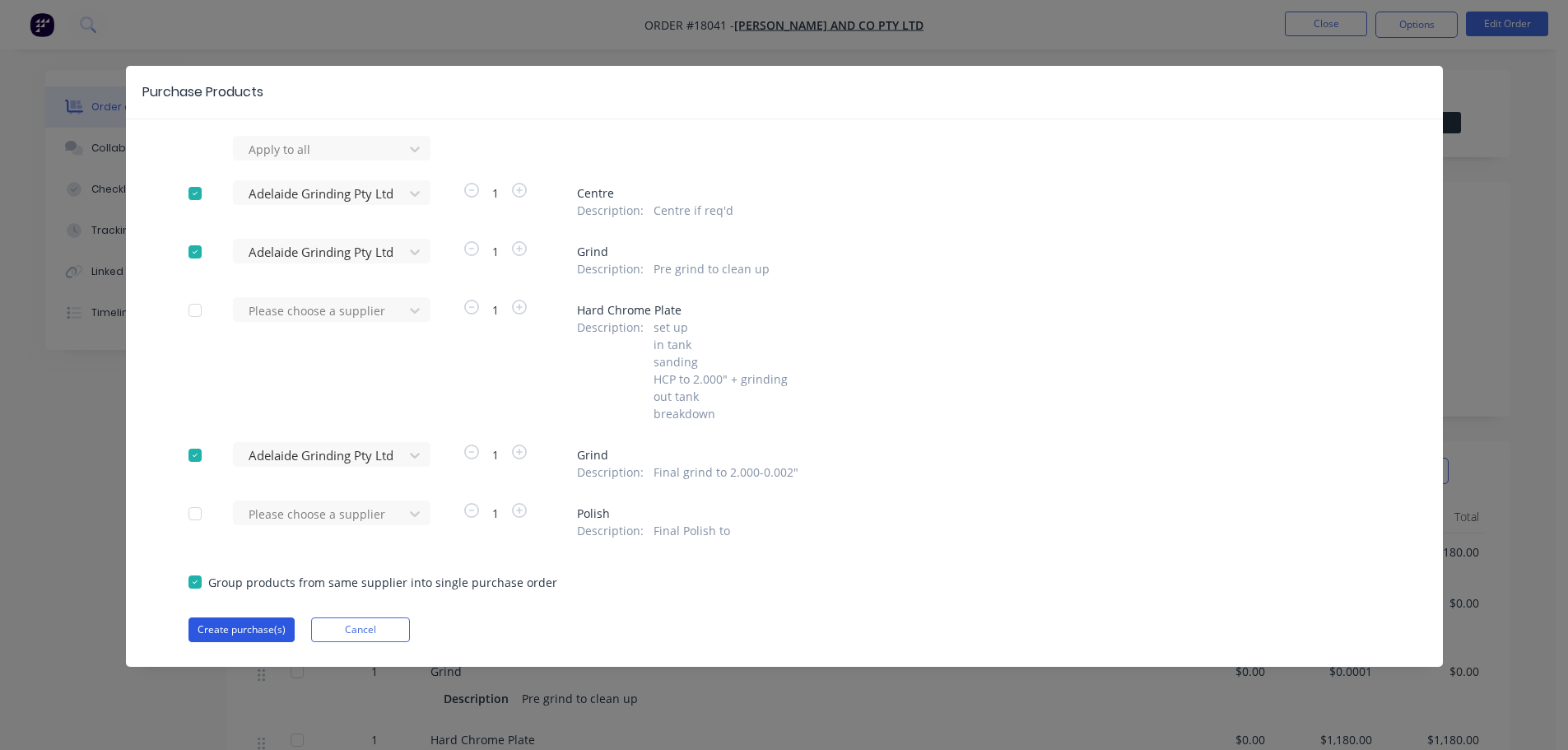
click at [253, 634] on button "Create purchase(s)" at bounding box center [241, 629] width 106 height 25
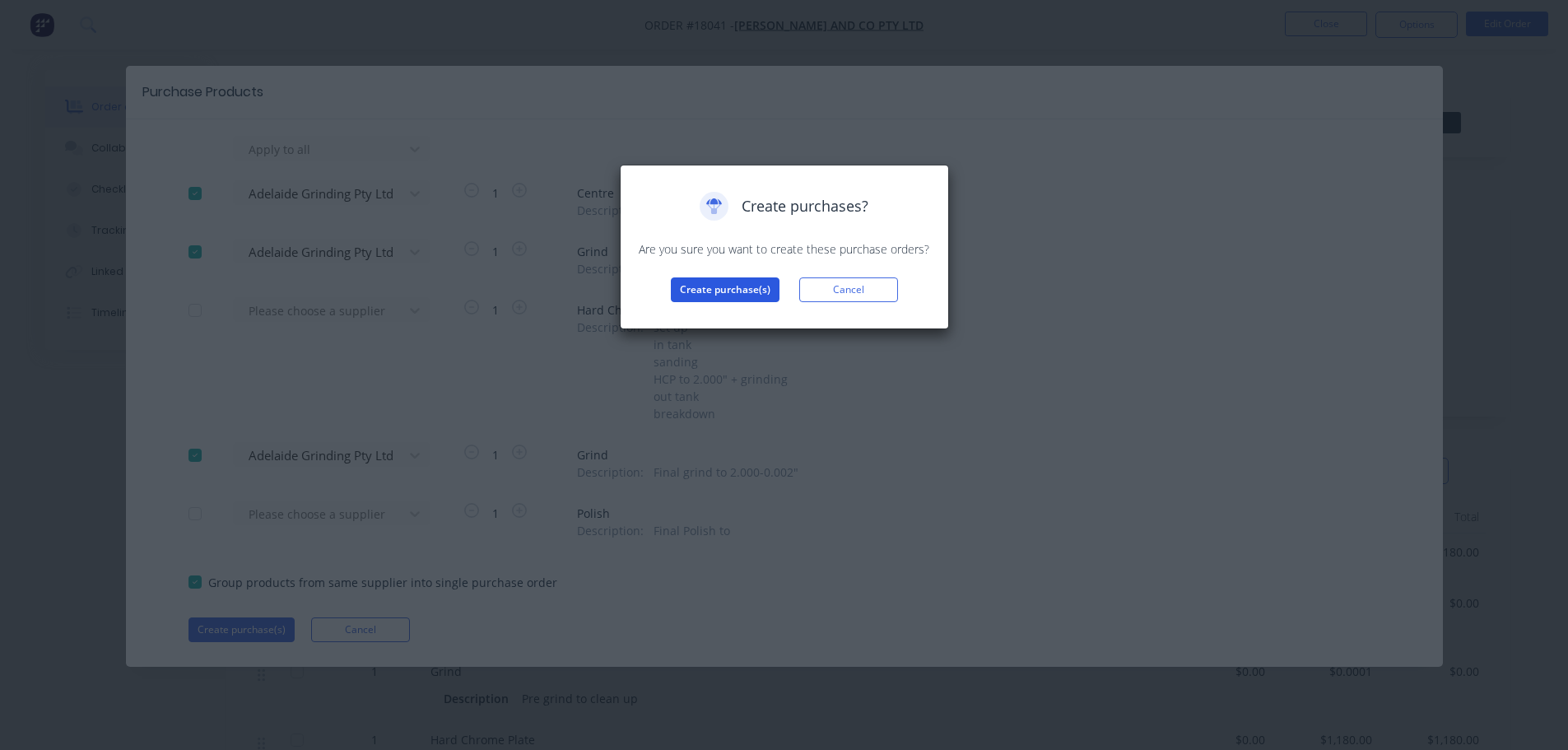
click at [731, 294] on button "Create purchase(s)" at bounding box center [725, 289] width 109 height 25
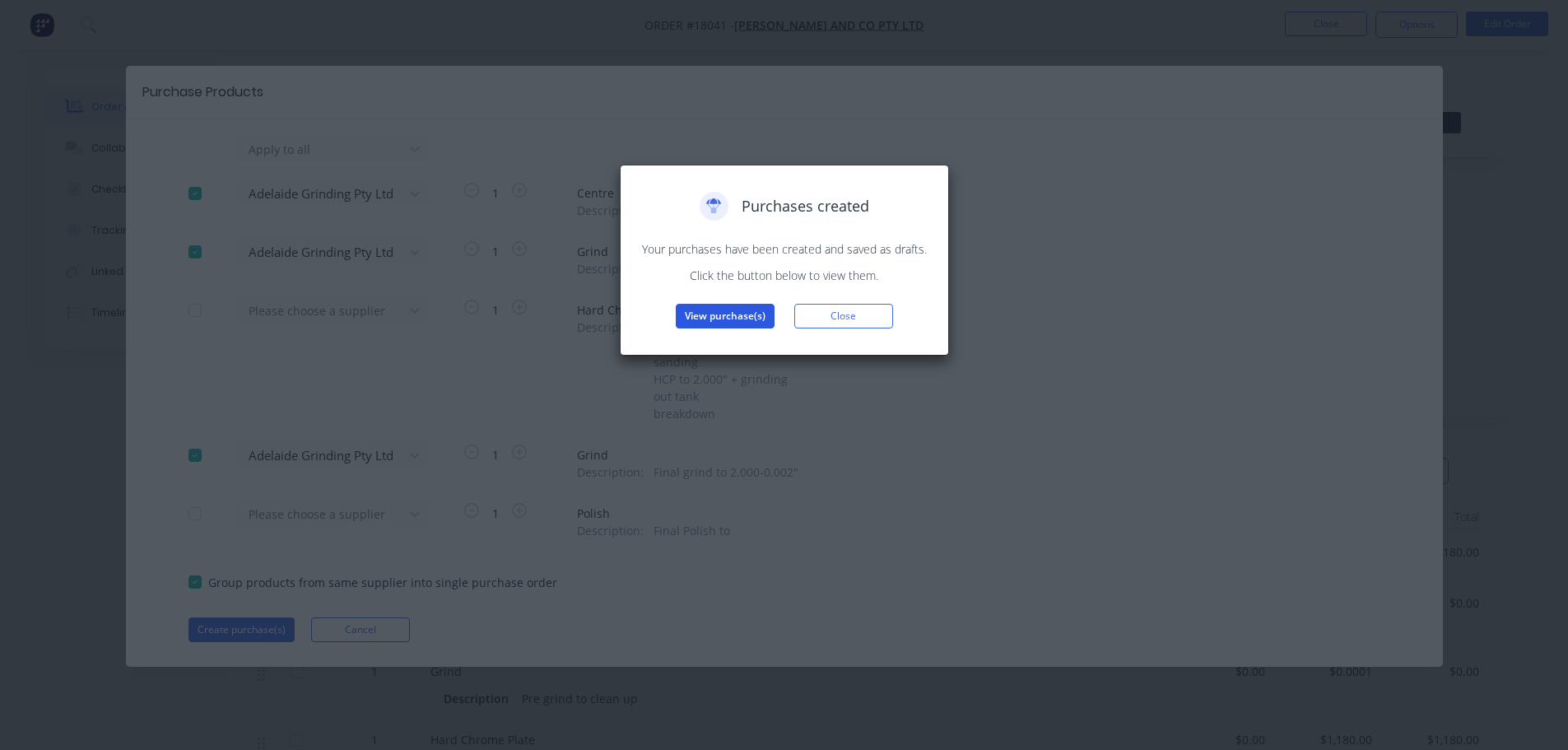
click at [694, 315] on button "View purchase(s)" at bounding box center [724, 315] width 99 height 25
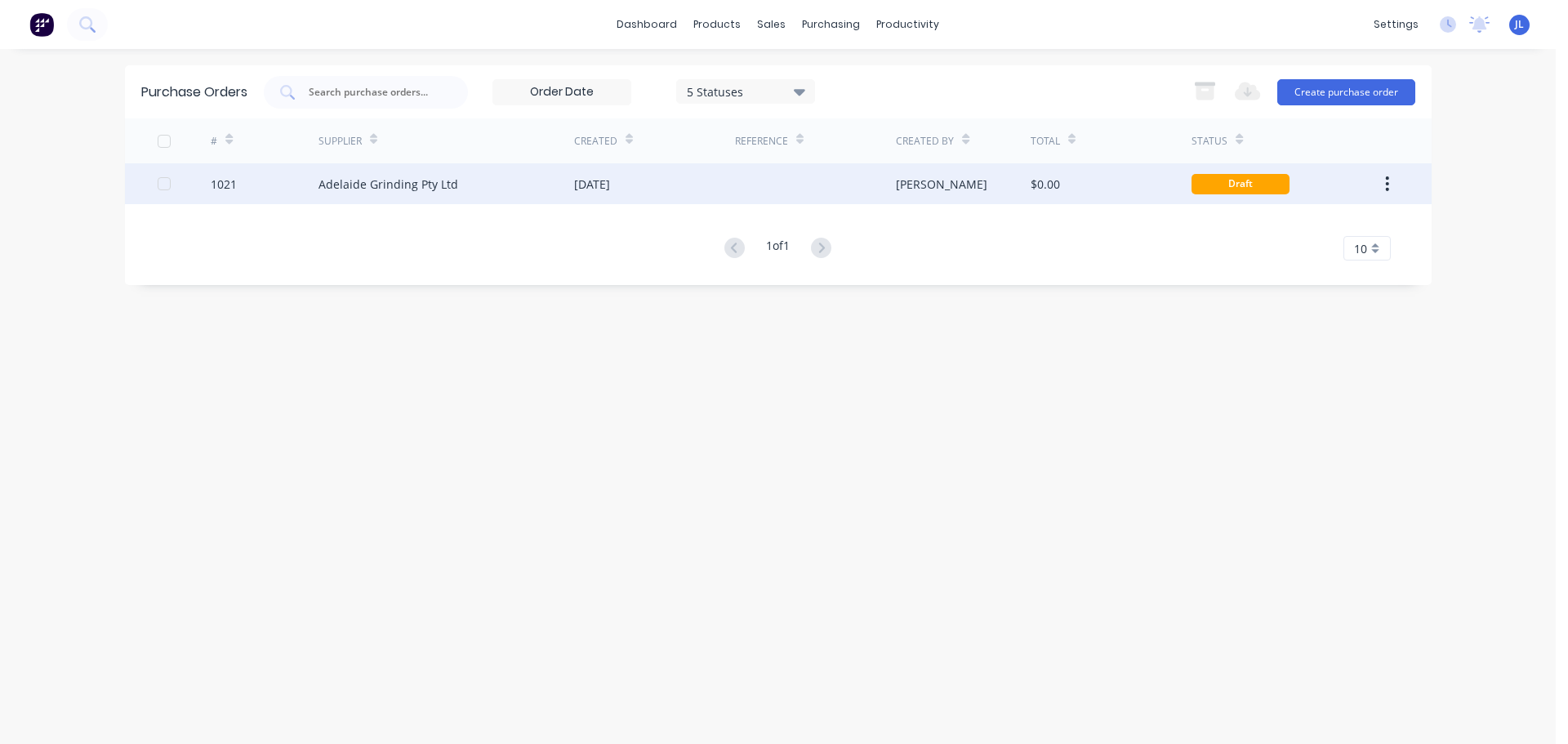
click at [506, 185] on div "Adelaide Grinding Pty Ltd" at bounding box center [446, 183] width 255 height 41
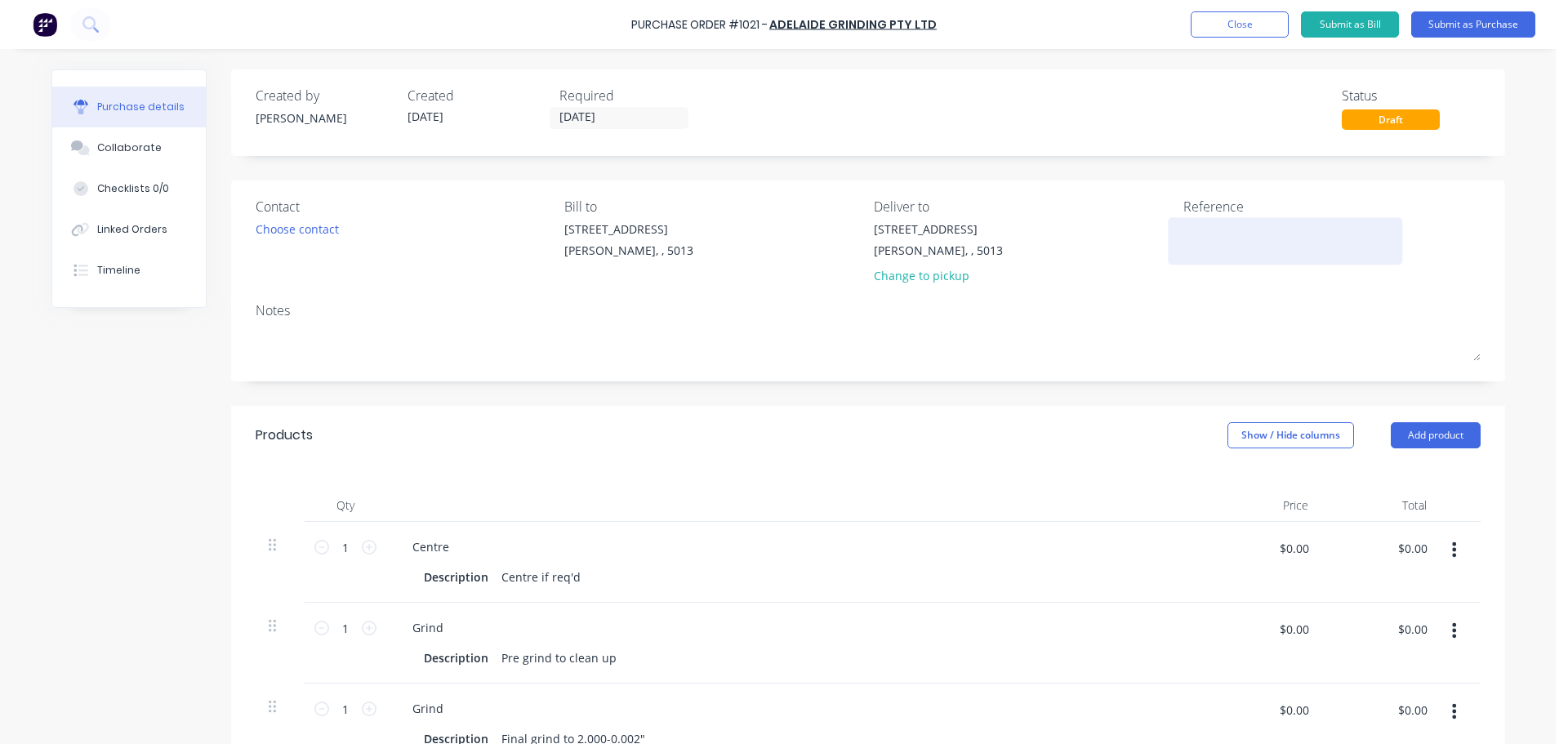
click at [1231, 220] on div at bounding box center [1286, 240] width 204 height 41
click at [1225, 226] on textarea at bounding box center [1286, 238] width 204 height 37
type textarea "TC18041"
type textarea "x"
type textarea "TC18041"
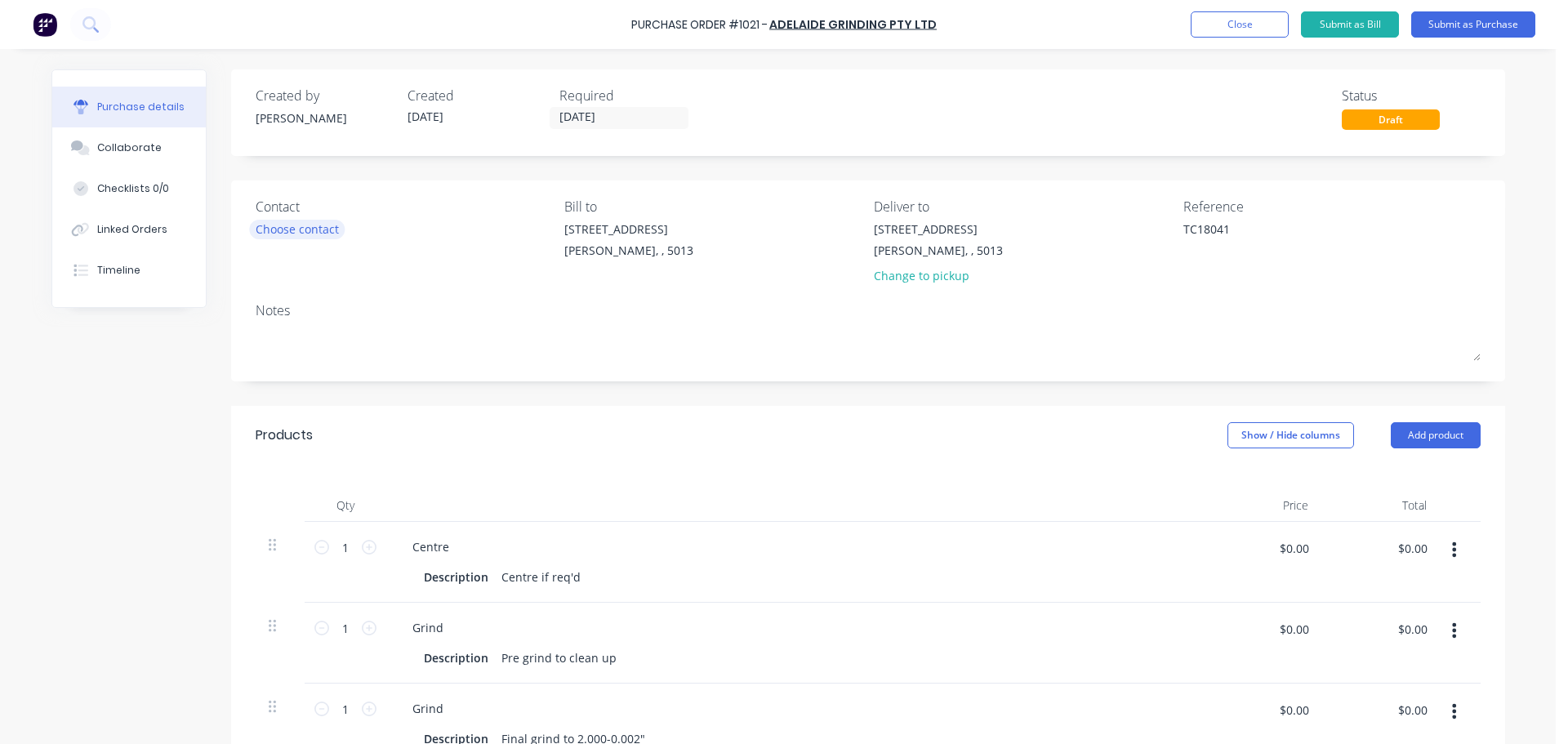
click at [313, 231] on div "Choose contact" at bounding box center [297, 228] width 83 height 17
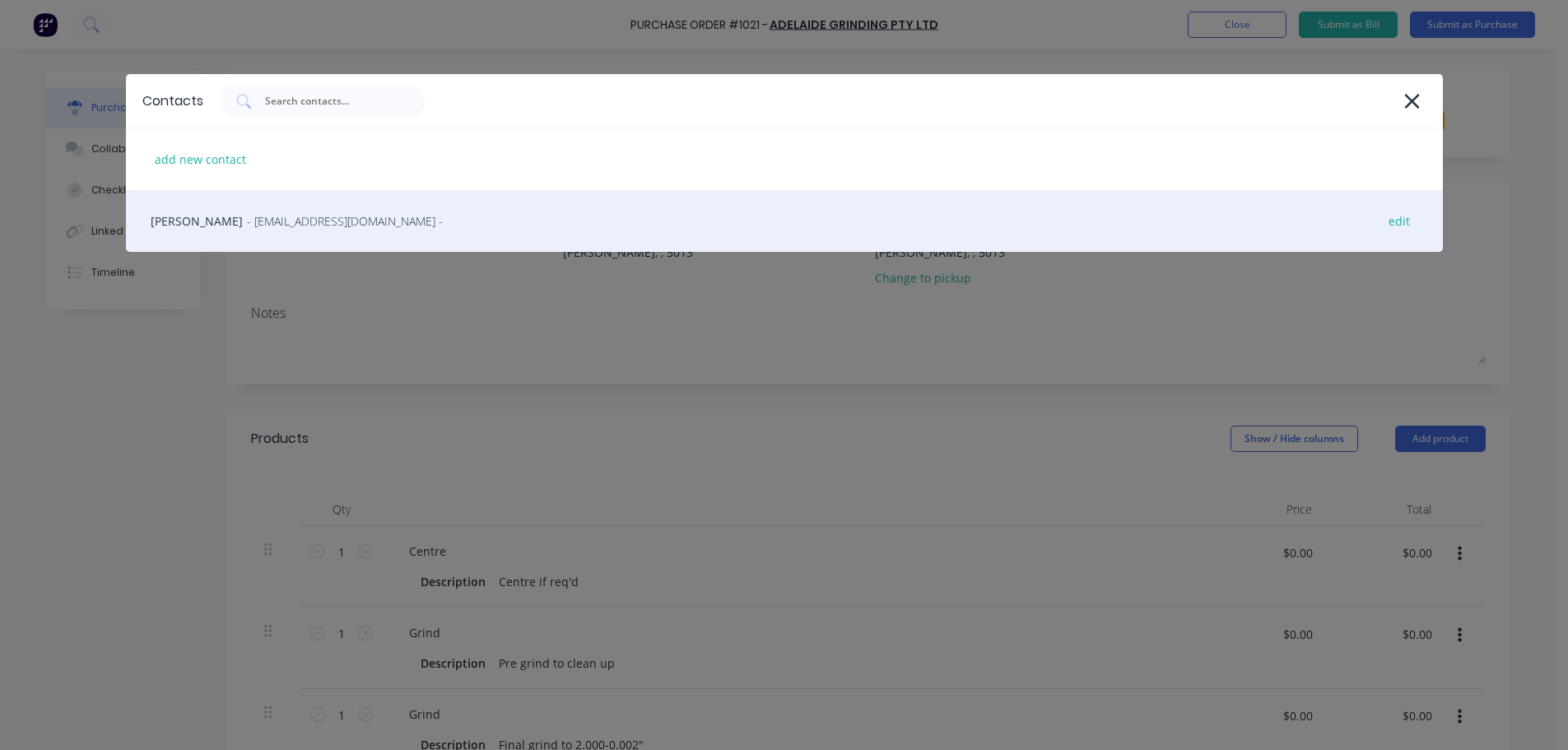
click at [305, 214] on span "- accounts@adelaidegrinding.com.au -" at bounding box center [345, 221] width 195 height 17
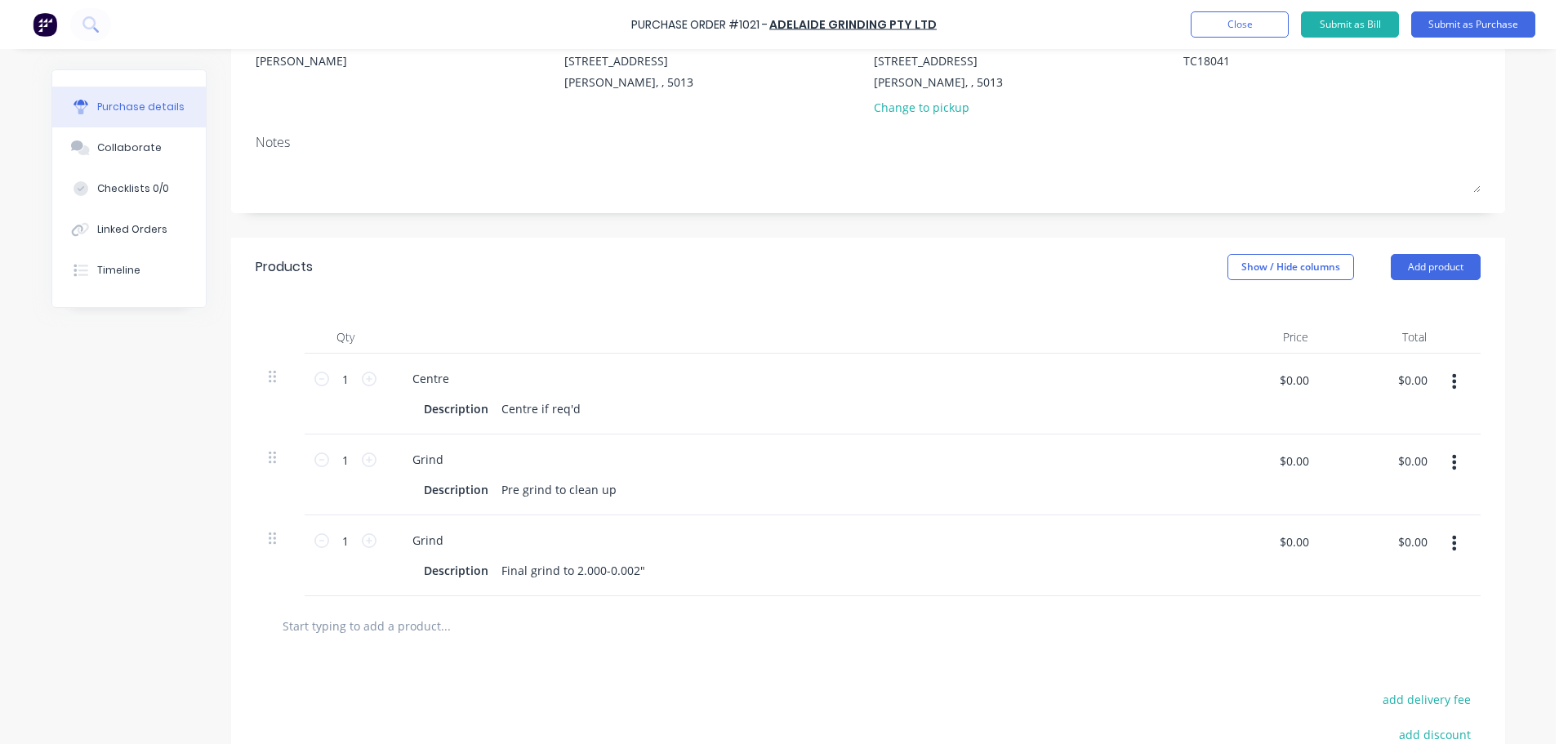
scroll to position [39, 0]
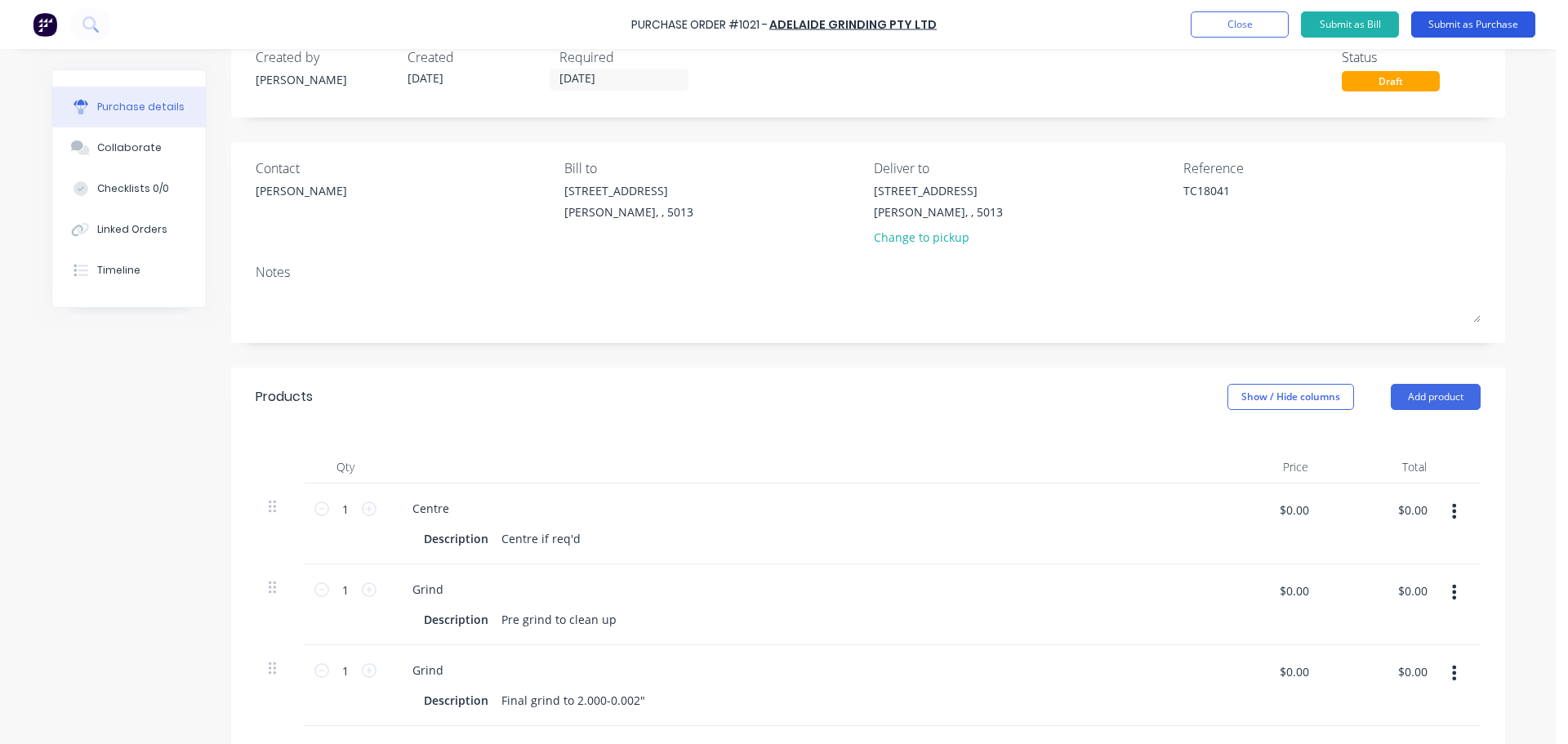
click at [1517, 37] on button "Submit as Purchase" at bounding box center [1474, 24] width 125 height 26
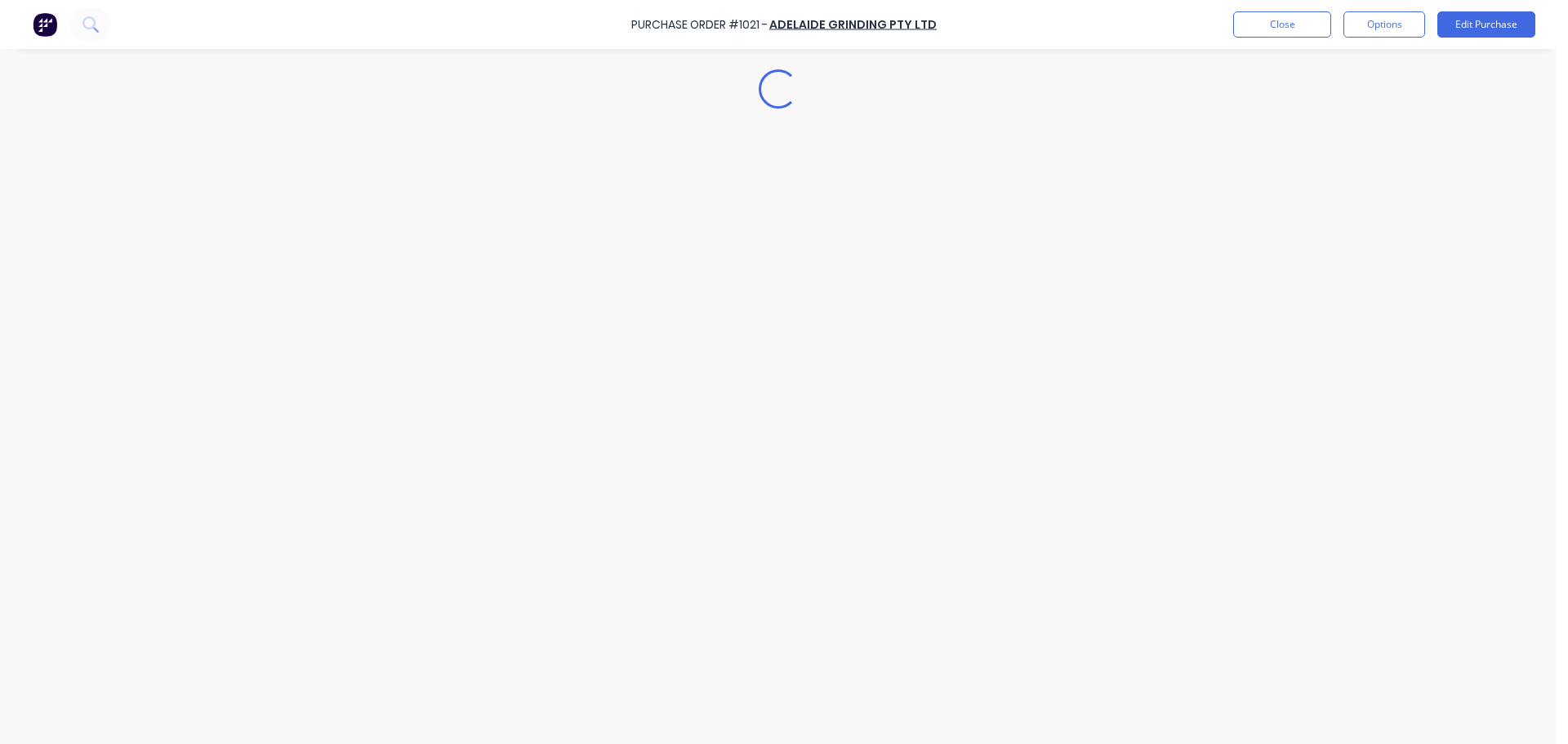
scroll to position [0, 0]
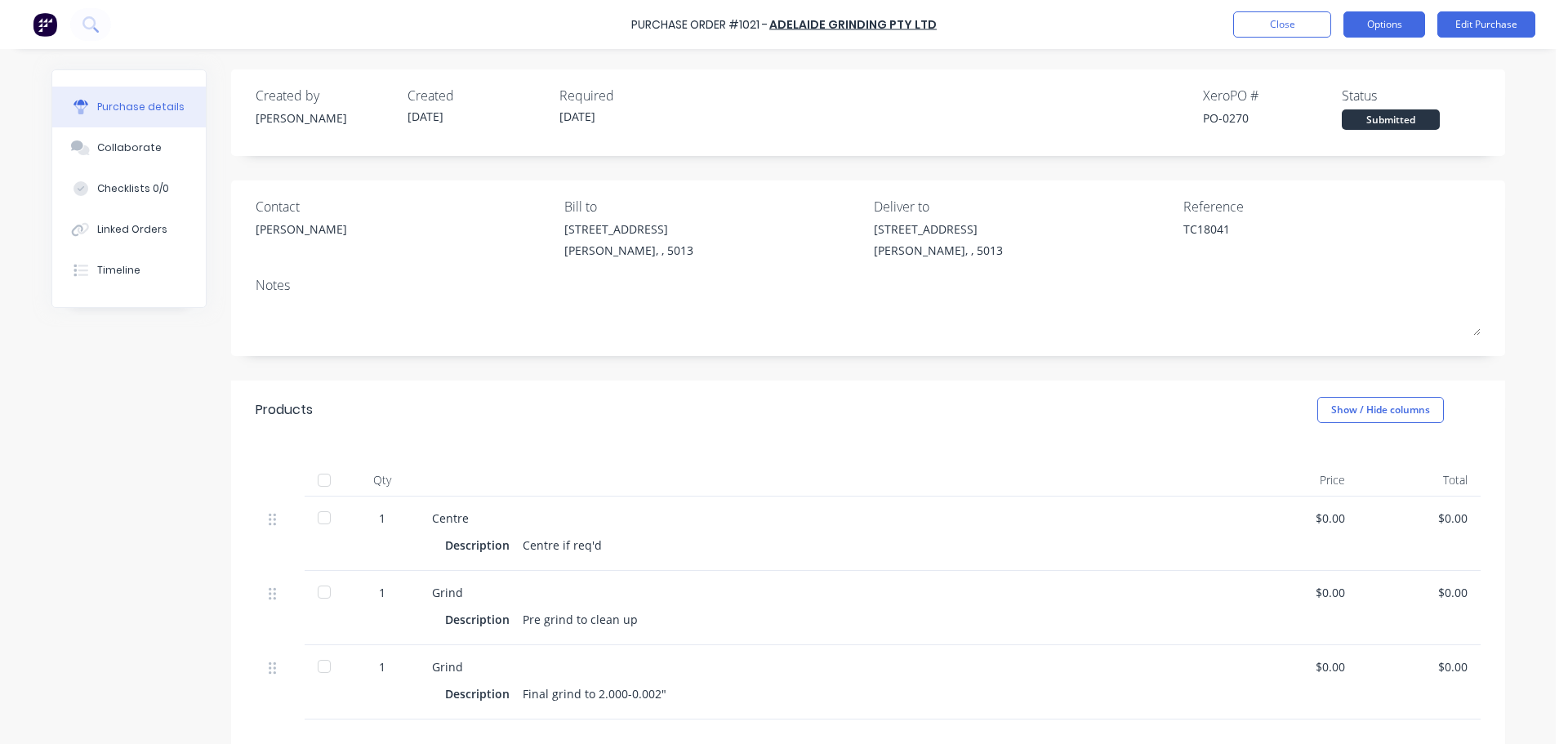
click at [1404, 14] on button "Options" at bounding box center [1384, 24] width 82 height 26
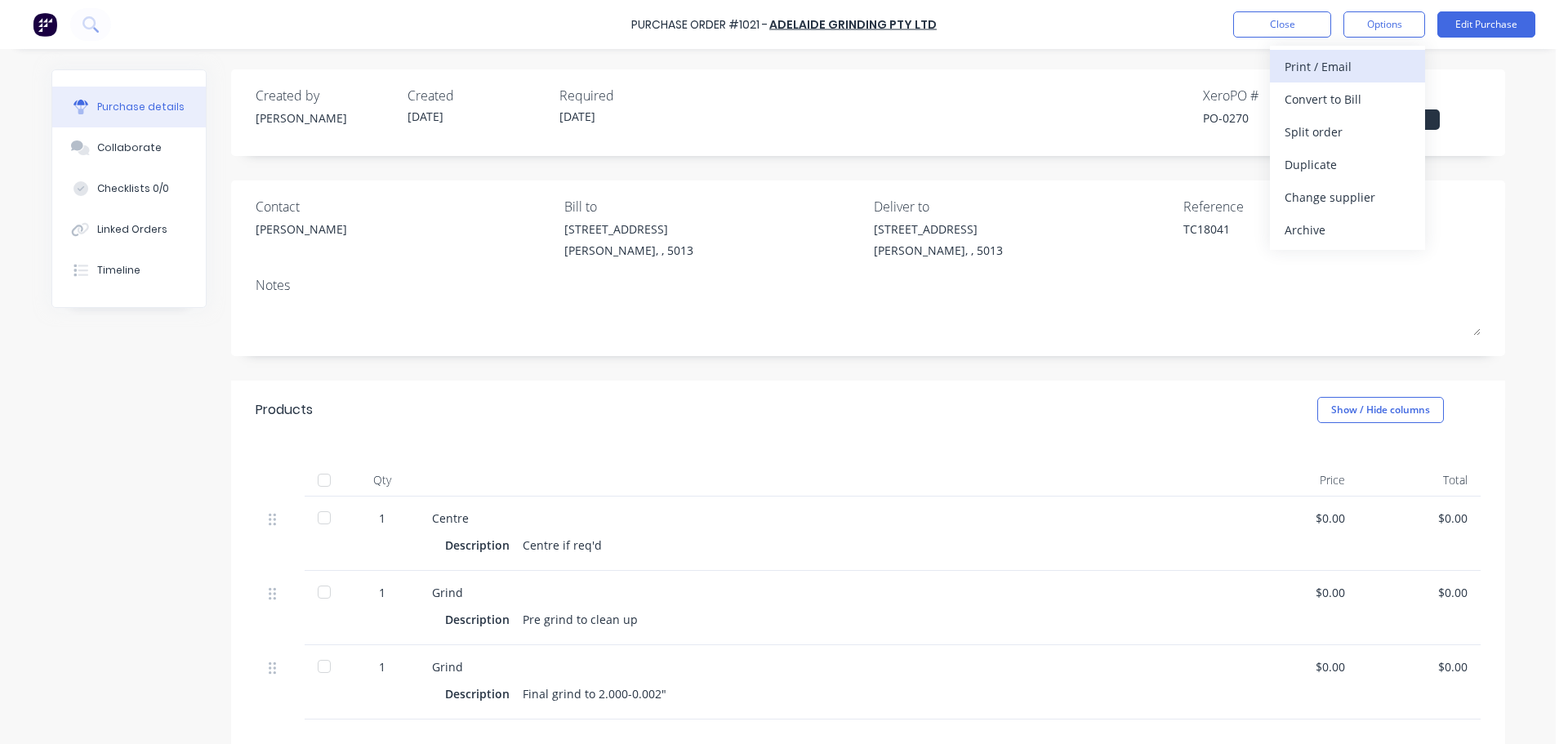
click at [1354, 65] on div "Print / Email" at bounding box center [1347, 67] width 125 height 23
click at [1364, 133] on div "Without pricing" at bounding box center [1347, 132] width 125 height 23
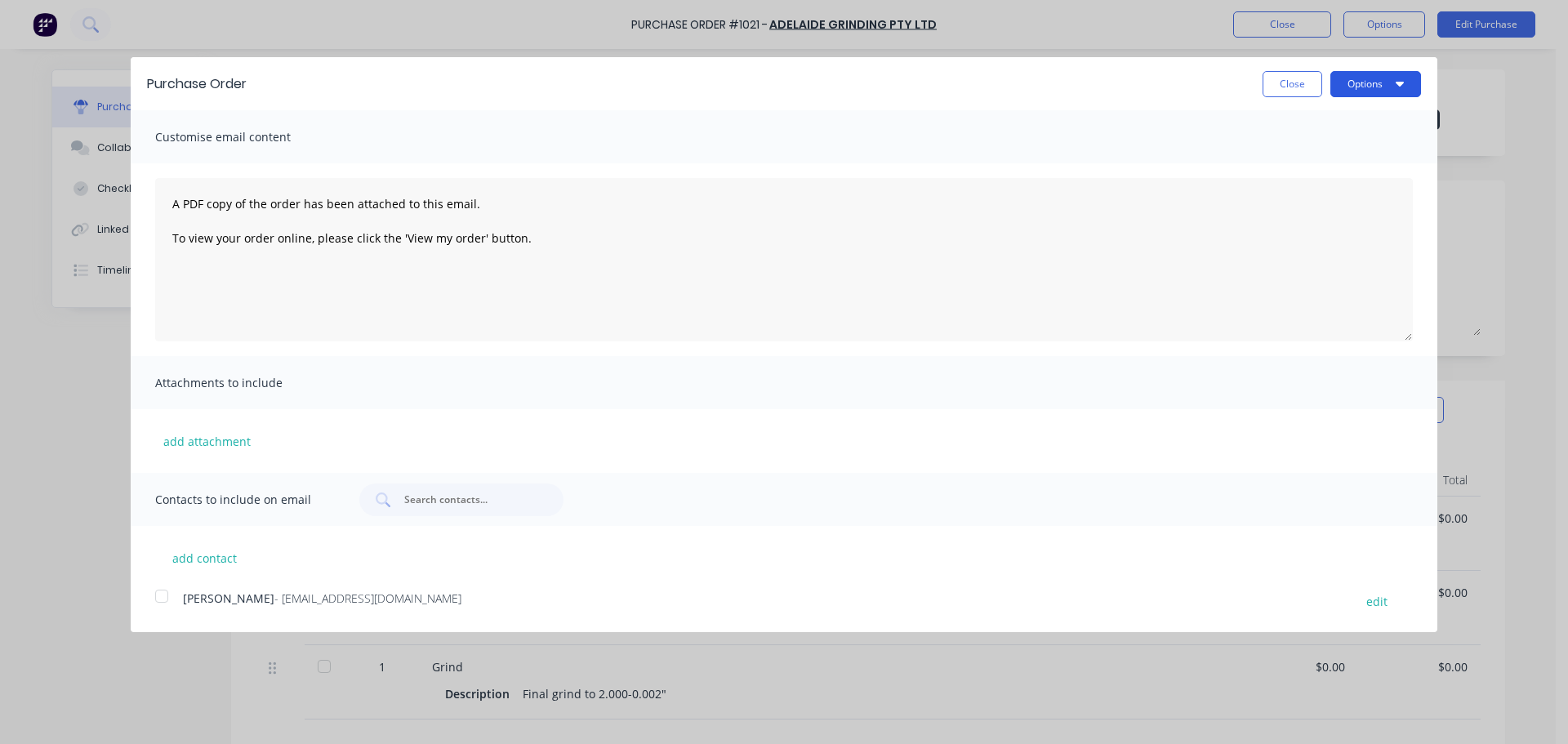
click at [1374, 89] on button "Options" at bounding box center [1376, 84] width 91 height 26
click at [1352, 118] on div "Print" at bounding box center [1343, 125] width 125 height 23
click at [1302, 81] on button "Close" at bounding box center [1293, 84] width 60 height 26
type textarea "x"
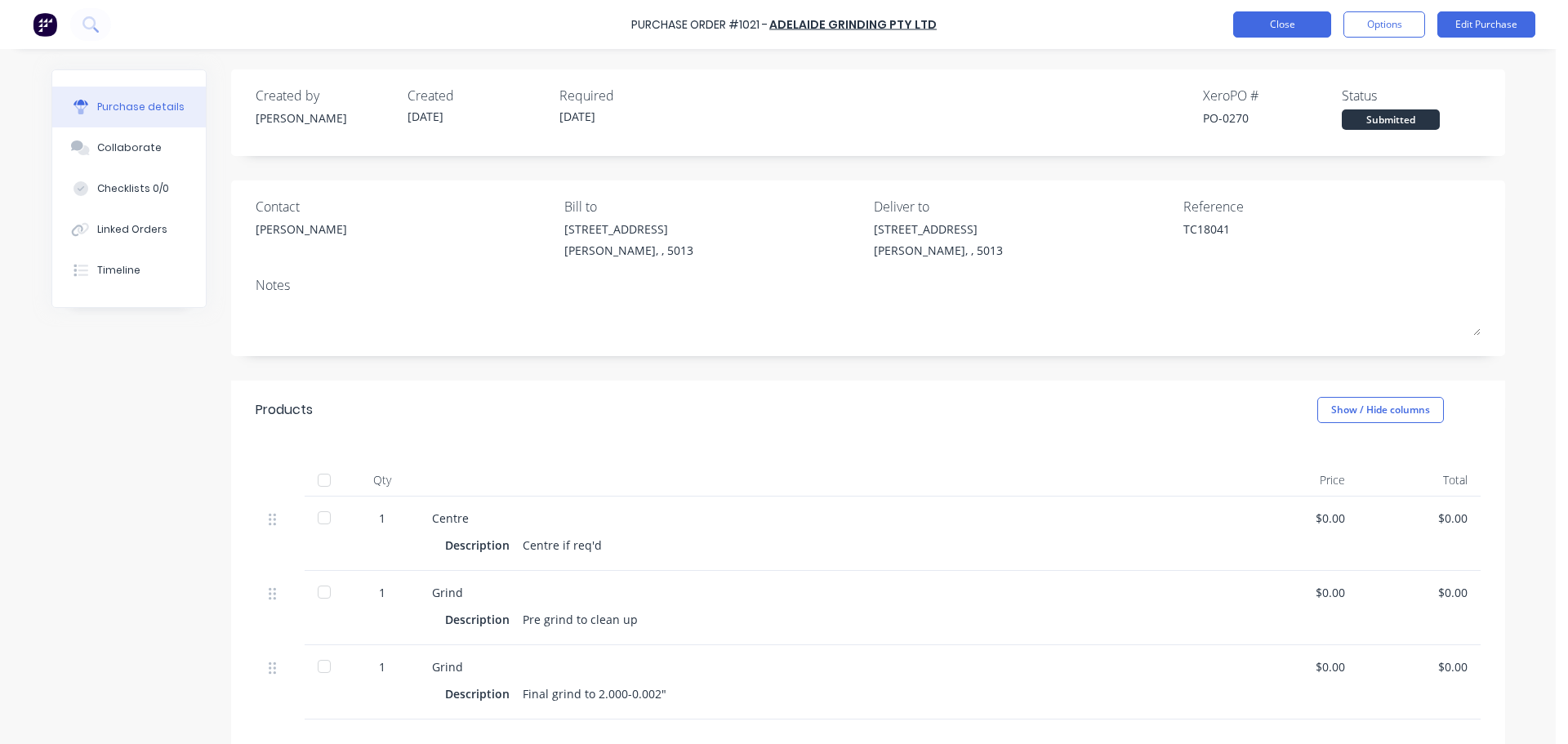
click at [1276, 22] on button "Close" at bounding box center [1282, 24] width 98 height 26
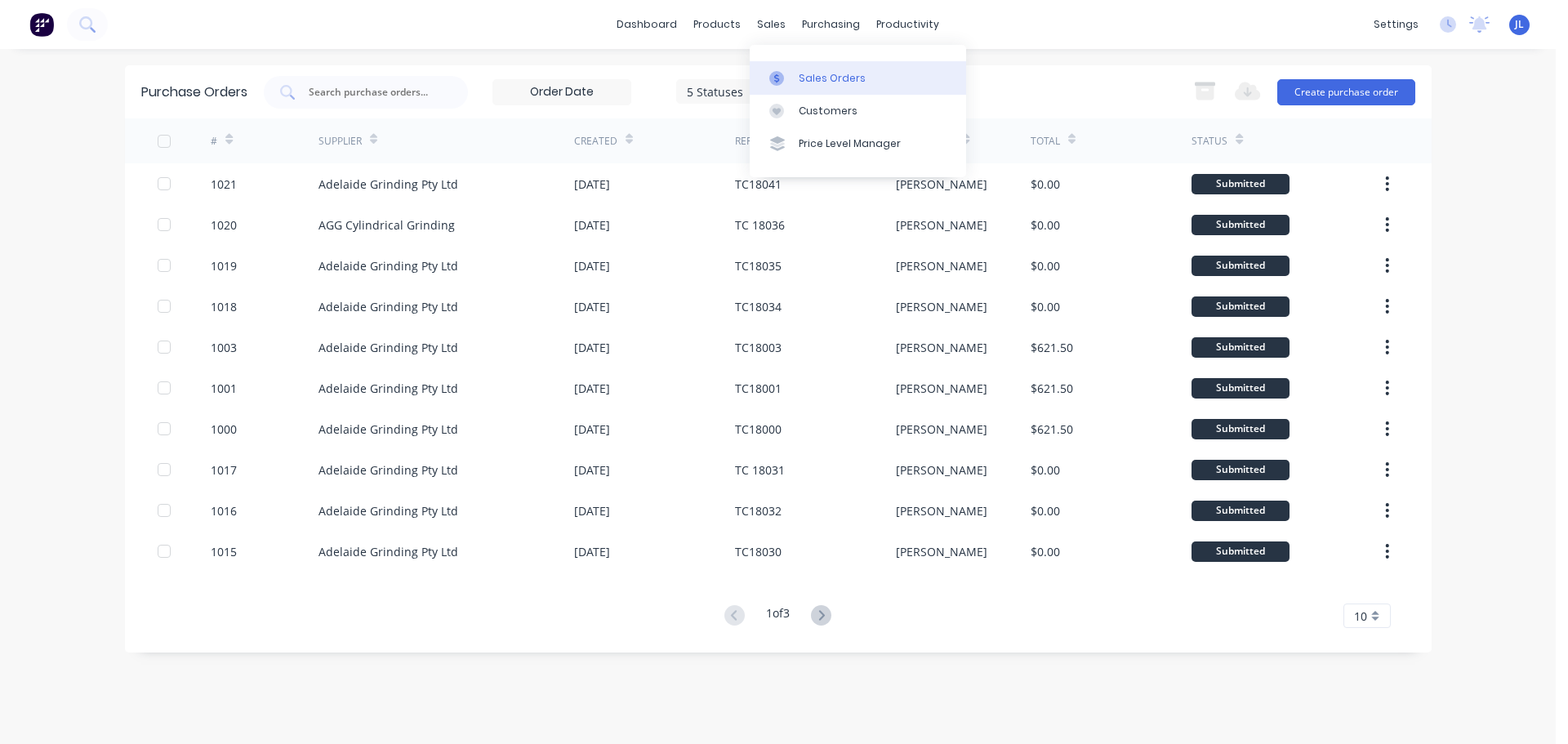
click at [798, 83] on link "Sales Orders" at bounding box center [858, 78] width 217 height 32
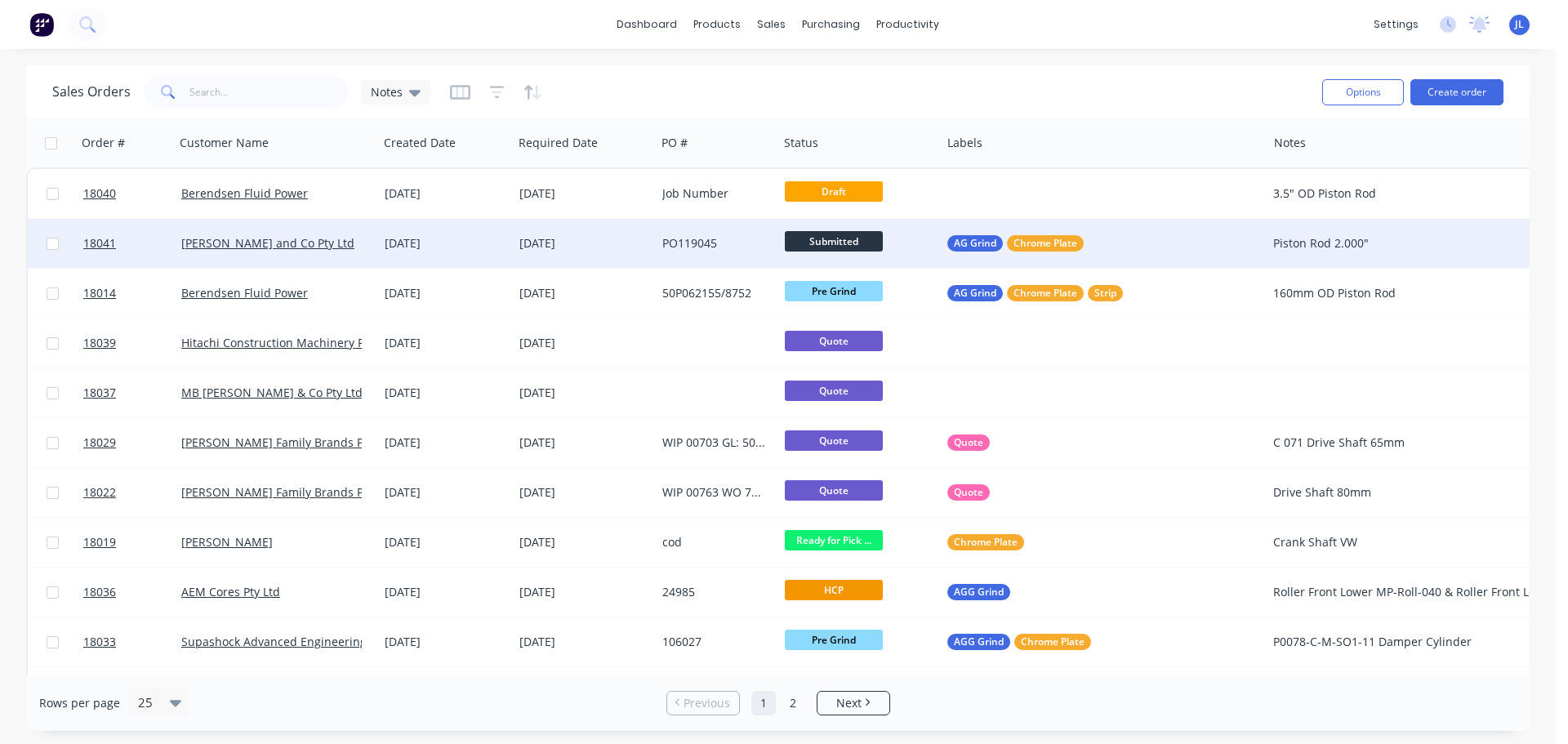
click at [862, 240] on span "Submitted" at bounding box center [834, 241] width 98 height 21
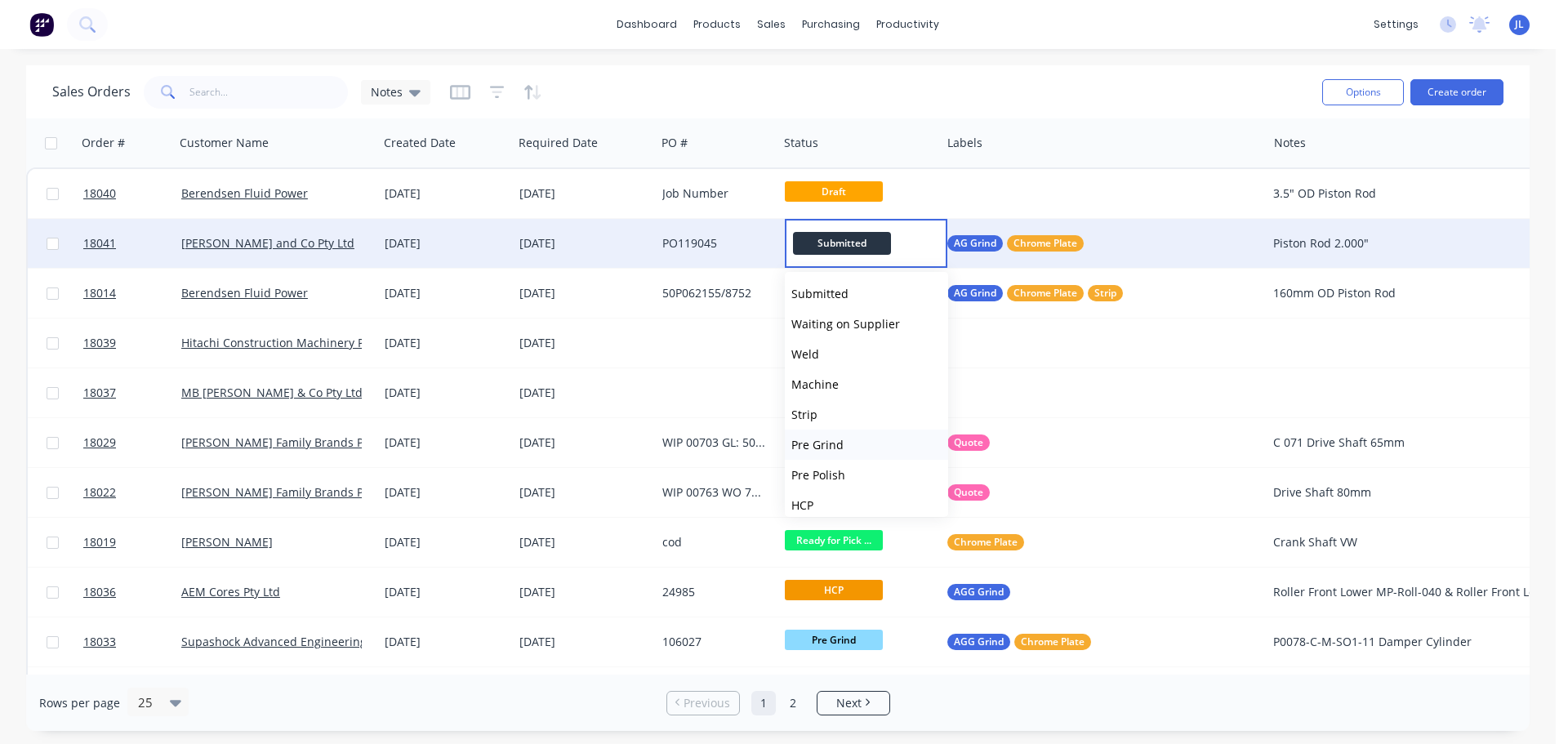
click at [862, 443] on button "Pre Grind" at bounding box center [866, 445] width 163 height 31
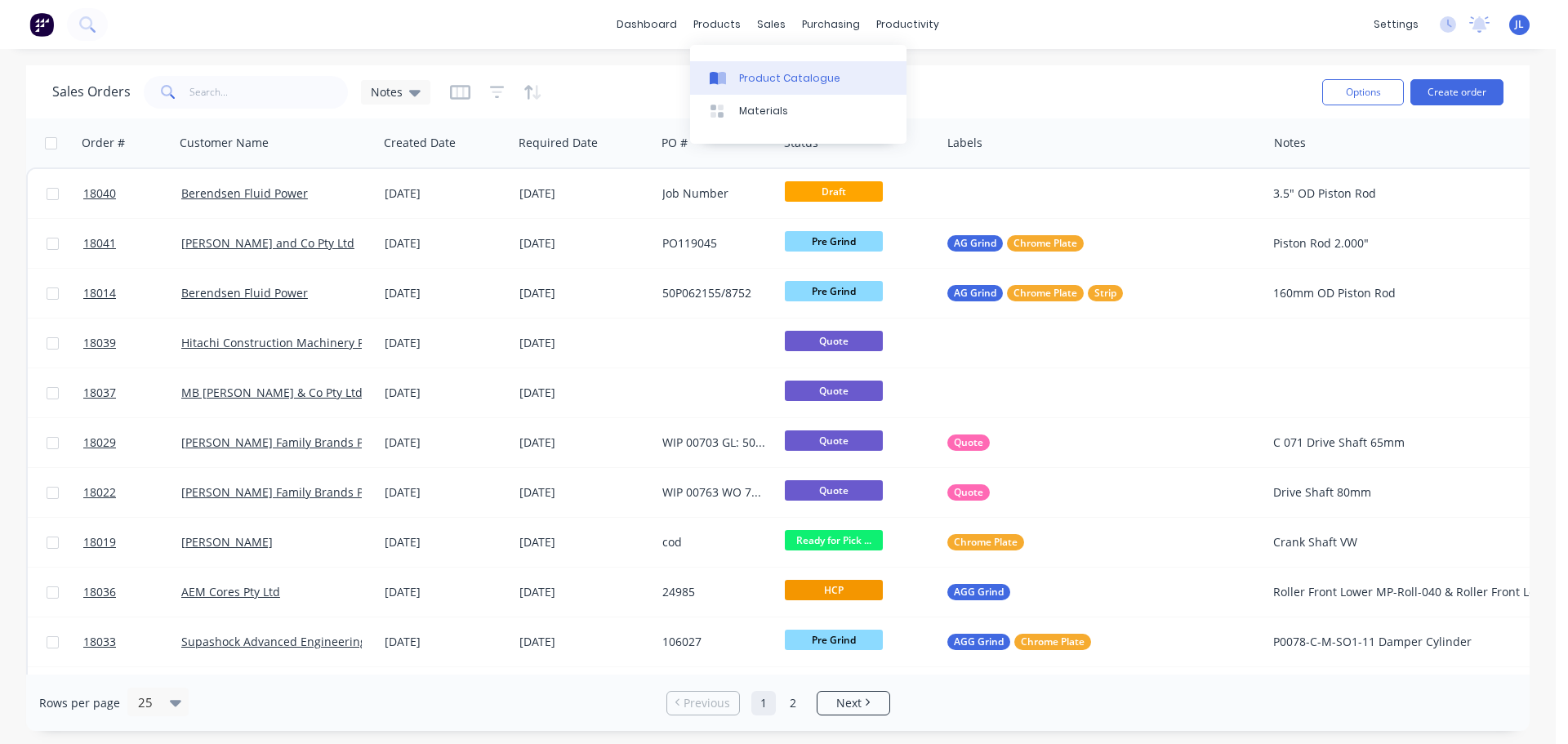
click at [738, 77] on link "Product Catalogue" at bounding box center [798, 78] width 217 height 32
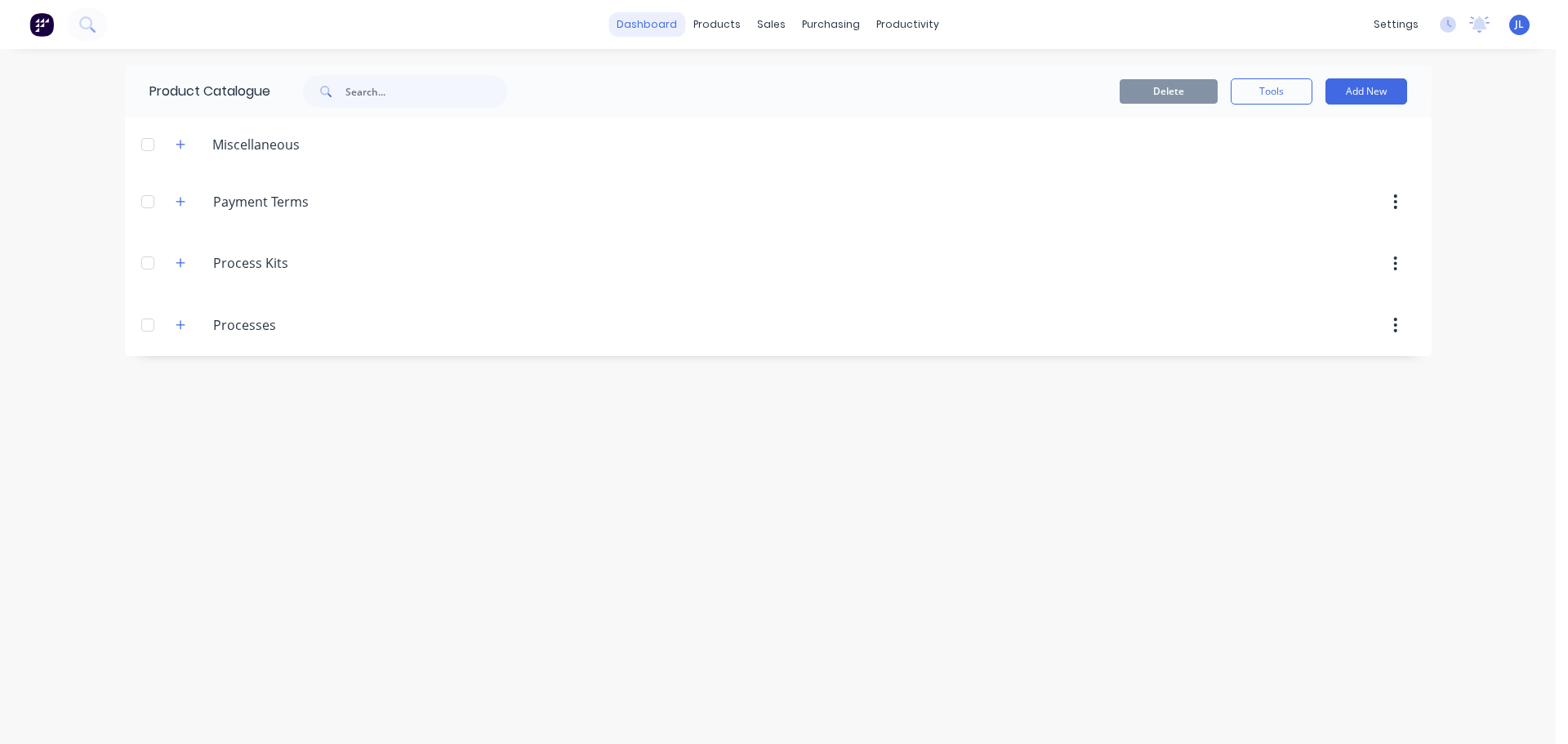
click at [686, 24] on link "dashboard" at bounding box center [647, 24] width 77 height 24
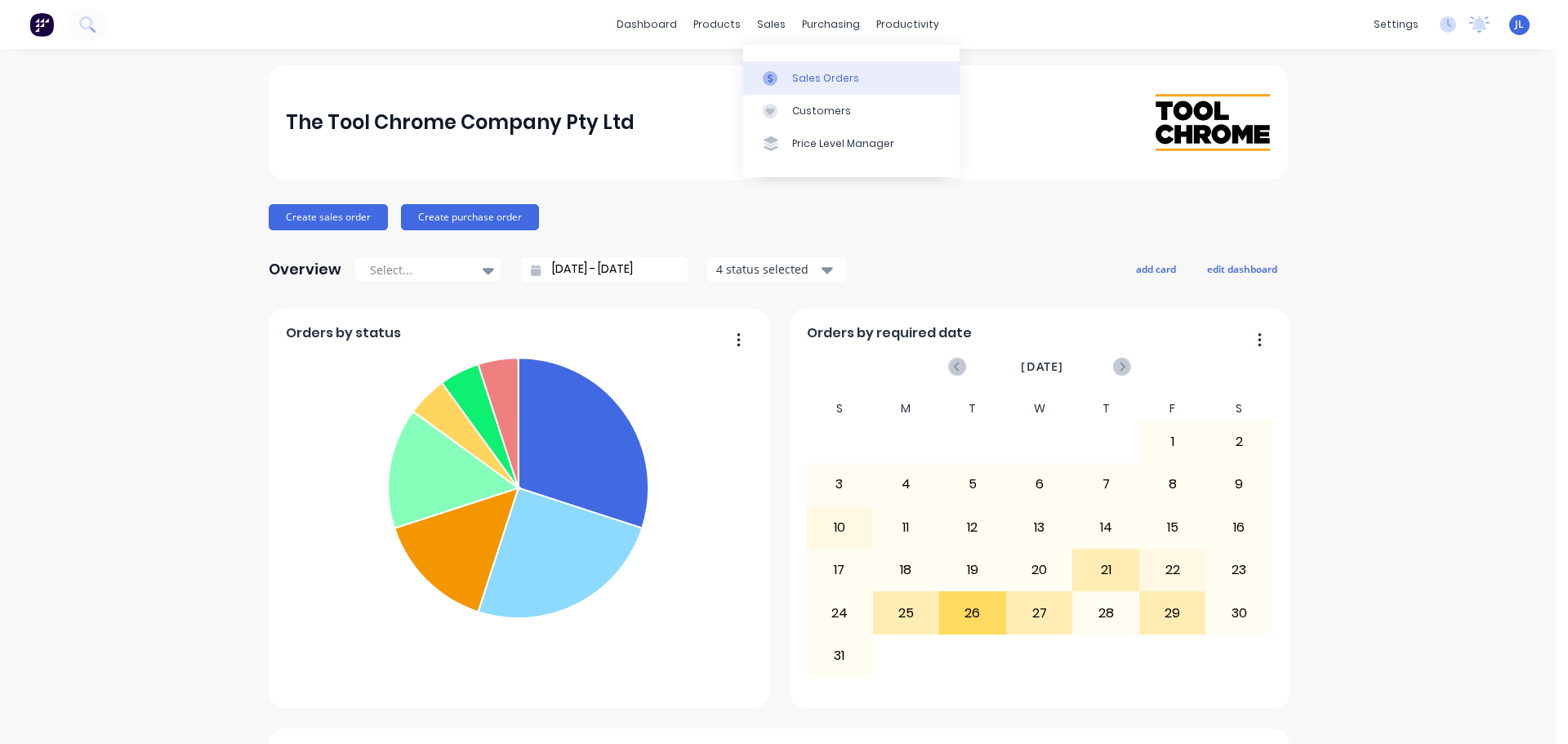
click at [787, 88] on link "Sales Orders" at bounding box center [852, 78] width 217 height 32
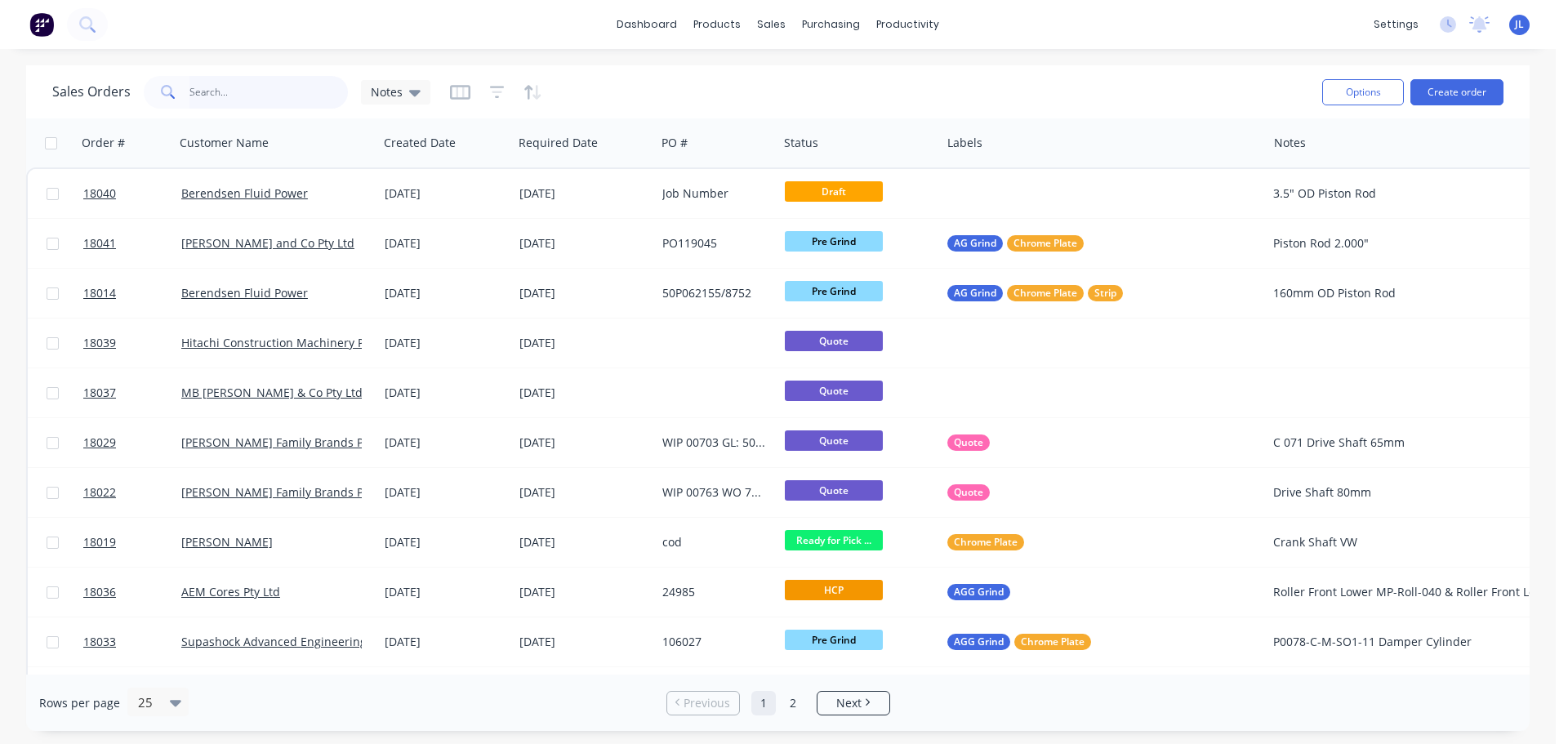
click at [244, 104] on input "text" at bounding box center [269, 92] width 160 height 32
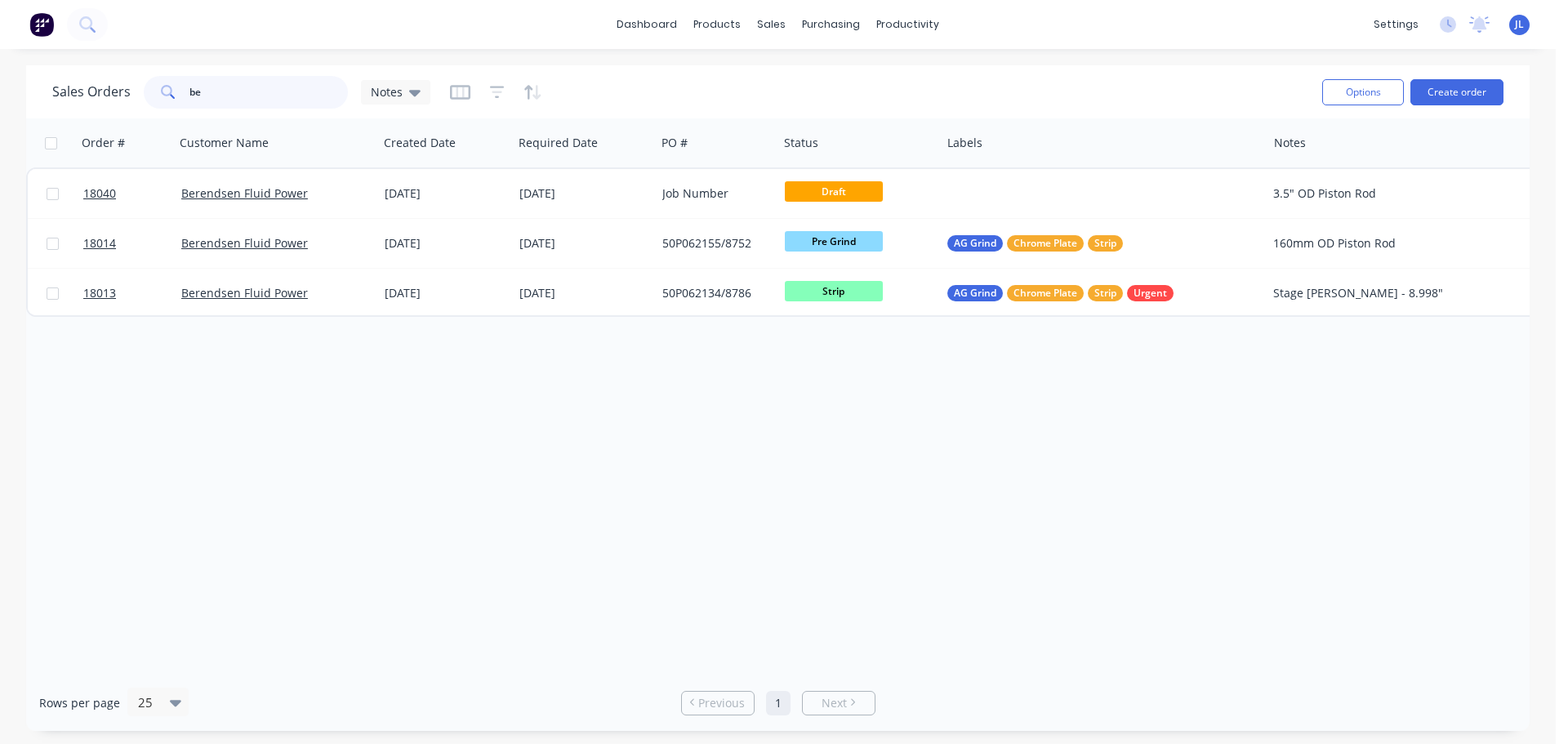
type input "b"
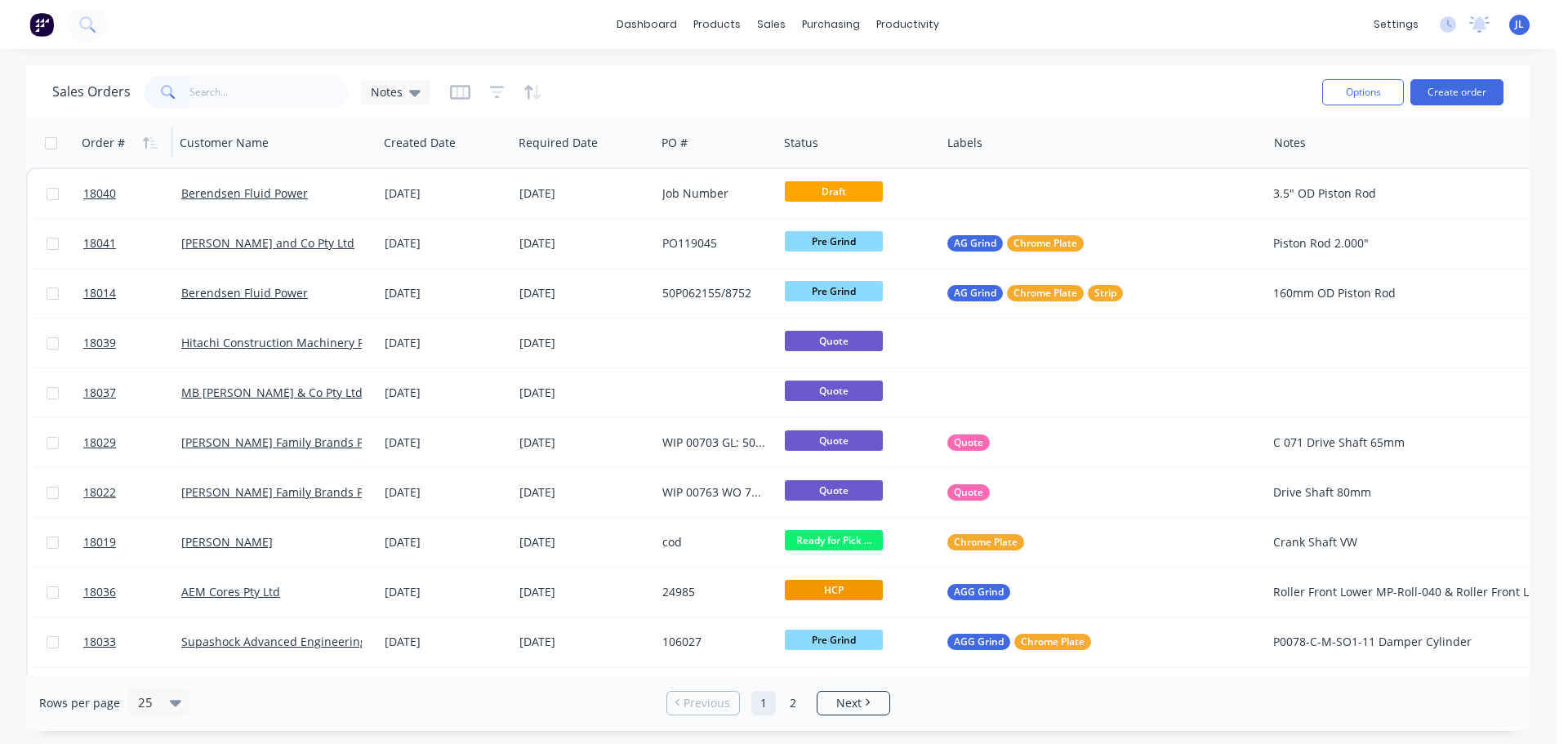
click at [115, 146] on div "Order #" at bounding box center [104, 142] width 43 height 16
click at [152, 142] on icon "button" at bounding box center [150, 142] width 14 height 13
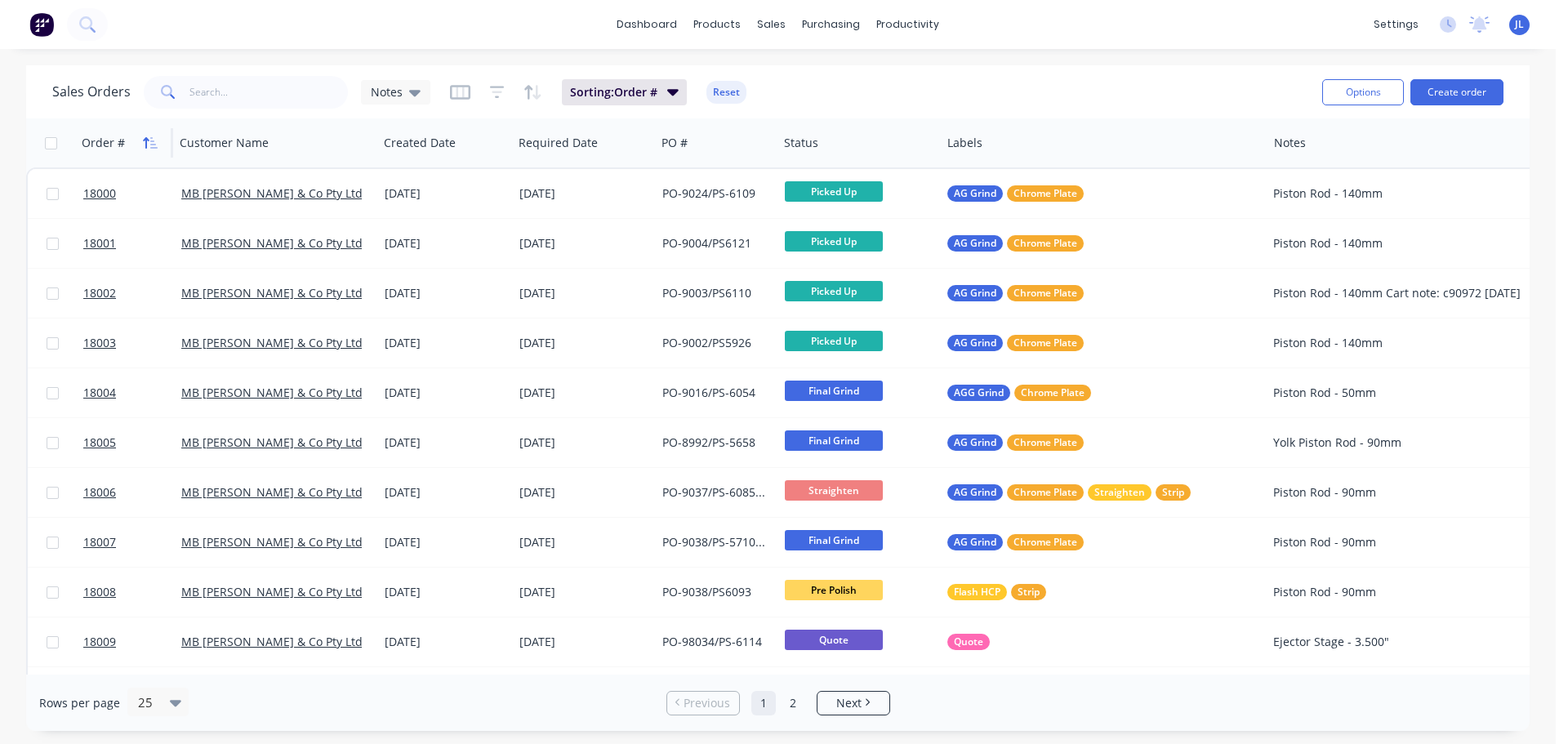
click at [150, 144] on icon "button" at bounding box center [150, 142] width 14 height 13
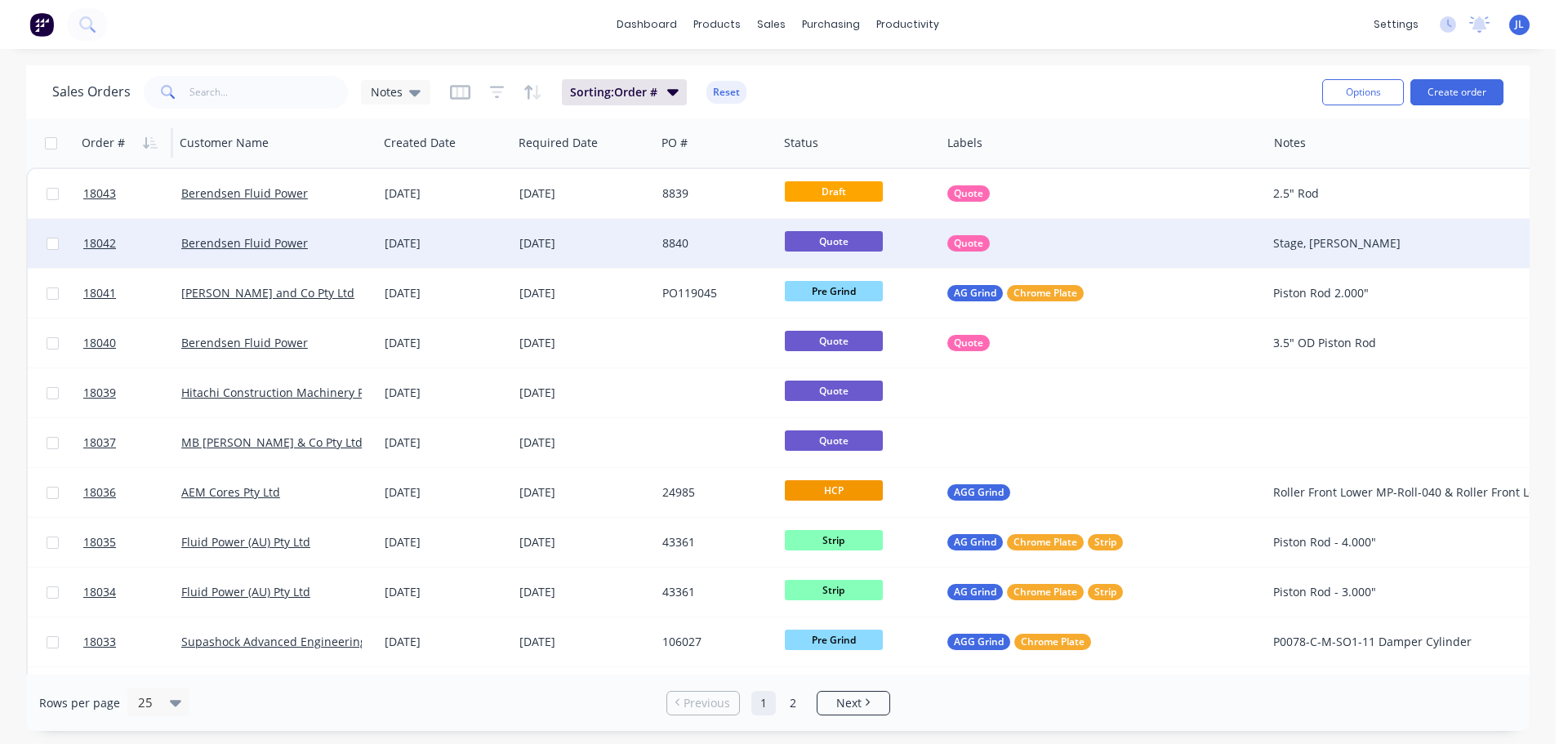
click at [1087, 242] on div "Quote" at bounding box center [1096, 243] width 298 height 16
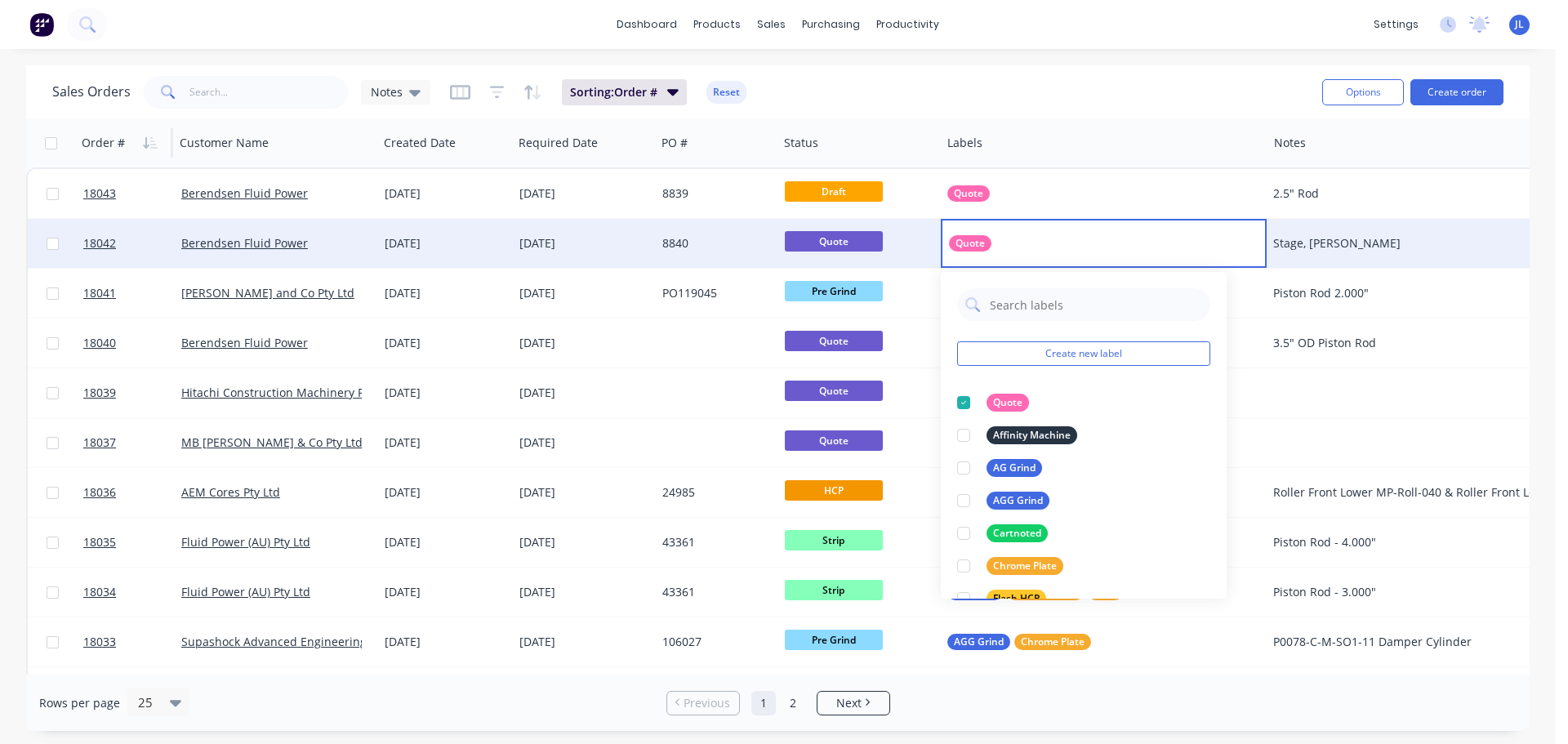
click at [670, 253] on div "8840" at bounding box center [717, 243] width 123 height 49
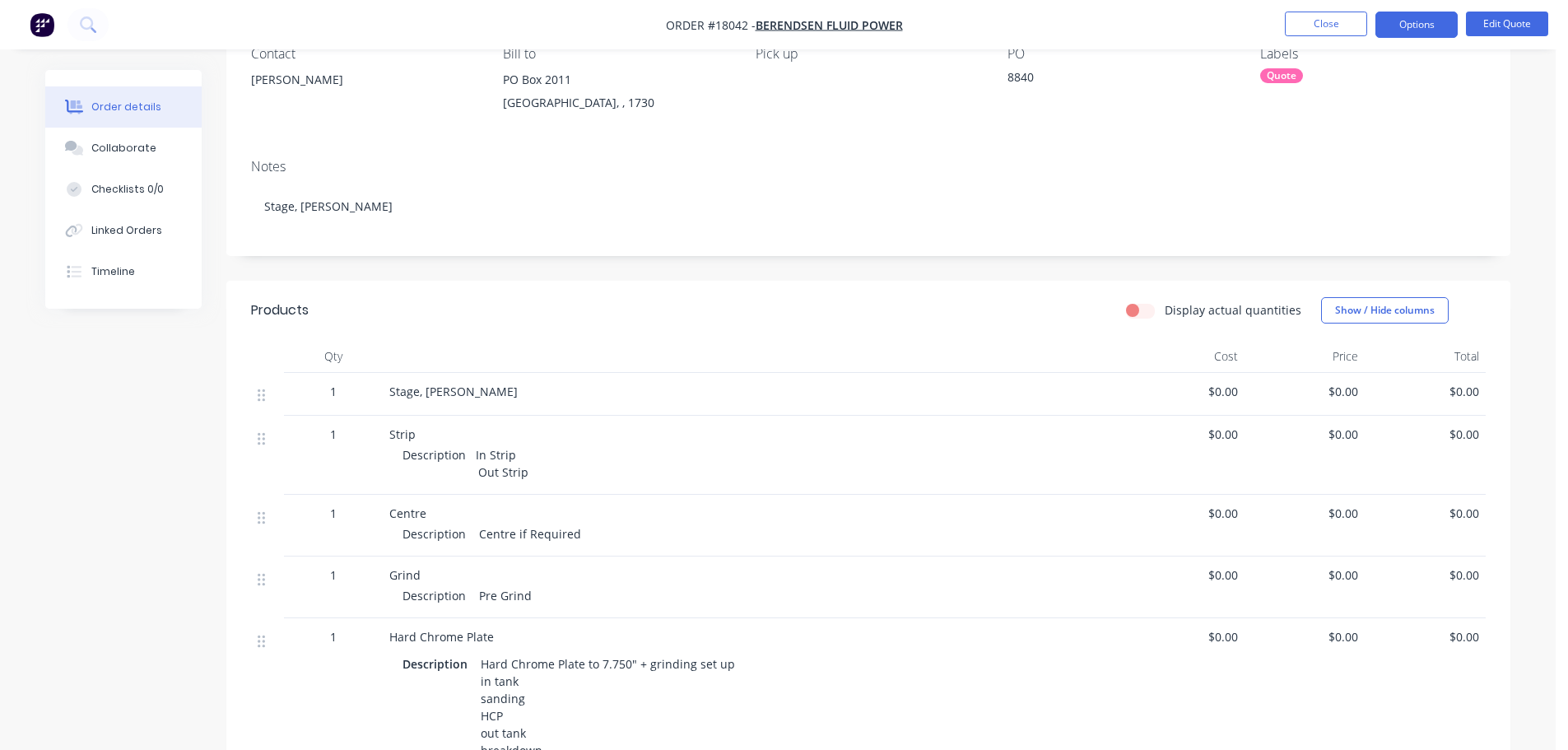
scroll to position [83, 0]
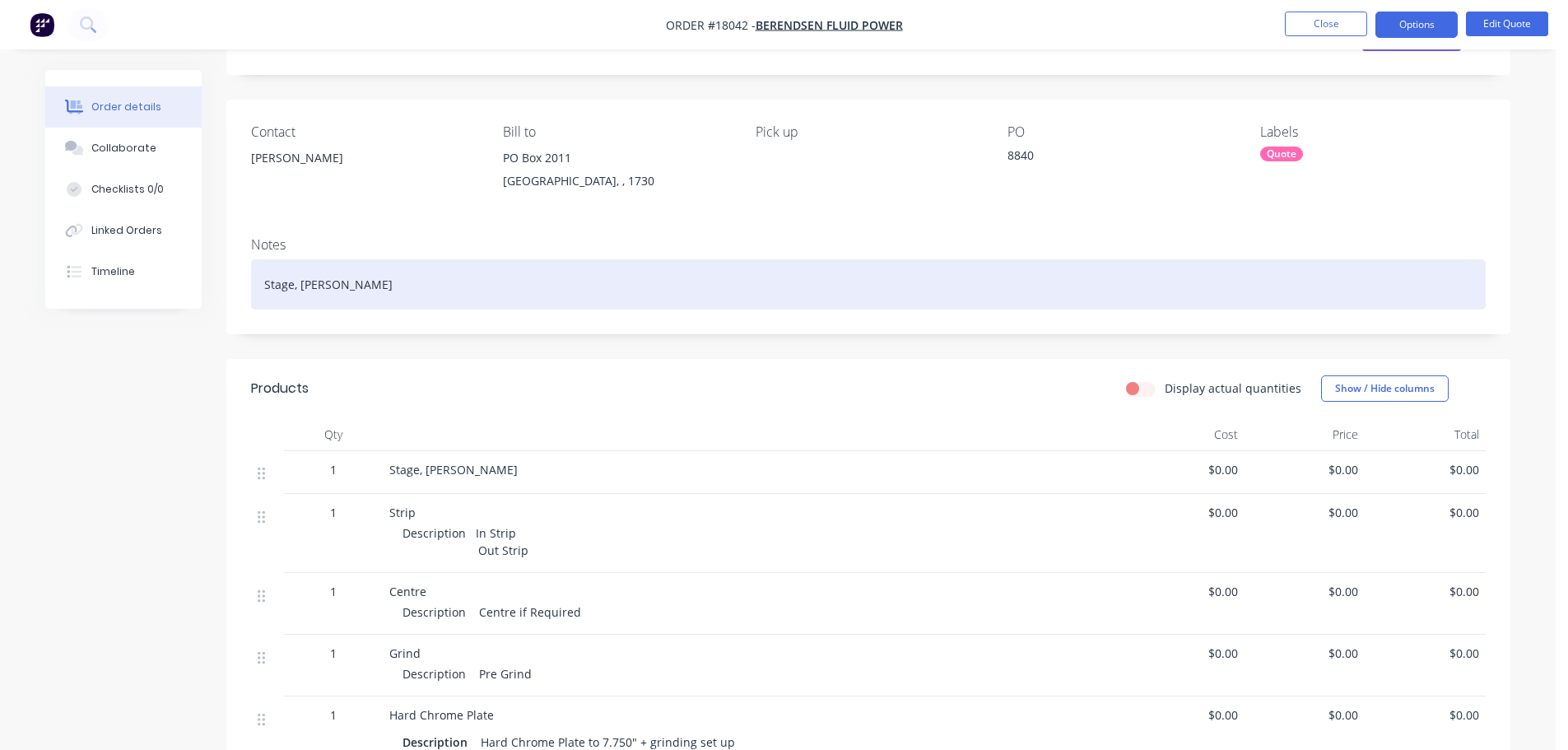
click at [338, 284] on div "Stage, Kress" at bounding box center [868, 284] width 1234 height 50
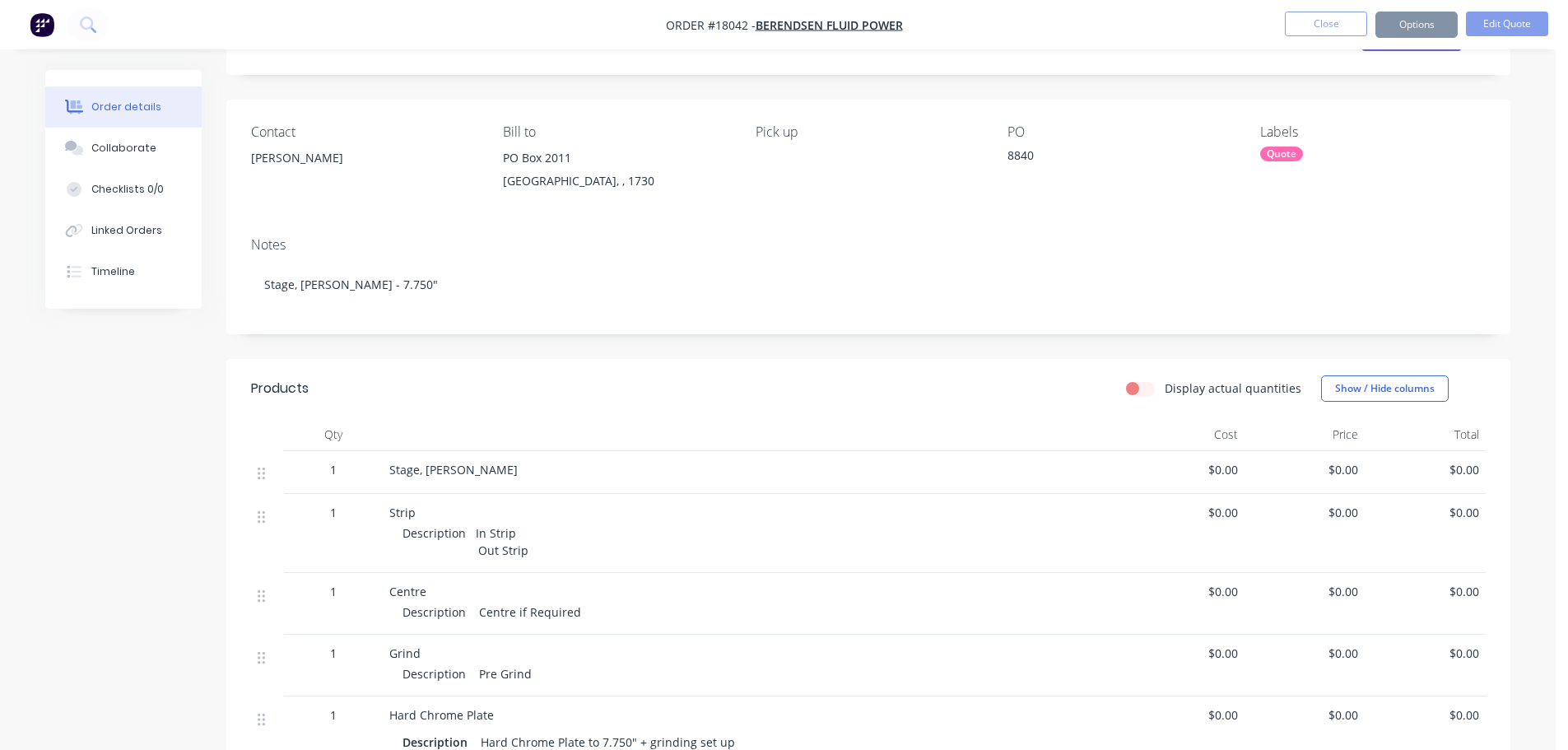
click at [170, 446] on div "Created by Paul Created 25/08/25 Required 25/08/25 Assigned to Add team member …" at bounding box center [778, 676] width 1465 height 1379
click at [1316, 35] on button "Close" at bounding box center [1325, 24] width 83 height 25
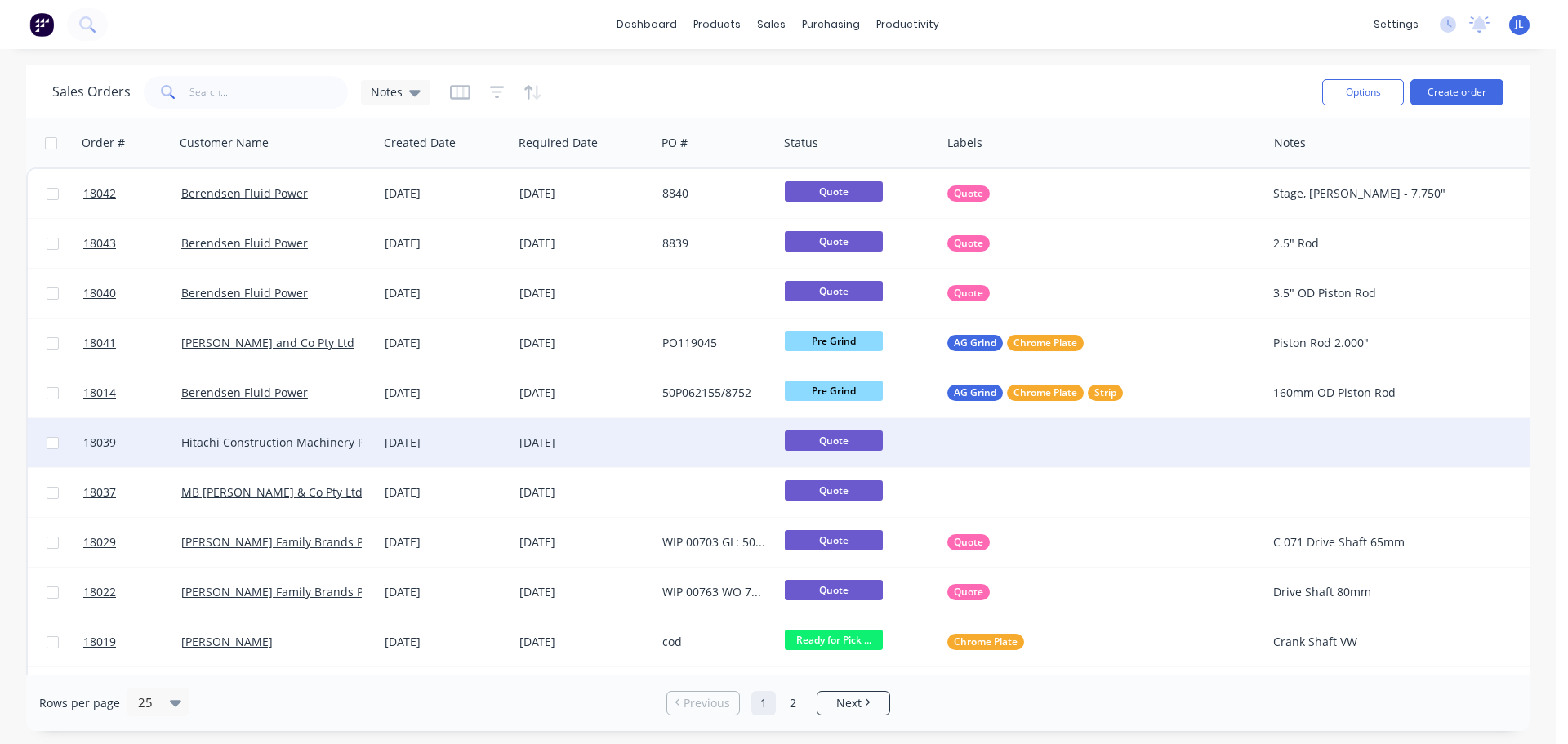
click at [721, 436] on div at bounding box center [717, 443] width 123 height 49
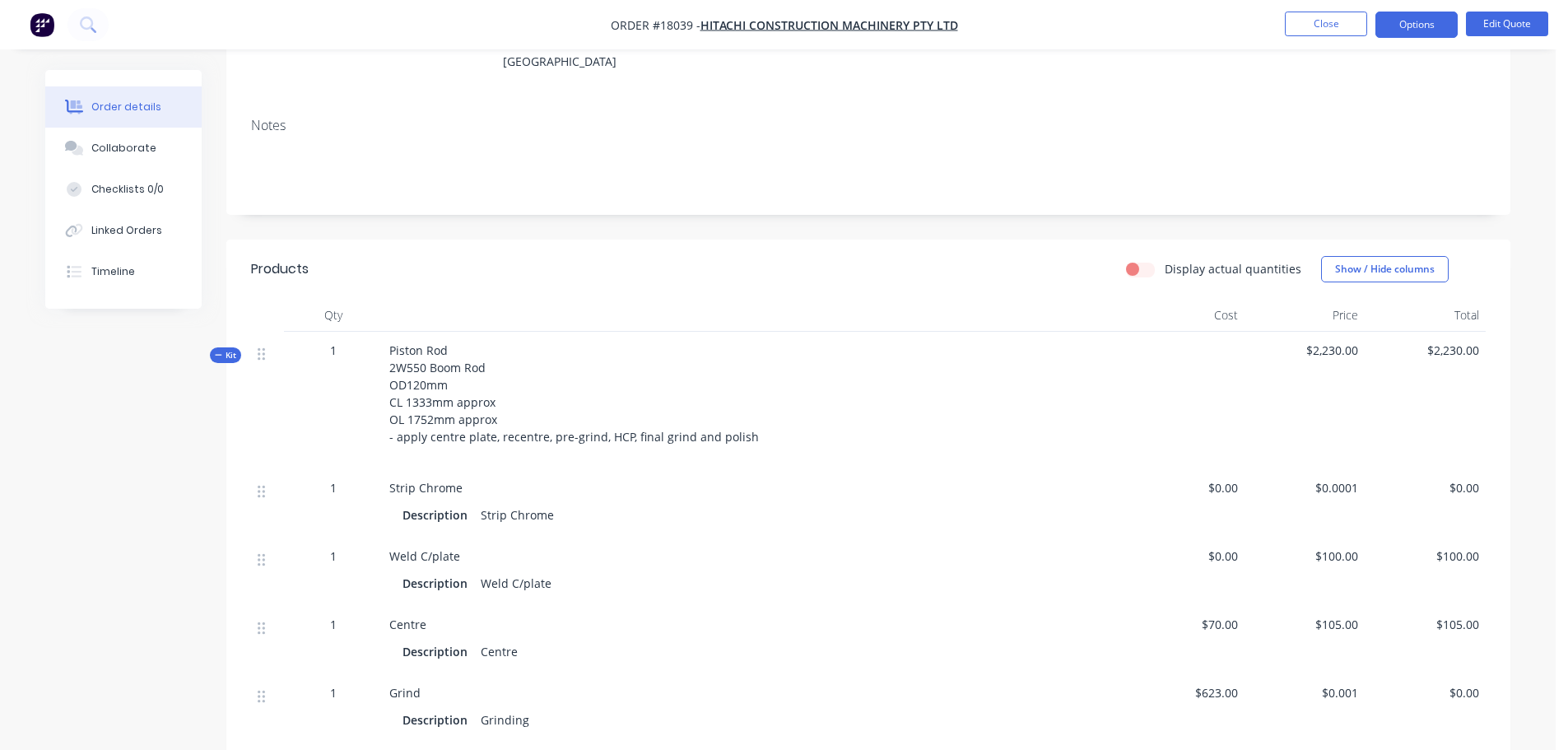
scroll to position [165, 0]
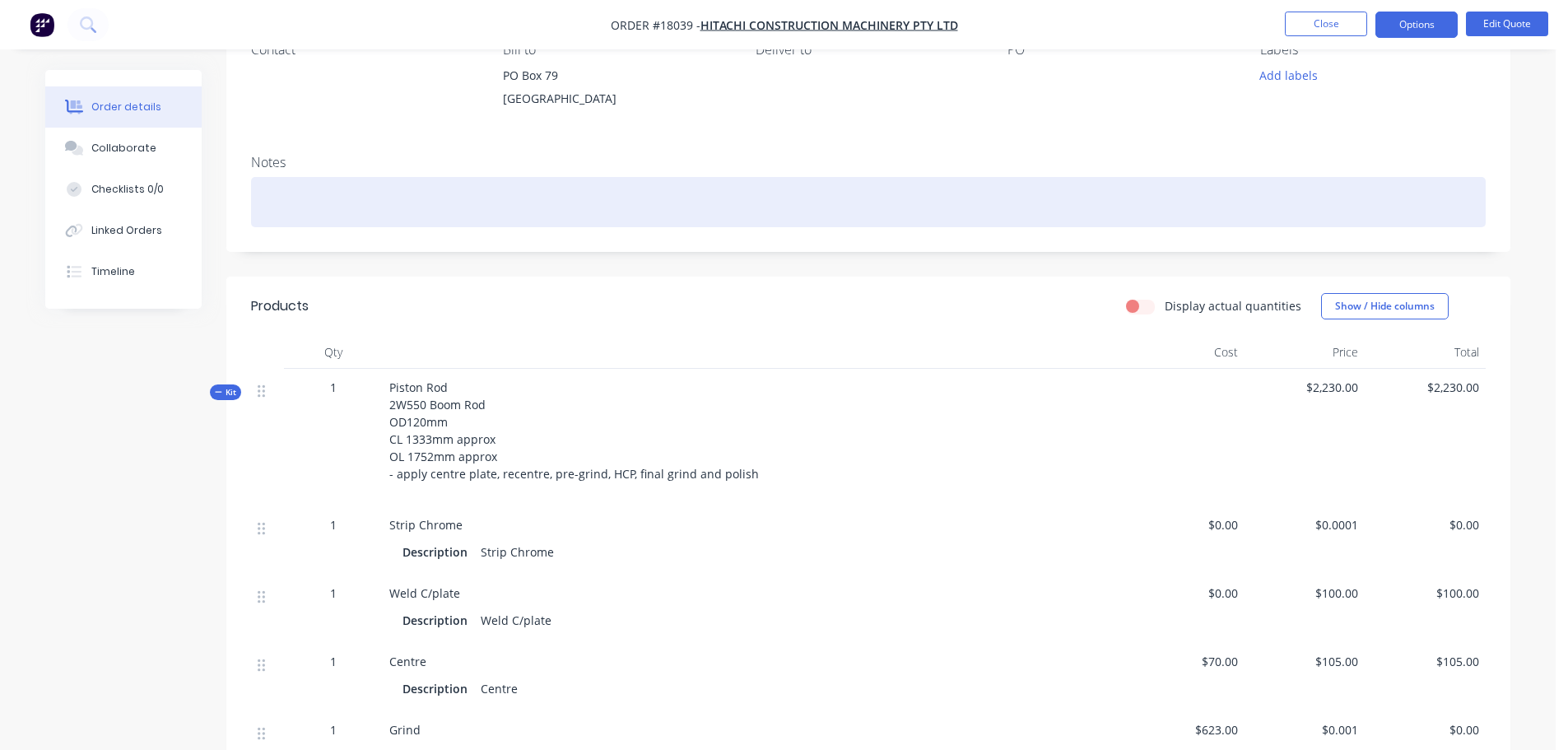
click at [363, 206] on div at bounding box center [868, 202] width 1234 height 50
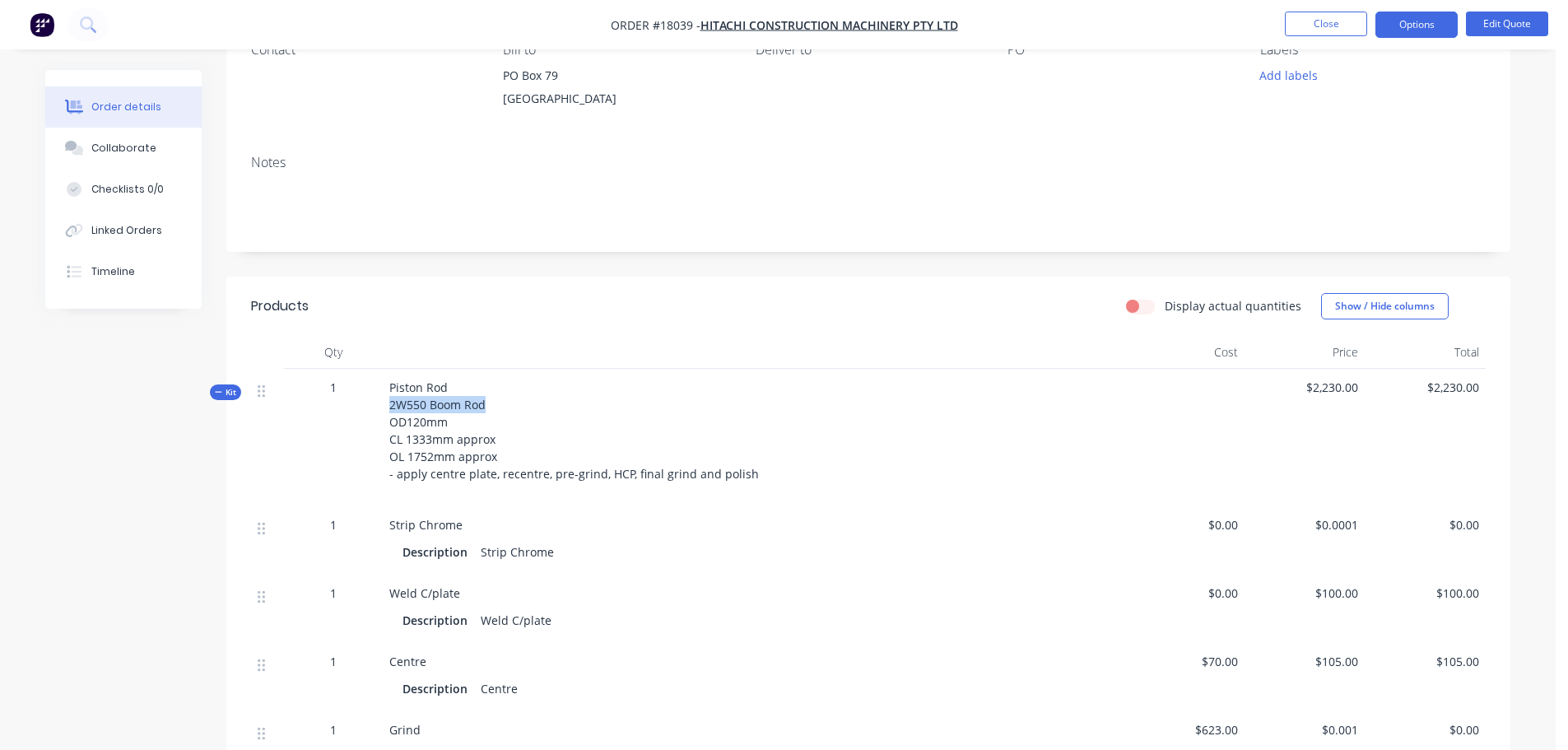
drag, startPoint x: 391, startPoint y: 403, endPoint x: 488, endPoint y: 404, distance: 97.0
click at [488, 404] on div "Piston Rod 2W550 Boom Rod OD120mm CL 1333mm approx OL 1752mm approx - apply cen…" at bounding box center [753, 437] width 741 height 137
copy span "2W550 Boom Rod"
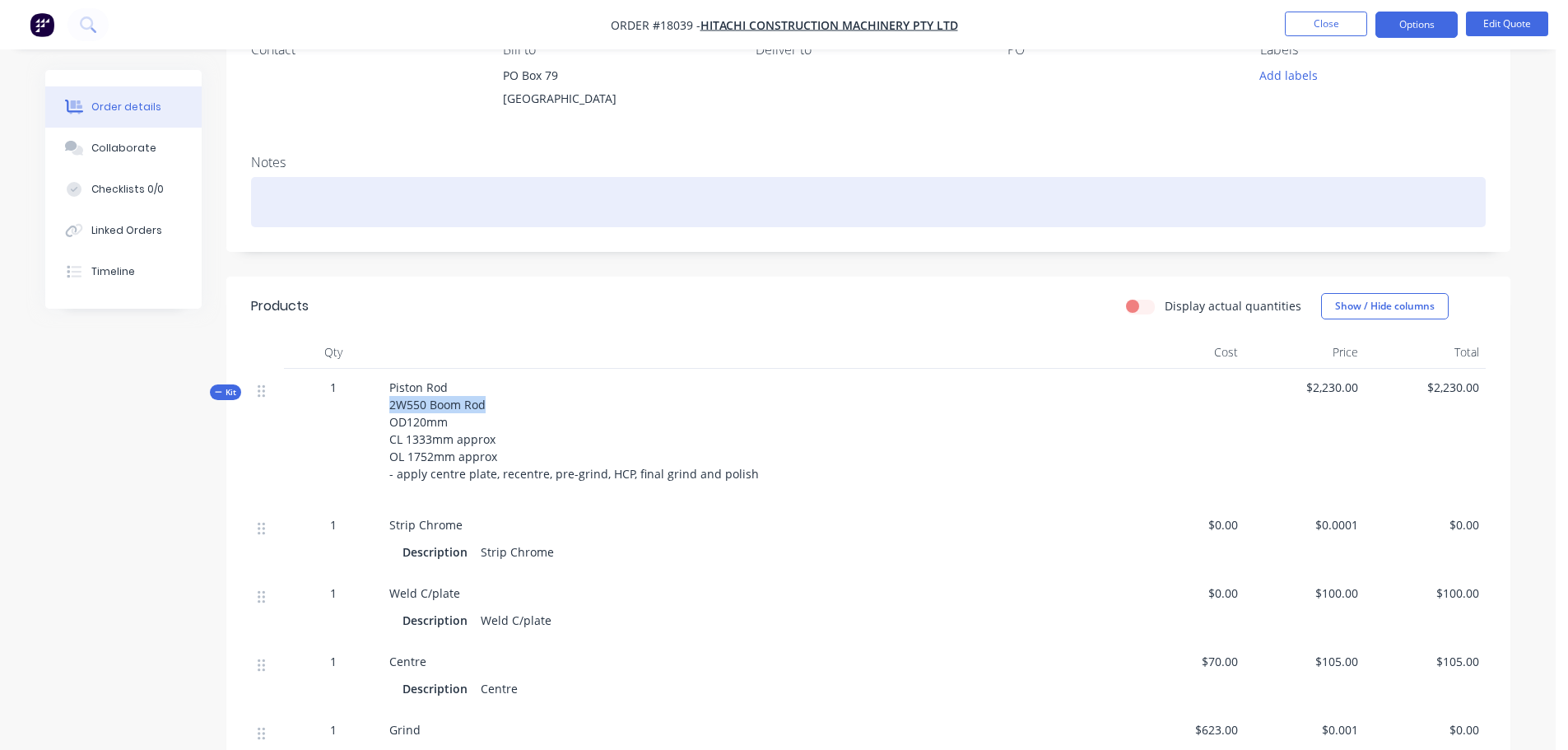
click at [361, 218] on div at bounding box center [868, 202] width 1234 height 50
paste div
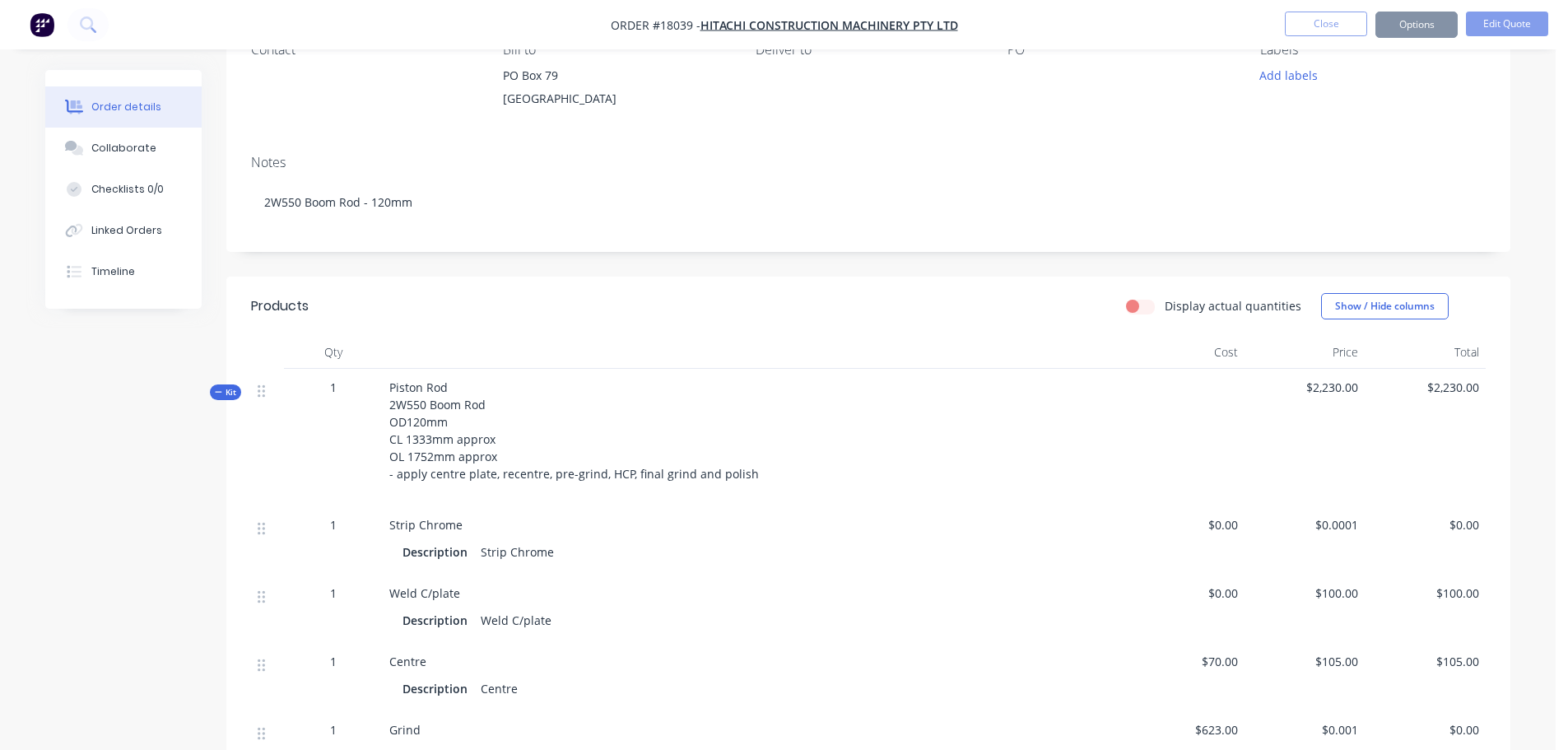
click at [422, 266] on div "Created by David Created 25/08/25 Required 25/08/25 Assigned to Add team member…" at bounding box center [868, 545] width 1284 height 1279
click at [1338, 26] on button "Close" at bounding box center [1325, 24] width 83 height 25
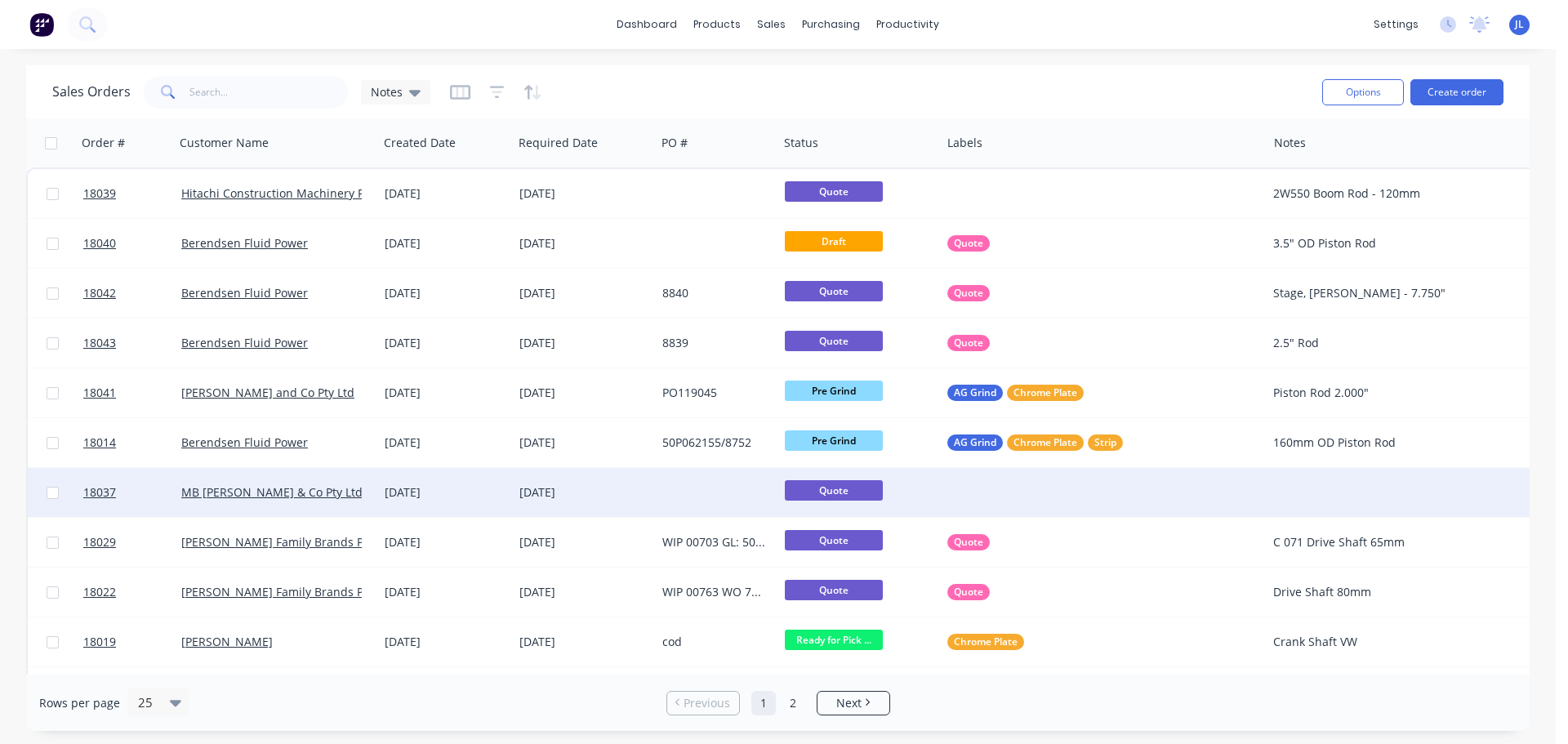
click at [660, 498] on div at bounding box center [717, 492] width 123 height 49
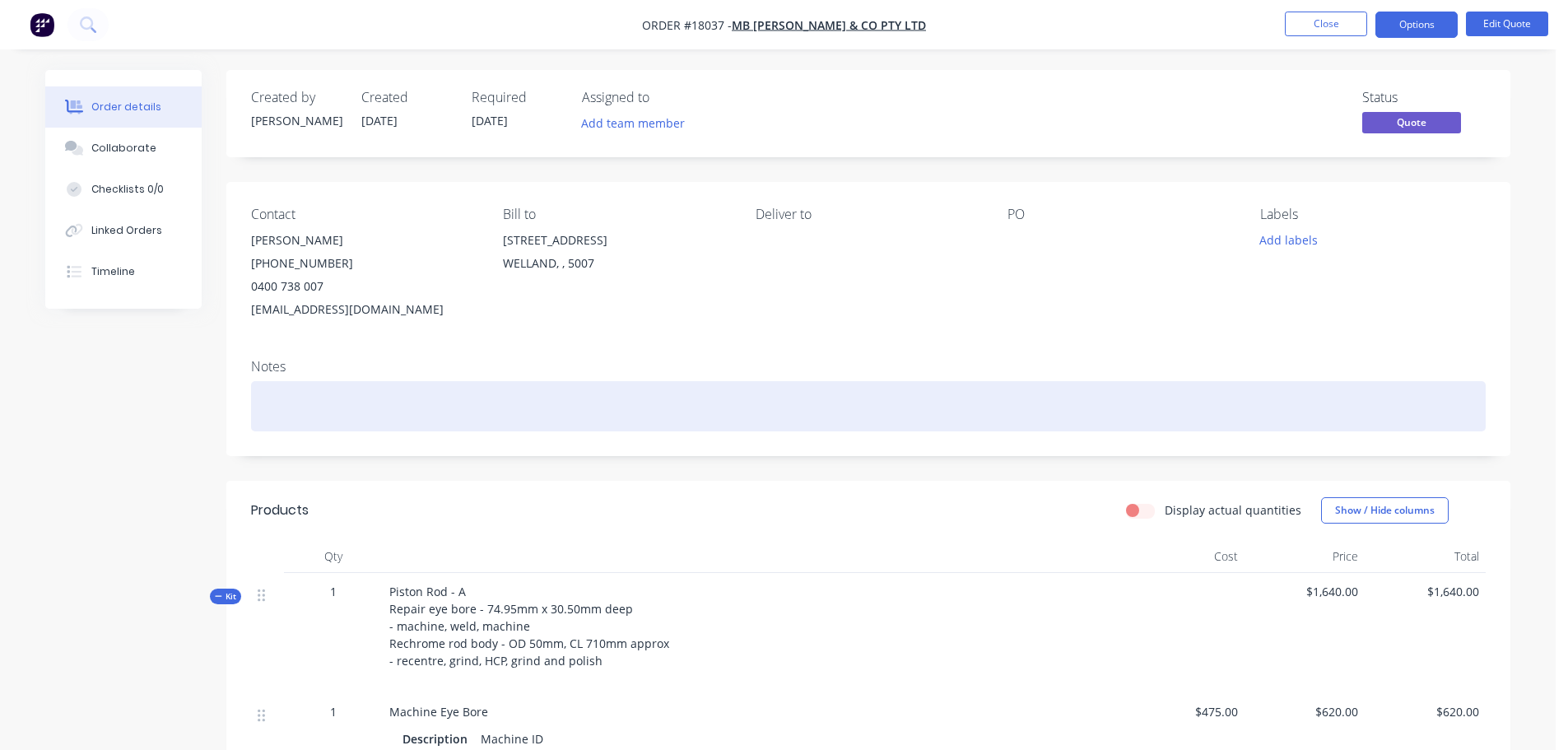
click at [278, 417] on div at bounding box center [868, 405] width 1234 height 50
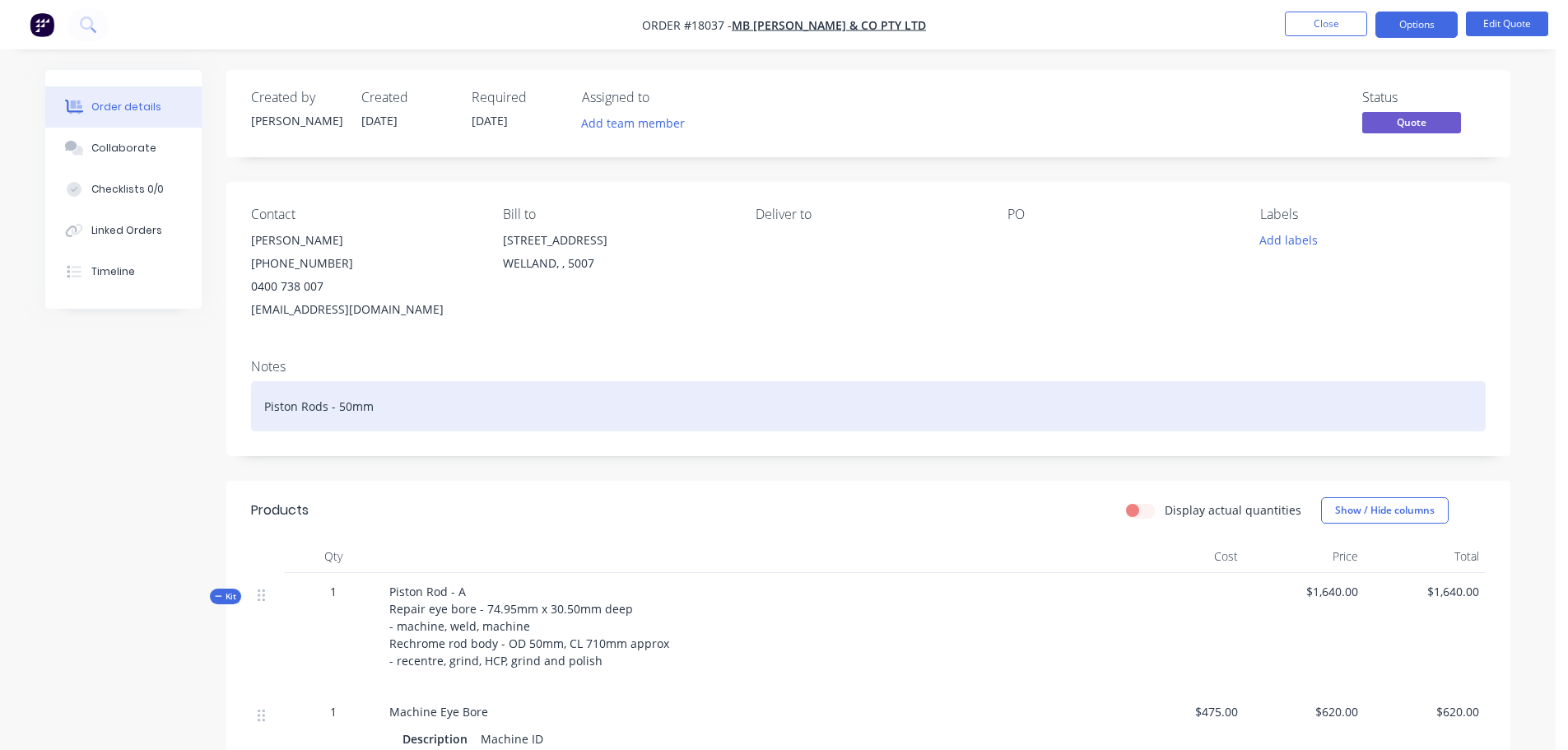
click at [417, 403] on div "Piston Rods - 50mm" at bounding box center [868, 405] width 1234 height 50
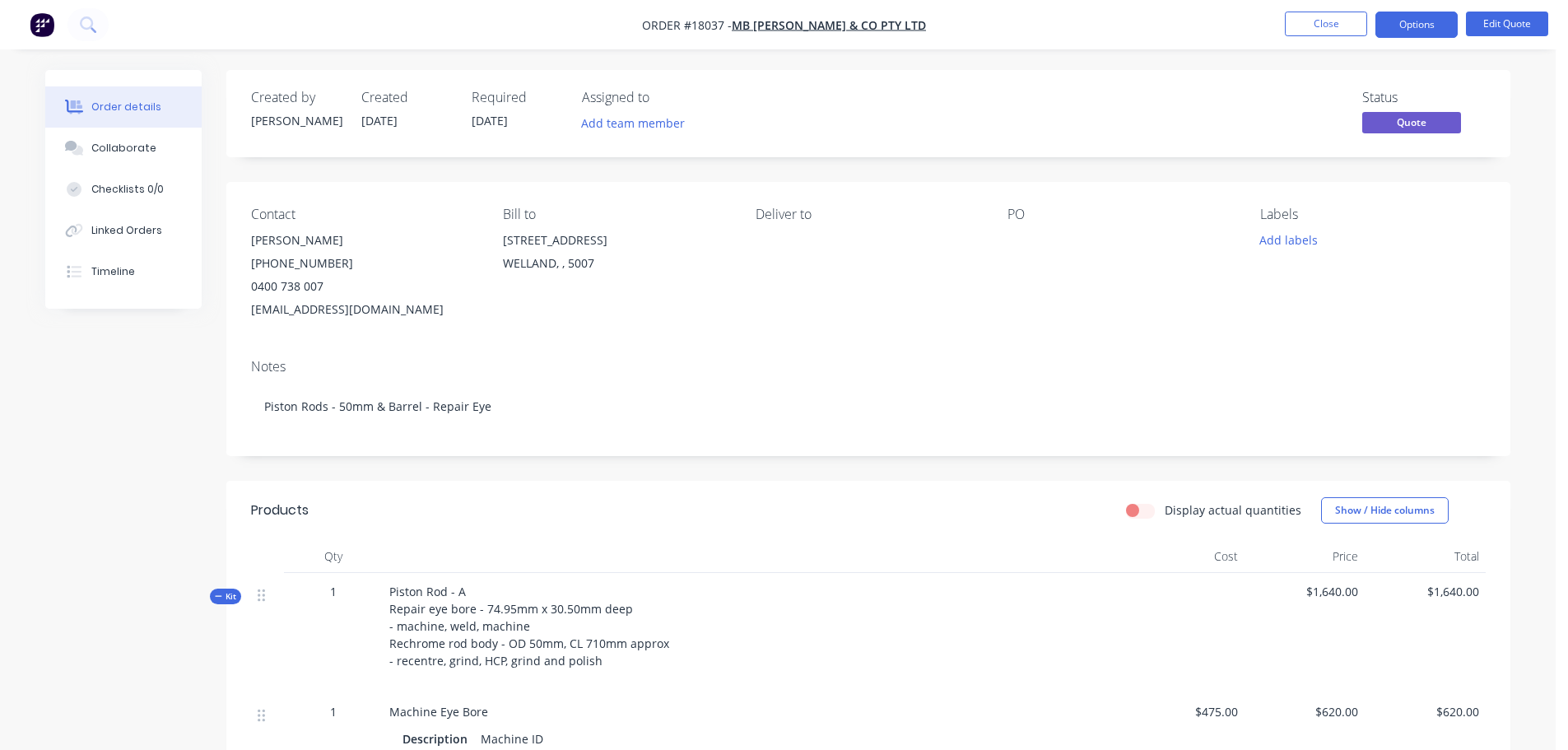
click at [1323, 31] on button "Close" at bounding box center [1325, 24] width 83 height 25
